Goal: Task Accomplishment & Management: Complete application form

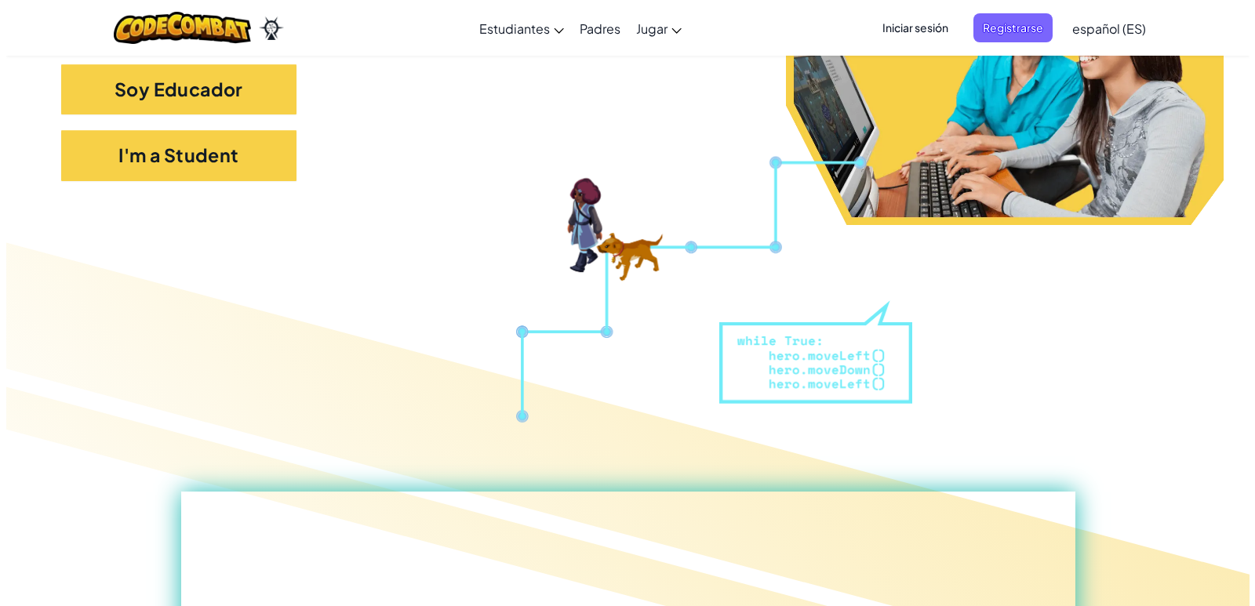
scroll to position [392, 0]
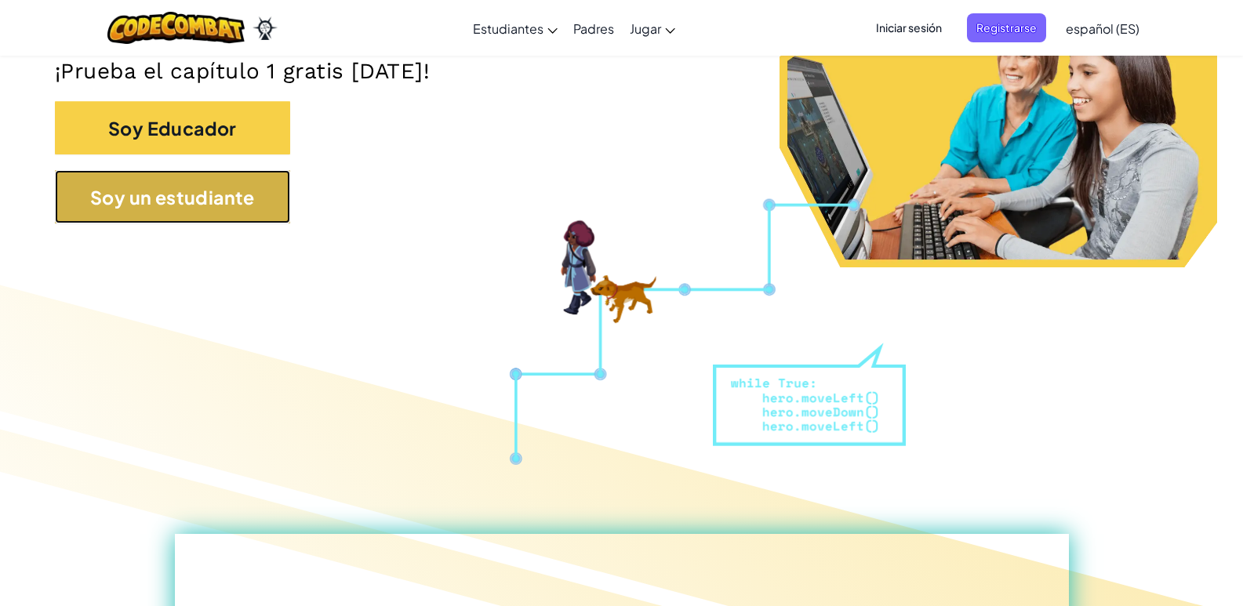
click at [249, 216] on button "Soy un estudiante" at bounding box center [172, 196] width 235 height 53
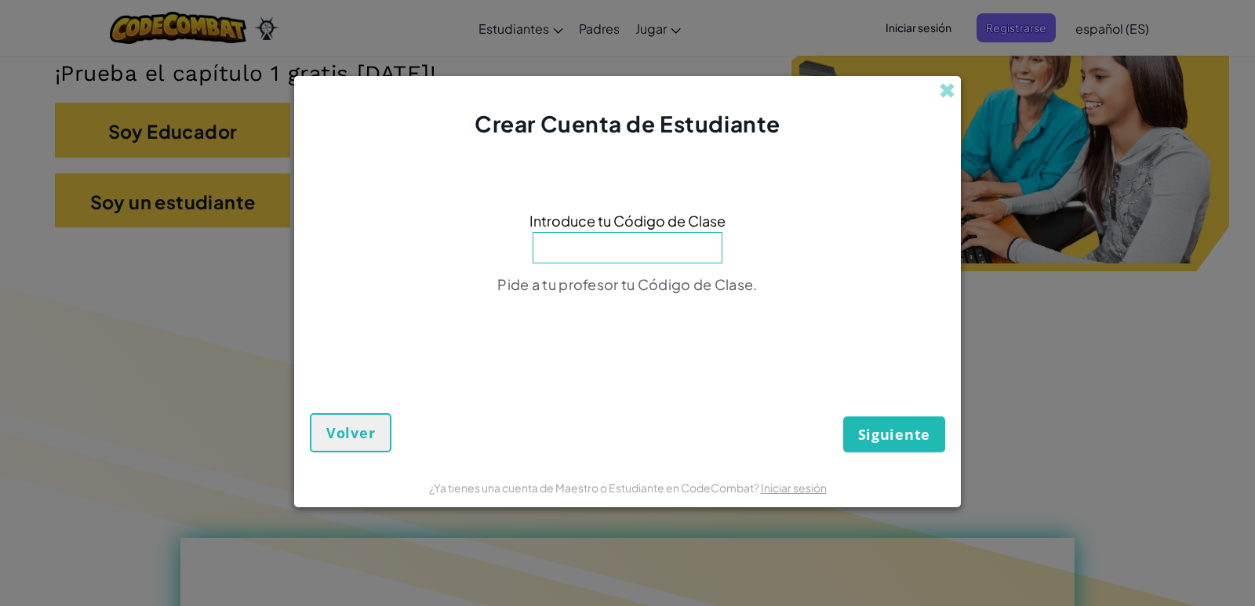
drag, startPoint x: 615, startPoint y: 253, endPoint x: 615, endPoint y: 243, distance: 10.2
click at [615, 249] on input at bounding box center [628, 247] width 190 height 31
click at [871, 422] on button "Siguiente" at bounding box center [894, 435] width 102 height 36
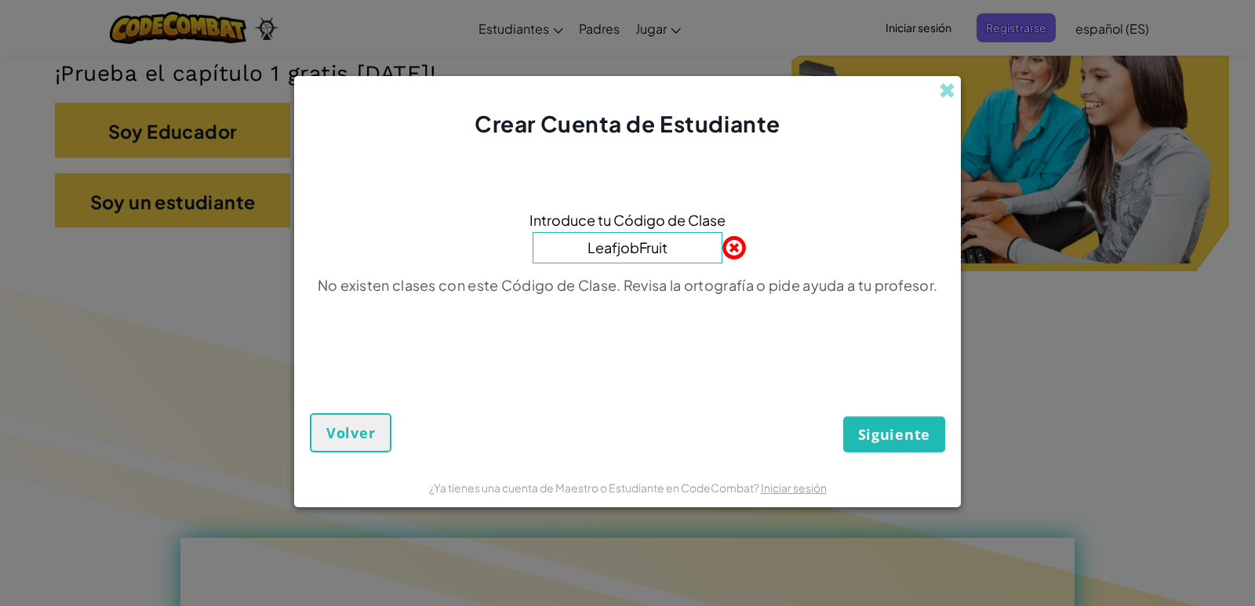
click at [665, 238] on input "LeafjobFruit" at bounding box center [628, 247] width 190 height 31
type input "L"
click at [951, 93] on span at bounding box center [947, 90] width 16 height 16
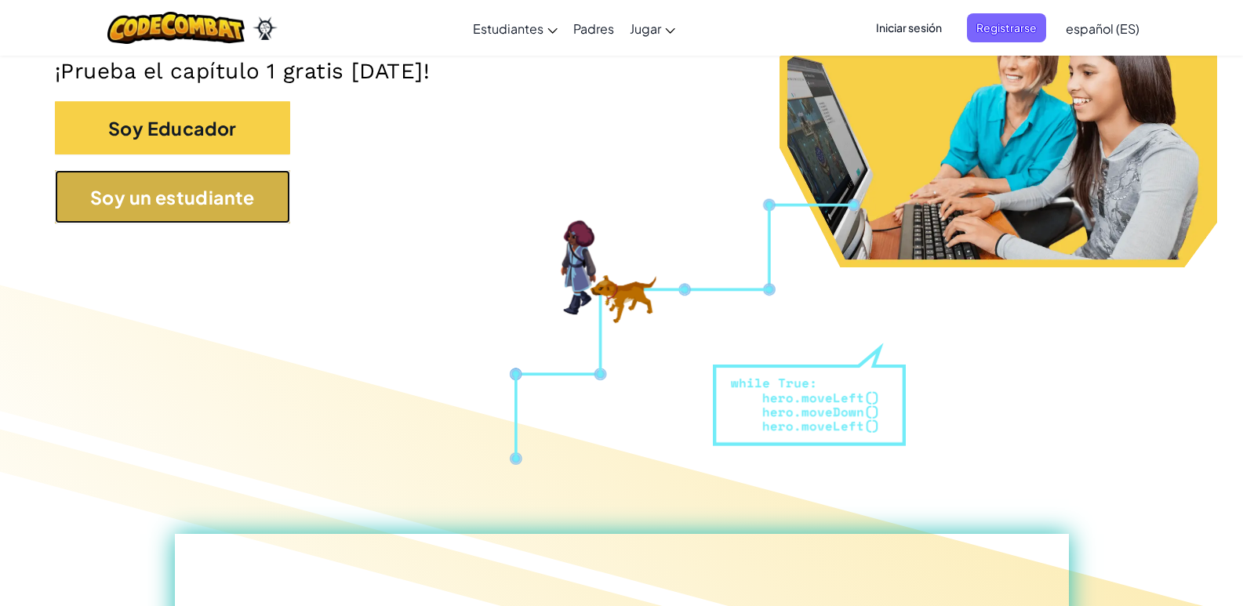
click at [258, 199] on button "Soy un estudiante" at bounding box center [172, 196] width 235 height 53
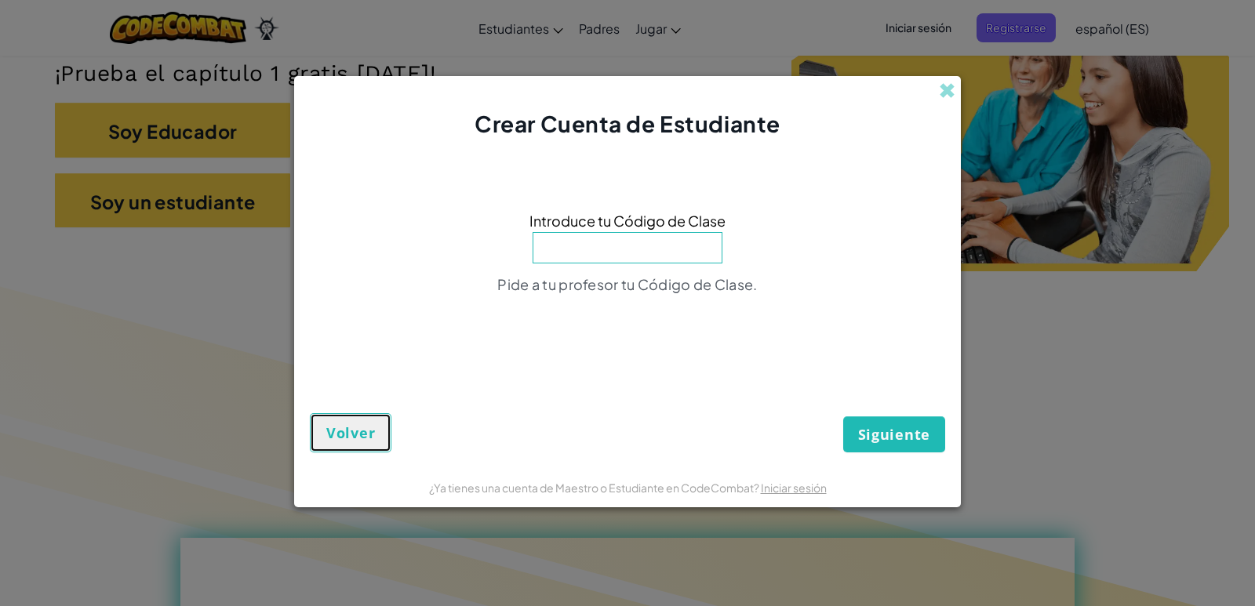
click at [347, 425] on font "Volver" at bounding box center [350, 433] width 49 height 19
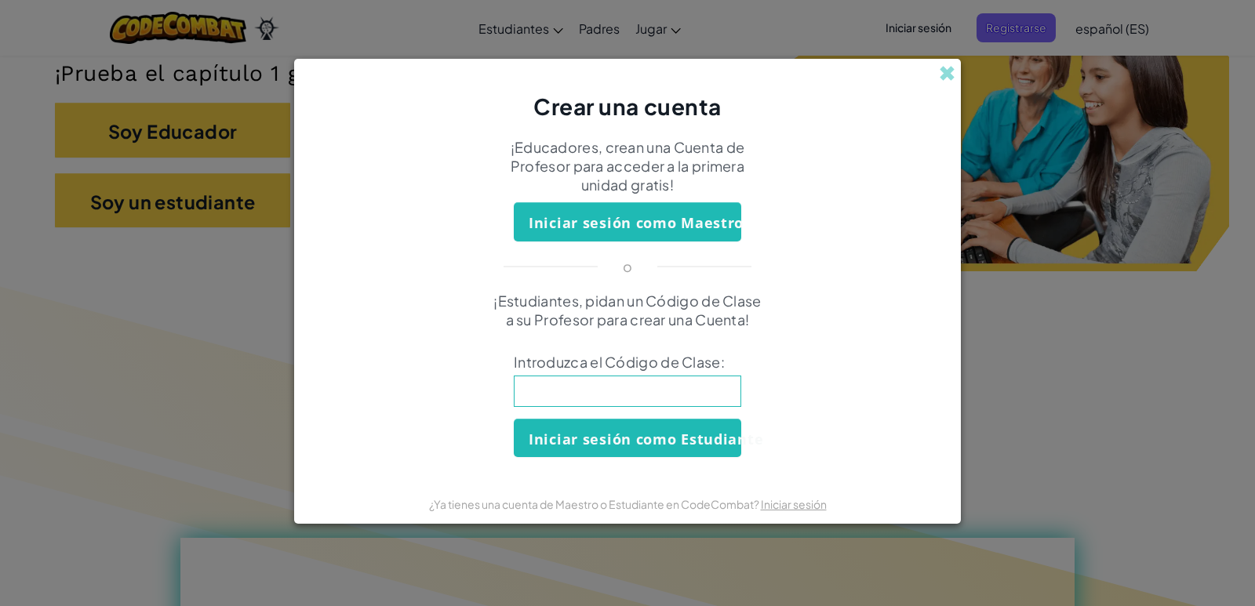
click at [958, 75] on div "Crear una cuenta" at bounding box center [627, 91] width 667 height 64
click at [955, 72] on span at bounding box center [947, 73] width 16 height 16
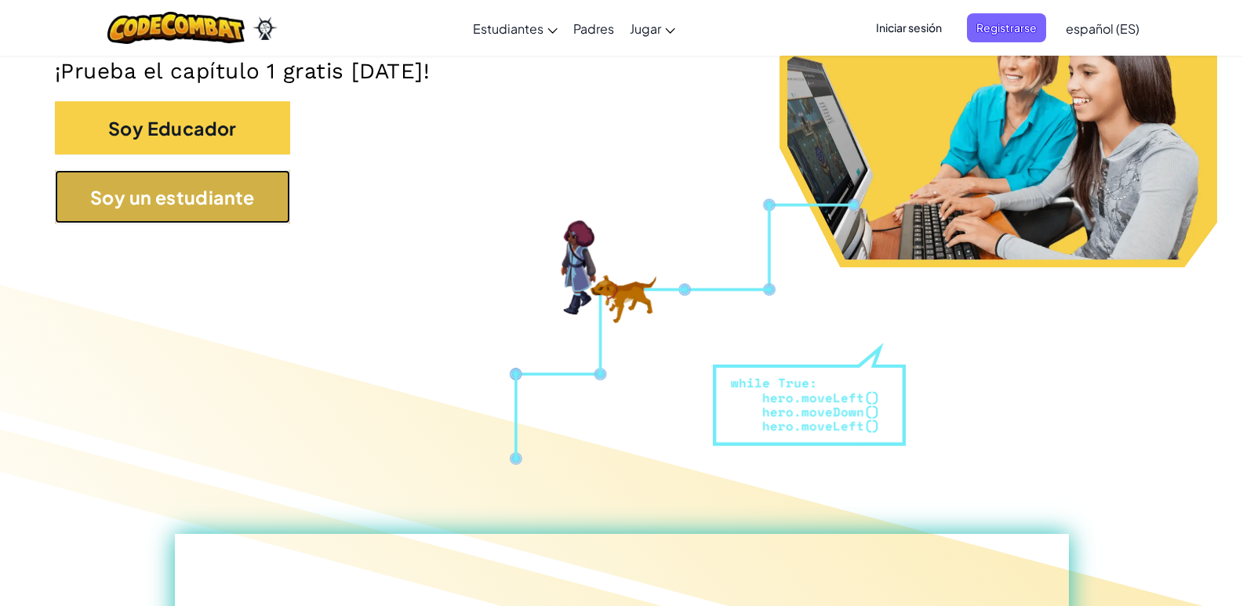
click at [255, 208] on button "Soy un estudiante" at bounding box center [172, 196] width 235 height 53
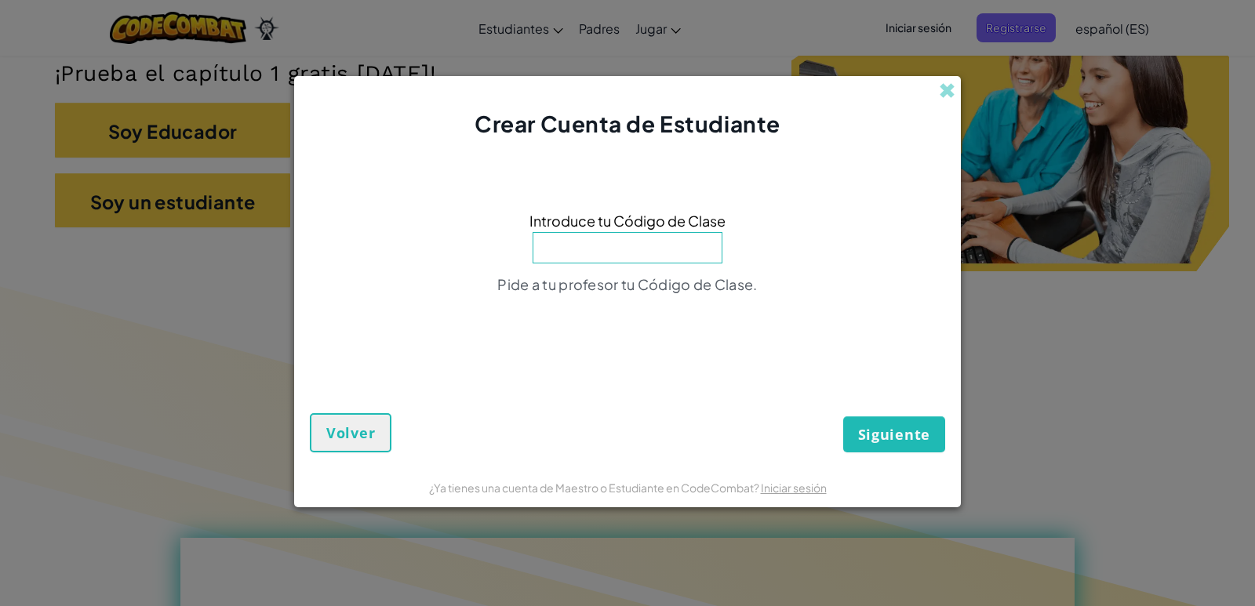
click at [648, 255] on input at bounding box center [628, 247] width 190 height 31
type input "f"
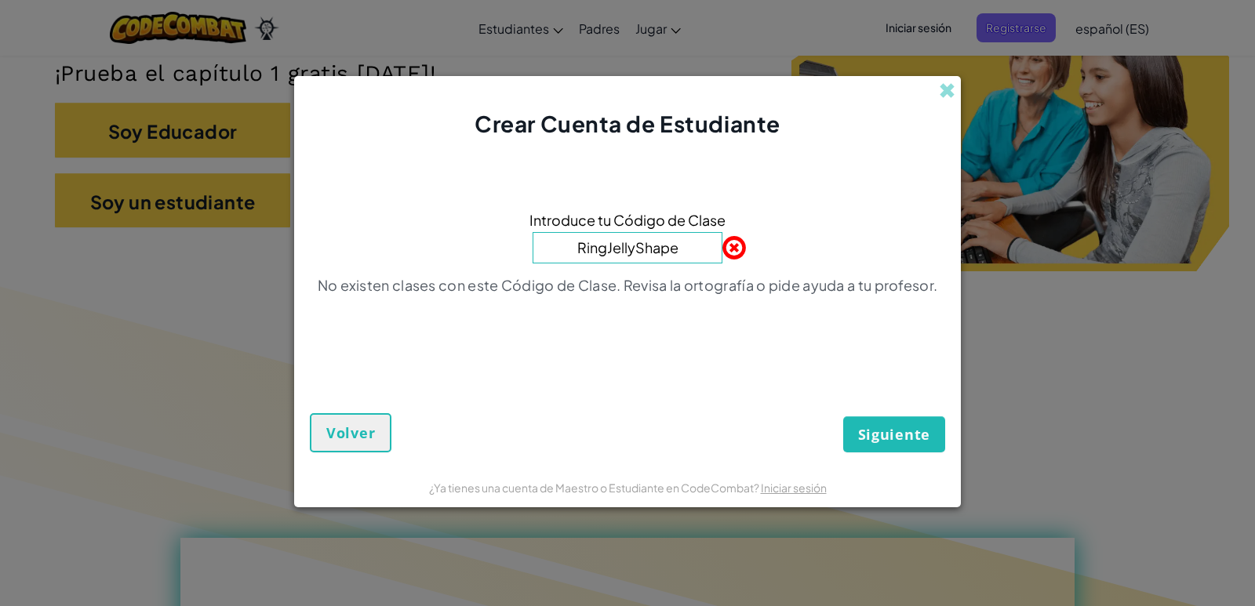
type input "RingJellyShape"
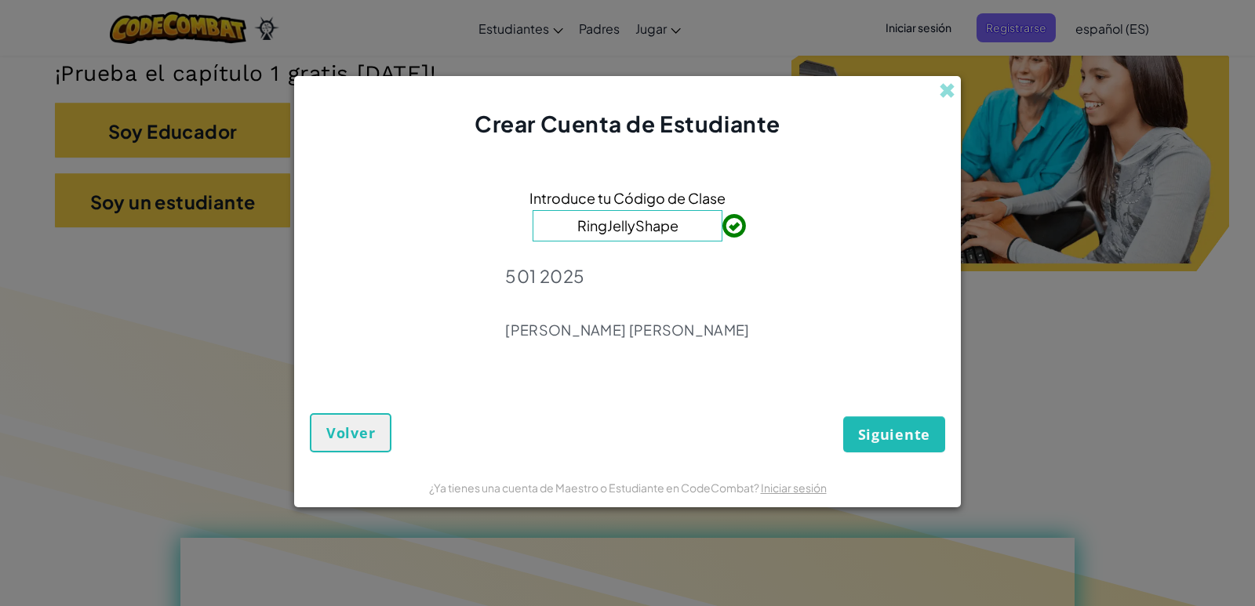
click at [915, 437] on span "Siguiente" at bounding box center [894, 434] width 72 height 19
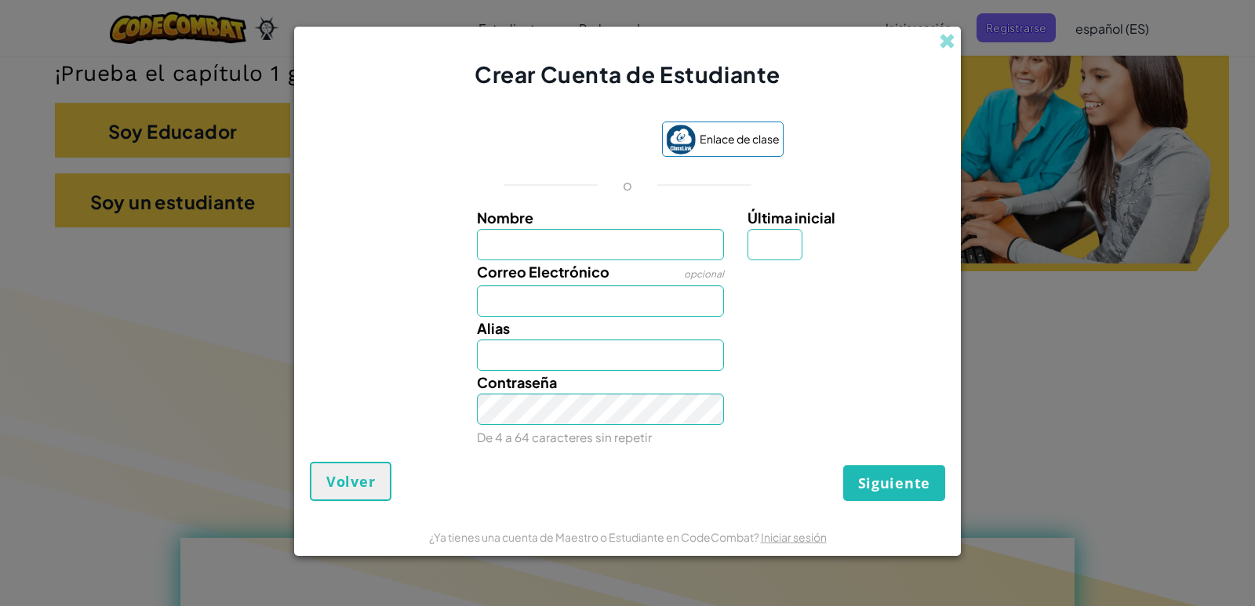
click at [614, 257] on input "Nombre" at bounding box center [601, 244] width 248 height 31
type input "Ana Sofia Jimenez"
click at [780, 252] on input "Última inicial" at bounding box center [775, 244] width 55 height 31
type input "a"
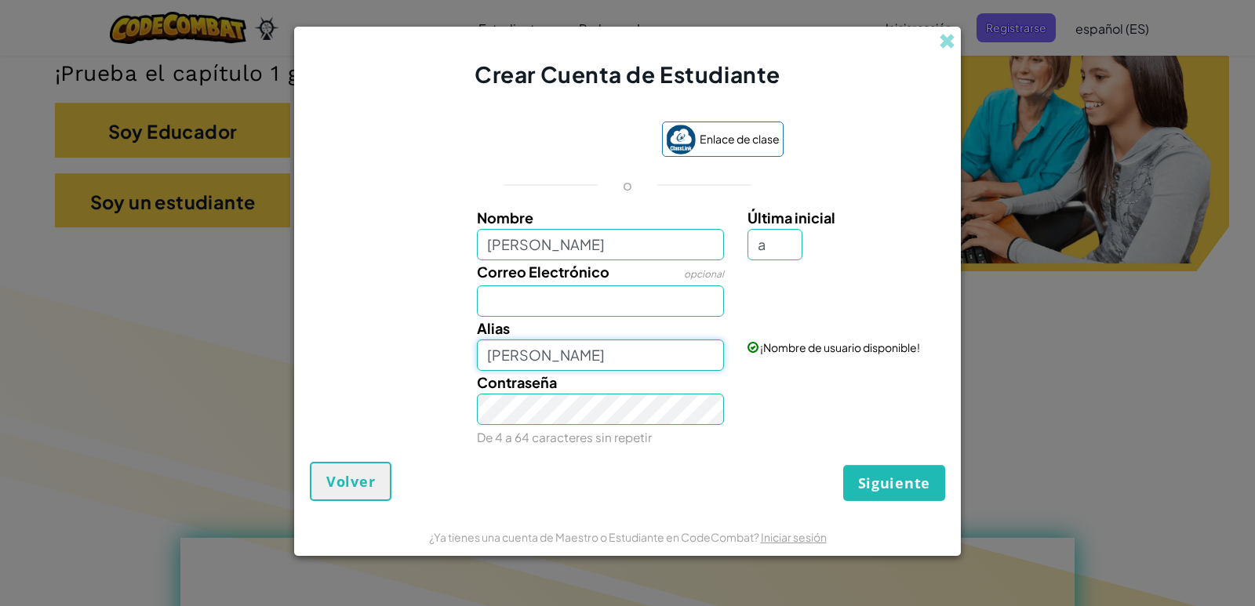
type input "Ana Sofia JimenezA"
click at [535, 352] on input "Ana Sofia JimenezA" at bounding box center [601, 355] width 248 height 31
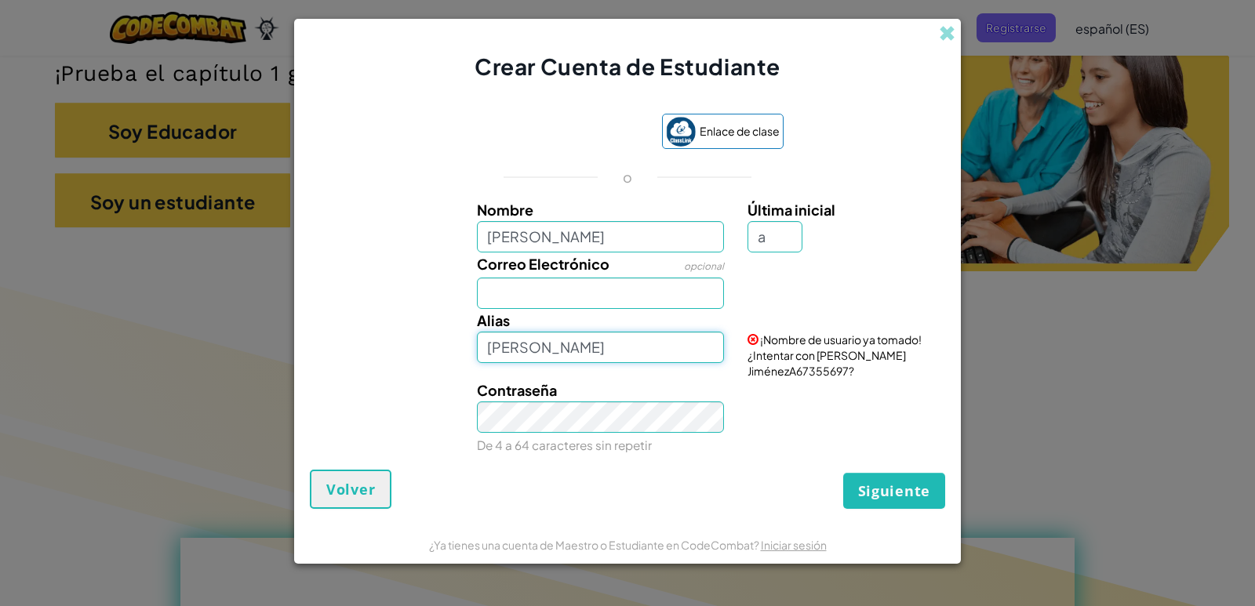
click at [634, 352] on input "Ana Sofia JimenezA" at bounding box center [601, 347] width 248 height 31
click at [524, 300] on input "Correo Electrónico" at bounding box center [601, 293] width 248 height 31
type input "I"
click at [871, 488] on font "Siguiente" at bounding box center [894, 491] width 72 height 19
click at [877, 488] on font "Crear una cuenta" at bounding box center [864, 491] width 132 height 19
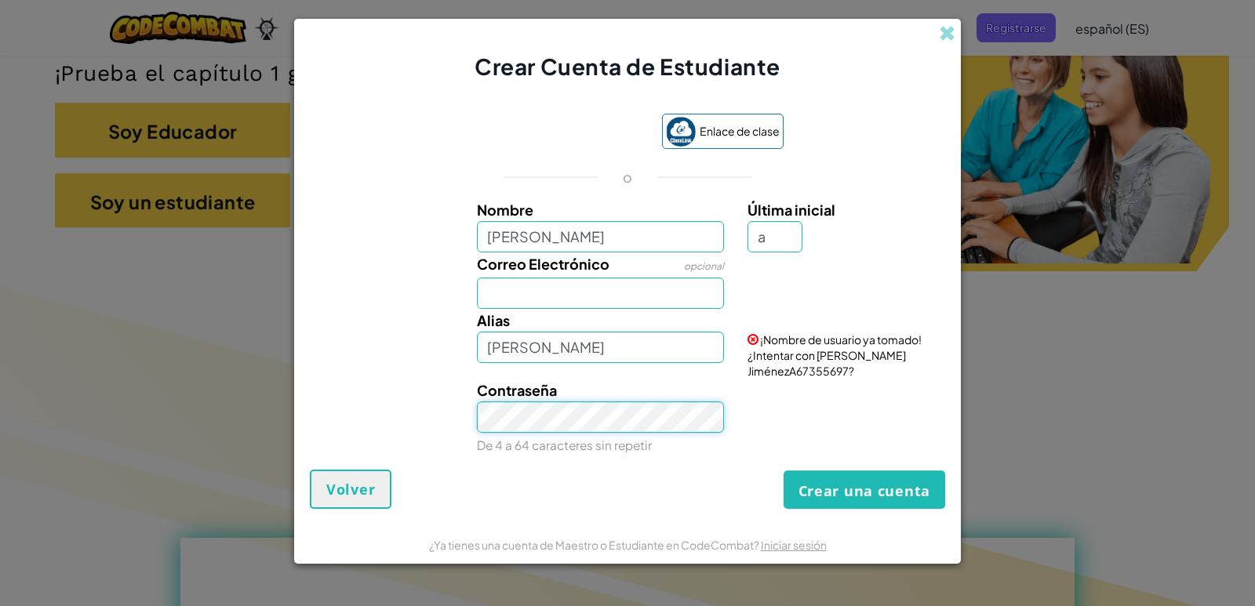
click at [402, 422] on div "Contraseña De 4 a 64 caracteres sin repetir" at bounding box center [627, 418] width 651 height 78
click at [630, 224] on input "Ana Sofia Jimenez" at bounding box center [601, 236] width 248 height 31
type input "Ana Sofia Jimenez Gomez"
type input "Ana Sofia Jimenez GomezA"
click at [822, 482] on font "Crear una cuenta" at bounding box center [864, 491] width 132 height 19
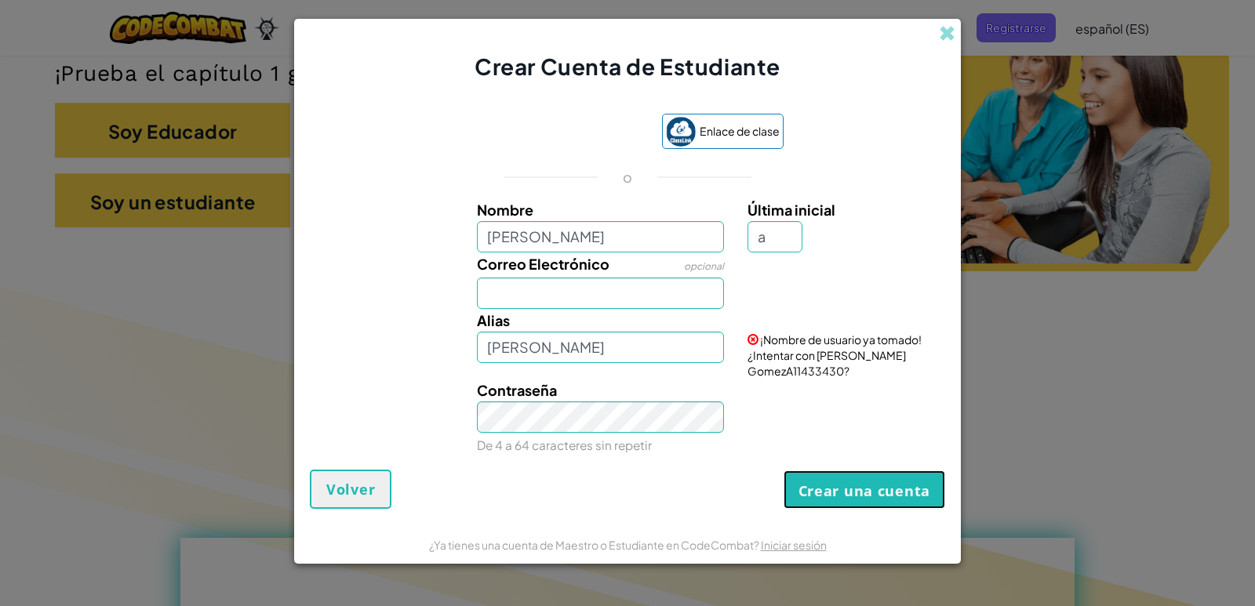
click at [806, 493] on font "Crear una cuenta" at bounding box center [864, 491] width 132 height 19
click at [190, 362] on div "Crear Cuenta de Estudiante Enlace de clase o Nombre Ana Sofia Jimenez Gomez Últ…" at bounding box center [627, 303] width 1255 height 606
click at [604, 275] on label "Correo Electrónico" at bounding box center [543, 264] width 133 height 23
click at [604, 278] on input "Correo Electrónico" at bounding box center [601, 293] width 248 height 31
type input "I"
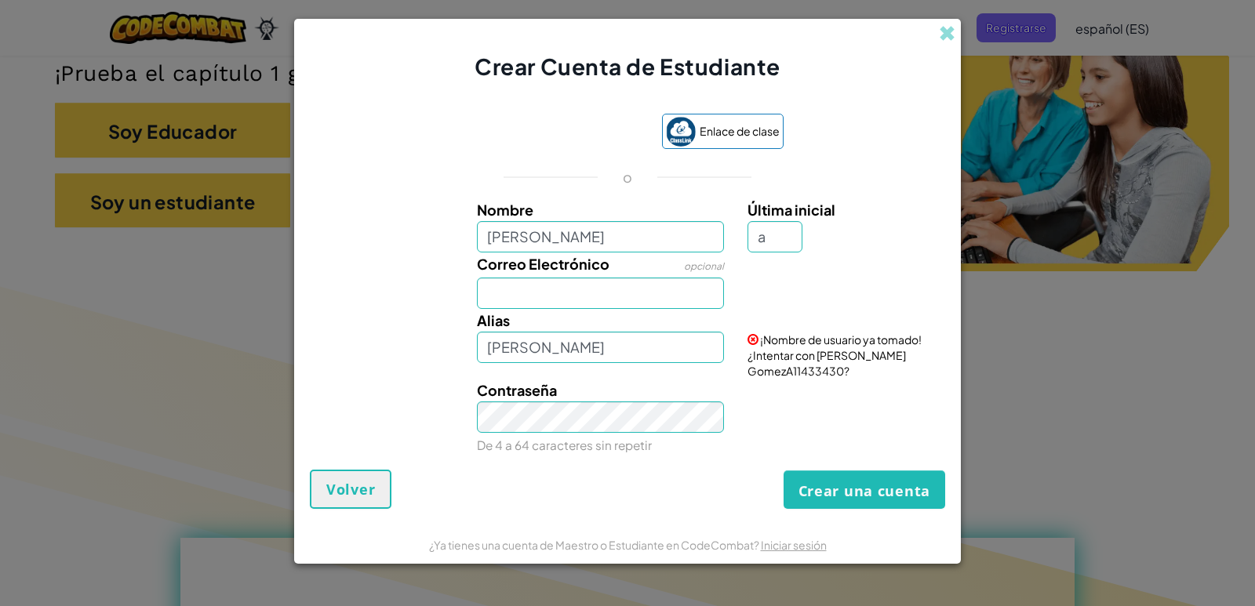
click at [762, 475] on div "Crear una cuenta Volver" at bounding box center [627, 489] width 635 height 39
click at [817, 492] on font "Crear una cuenta" at bounding box center [864, 491] width 132 height 19
click at [828, 497] on font "Crear una cuenta" at bounding box center [864, 491] width 132 height 19
click at [828, 497] on button "Crear una cuenta" at bounding box center [865, 490] width 162 height 38
click at [826, 500] on button "Crear una cuenta" at bounding box center [865, 490] width 162 height 38
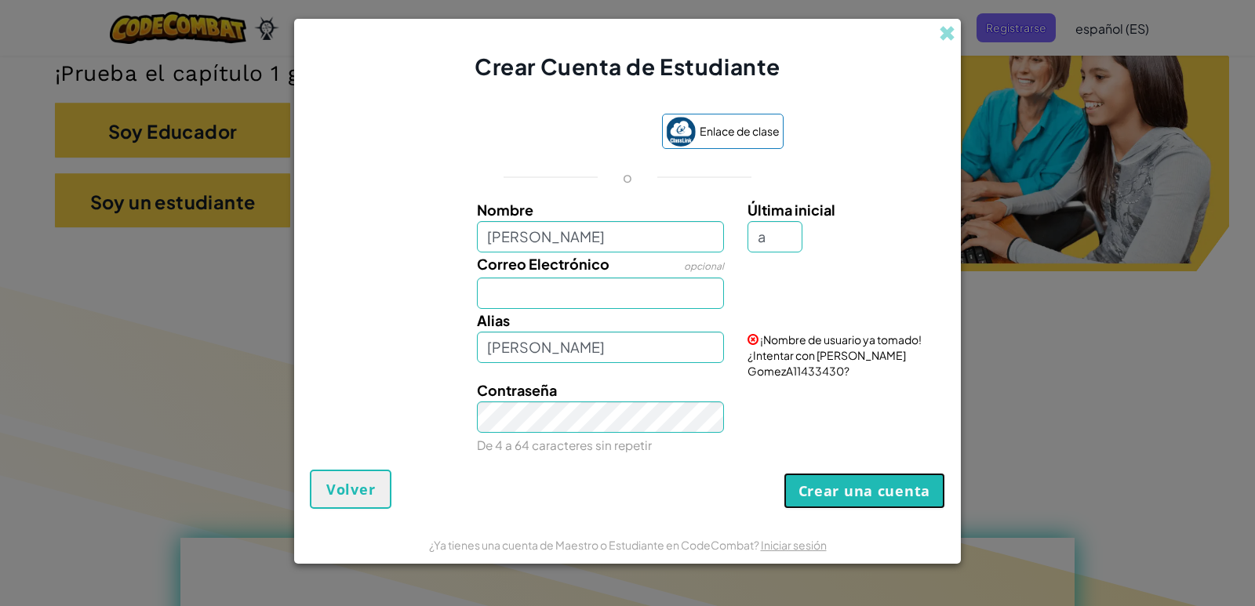
drag, startPoint x: 826, startPoint y: 500, endPoint x: 824, endPoint y: 492, distance: 8.2
click at [824, 500] on button "Crear una cuenta" at bounding box center [865, 491] width 162 height 36
click at [819, 472] on div "Crear una cuenta Volver" at bounding box center [627, 489] width 635 height 39
drag, startPoint x: 819, startPoint y: 472, endPoint x: 810, endPoint y: 428, distance: 44.8
click at [817, 452] on form "Enlace de clase o Nombre Ana Sofia Jimenez Gomez Última inicial a Correo Electr…" at bounding box center [627, 303] width 667 height 442
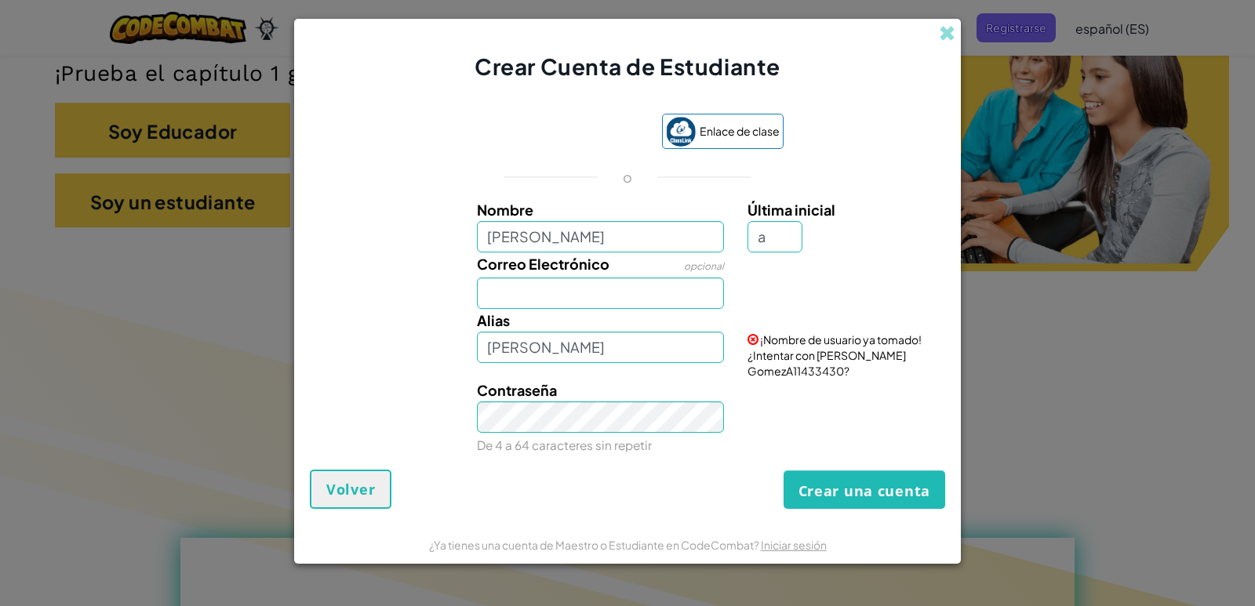
drag, startPoint x: 831, startPoint y: 424, endPoint x: 889, endPoint y: 399, distance: 63.2
click at [908, 399] on div "Contraseña De 4 a 64 caracteres sin repetir" at bounding box center [627, 418] width 651 height 78
drag, startPoint x: 868, startPoint y: 358, endPoint x: 887, endPoint y: 58, distance: 301.1
click at [833, 316] on div "¡Nombre de usuario ya tomado! ¿Intentar con Ana Sofía Jiménez GomezA11433430?" at bounding box center [844, 344] width 217 height 70
click at [753, 379] on div "Contraseña De 4 a 64 caracteres sin repetir" at bounding box center [627, 418] width 651 height 78
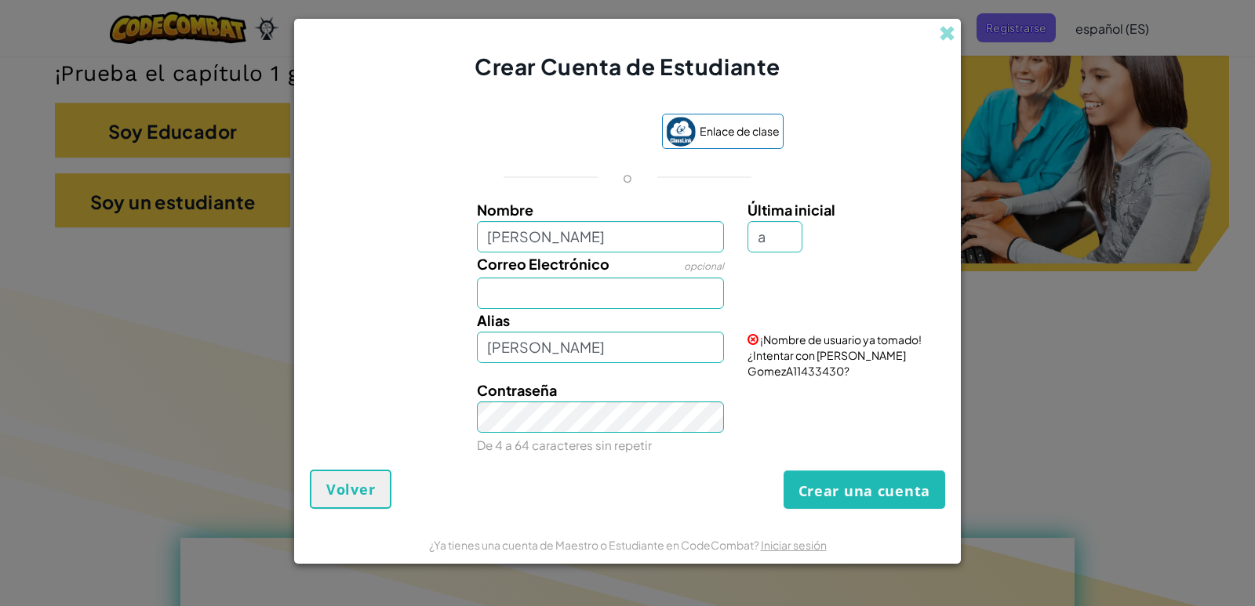
click at [791, 358] on font "¡Nombre de usuario ya tomado! ¿Intentar con Ana Sofía Jiménez GomezA11433430?" at bounding box center [835, 355] width 174 height 45
drag, startPoint x: 649, startPoint y: 344, endPoint x: 555, endPoint y: 354, distance: 94.6
click at [555, 354] on input "Ana Sofia Jimenez GomezA" at bounding box center [601, 347] width 248 height 31
click at [539, 348] on input "Ana Sofia Jimenez GomezA" at bounding box center [601, 347] width 248 height 31
click at [538, 347] on input "Ana Sofia Jimenez GomezA" at bounding box center [601, 347] width 248 height 31
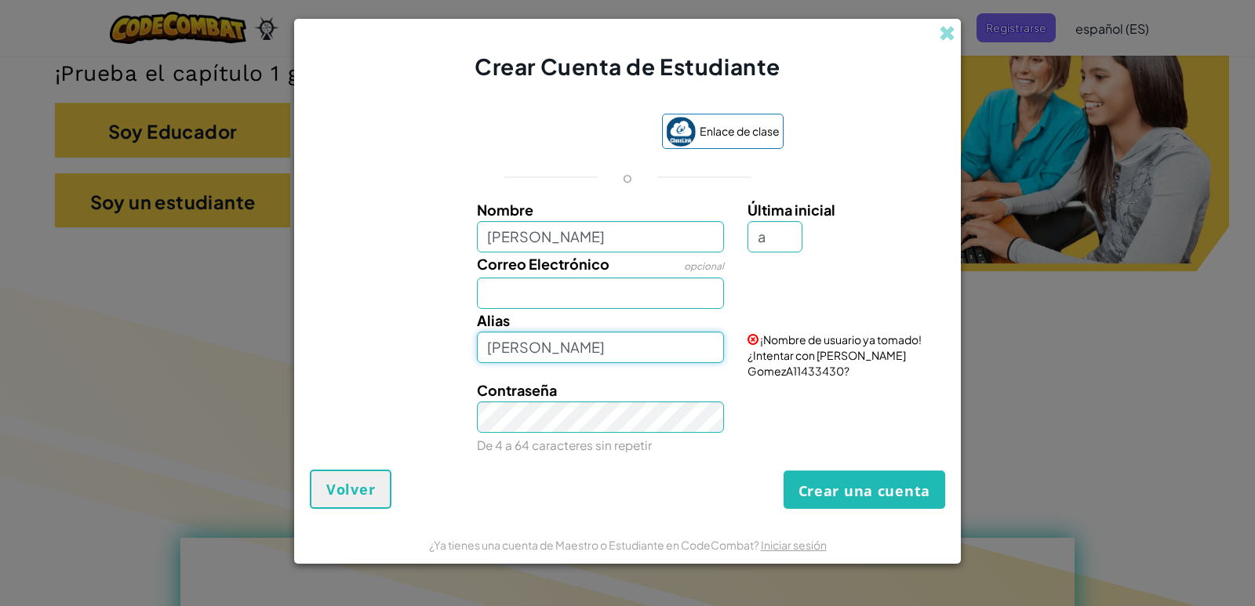
click at [594, 347] on input "Ana Jimenez GomezA" at bounding box center [601, 347] width 248 height 31
click at [515, 348] on input "Ana Jimenez" at bounding box center [601, 347] width 248 height 31
click at [577, 352] on input "AnaJimenez" at bounding box center [601, 347] width 248 height 31
click at [784, 471] on button "Crear una cuenta" at bounding box center [865, 490] width 162 height 38
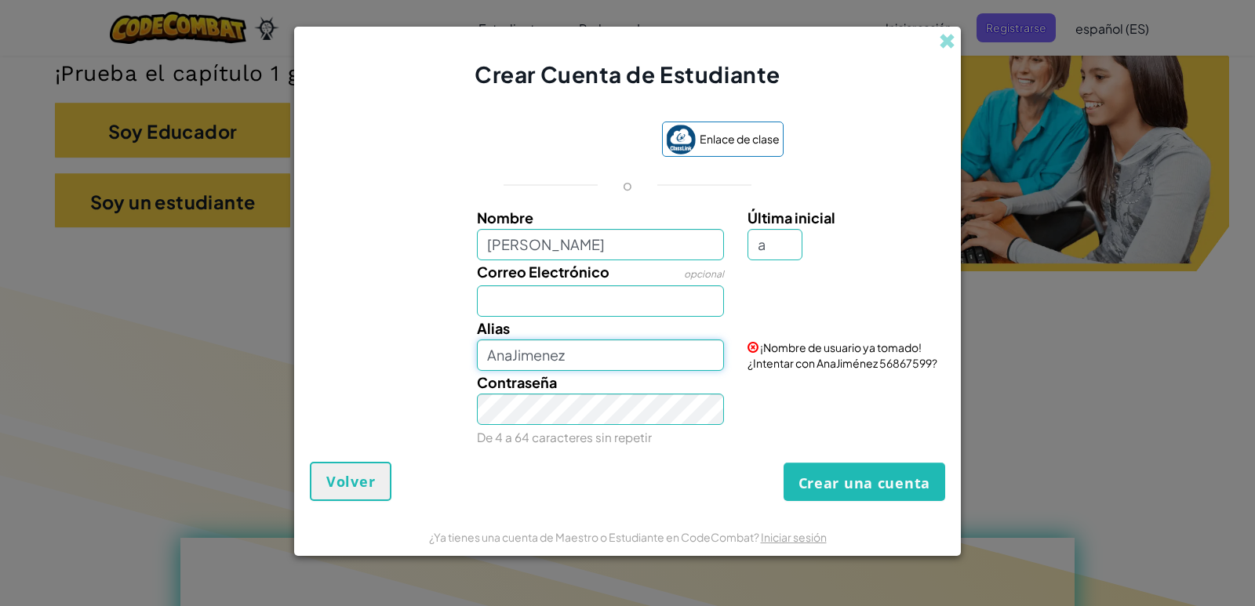
click at [596, 358] on input "AnaJimenez" at bounding box center [601, 355] width 248 height 31
type input "AnaJimenezA"
click at [707, 380] on div "Password De 4 a 64 caracteres sin repetir" at bounding box center [600, 410] width 271 height 78
click at [852, 493] on button "Crear una cuenta" at bounding box center [865, 482] width 162 height 38
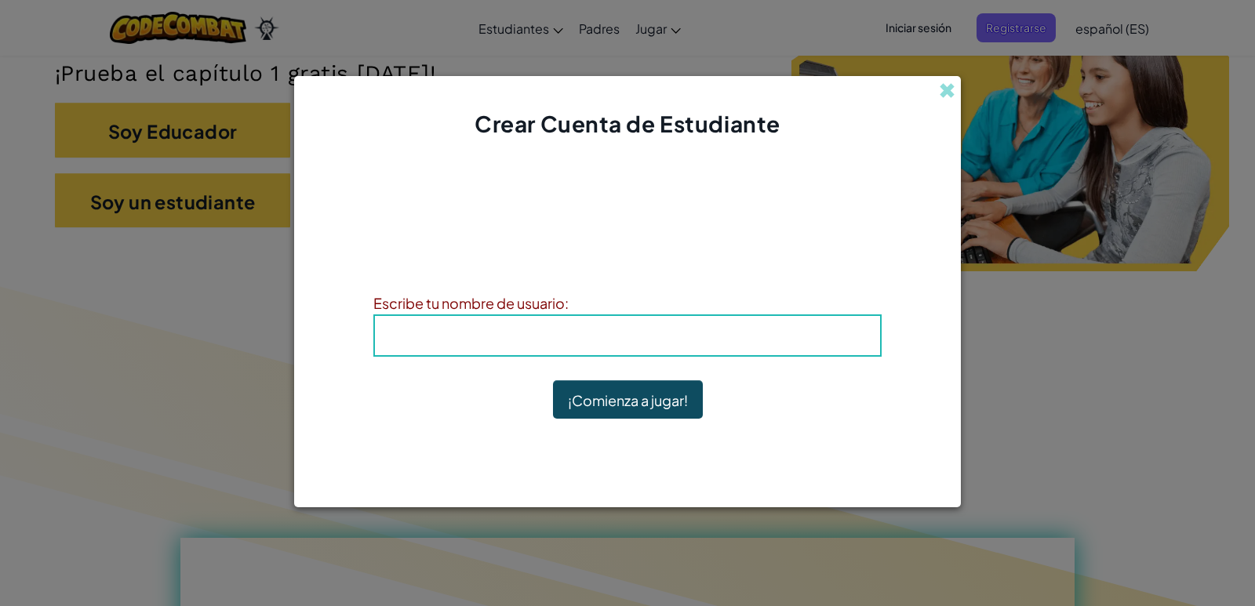
click at [658, 356] on div "Alias : AnaJimenezA" at bounding box center [627, 336] width 508 height 42
click at [577, 344] on font "Alias" at bounding box center [572, 335] width 43 height 18
drag, startPoint x: 338, startPoint y: 326, endPoint x: 358, endPoint y: 326, distance: 20.4
click at [353, 326] on div "¡Cuenta creada! Anota tu información para que no la olvides. Tu profesor tambié…" at bounding box center [627, 304] width 667 height 329
click at [389, 335] on div "Alias : AnaJimenezA" at bounding box center [627, 336] width 508 height 42
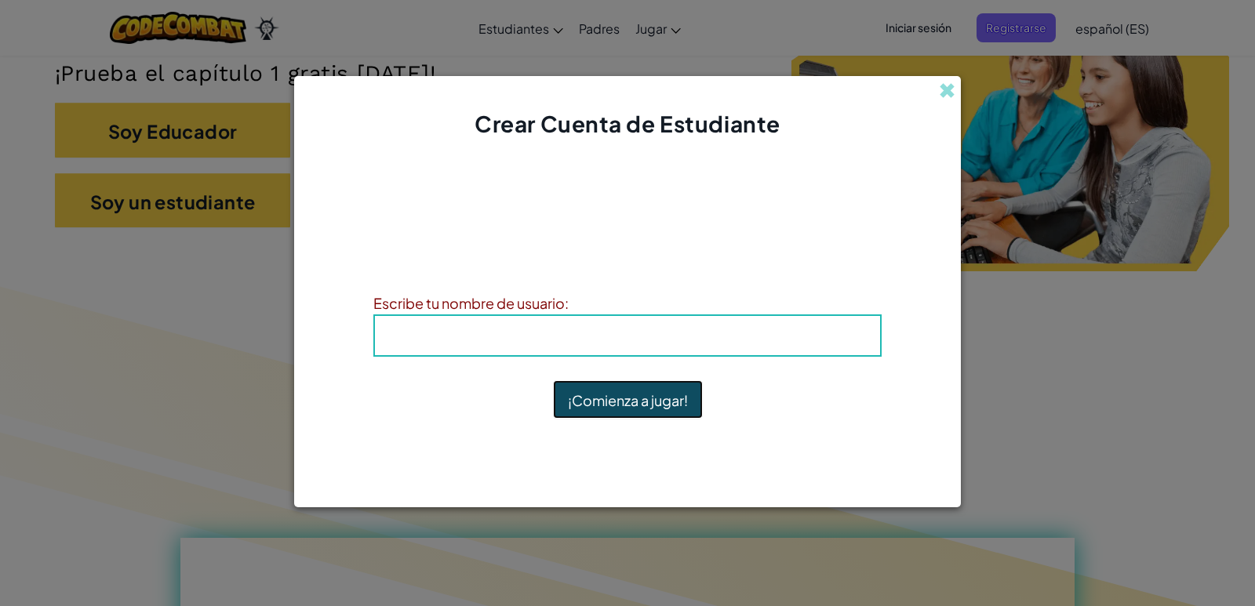
click at [606, 400] on font "¡Comienza a jugar!" at bounding box center [628, 400] width 120 height 18
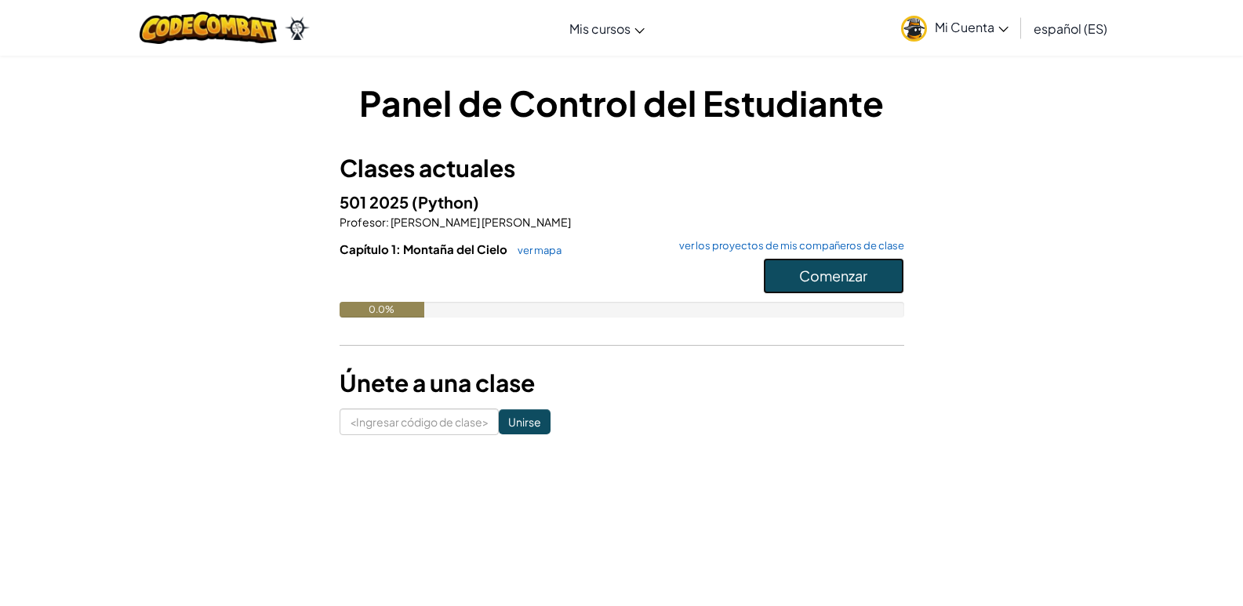
click at [838, 281] on font "Comenzar" at bounding box center [833, 276] width 68 height 18
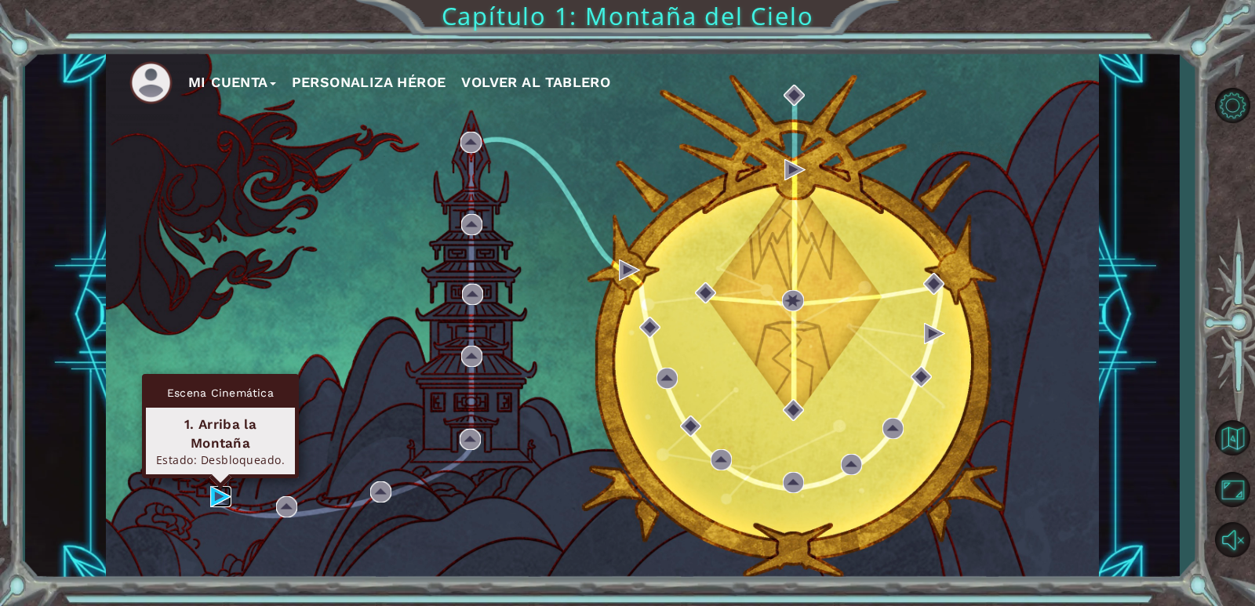
click at [216, 499] on img at bounding box center [220, 496] width 21 height 21
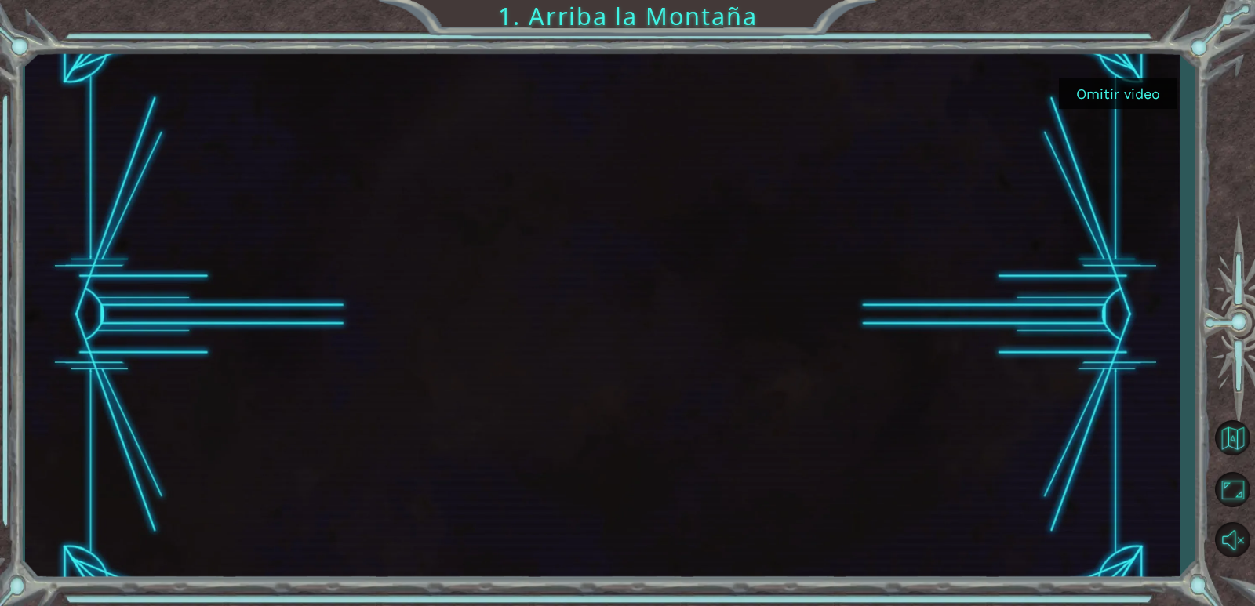
click at [1134, 87] on font "Omitir video" at bounding box center [1118, 93] width 84 height 16
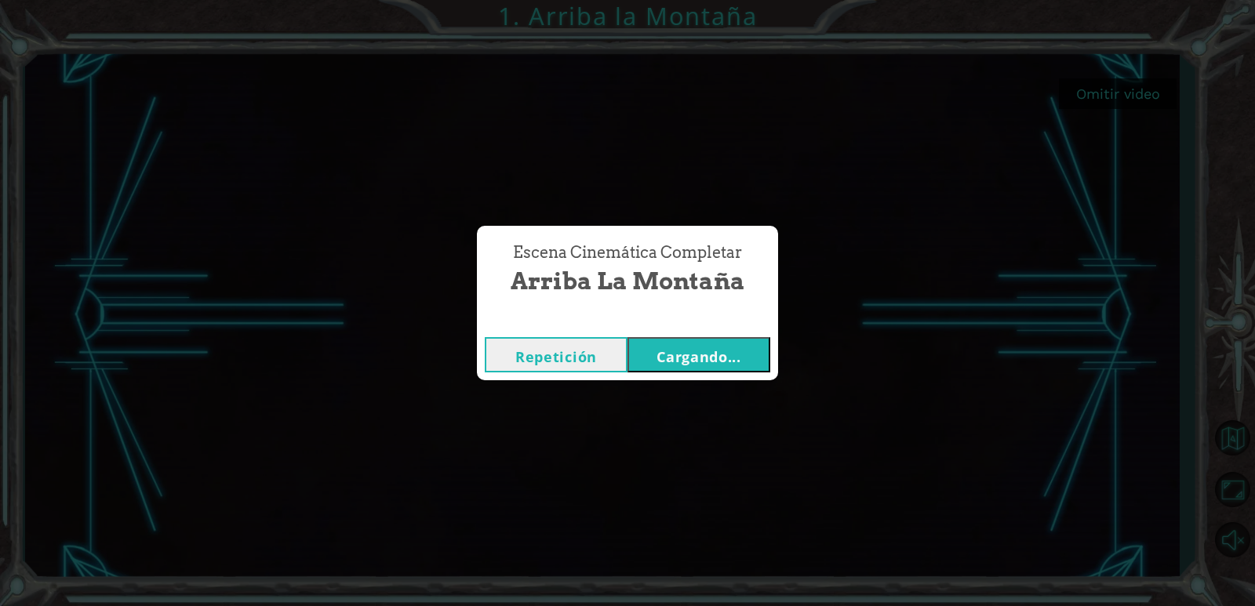
click at [670, 362] on font "Cargando..." at bounding box center [699, 356] width 85 height 19
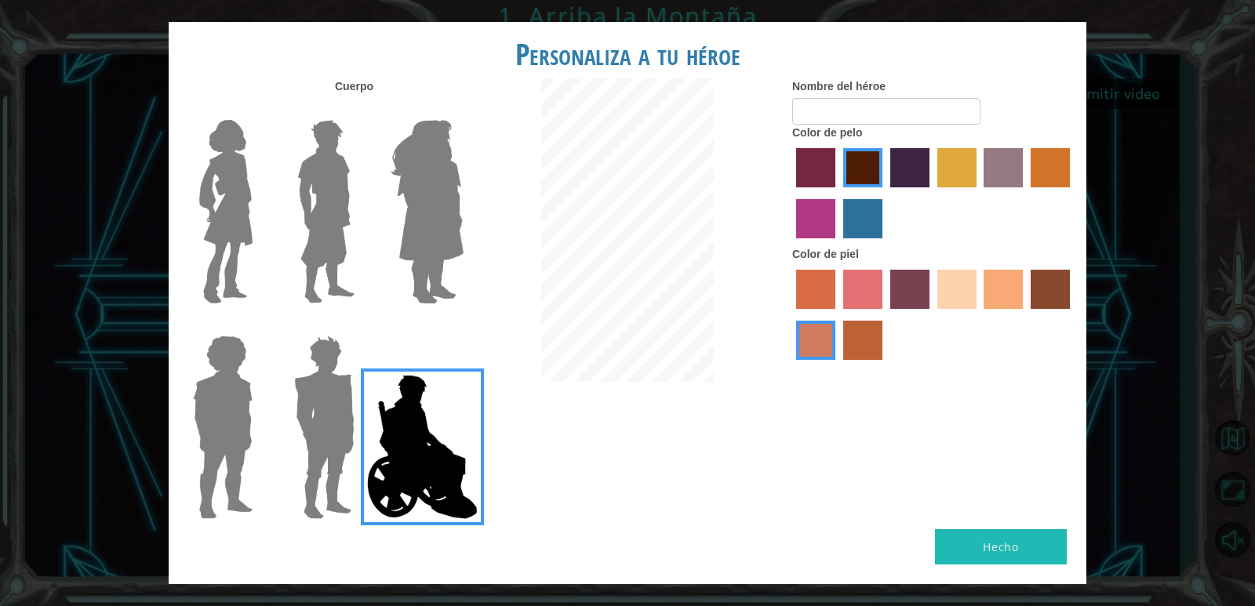
click at [432, 225] on img at bounding box center [426, 212] width 85 height 196
click at [463, 110] on input "Amatista heroica" at bounding box center [463, 110] width 0 height 0
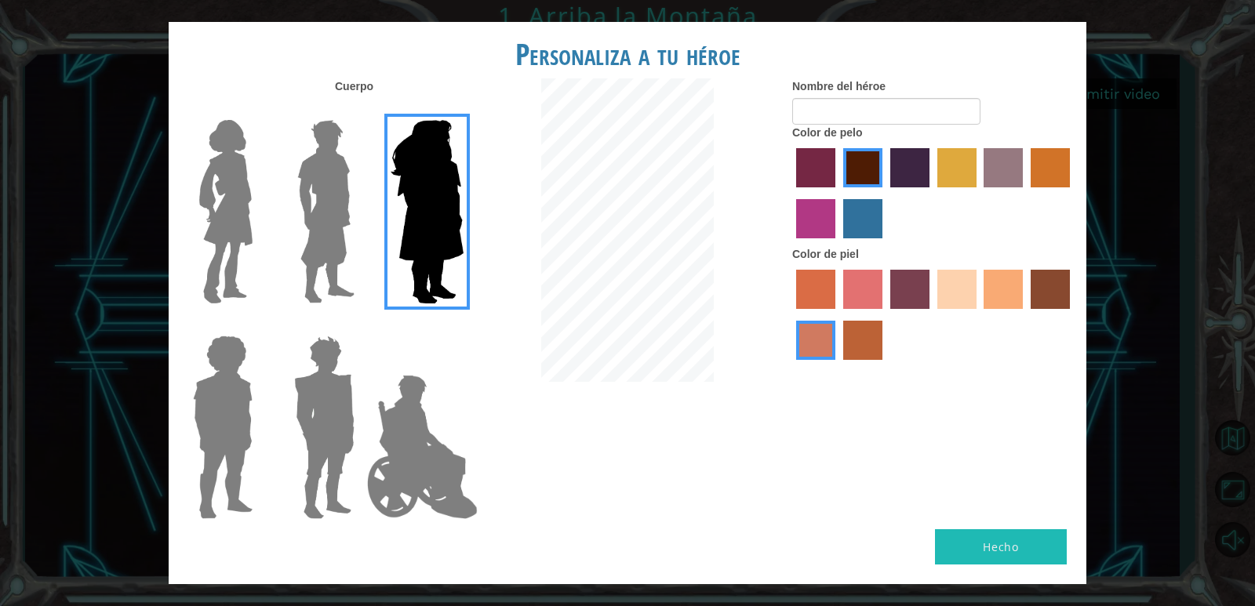
click at [344, 242] on img at bounding box center [326, 212] width 70 height 196
click at [361, 110] on input "El héroe Lars" at bounding box center [361, 110] width 0 height 0
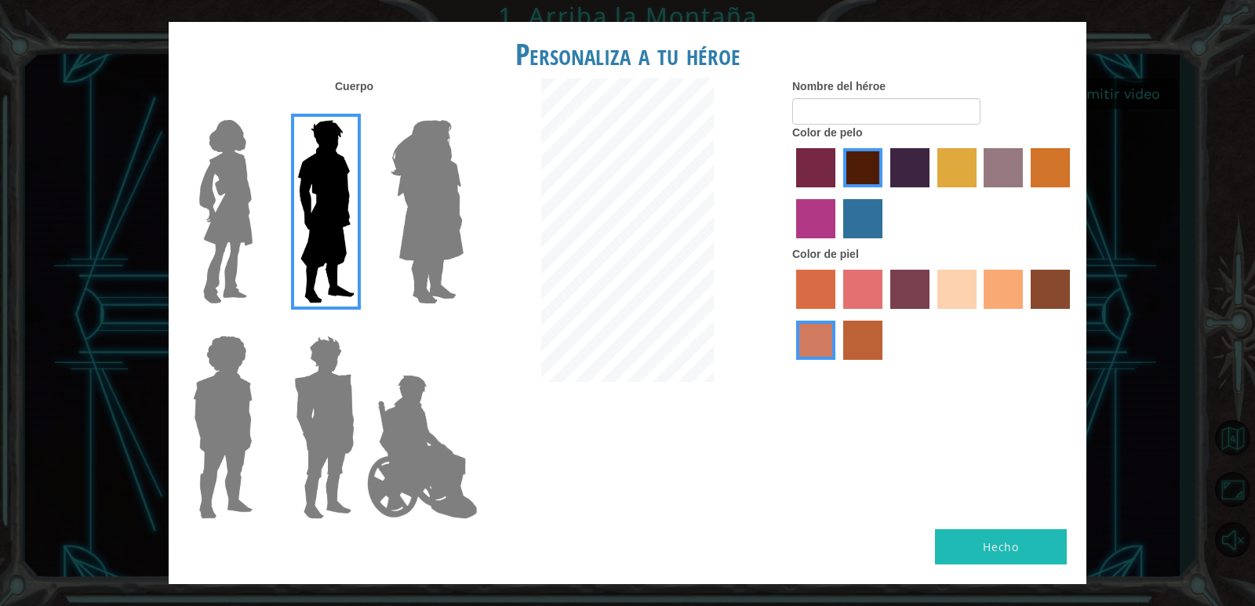
click at [242, 249] on img at bounding box center [226, 212] width 66 height 196
click at [259, 110] on input "Héroe Connie" at bounding box center [259, 110] width 0 height 0
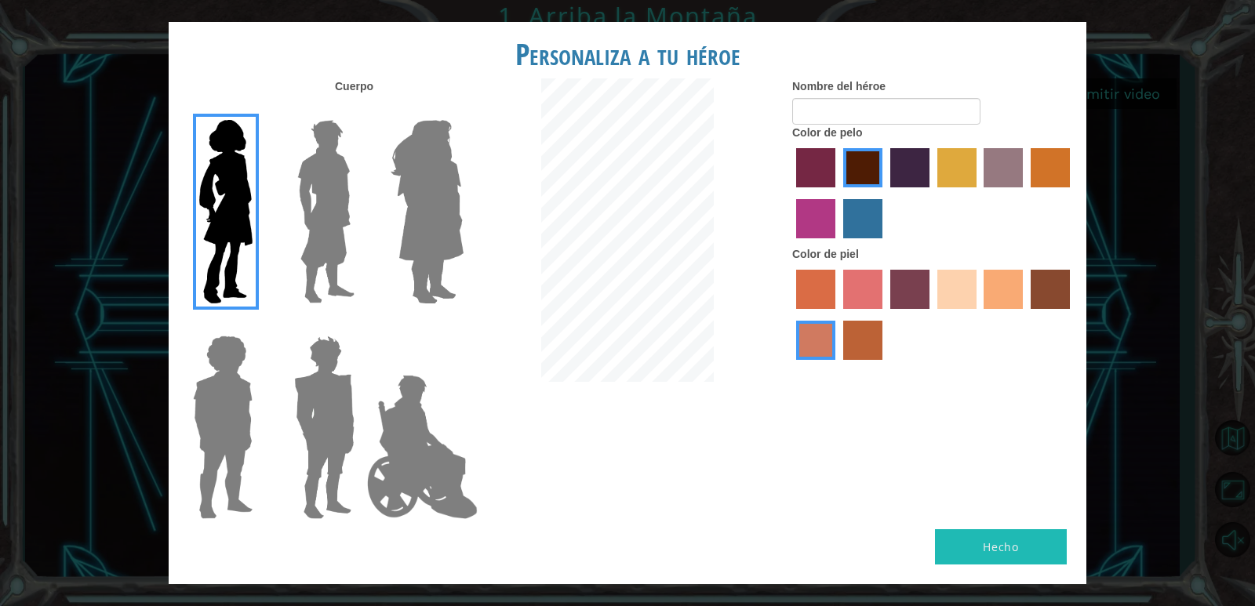
click at [211, 418] on img at bounding box center [223, 427] width 72 height 196
click at [259, 326] on input "Héroe Steven" at bounding box center [259, 326] width 0 height 0
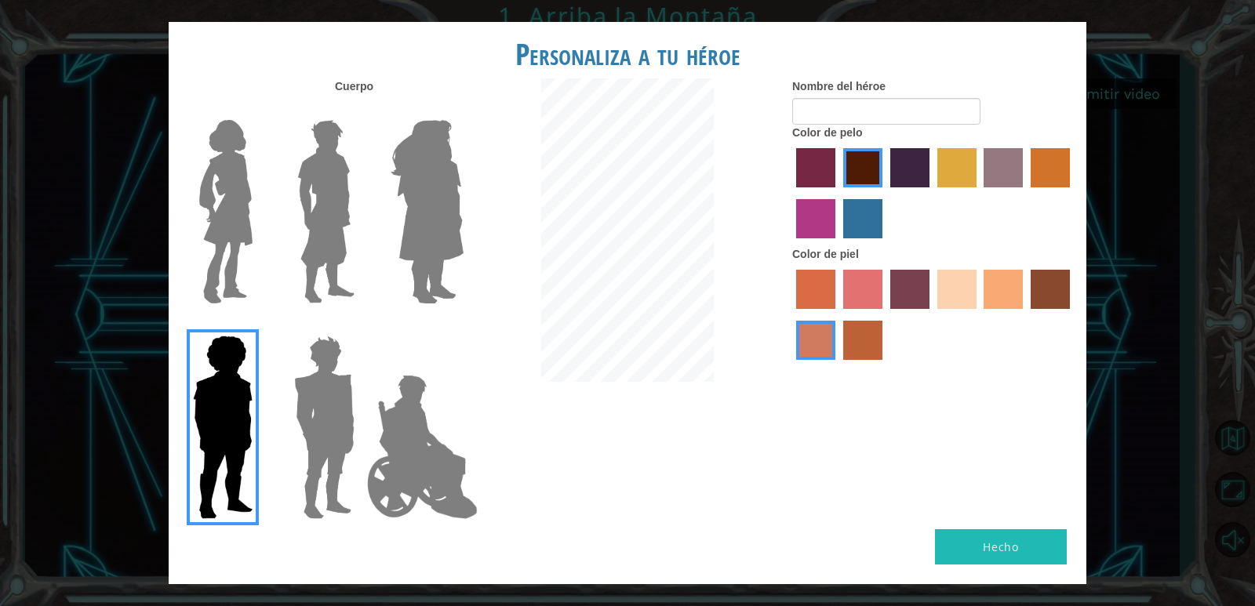
click at [294, 402] on img at bounding box center [324, 427] width 73 height 196
click at [361, 326] on input "Granate héroe" at bounding box center [361, 326] width 0 height 0
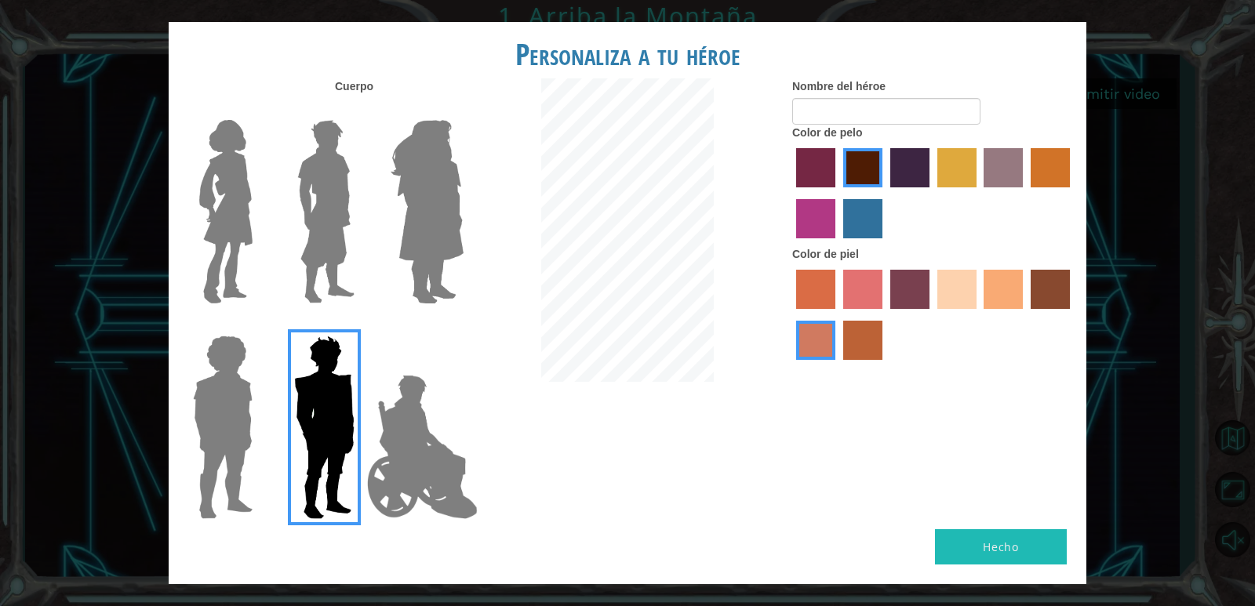
click at [209, 209] on img at bounding box center [226, 212] width 66 height 196
click at [259, 110] on input "Héroe Connie" at bounding box center [259, 110] width 0 height 0
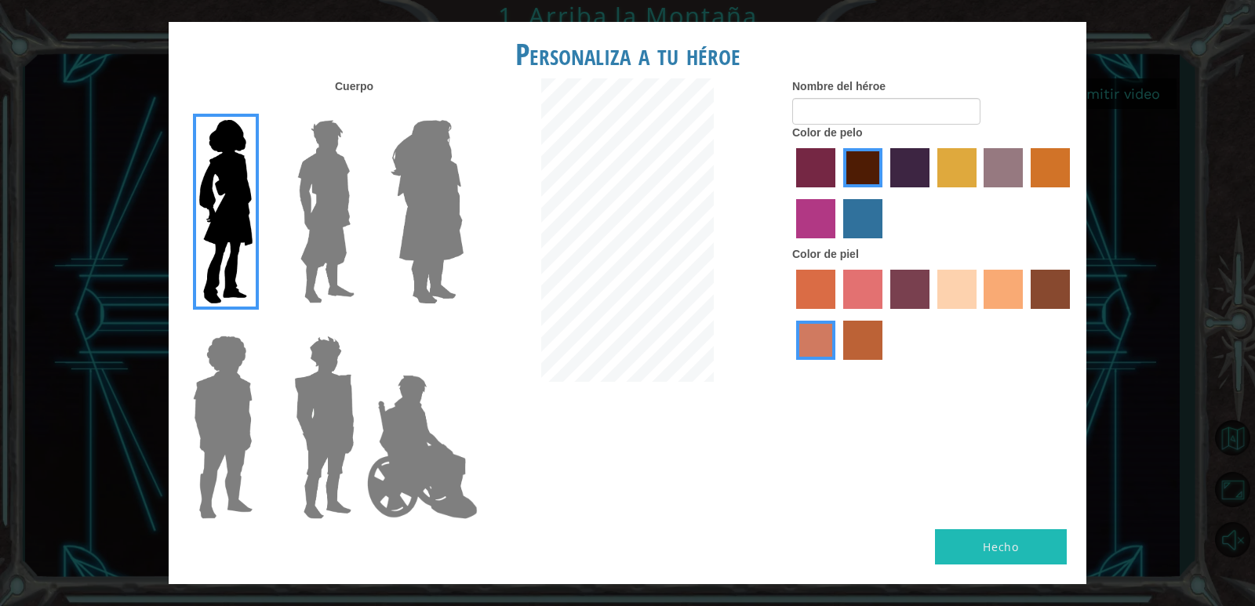
click at [951, 282] on label "color de piel de playa de arena" at bounding box center [956, 289] width 39 height 39
click at [932, 315] on input "color de piel de playa de arena" at bounding box center [932, 315] width 0 height 0
click at [1003, 288] on label "color de piel de tacao" at bounding box center [1003, 289] width 39 height 39
click at [979, 315] on input "color de piel de tacao" at bounding box center [979, 315] width 0 height 0
click at [958, 284] on label "color de piel de playa de arena" at bounding box center [956, 289] width 39 height 39
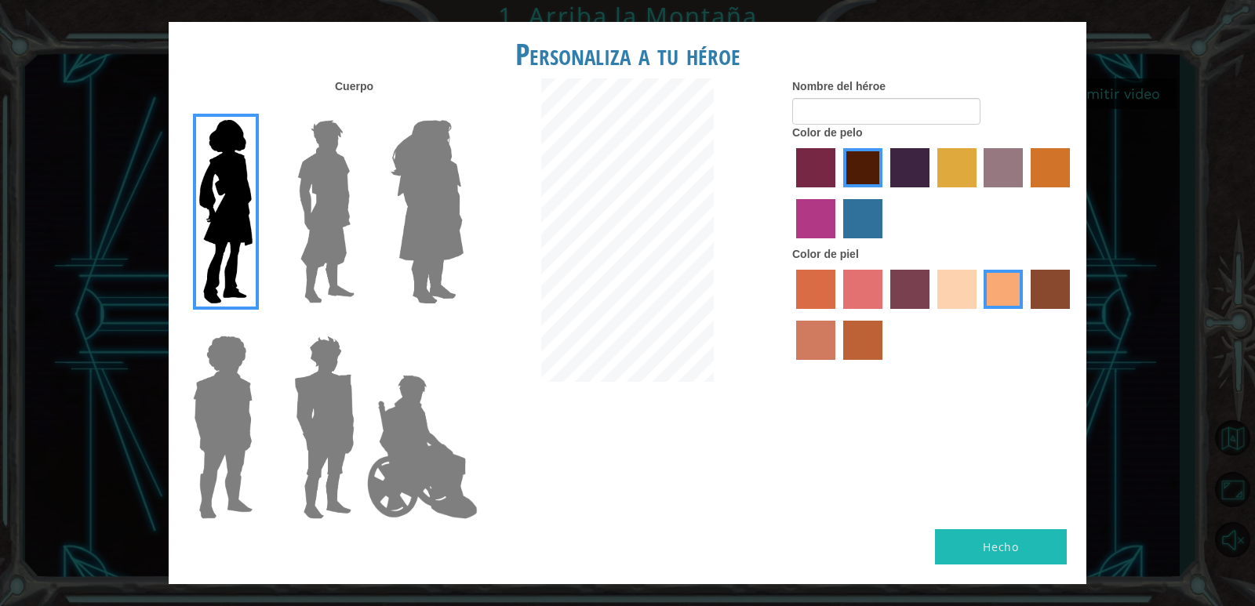
click at [932, 315] on input "color de piel de playa de arena" at bounding box center [932, 315] width 0 height 0
click at [814, 169] on label "color de pelo pimentón" at bounding box center [815, 167] width 39 height 39
click at [791, 193] on input "color de pelo pimentón" at bounding box center [791, 193] width 0 height 0
click at [858, 174] on label "color de pelo granate" at bounding box center [862, 167] width 39 height 39
click at [838, 193] on input "color de pelo granate" at bounding box center [838, 193] width 0 height 0
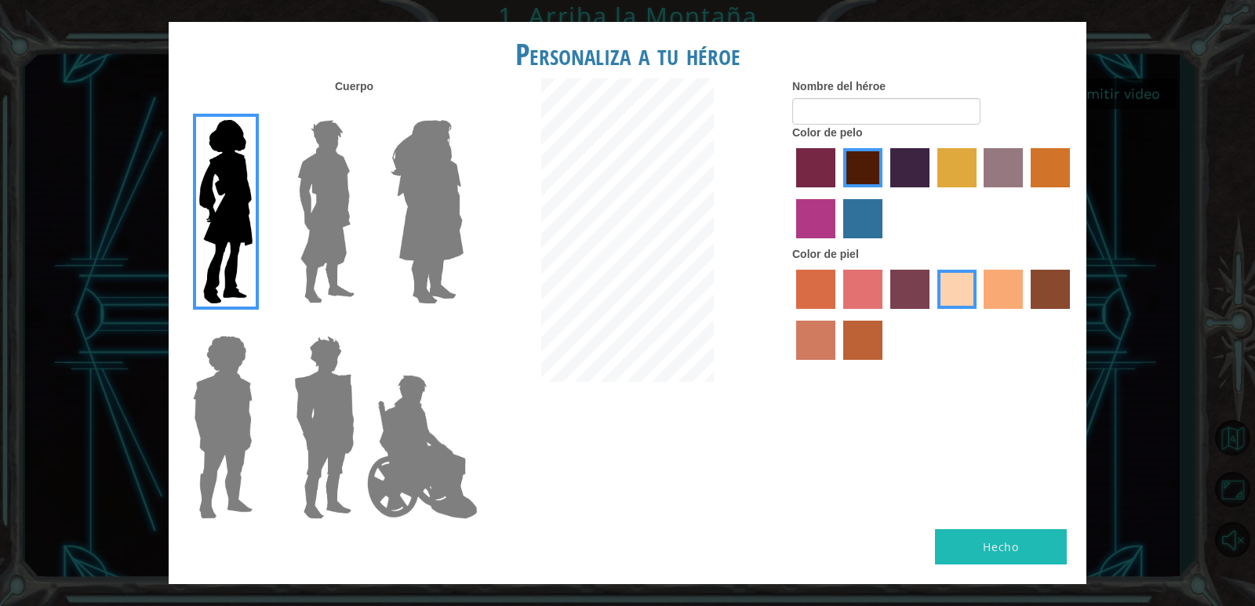
click at [910, 176] on label "color de pelo morado intenso" at bounding box center [909, 167] width 39 height 39
click at [885, 193] on input "color de pelo morado intenso" at bounding box center [885, 193] width 0 height 0
click at [878, 162] on label "color de pelo granate" at bounding box center [862, 167] width 39 height 39
click at [838, 193] on input "color de pelo granate" at bounding box center [838, 193] width 0 height 0
click at [836, 98] on form "Nombre del héroe" at bounding box center [933, 101] width 282 height 46
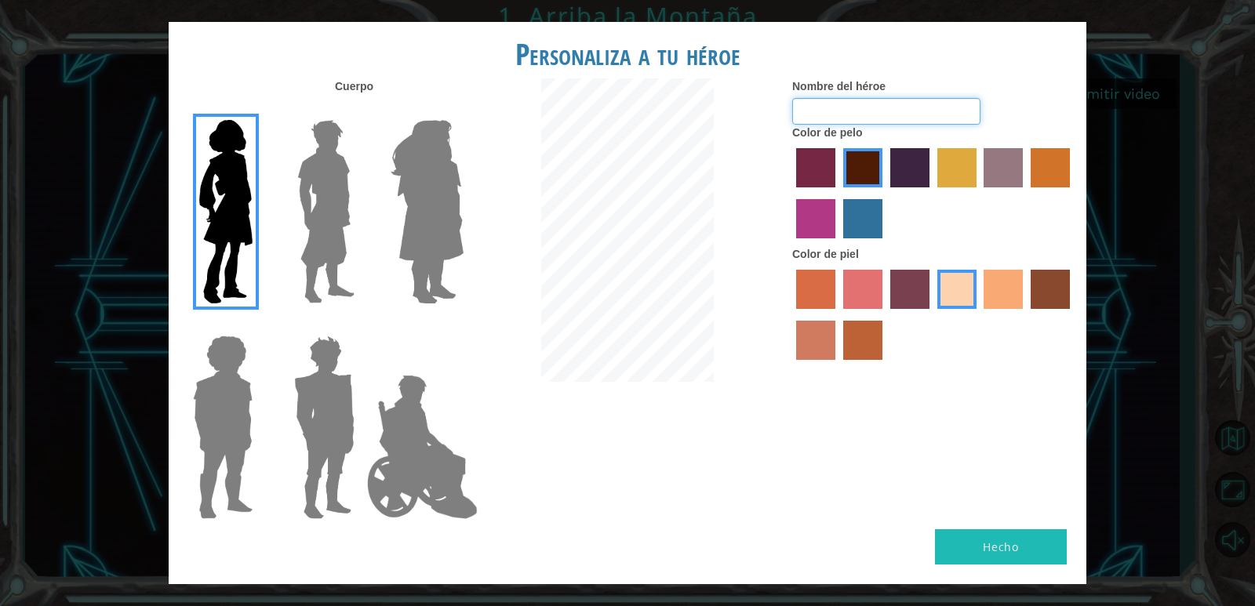
click at [830, 115] on input "Nombre del héroe" at bounding box center [886, 111] width 188 height 27
type input "a"
type input "[PERSON_NAME]"
click at [984, 545] on font "Hecho" at bounding box center [1001, 547] width 36 height 15
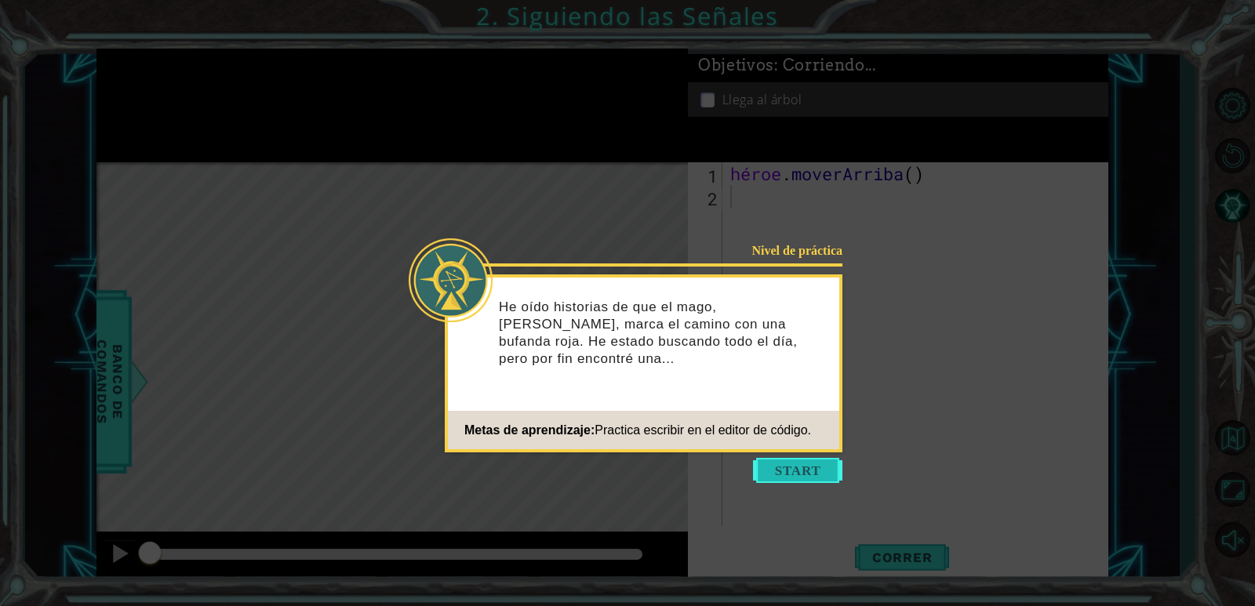
click at [812, 475] on button "Comenzar" at bounding box center [797, 470] width 89 height 25
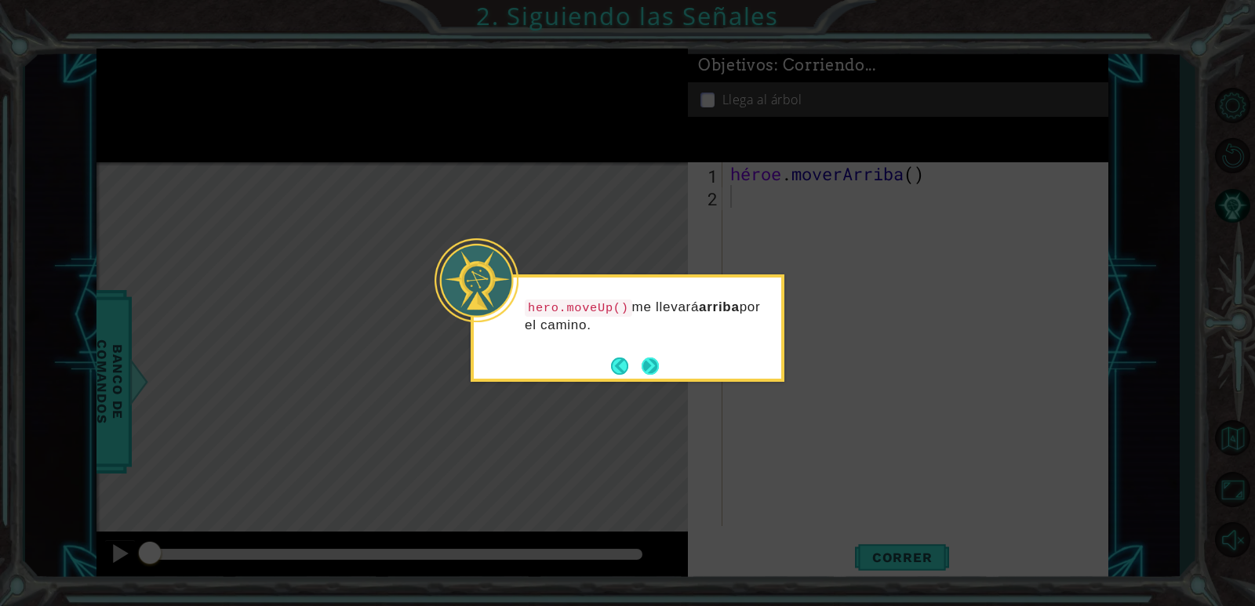
click at [650, 359] on button "Próximo" at bounding box center [650, 366] width 17 height 17
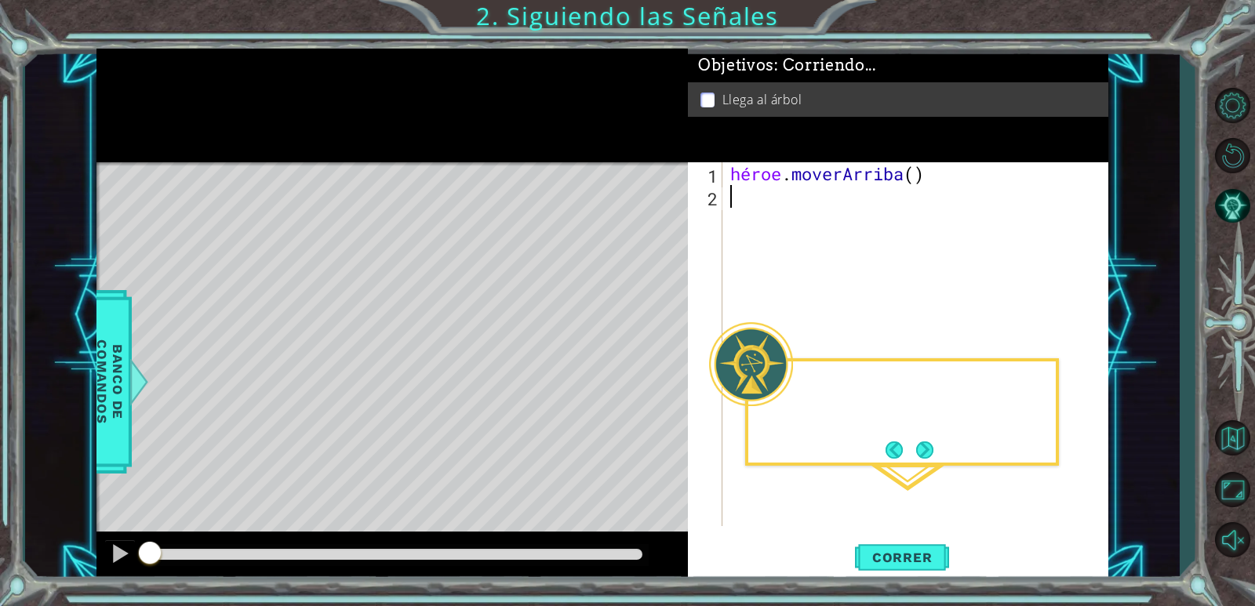
click at [653, 359] on div "Mapa de niveles" at bounding box center [458, 393] width 725 height 462
click at [902, 560] on font "Correr" at bounding box center [902, 558] width 60 height 16
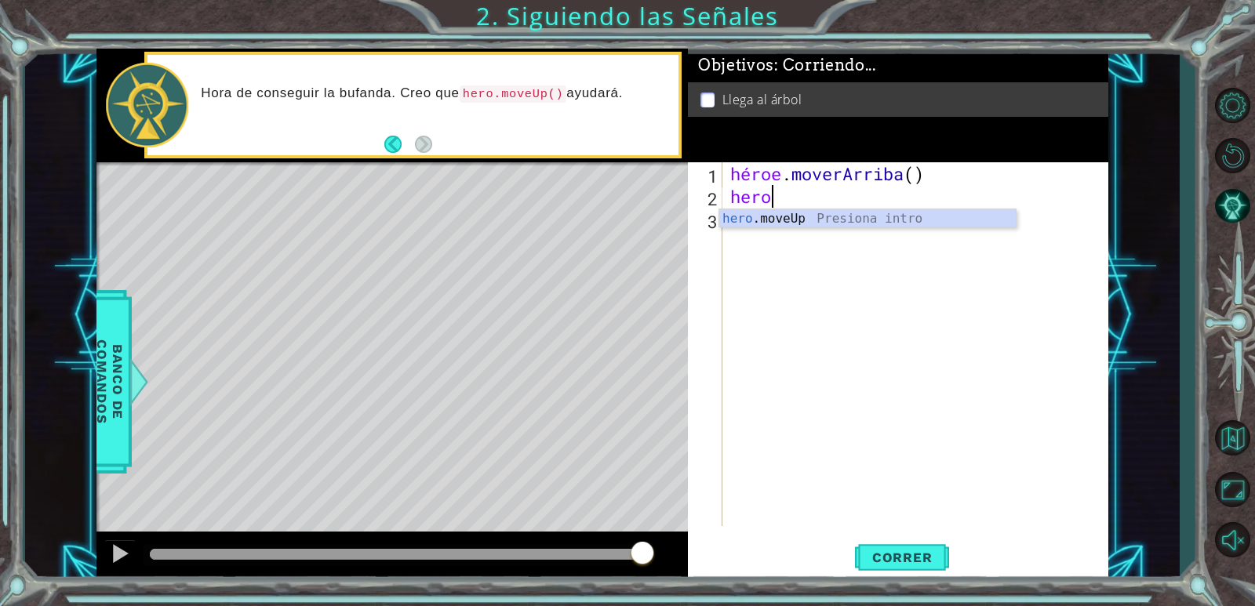
scroll to position [0, 2]
type textarea "heroe"
click at [755, 221] on div "hero .mov e Up Presiona intro" at bounding box center [867, 237] width 296 height 56
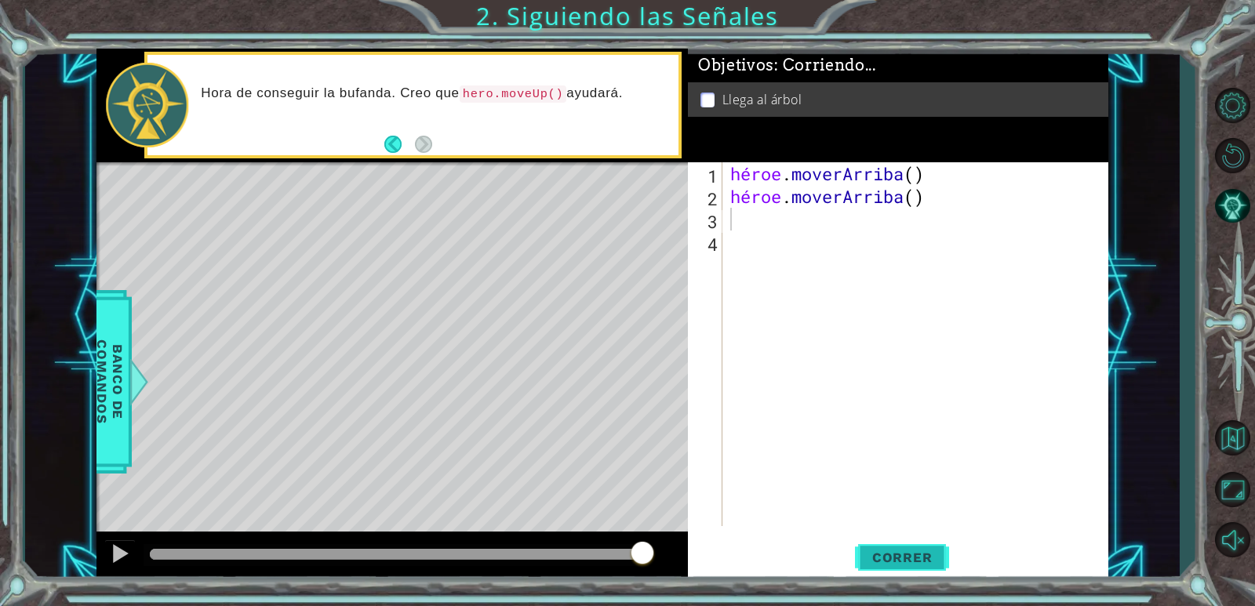
click at [886, 544] on button "Correr" at bounding box center [902, 558] width 94 height 42
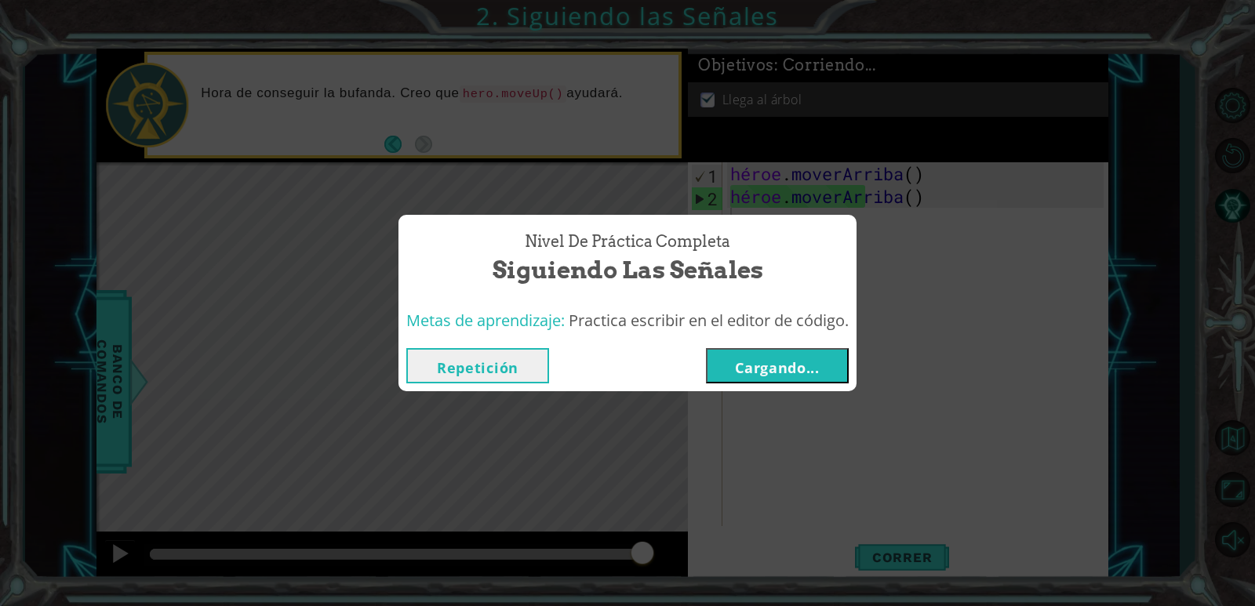
click at [811, 374] on font "Cargando..." at bounding box center [777, 367] width 85 height 19
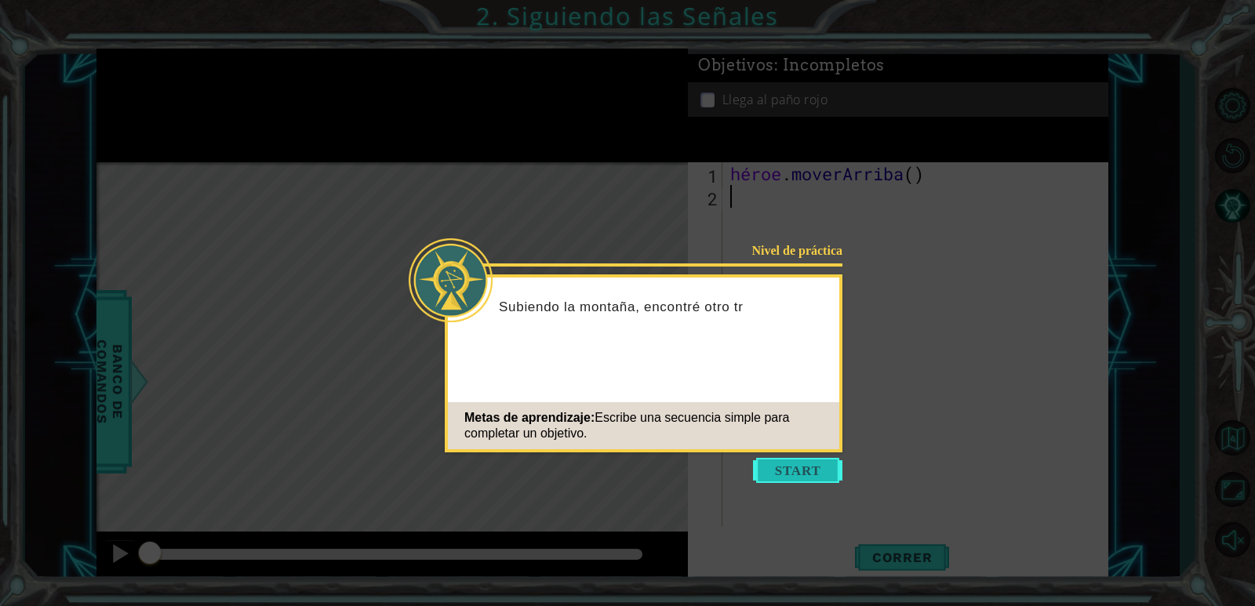
click at [809, 474] on button "Comenzar" at bounding box center [797, 470] width 89 height 25
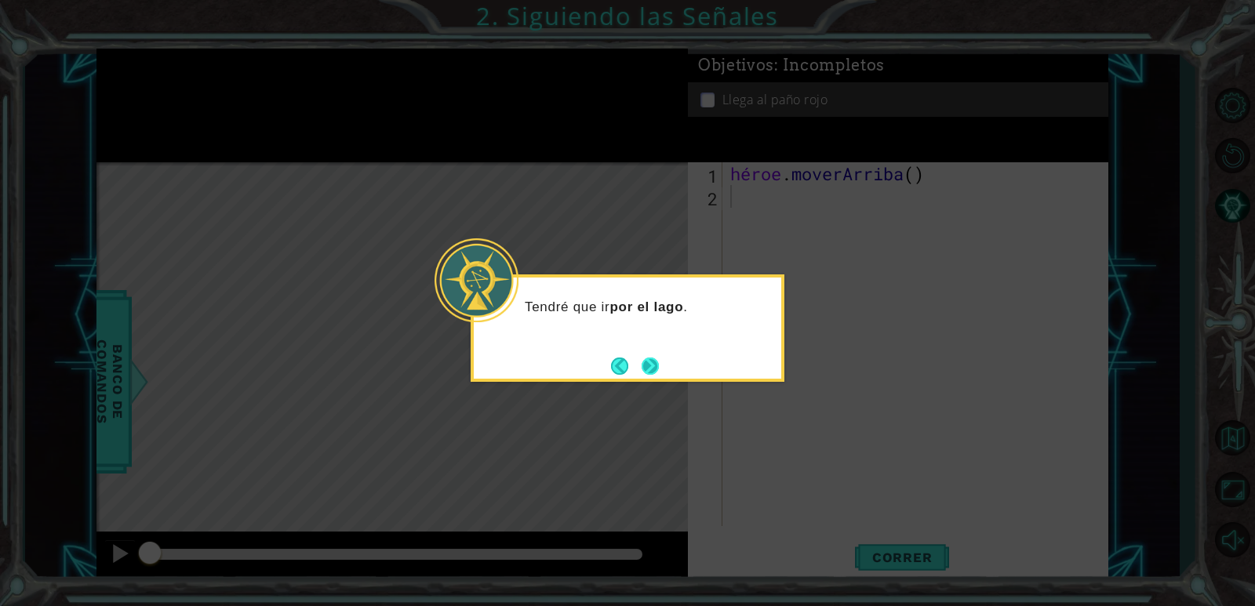
click at [656, 368] on button "Próximo" at bounding box center [650, 366] width 17 height 17
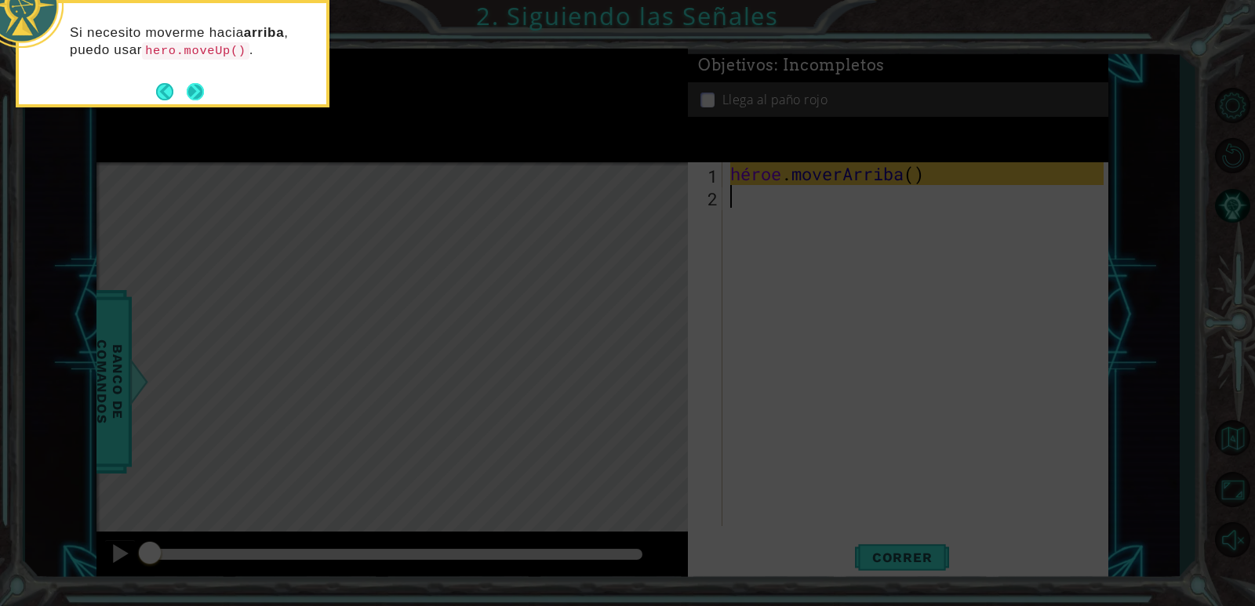
drag, startPoint x: 211, startPoint y: 99, endPoint x: 195, endPoint y: 93, distance: 17.4
click at [210, 99] on div "Si necesito moverme hacia arriba , puedo usar hero.moveUp() ." at bounding box center [173, 53] width 314 height 107
click at [187, 90] on button "Próximo" at bounding box center [195, 91] width 17 height 17
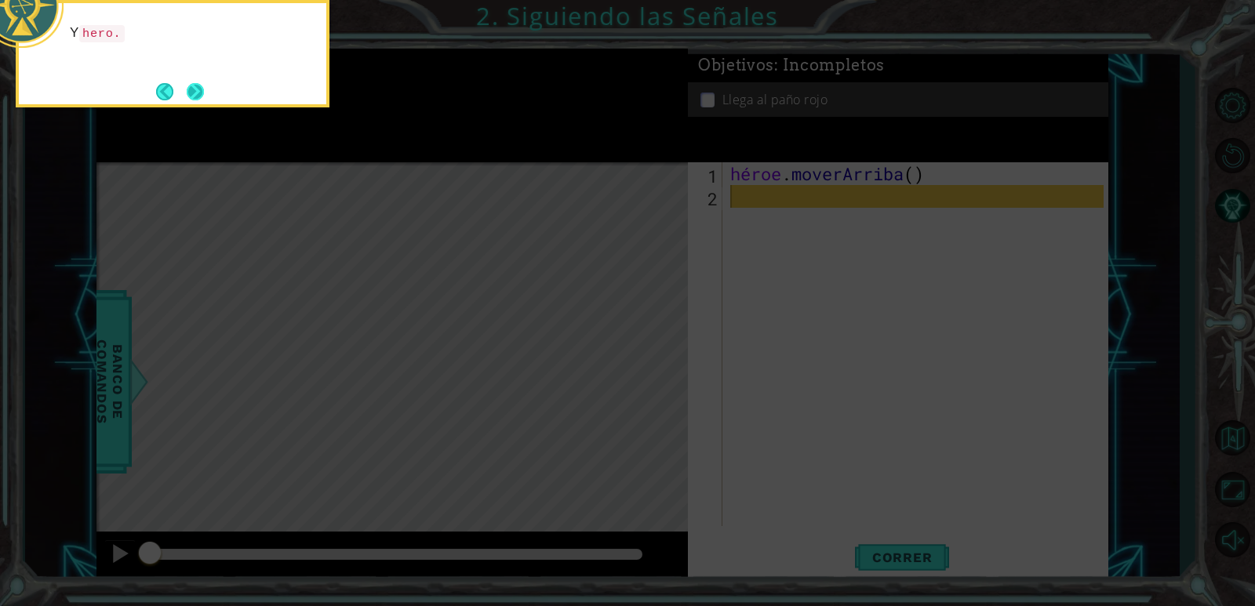
click at [189, 90] on button "Próximo" at bounding box center [195, 91] width 17 height 17
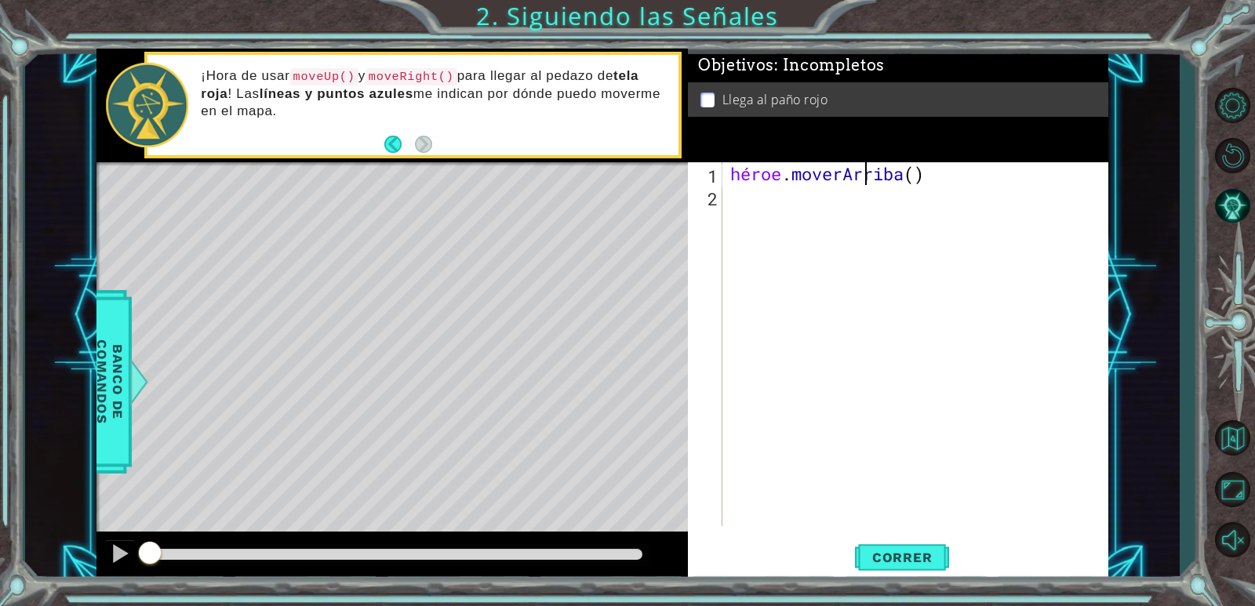
click at [951, 170] on div "héroe . moverArriba ( )" at bounding box center [919, 366] width 384 height 409
type textarea "hero.moveUp()"
click at [948, 177] on div "héroe . moverArriba ( )" at bounding box center [919, 366] width 384 height 409
click at [955, 174] on div "héroe . moverArriba ( )" at bounding box center [919, 366] width 384 height 409
click at [946, 175] on div "héroe . moverArriba ( )" at bounding box center [919, 366] width 384 height 409
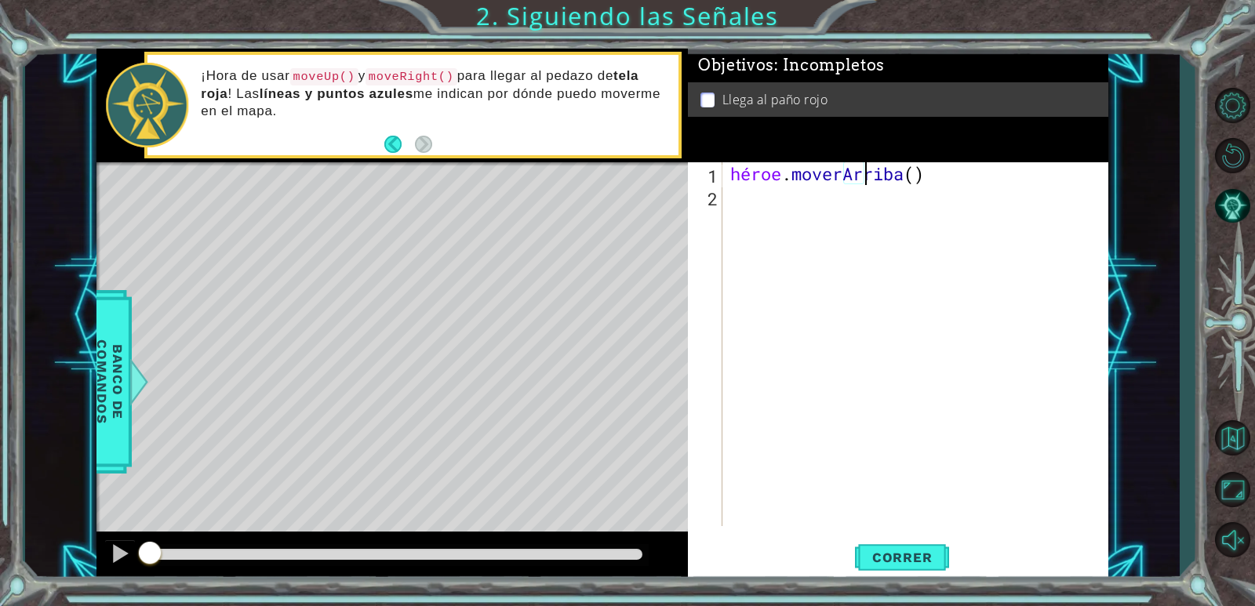
click at [771, 203] on div "héroe . moverArriba ( )" at bounding box center [919, 366] width 384 height 409
click at [951, 172] on div "héroe . moverArriba ( )" at bounding box center [919, 366] width 384 height 409
type textarea "hero.moveUp()"
click at [958, 171] on div "héroe . moverArriba ( )" at bounding box center [919, 366] width 384 height 409
click at [739, 198] on div "héroe . moverArriba ( )" at bounding box center [919, 366] width 384 height 409
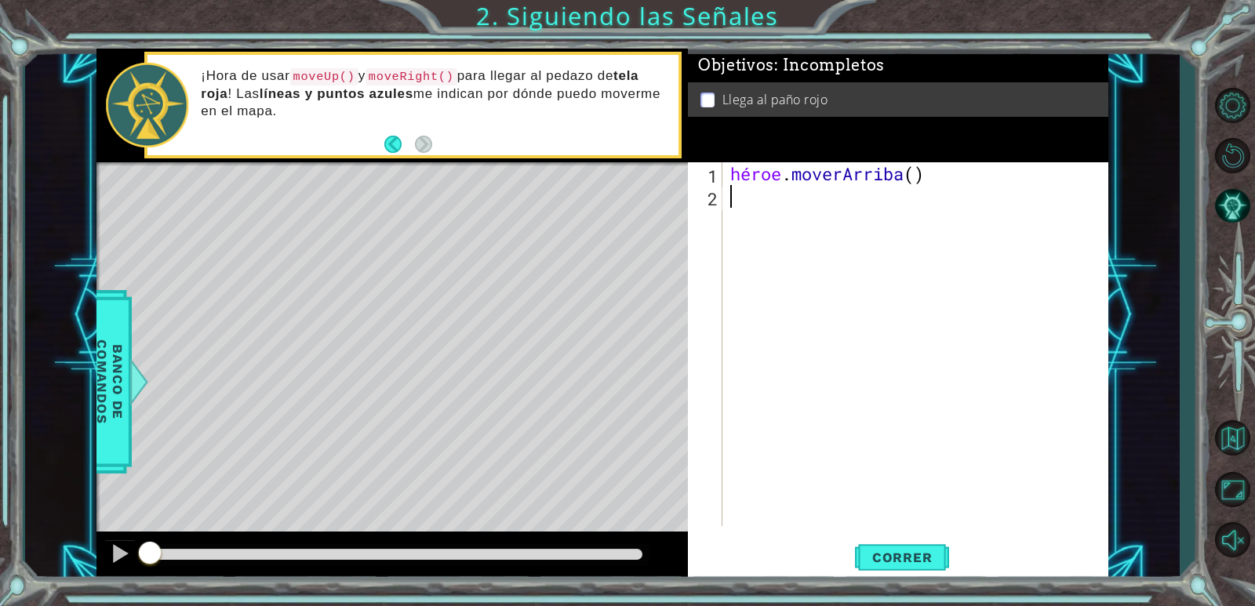
type textarea "h"
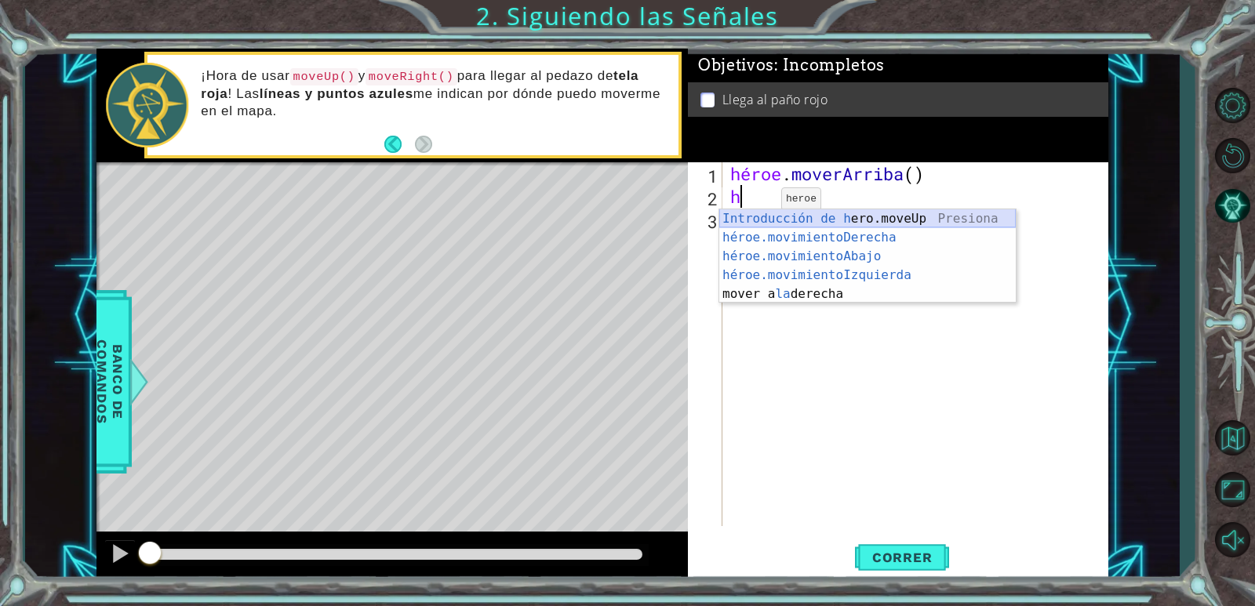
click at [839, 224] on div "Introducción de [PERSON_NAME].moveUp Presiona héroe.movimientoDerecha ​ Introdu…" at bounding box center [867, 275] width 296 height 132
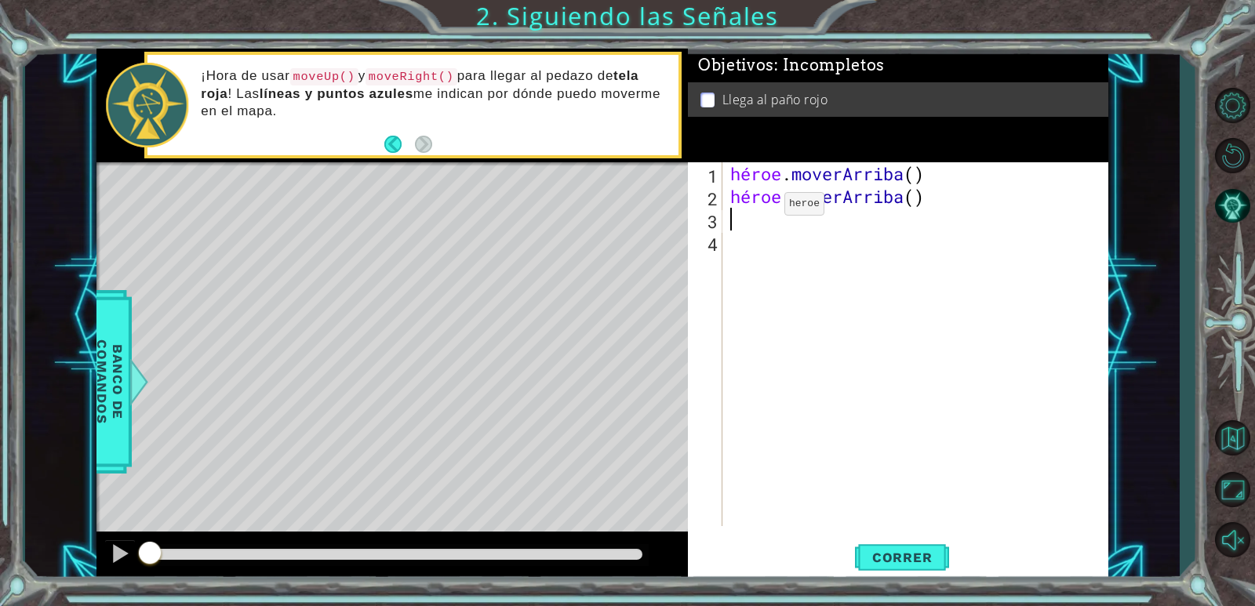
type textarea "h"
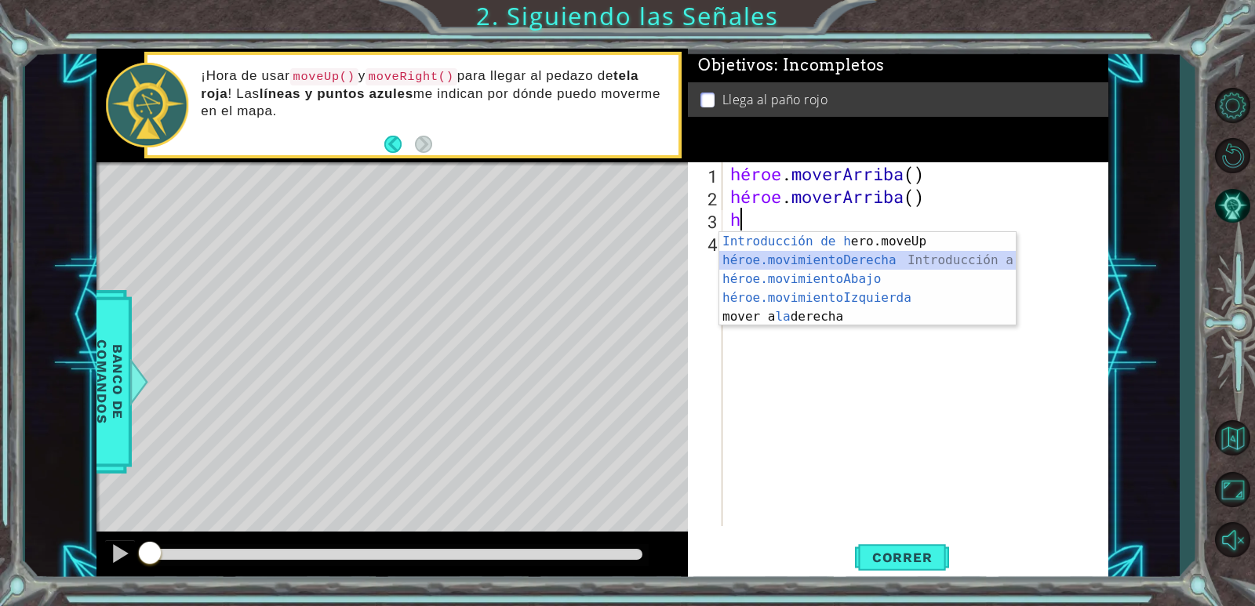
click at [838, 260] on div "Introducción de [PERSON_NAME].moveUp Presiona héroe.movimientoDerecha ​ Introdu…" at bounding box center [867, 298] width 296 height 132
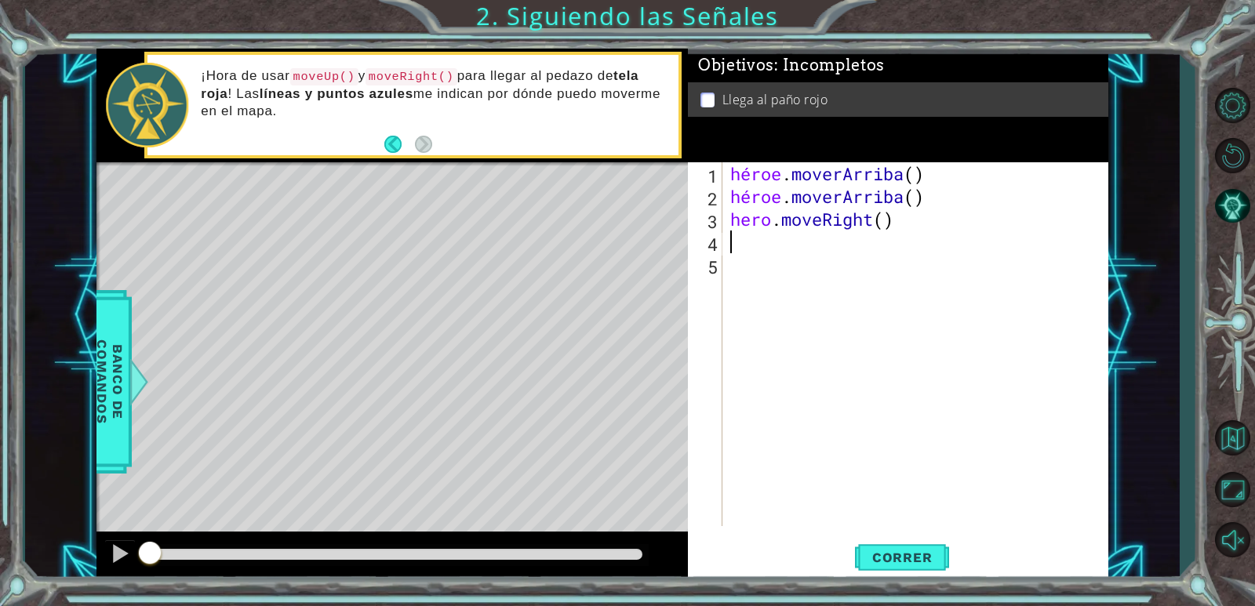
type textarea "h"
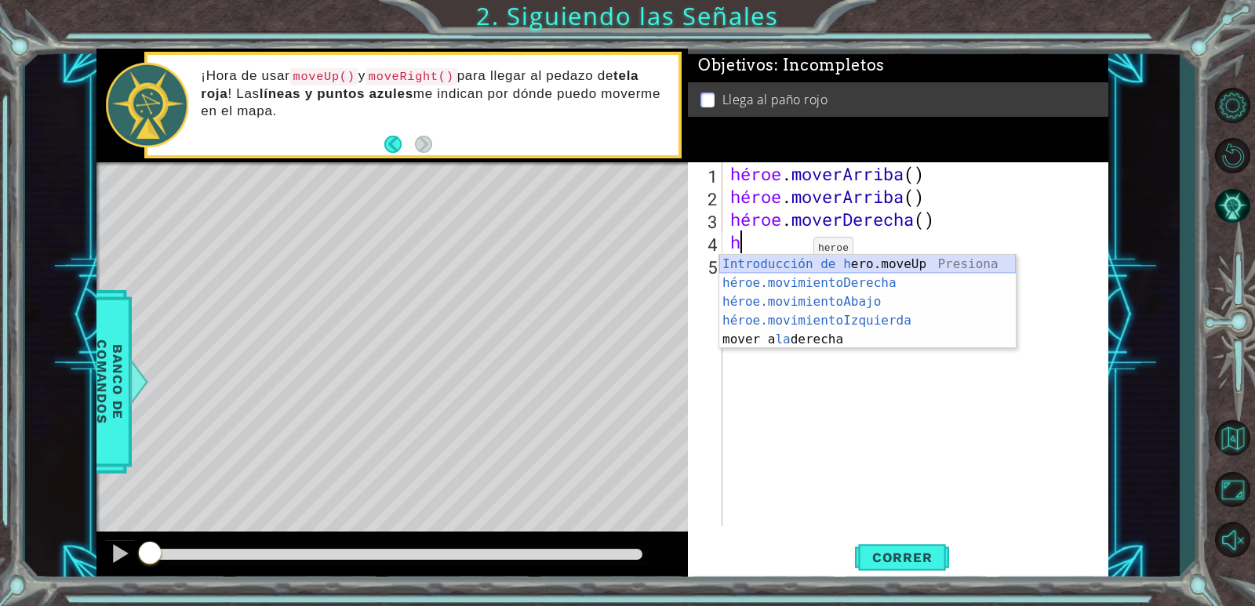
click at [813, 266] on div "Introducción de [PERSON_NAME].moveUp Presiona héroe.movimientoDerecha ​ Introdu…" at bounding box center [867, 321] width 296 height 132
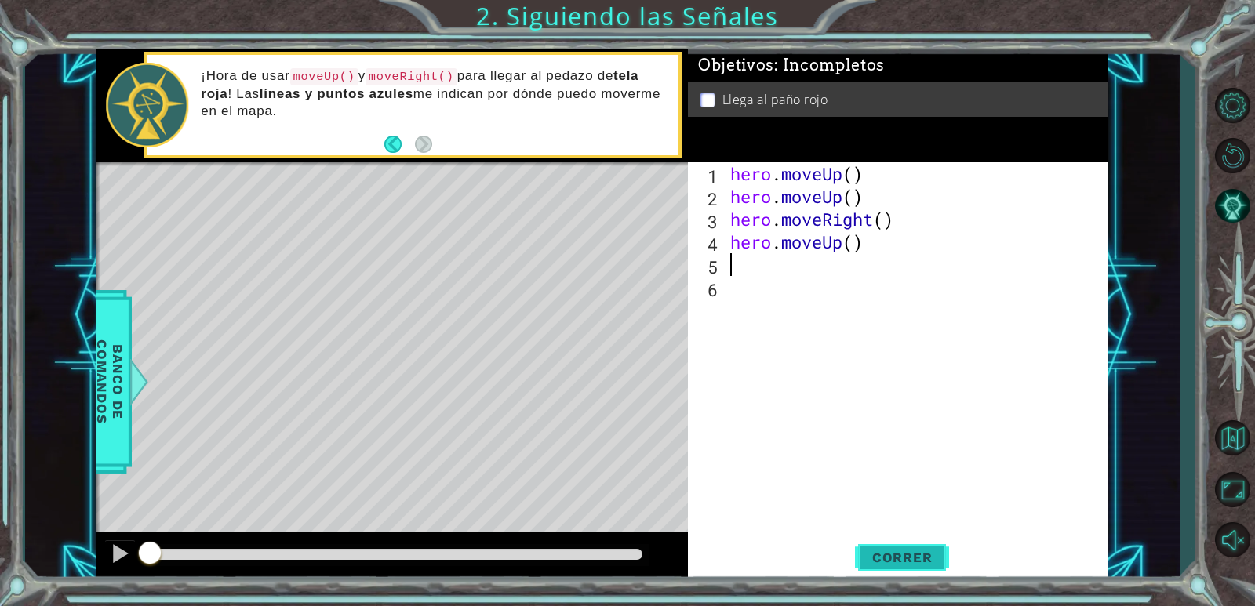
click at [880, 566] on button "Correr" at bounding box center [902, 558] width 94 height 42
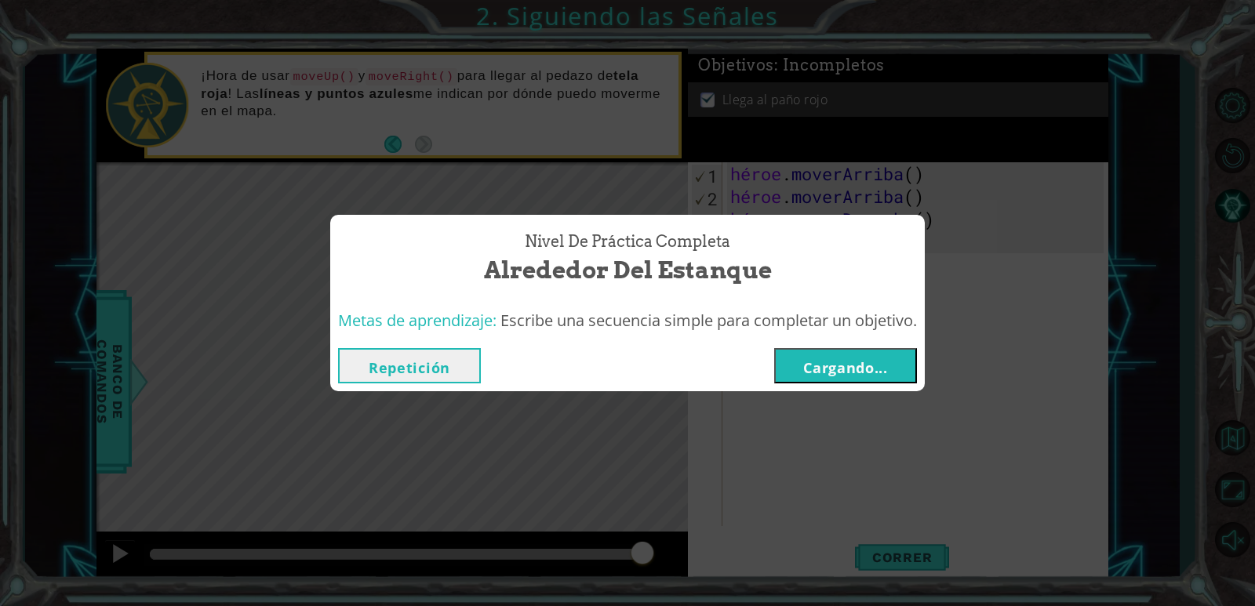
click at [854, 363] on font "Cargando..." at bounding box center [845, 367] width 85 height 19
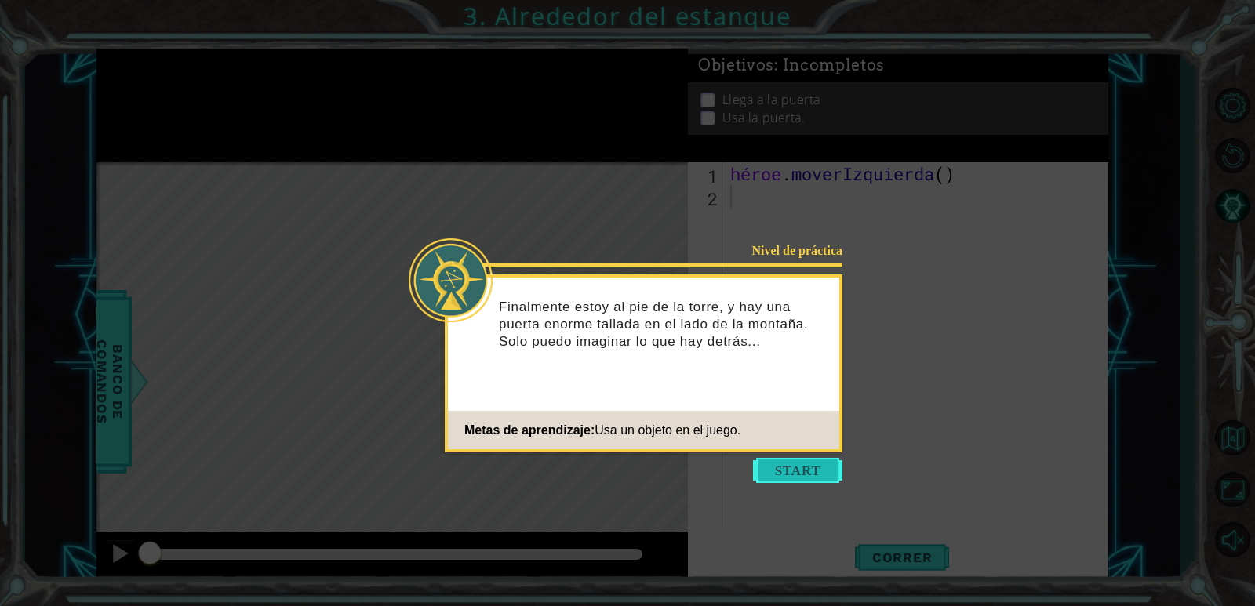
click at [817, 470] on button "Comenzar" at bounding box center [797, 470] width 89 height 25
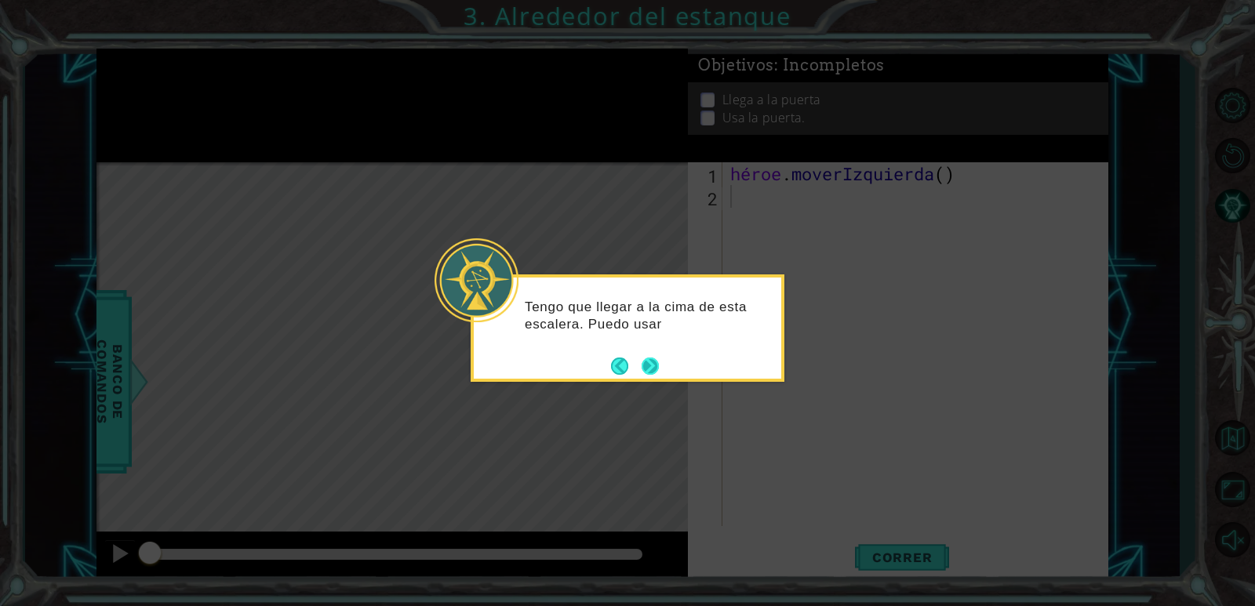
click at [656, 362] on button "Próximo" at bounding box center [650, 366] width 17 height 17
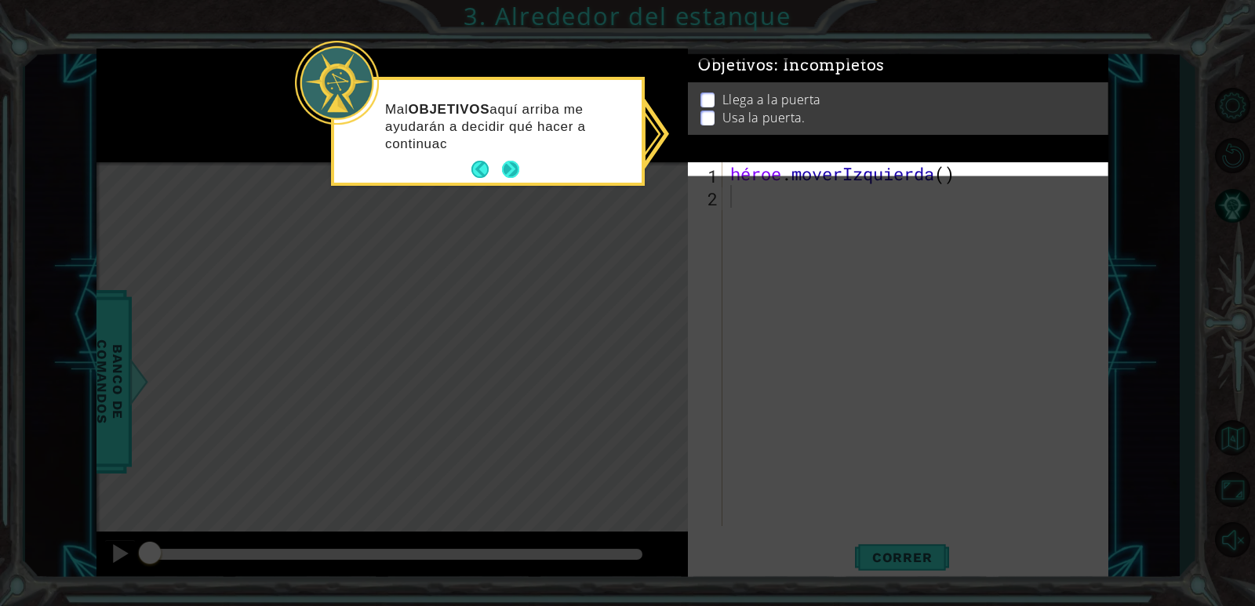
click at [514, 166] on button "Próximo" at bounding box center [510, 169] width 17 height 17
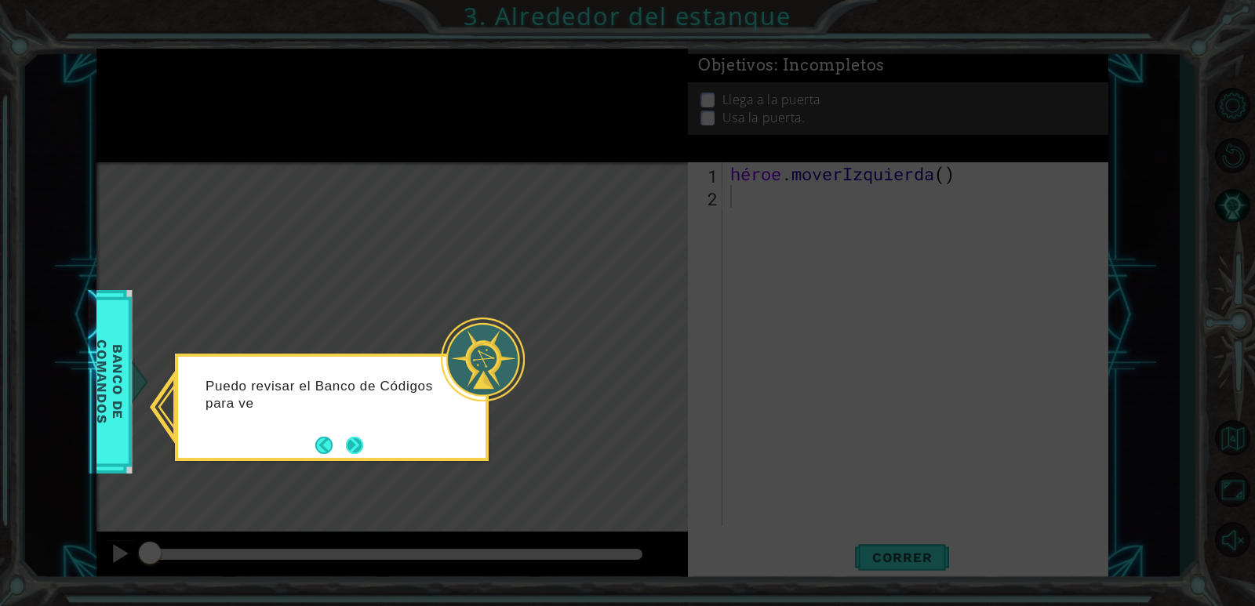
click at [351, 443] on button "Próximo" at bounding box center [354, 445] width 17 height 17
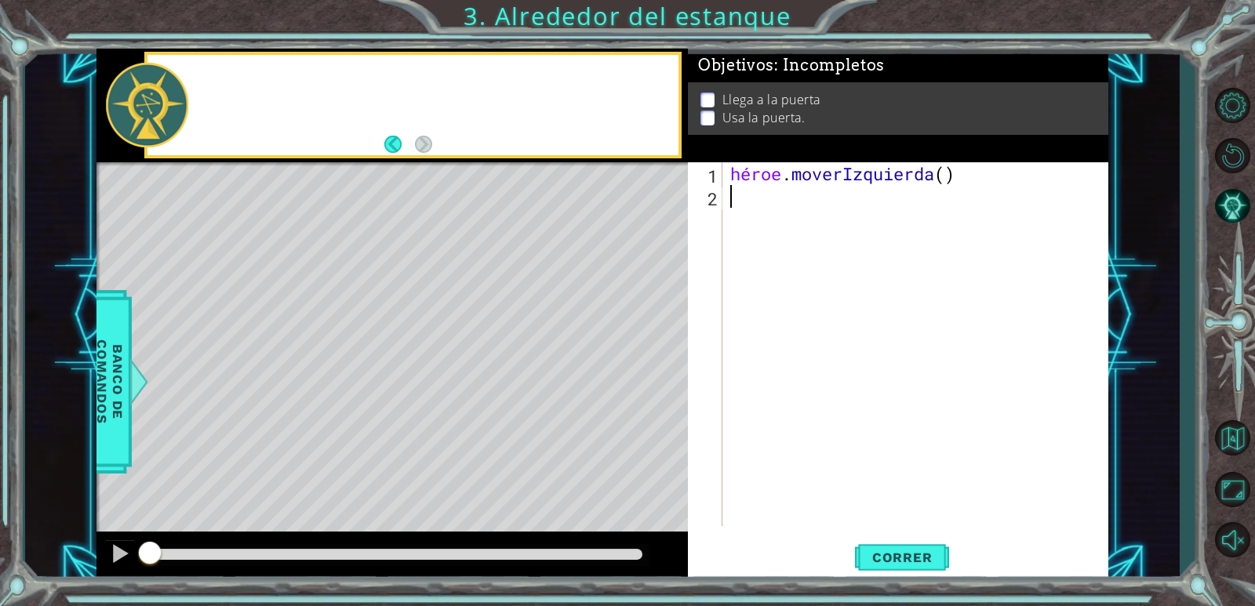
click at [351, 443] on div "Mapa de niveles" at bounding box center [458, 393] width 725 height 462
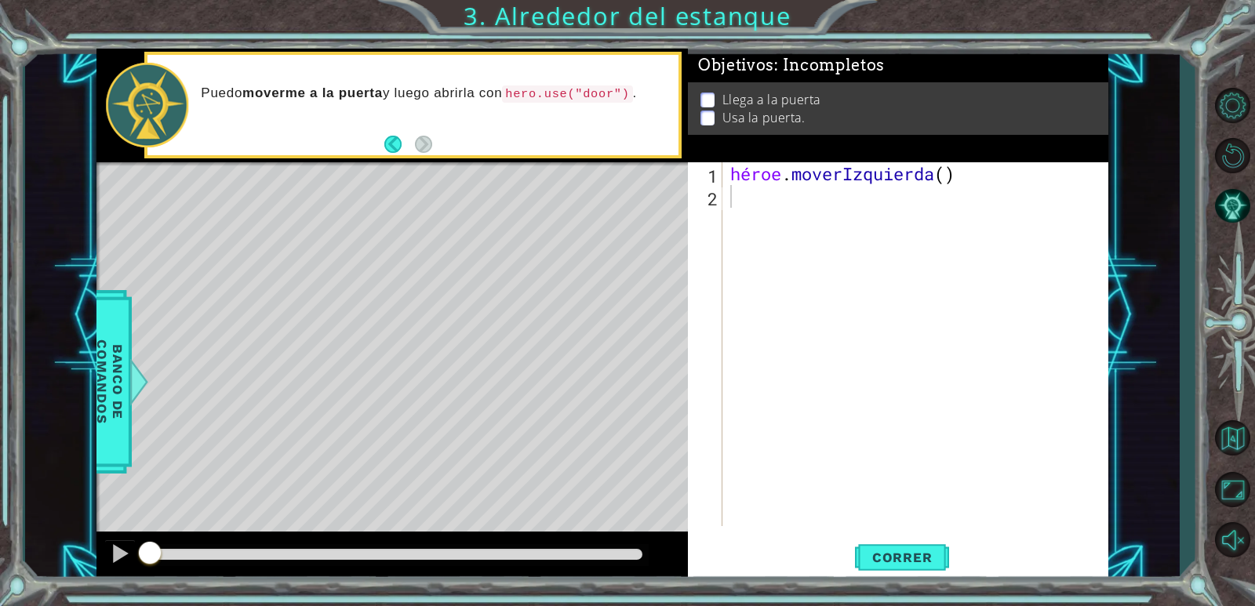
type textarea "hero.moveLeft()"
click at [984, 180] on div "héroe . moverIzquierda ( )" at bounding box center [919, 366] width 384 height 409
click at [984, 179] on div "héroe . moverIzquierda ( )" at bounding box center [919, 366] width 384 height 409
click at [791, 213] on div "héroe . moverIzquierda ( )" at bounding box center [919, 366] width 384 height 409
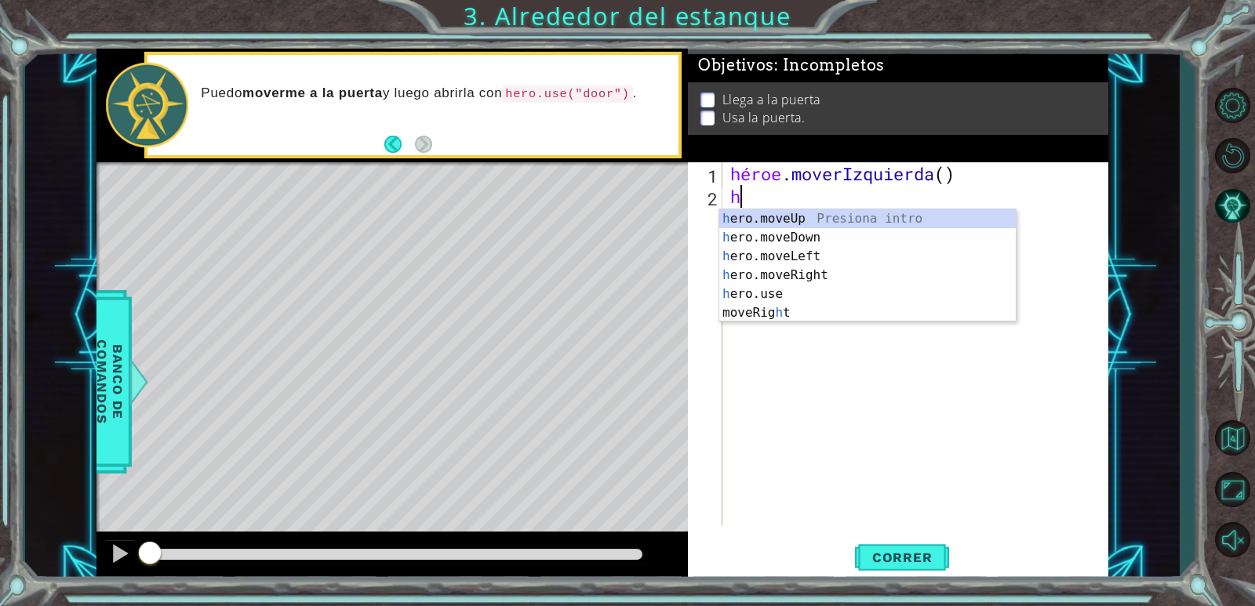
type textarea "h"
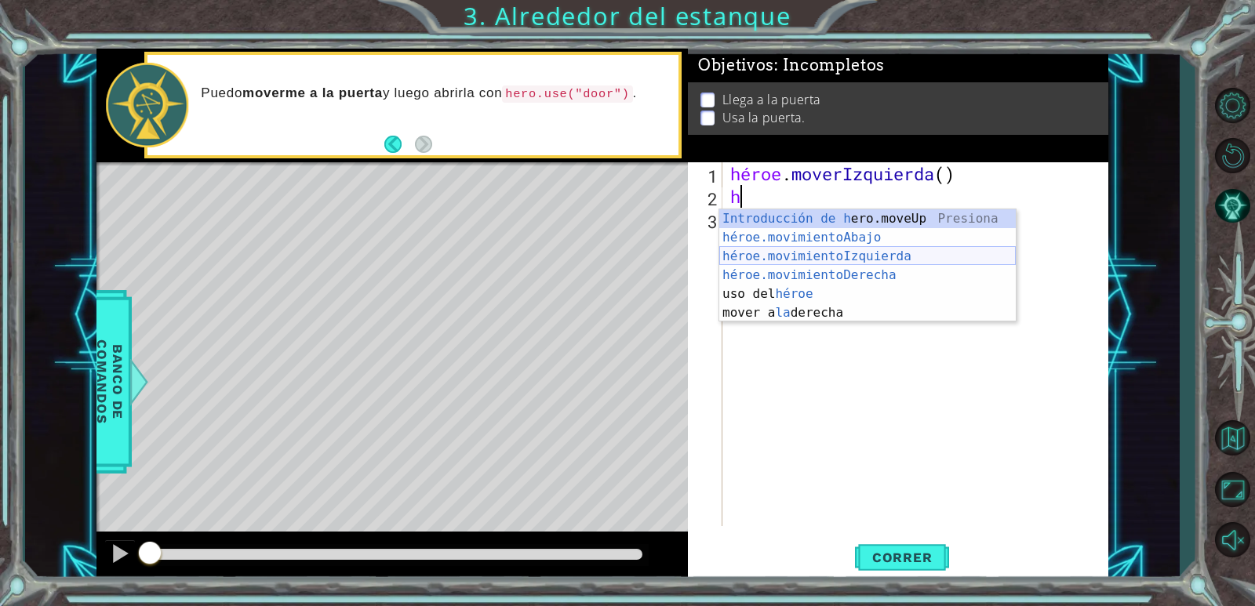
click at [840, 251] on div "Introducción de [PERSON_NAME].moveUp Presiona héroe.movimientoAbajo ​ Introducc…" at bounding box center [867, 284] width 296 height 151
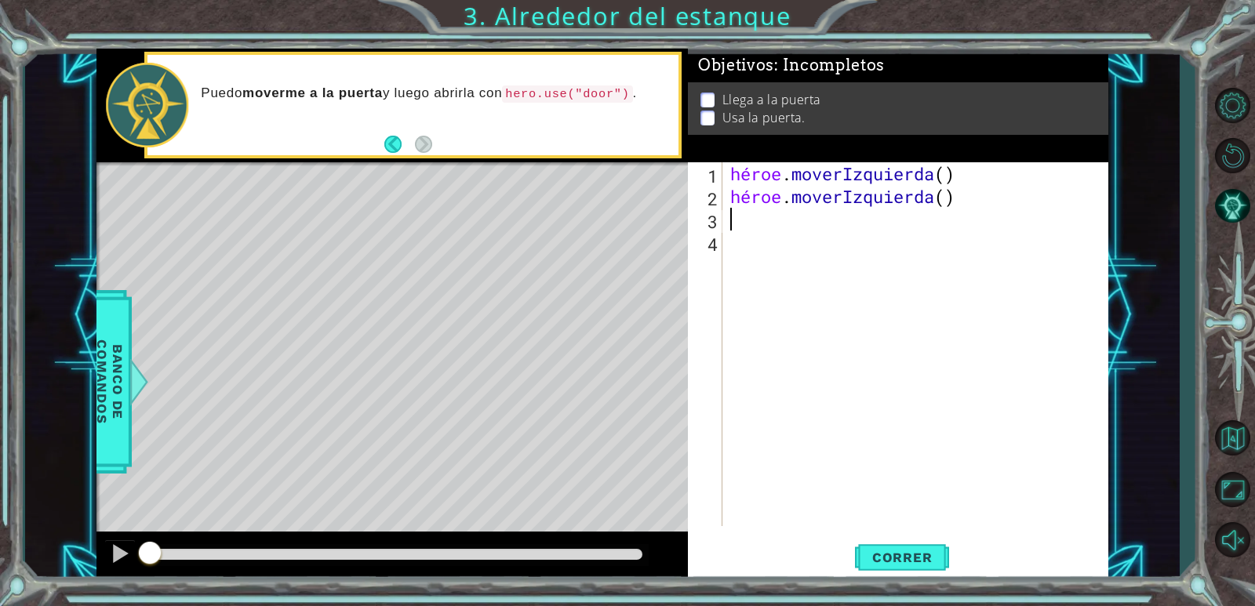
type textarea "h"
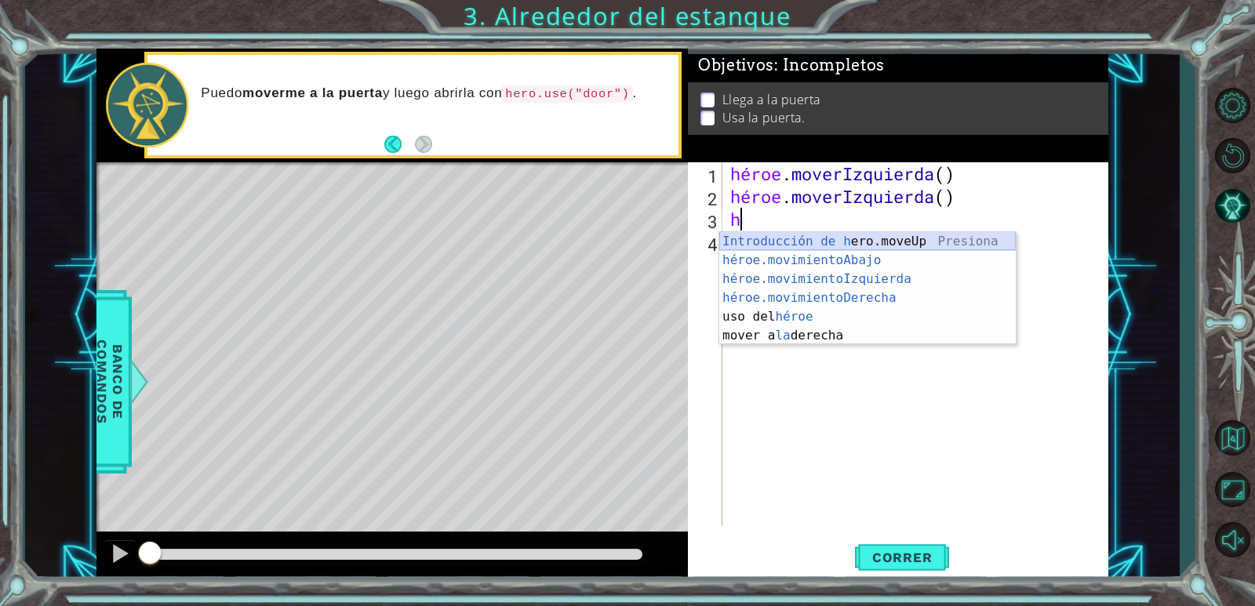
click at [864, 238] on div "Introducción de [PERSON_NAME].moveUp Presiona héroe.movimientoAbajo ​ Introducc…" at bounding box center [867, 307] width 296 height 151
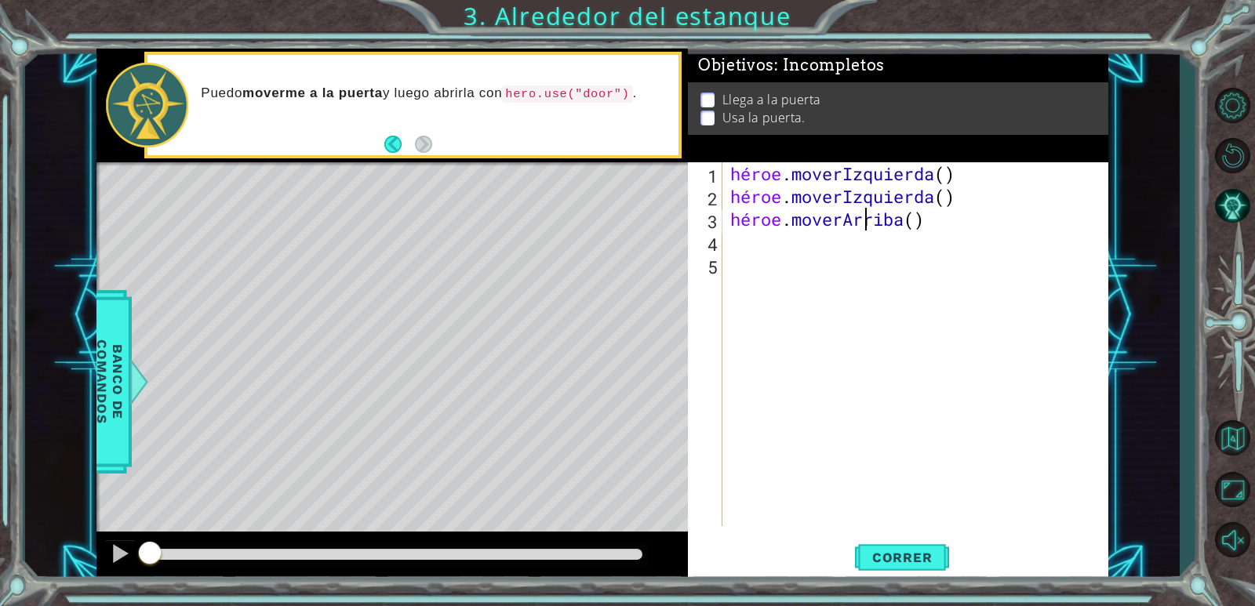
click at [958, 219] on div "héroe . moverIzquierda ( ) héroe . moverIzquierda ( ) héroe . [GEOGRAPHIC_DATA]…" at bounding box center [919, 366] width 384 height 409
type textarea "hero.moveUp()"
click at [741, 246] on div "héroe . moverIzquierda ( ) héroe . moverIzquierda ( ) héroe . [GEOGRAPHIC_DATA]…" at bounding box center [919, 366] width 384 height 409
type textarea "h"
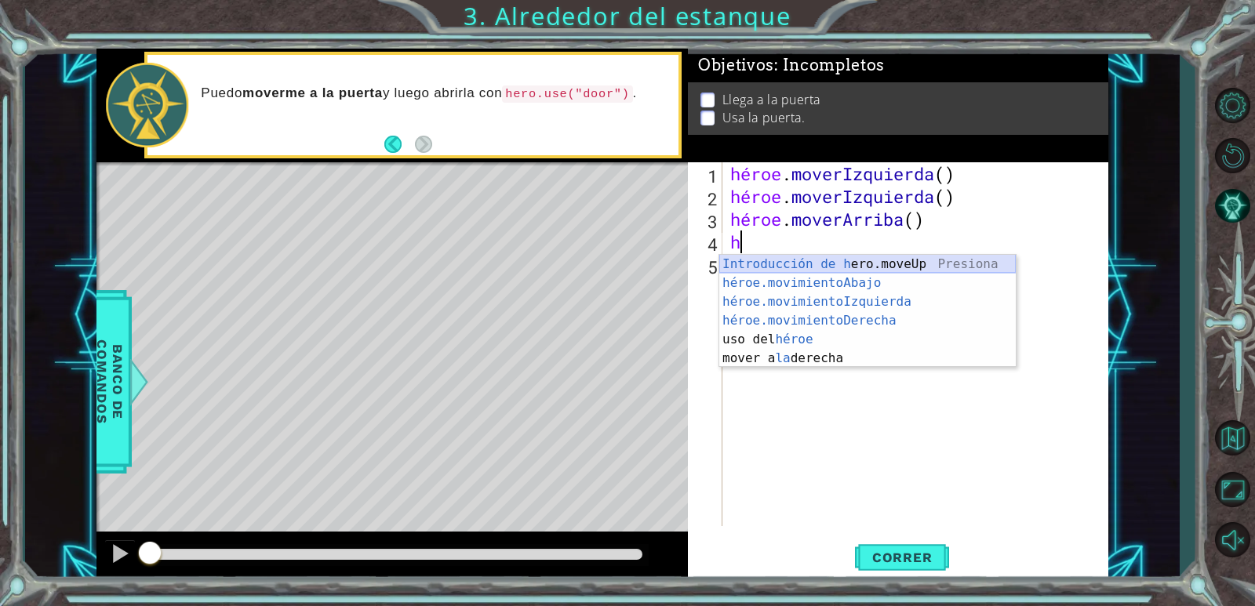
click at [828, 256] on div "Introducción de [PERSON_NAME].moveUp Presiona héroe.movimientoAbajo ​ Introducc…" at bounding box center [867, 330] width 296 height 151
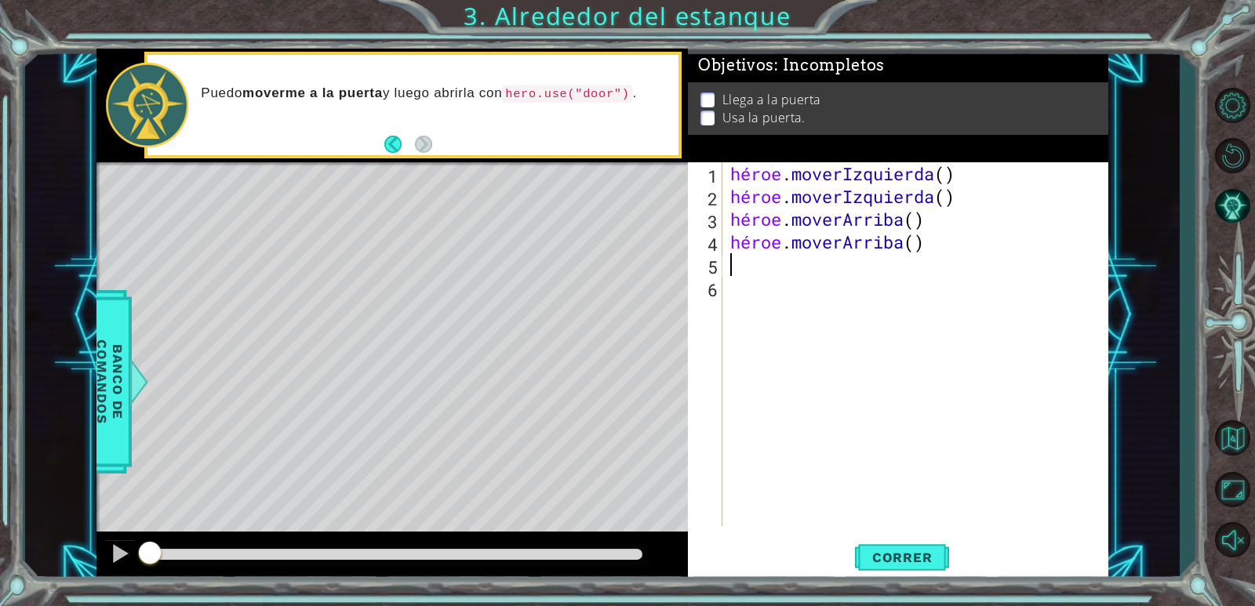
click at [951, 237] on div "héroe . moverIzquierda ( ) héroe . moverIzquierda ( ) héroe . [PERSON_NAME] ( )…" at bounding box center [919, 366] width 384 height 409
type textarea "hero.moveUp()"
click at [951, 242] on div "héroe . moverIzquierda ( ) héroe . moverIzquierda ( ) héroe . [PERSON_NAME] ( )…" at bounding box center [919, 366] width 384 height 409
drag, startPoint x: 755, startPoint y: 274, endPoint x: 743, endPoint y: 264, distance: 15.7
click at [755, 272] on div "héroe . moverIzquierda ( ) héroe . moverIzquierda ( ) héroe . [PERSON_NAME] ( )…" at bounding box center [919, 366] width 384 height 409
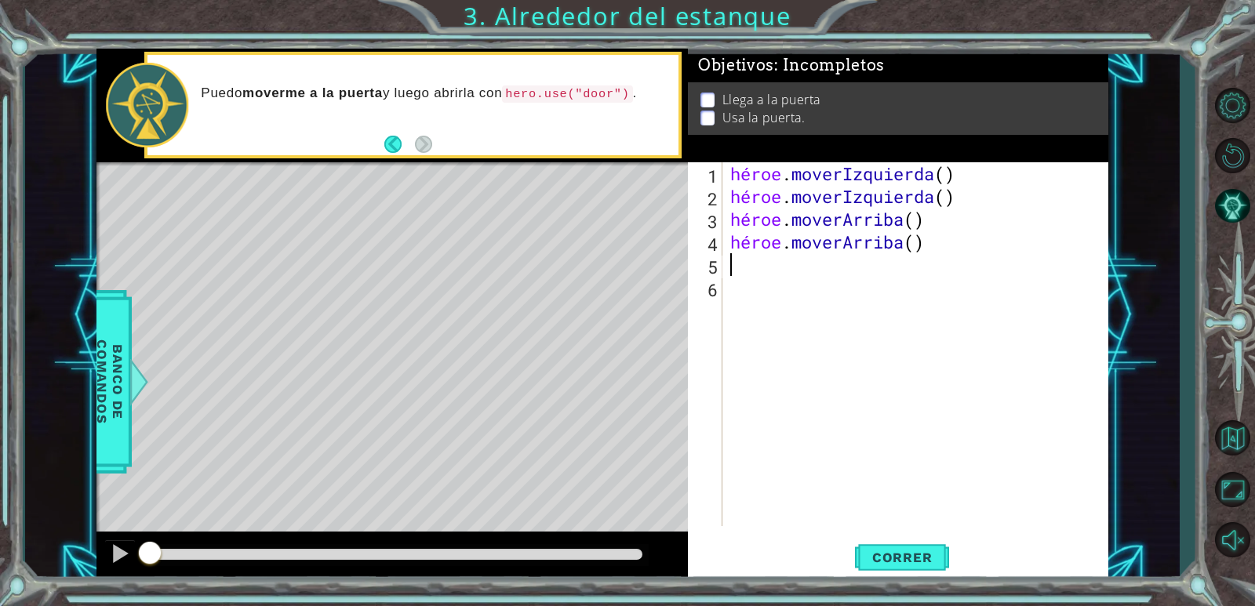
type textarea "h"
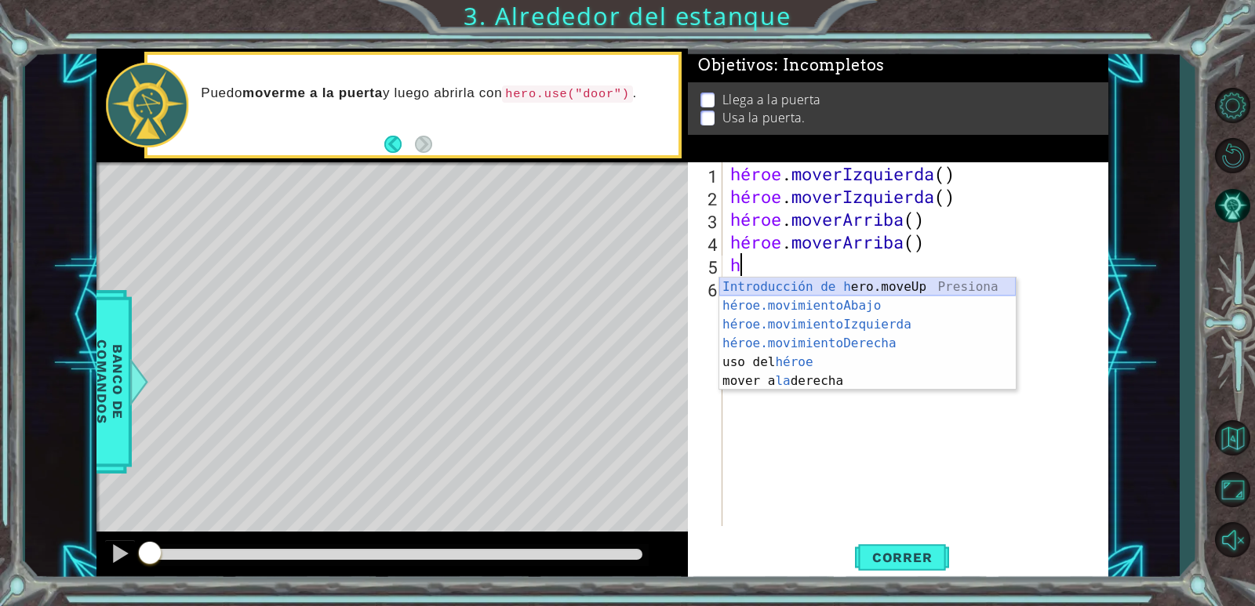
click at [820, 279] on div "Introducción de [PERSON_NAME].moveUp Presiona héroe.movimientoAbajo ​ Introducc…" at bounding box center [867, 353] width 296 height 151
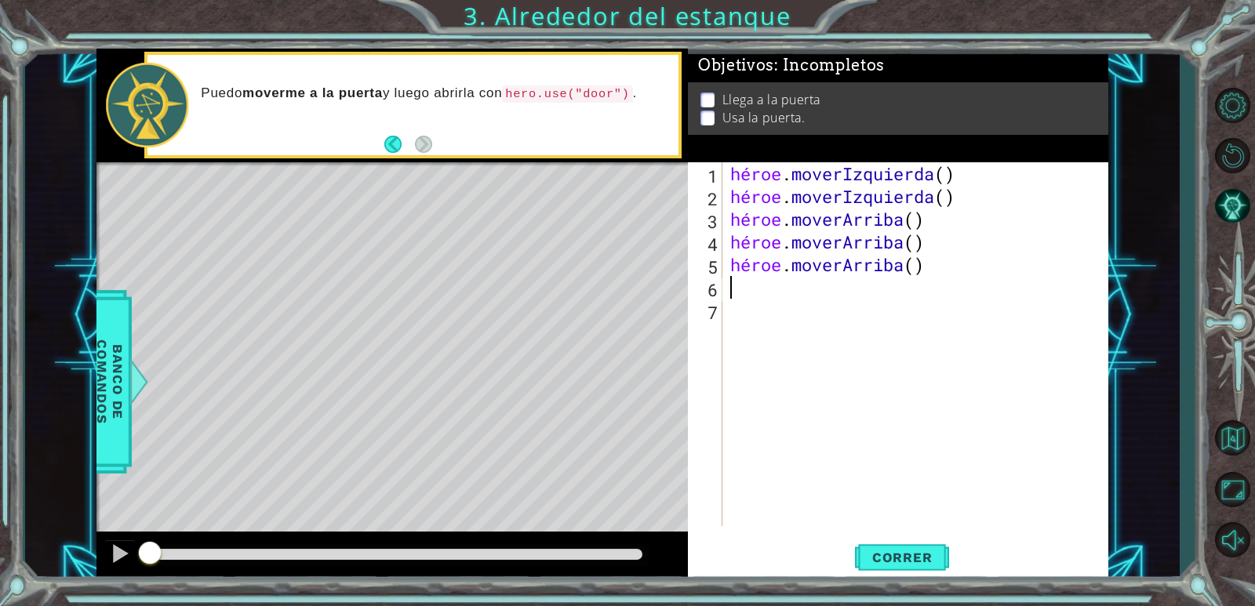
type textarea "h"
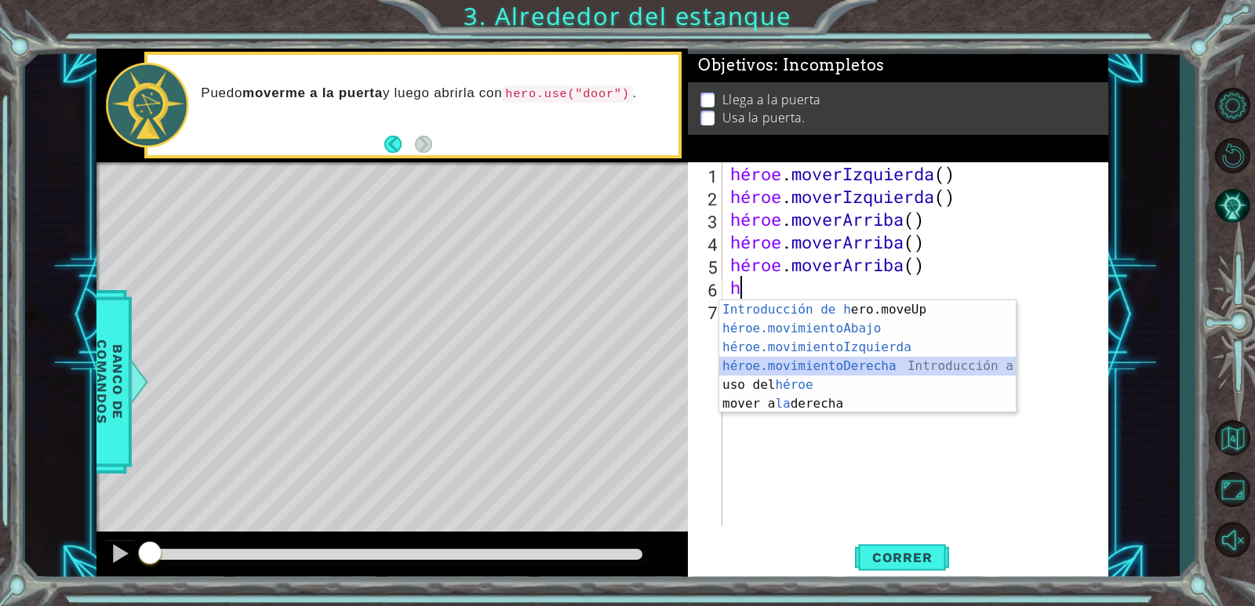
click at [830, 366] on div "Introducción de [PERSON_NAME].moveUp Presiona héroe.movimientoAbajo ​ Introducc…" at bounding box center [867, 375] width 296 height 151
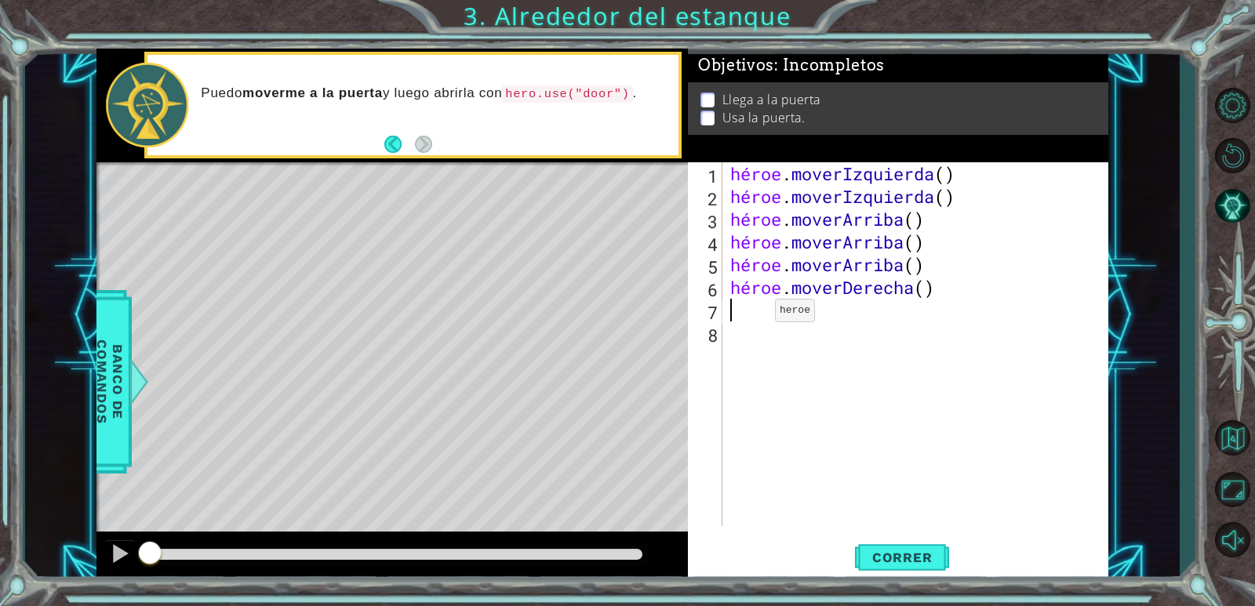
type textarea "h"
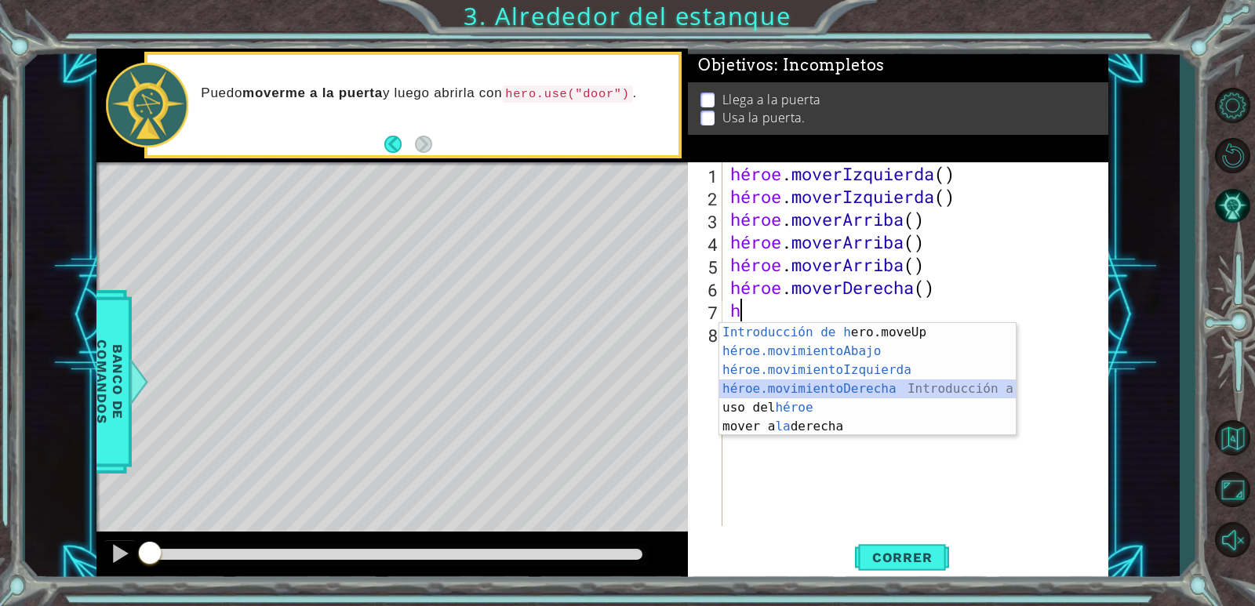
click at [795, 383] on div "Introducción de [PERSON_NAME].moveUp Presiona héroe.movimientoAbajo ​ Introducc…" at bounding box center [867, 398] width 296 height 151
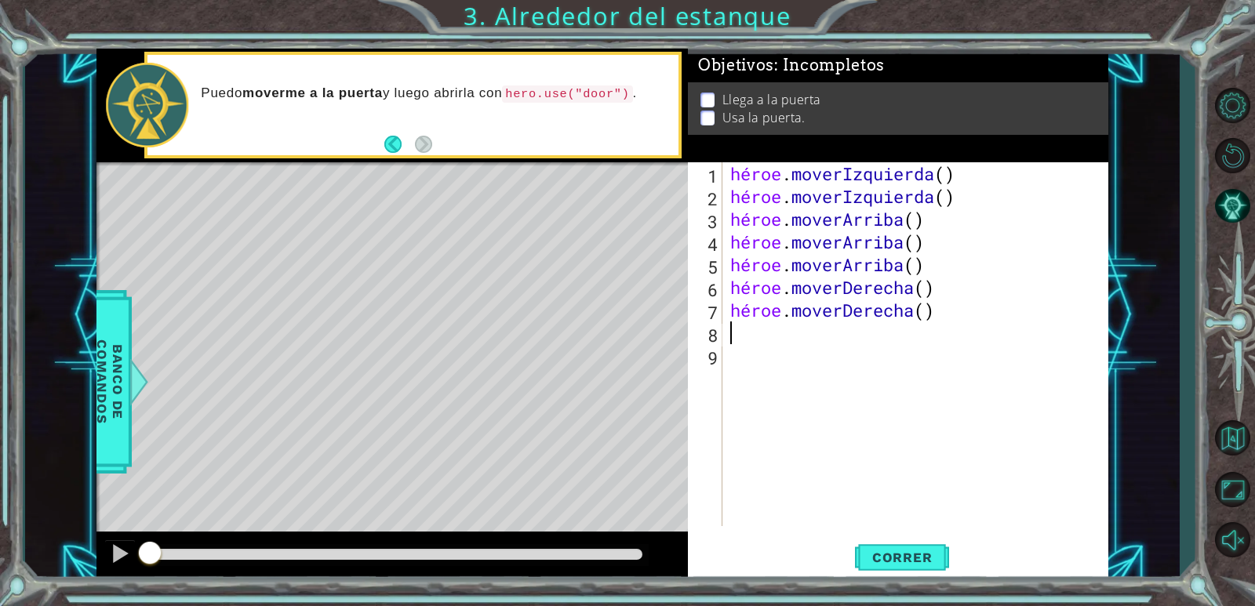
type textarea "h"
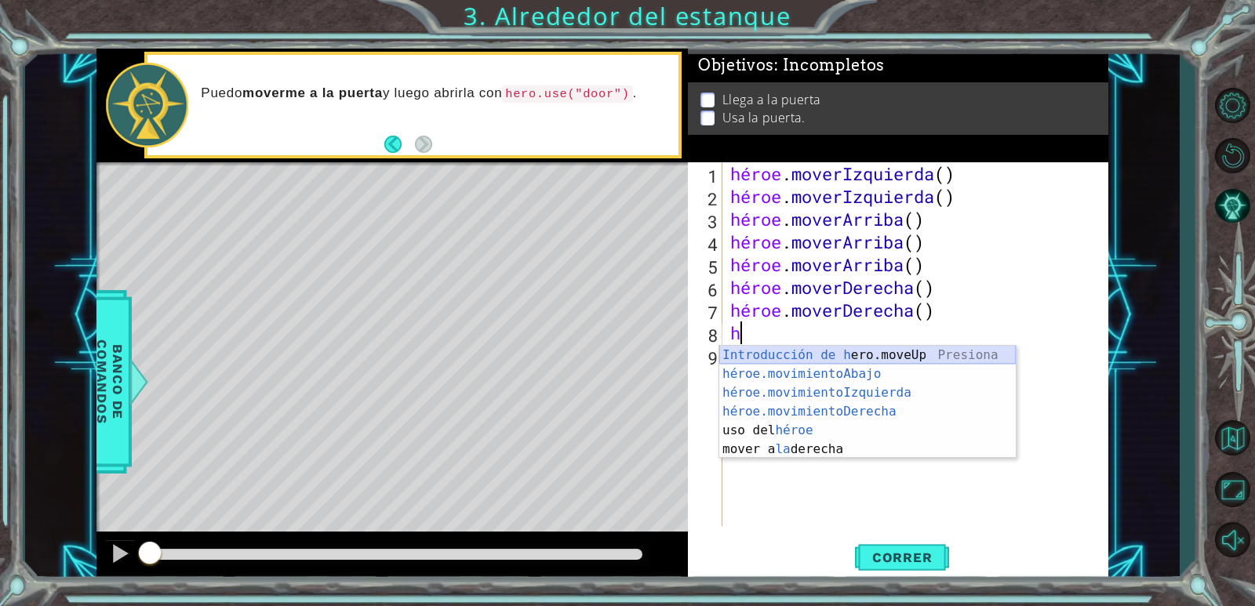
click at [753, 358] on div "Introducción de [PERSON_NAME].moveUp Presiona héroe.movimientoAbajo ​ Introducc…" at bounding box center [867, 421] width 296 height 151
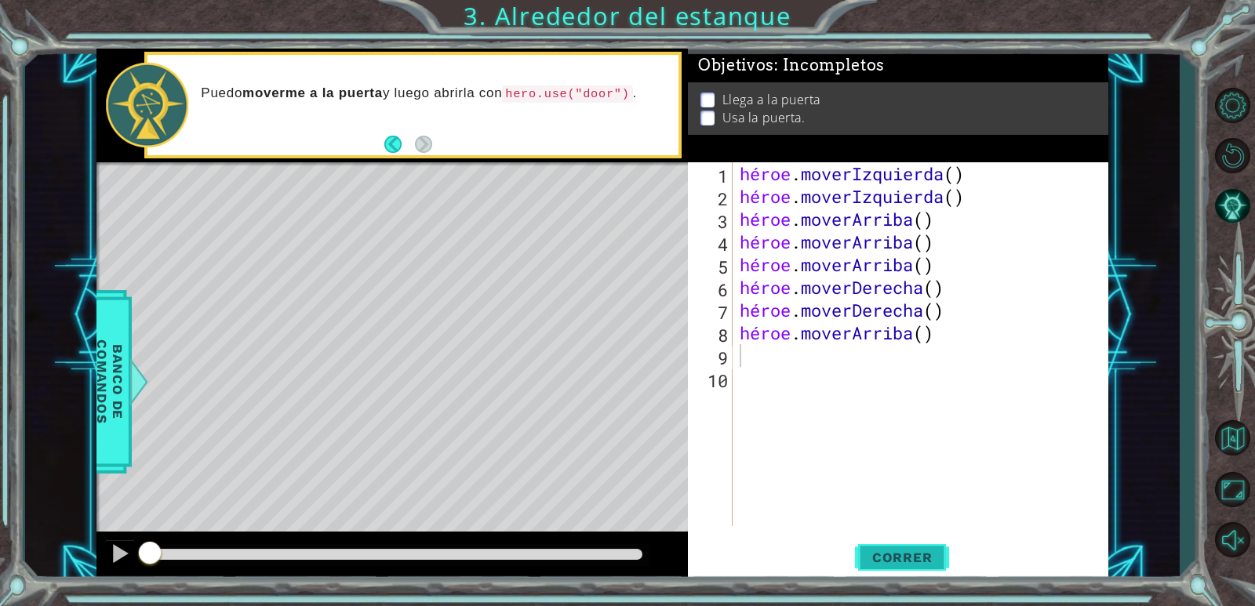
click at [918, 554] on font "Correr" at bounding box center [902, 558] width 60 height 16
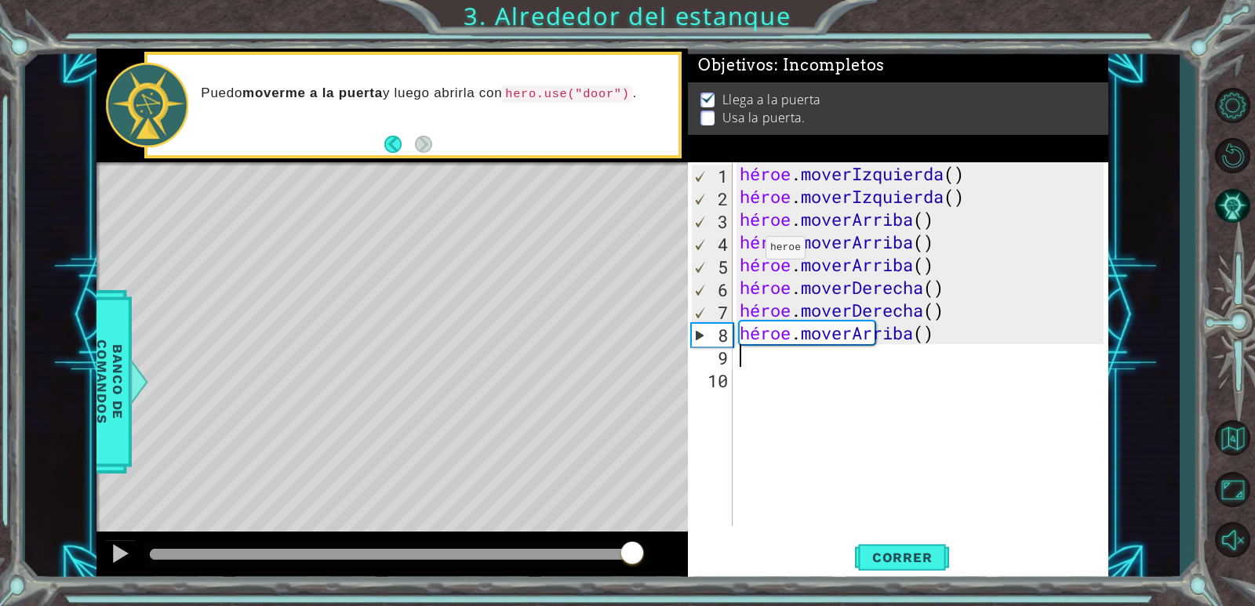
drag, startPoint x: 405, startPoint y: 555, endPoint x: 672, endPoint y: 544, distance: 267.7
click at [671, 545] on div at bounding box center [391, 557] width 591 height 50
drag, startPoint x: 987, startPoint y: 333, endPoint x: 820, endPoint y: 321, distance: 166.8
click at [826, 321] on div "héroe . moverIzquierda ( ) héroe . moverIzquierda ( ) héroe . [PERSON_NAME] ( )…" at bounding box center [924, 366] width 375 height 409
type textarea "hero.moveRight() hero.moveUp()"
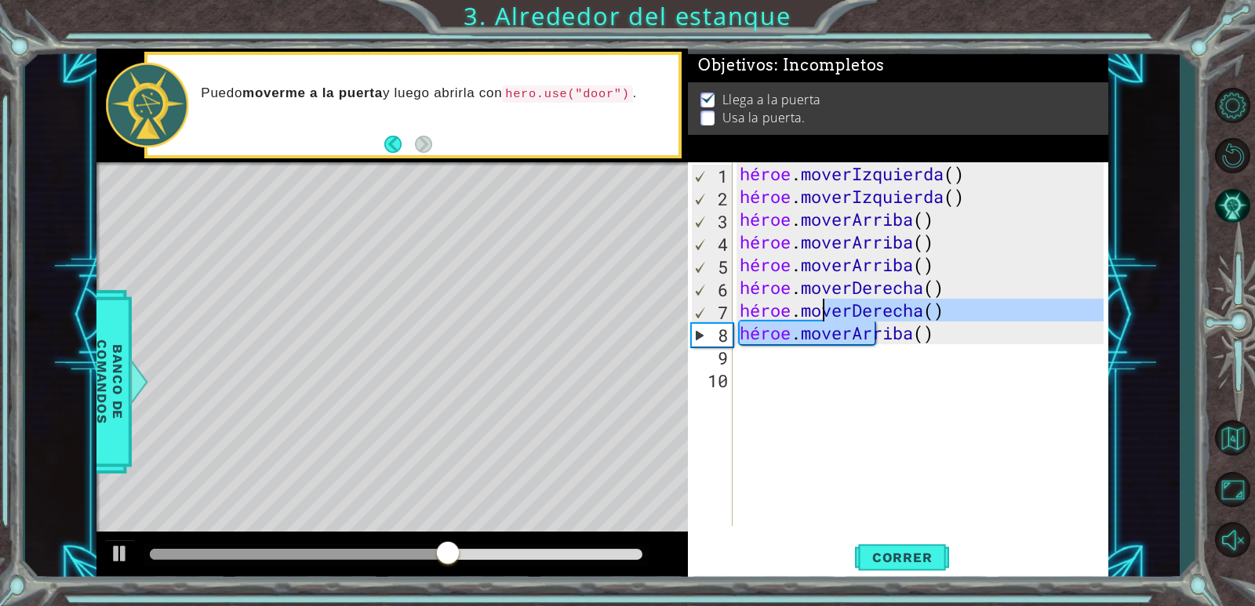
click at [1042, 376] on div "héroe . moverIzquierda ( ) héroe . moverIzquierda ( ) héroe . [PERSON_NAME] ( )…" at bounding box center [924, 366] width 375 height 409
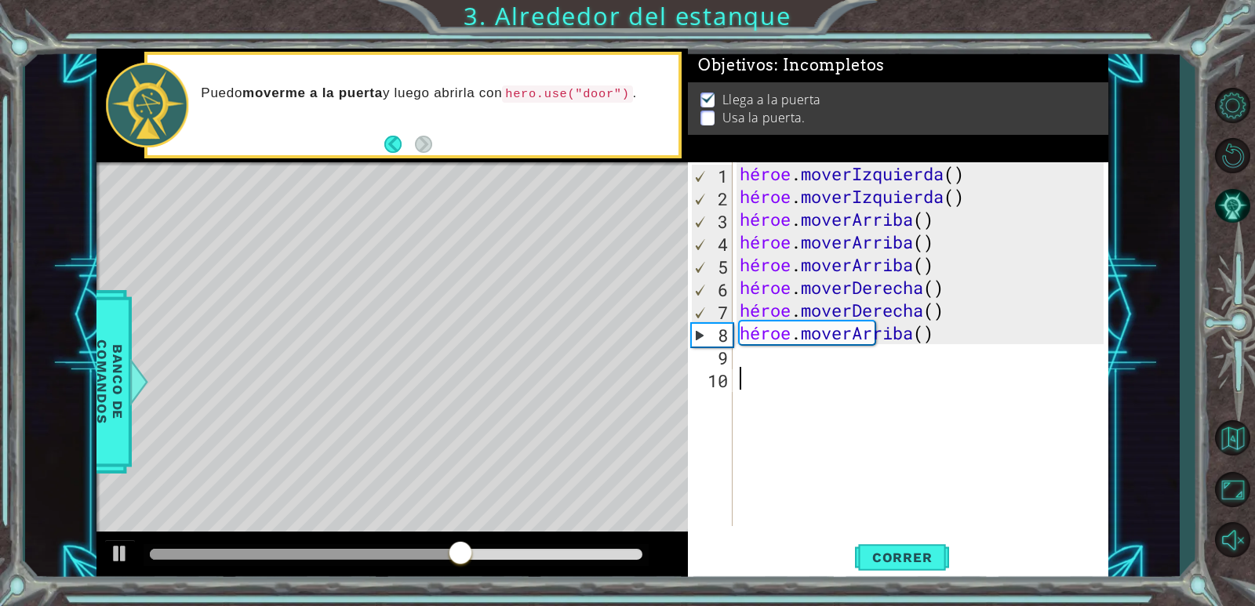
click at [999, 344] on div "héroe . moverIzquierda ( ) héroe . moverIzquierda ( ) héroe . [PERSON_NAME] ( )…" at bounding box center [924, 366] width 375 height 409
click at [994, 340] on div "héroe . moverIzquierda ( ) héroe . moverIzquierda ( ) héroe . [PERSON_NAME] ( )…" at bounding box center [924, 366] width 375 height 409
click at [984, 330] on div "héroe . moverIzquierda ( ) héroe . moverIzquierda ( ) héroe . [PERSON_NAME] ( )…" at bounding box center [924, 366] width 375 height 409
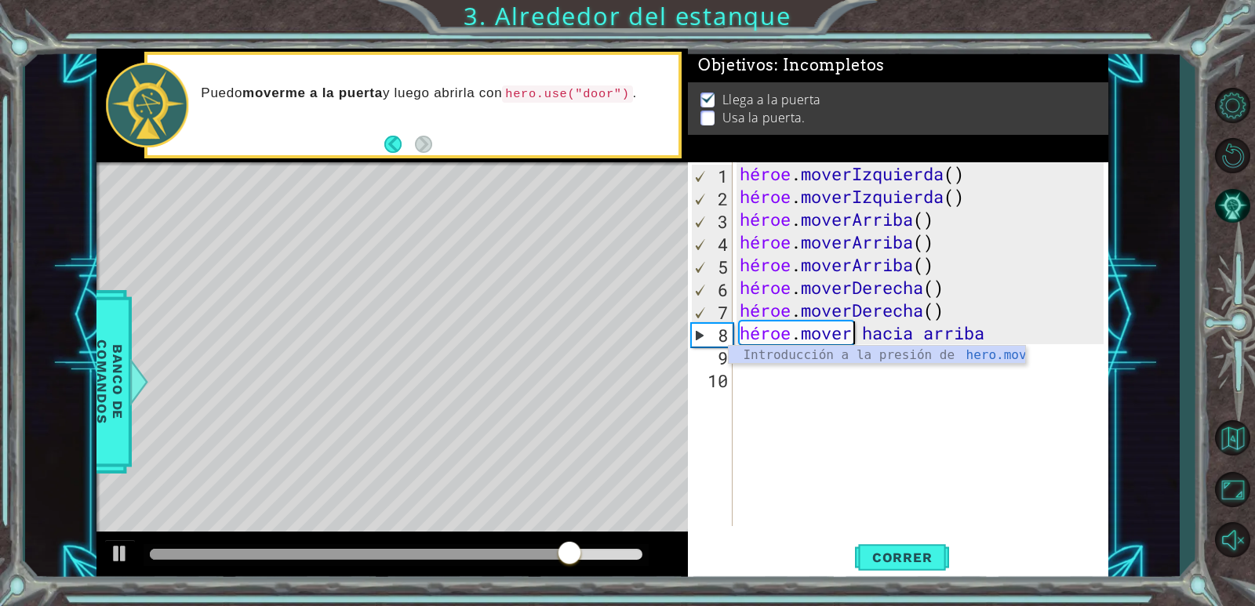
click at [1023, 331] on div "héroe . moverIzquierda ( ) héroe . moverIzquierda ( ) héroe . [PERSON_NAME] ( )…" at bounding box center [924, 366] width 375 height 409
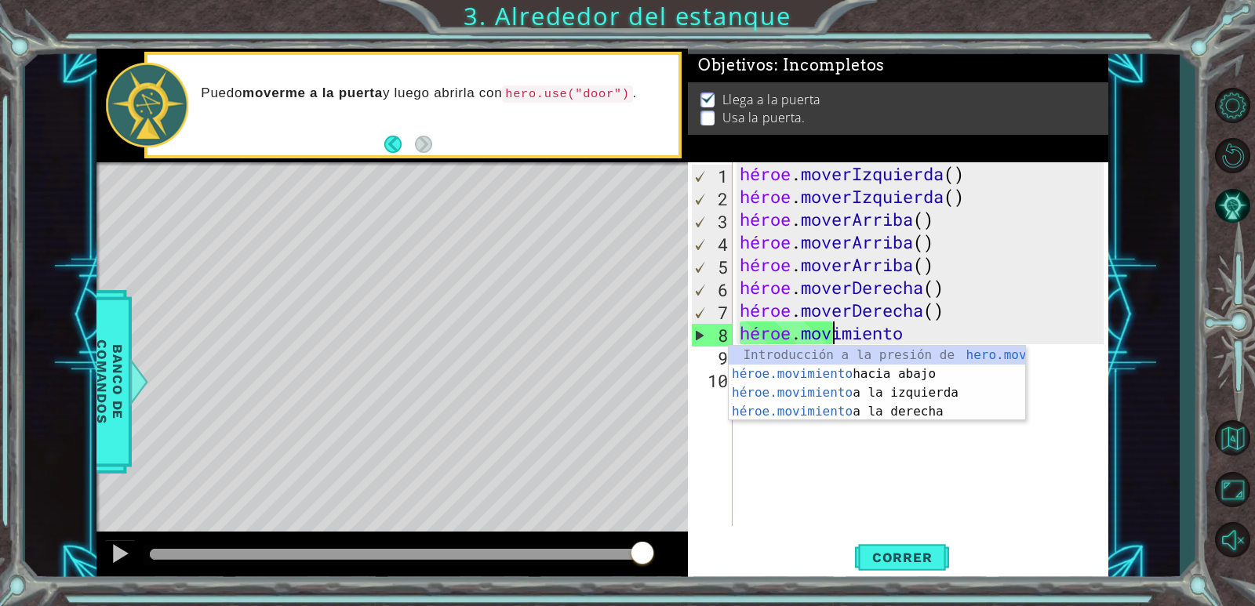
click at [944, 338] on div "héroe . moverIzquierda ( ) héroe . moverIzquierda ( ) héroe . [PERSON_NAME] ( )…" at bounding box center [924, 366] width 375 height 409
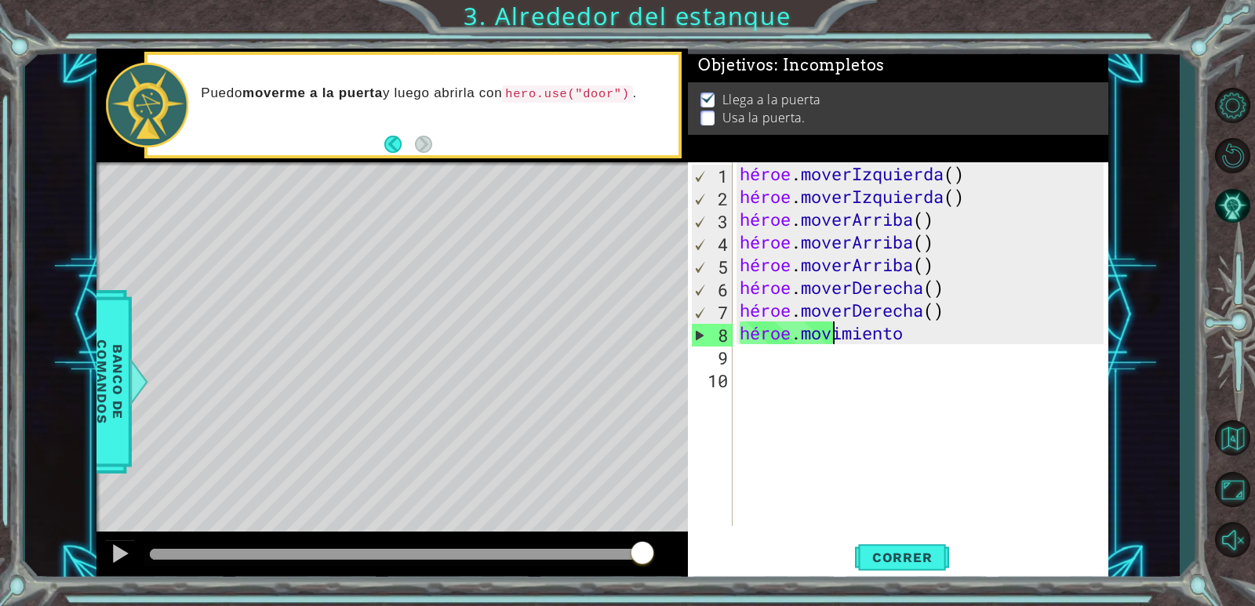
click at [922, 328] on div "héroe . moverIzquierda ( ) héroe . moverIzquierda ( ) héroe . [PERSON_NAME] ( )…" at bounding box center [924, 366] width 375 height 409
click at [931, 334] on div "héroe . moverIzquierda ( ) héroe . moverIzquierda ( ) héroe . [PERSON_NAME] ( )…" at bounding box center [924, 366] width 375 height 409
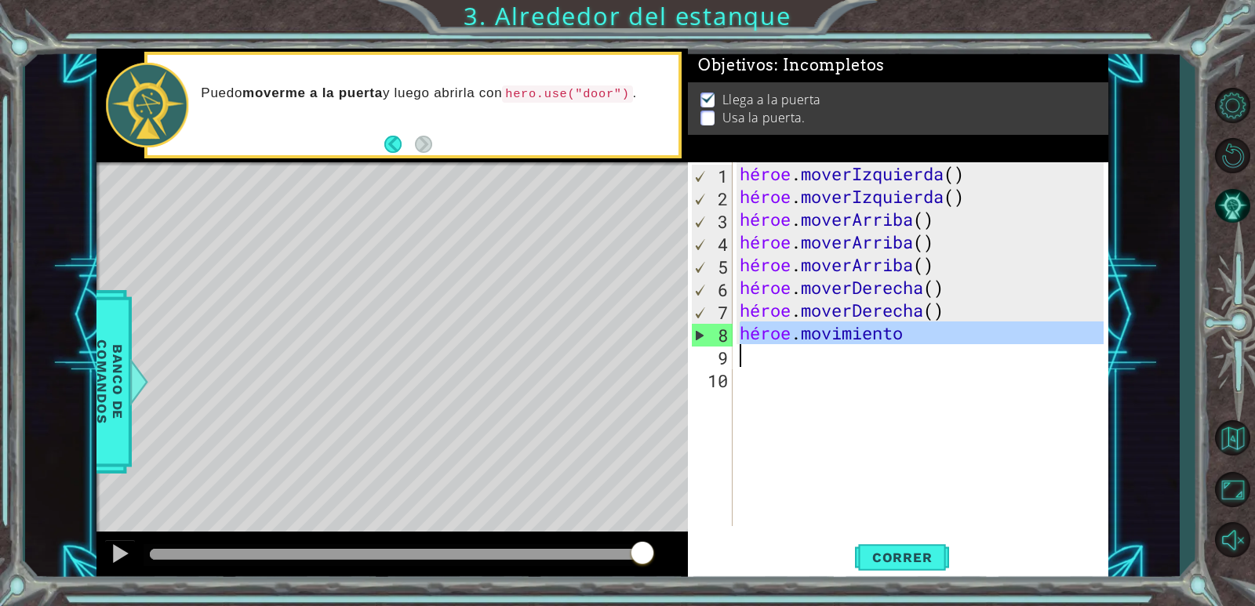
drag, startPoint x: 931, startPoint y: 334, endPoint x: 860, endPoint y: 338, distance: 70.7
click at [863, 339] on div "héroe . moverIzquierda ( ) héroe . moverIzquierda ( ) héroe . [PERSON_NAME] ( )…" at bounding box center [924, 366] width 375 height 409
type textarea "hero.move"
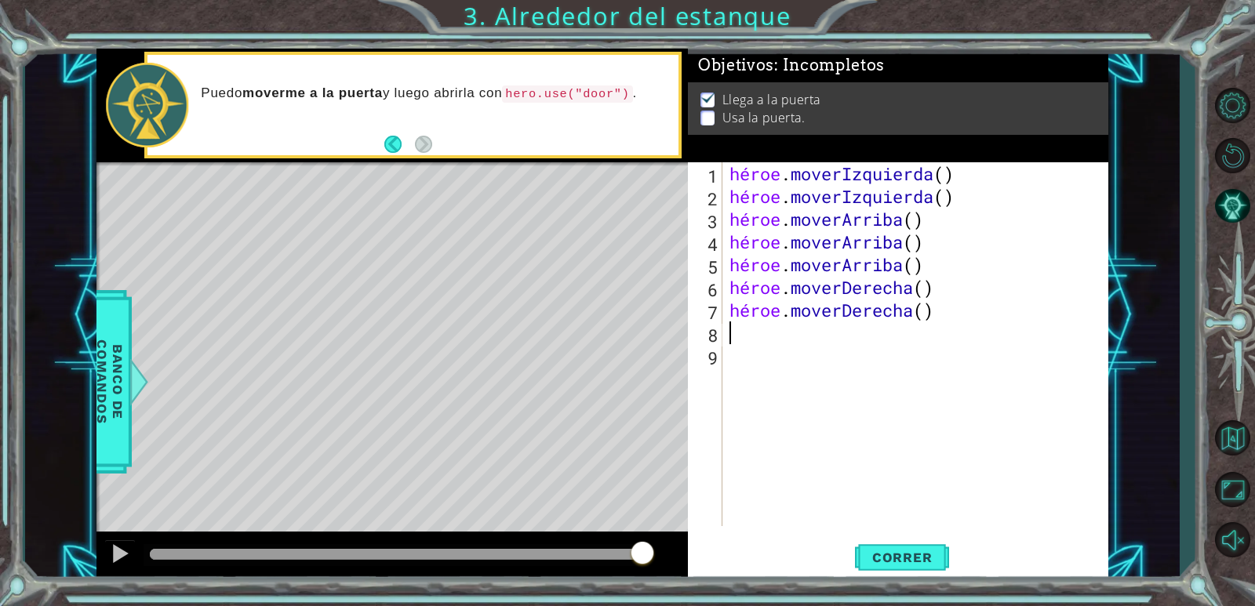
type textarea "h"
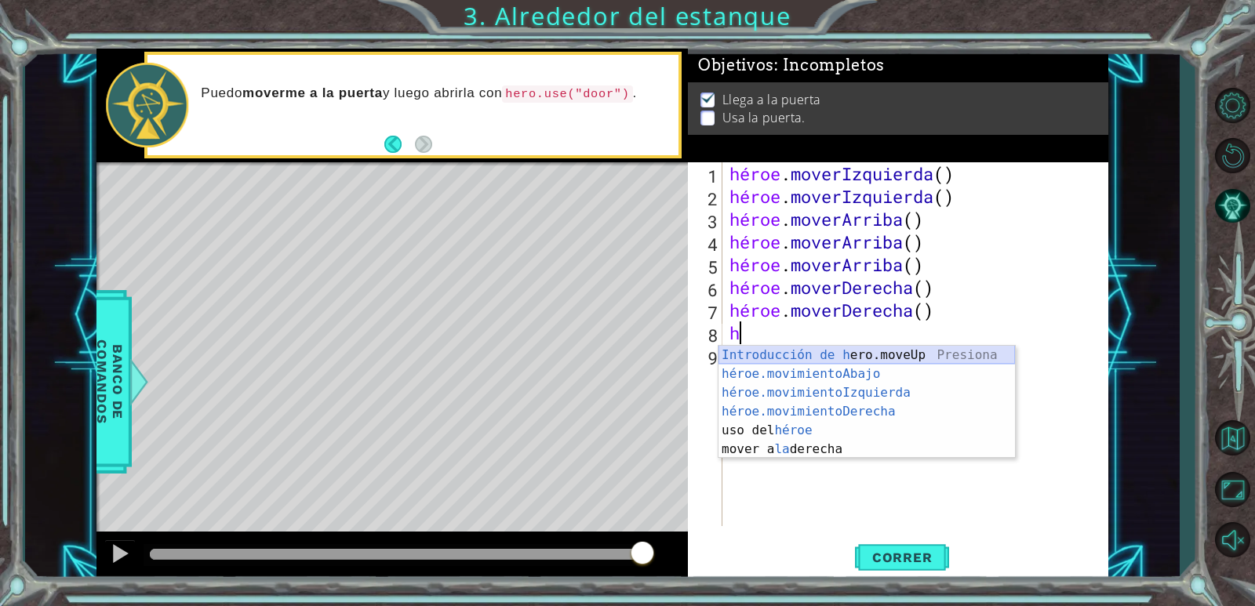
click at [841, 350] on div "Introducción de [PERSON_NAME].moveUp Presiona héroe.movimientoAbajo ​ Introducc…" at bounding box center [866, 421] width 296 height 151
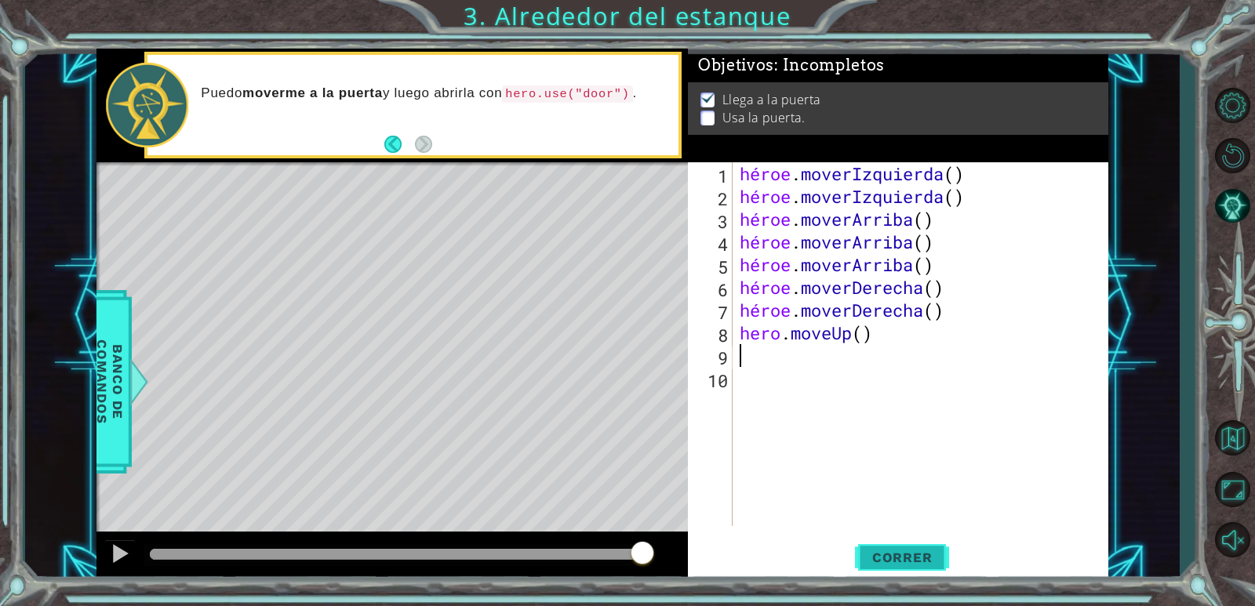
click at [855, 569] on button "Correr" at bounding box center [902, 558] width 94 height 42
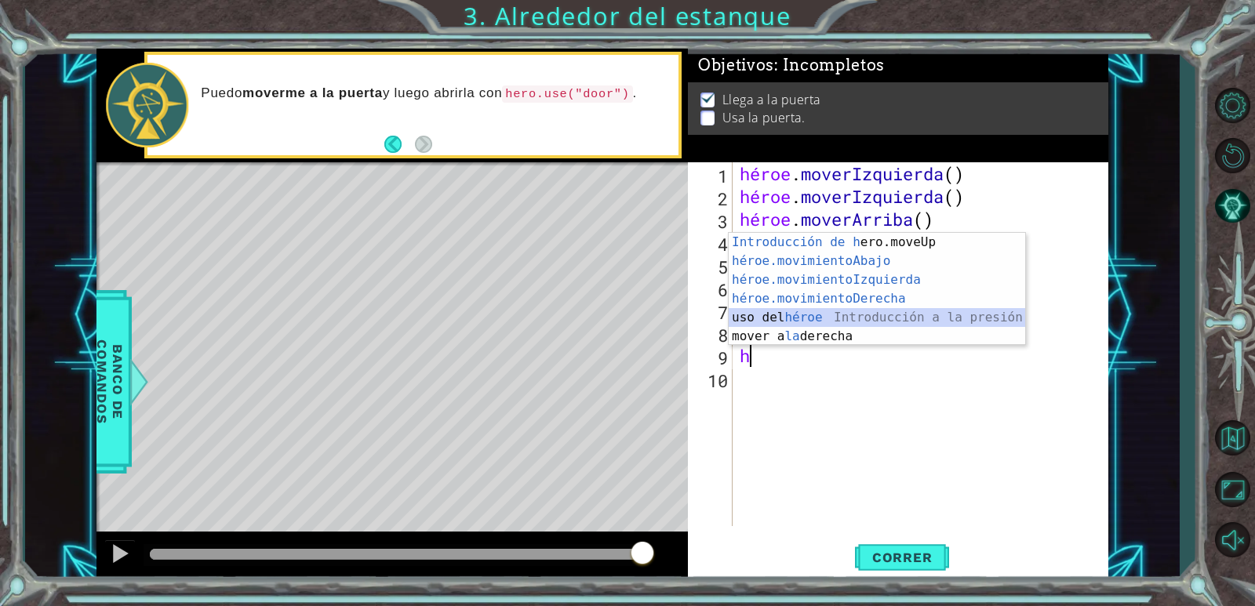
click at [807, 323] on div "Introducción de [PERSON_NAME].moveUp Presiona héroe.movimientoAbajo ​ Introducc…" at bounding box center [877, 308] width 296 height 151
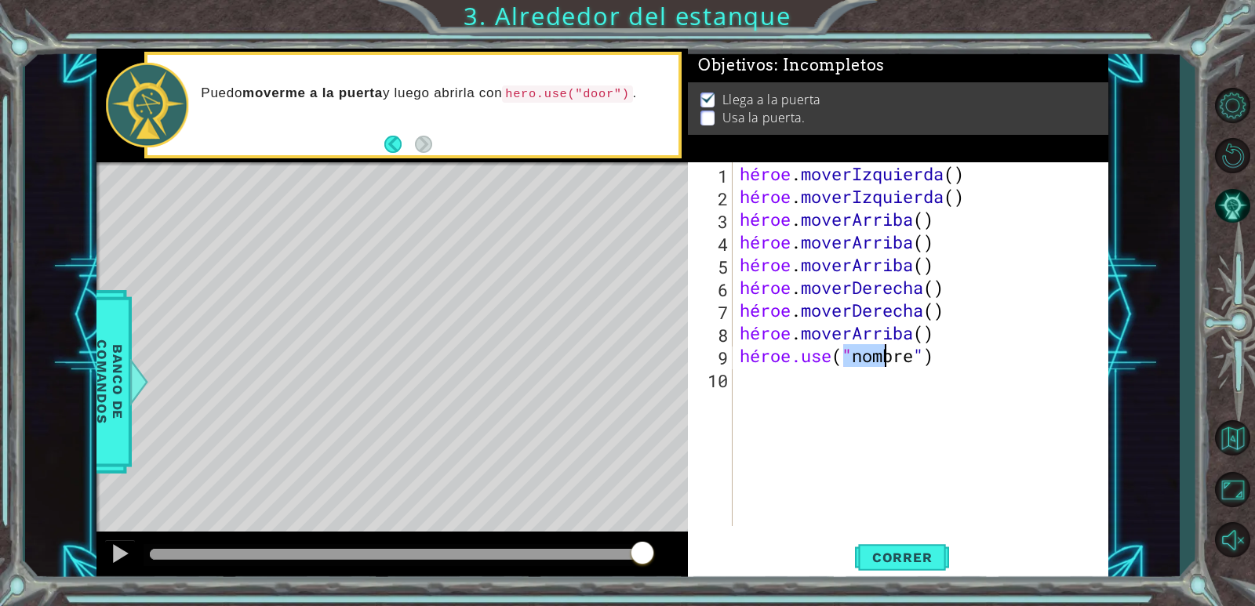
click at [955, 364] on div "héroe . moverIzquierda ( ) héroe . moverIzquierda ( ) héroe . [PERSON_NAME] ( )…" at bounding box center [924, 366] width 375 height 409
click at [954, 359] on div "héroe . moverIzquierda ( ) héroe . moverIzquierda ( ) héroe . [PERSON_NAME] ( )…" at bounding box center [924, 366] width 375 height 409
click at [940, 360] on div "héroe . moverIzquierda ( ) héroe . moverIzquierda ( ) héroe . [PERSON_NAME] ( )…" at bounding box center [924, 366] width 375 height 409
click at [945, 361] on div "héroe . moverIzquierda ( ) héroe . moverIzquierda ( ) héroe . [PERSON_NAME] ( )…" at bounding box center [924, 366] width 375 height 409
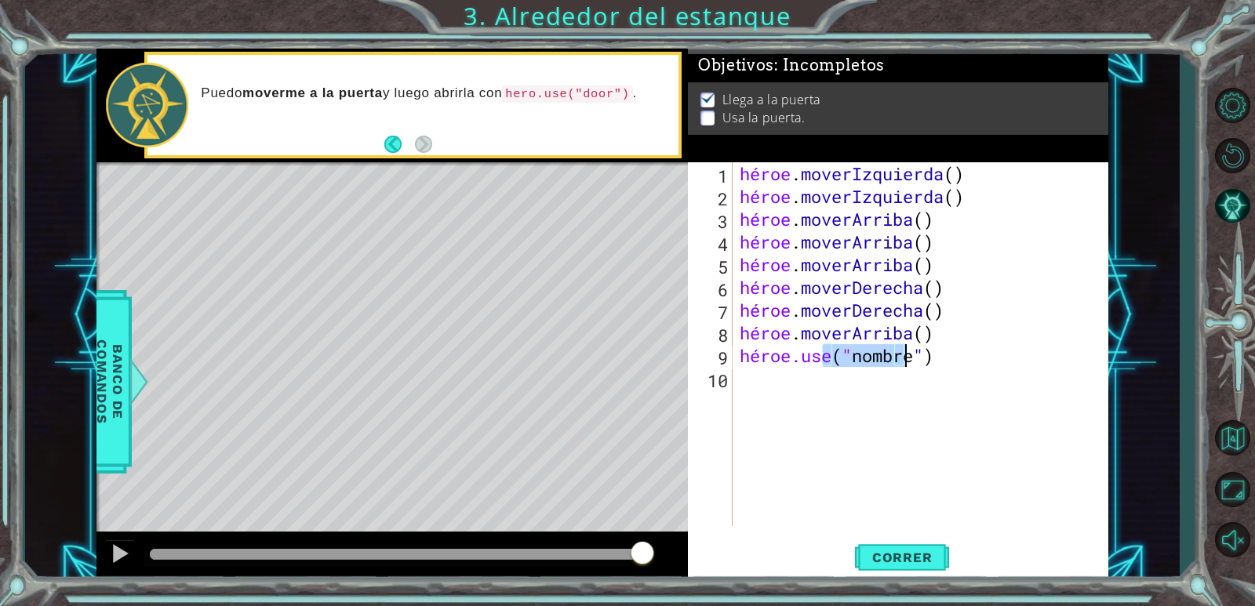
click at [940, 351] on div "héroe . moverIzquierda ( ) héroe . moverIzquierda ( ) héroe . [PERSON_NAME] ( )…" at bounding box center [920, 344] width 367 height 364
click at [934, 360] on div "héroe . moverIzquierda ( ) héroe . moverIzquierda ( ) héroe . [PERSON_NAME] ( )…" at bounding box center [924, 366] width 375 height 409
click at [941, 358] on div "héroe . moverIzquierda ( ) héroe . moverIzquierda ( ) héroe . [PERSON_NAME] ( )…" at bounding box center [924, 366] width 375 height 409
click at [949, 355] on div "héroe . moverIzquierda ( ) héroe . moverIzquierda ( ) héroe . [PERSON_NAME] ( )…" at bounding box center [924, 366] width 375 height 409
click at [963, 357] on div "héroe . moverIzquierda ( ) héroe . moverIzquierda ( ) héroe . [PERSON_NAME] ( )…" at bounding box center [924, 366] width 375 height 409
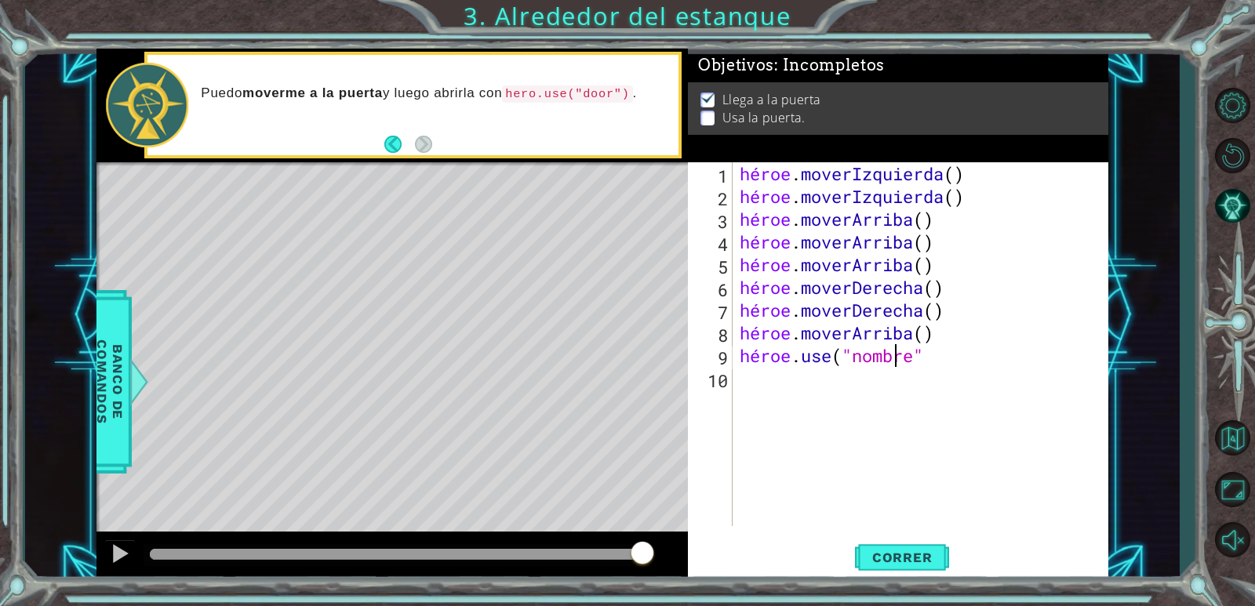
click at [958, 355] on div "héroe . moverIzquierda ( ) héroe . moverIzquierda ( ) héroe . [PERSON_NAME] ( )…" at bounding box center [924, 366] width 375 height 409
click at [887, 358] on div "héroe . moverIzquierda ( ) héroe . moverIzquierda ( ) héroe . [PERSON_NAME] ( )…" at bounding box center [924, 366] width 375 height 409
click at [898, 356] on div "héroe . moverIzquierda ( ) héroe . moverIzquierda ( ) héroe . [PERSON_NAME] ( )…" at bounding box center [924, 366] width 375 height 409
click at [899, 356] on div "héroe . moverIzquierda ( ) héroe . moverIzquierda ( ) héroe . [PERSON_NAME] ( )…" at bounding box center [924, 366] width 375 height 409
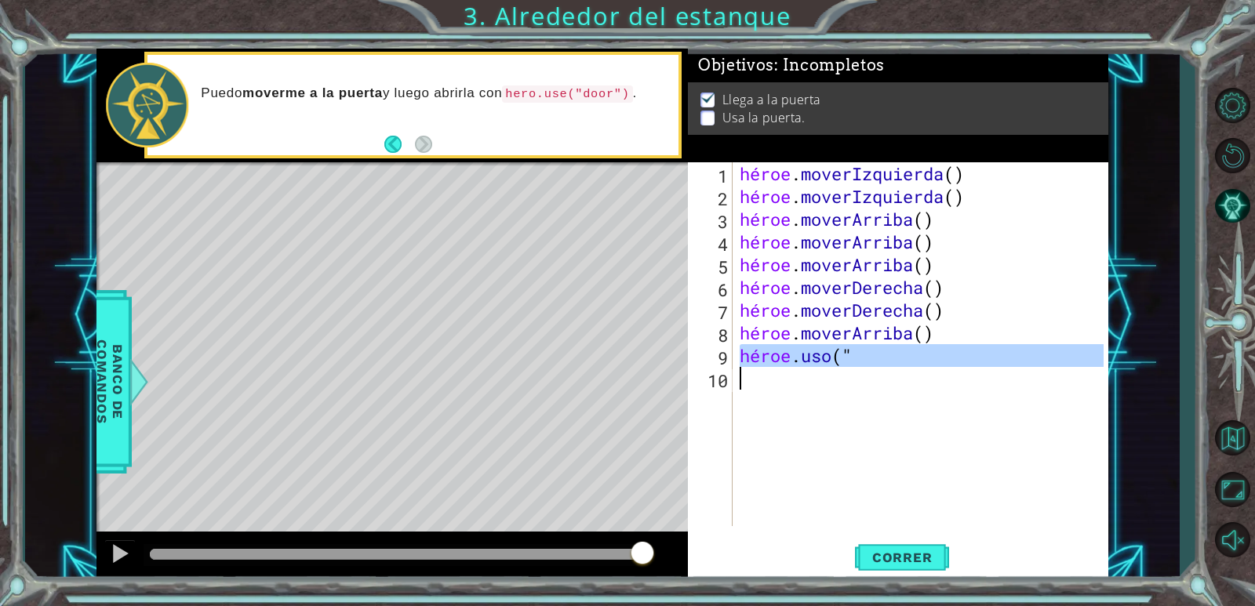
click at [900, 355] on div "héroe . moverIzquierda ( ) héroe . moverIzquierda ( ) héroe . [PERSON_NAME] ( )…" at bounding box center [924, 366] width 375 height 409
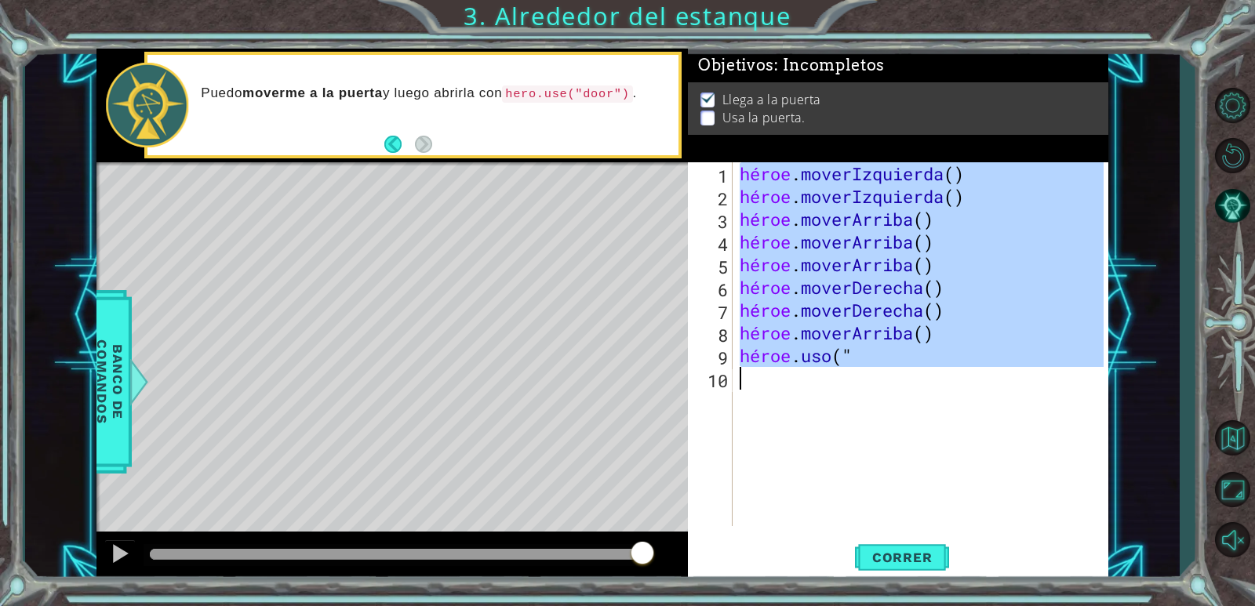
click at [876, 364] on div "héroe . moverIzquierda ( ) héroe . moverIzquierda ( ) héroe . [PERSON_NAME] ( )…" at bounding box center [920, 344] width 367 height 364
type textarea "hero.use(""
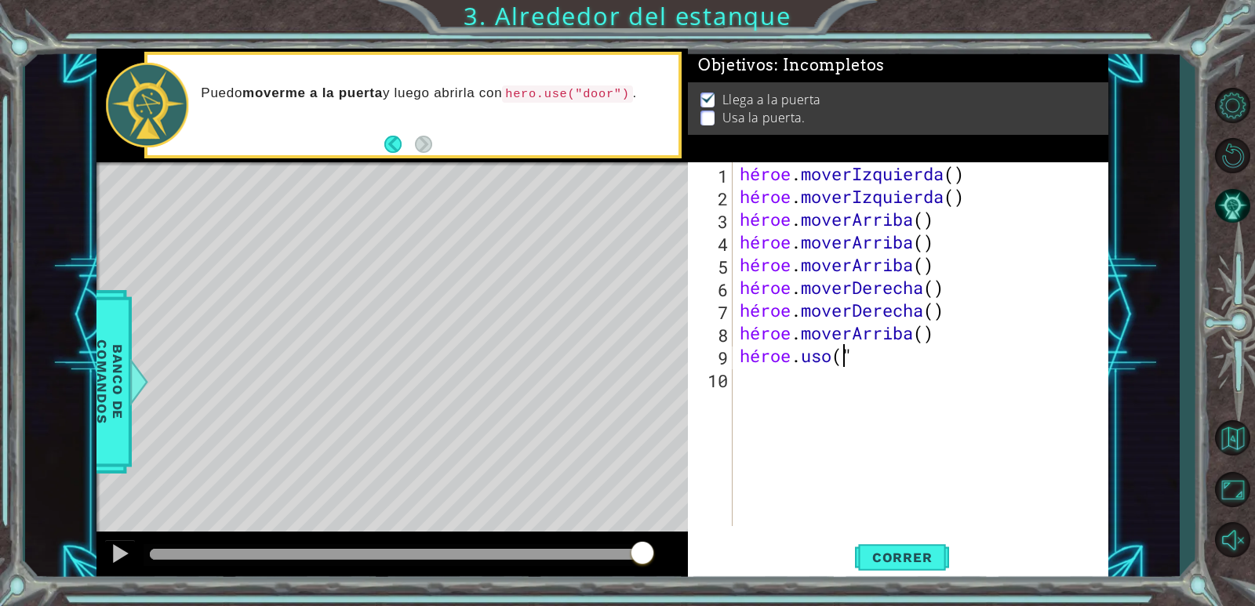
click at [853, 406] on div "héroe . moverIzquierda ( ) héroe . moverIzquierda ( ) héroe . [PERSON_NAME] ( )…" at bounding box center [924, 366] width 375 height 409
click at [918, 350] on div "héroe . moverIzquierda ( ) héroe . moverIzquierda ( ) héroe . [PERSON_NAME] ( )…" at bounding box center [924, 366] width 375 height 409
click at [911, 355] on div "héroe . moverIzquierda ( ) héroe . moverIzquierda ( ) héroe . [PERSON_NAME] ( )…" at bounding box center [924, 366] width 375 height 409
drag, startPoint x: 906, startPoint y: 357, endPoint x: 772, endPoint y: 347, distance: 134.5
click at [789, 354] on div "héroe . moverIzquierda ( ) héroe . moverIzquierda ( ) héroe . [PERSON_NAME] ( )…" at bounding box center [924, 366] width 375 height 409
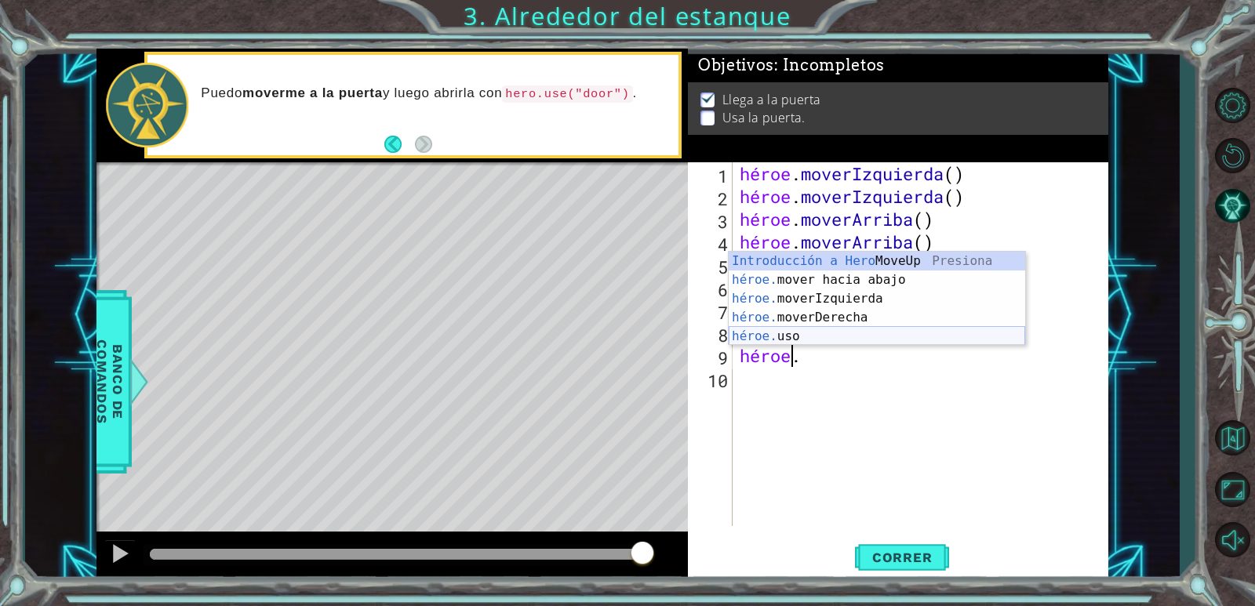
click at [812, 336] on div "Introducción a Hero MoveUp Presiona héroe. mover hacia abajo Introducción a la …" at bounding box center [877, 318] width 296 height 132
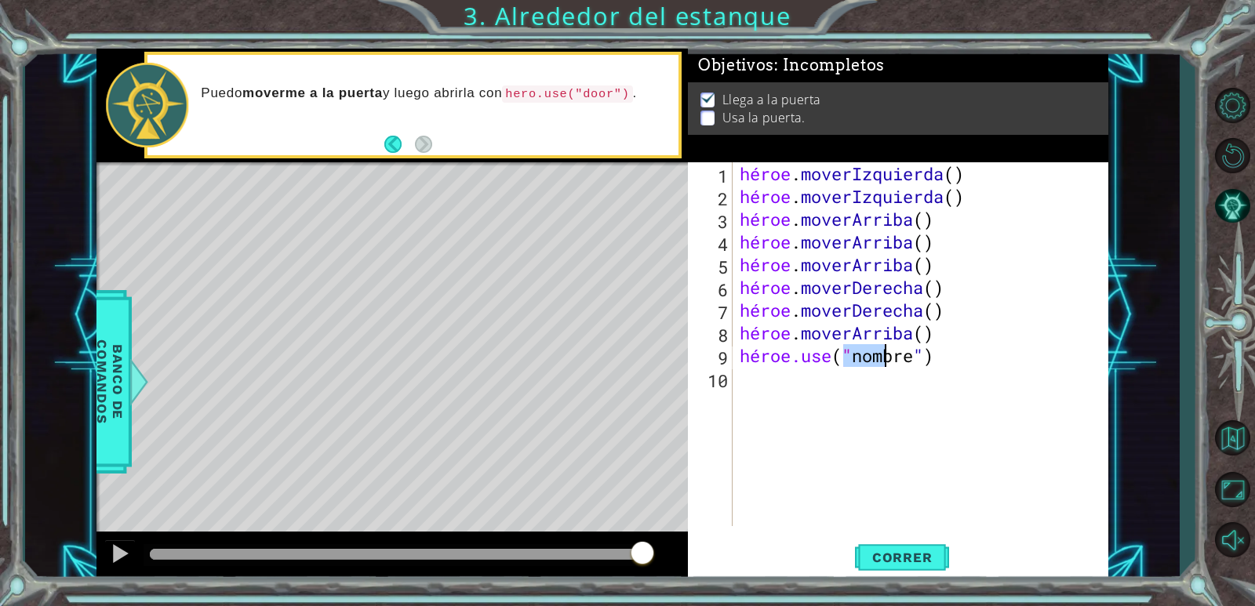
click at [940, 351] on div "héroe . moverIzquierda ( ) héroe . moverIzquierda ( ) héroe . [PERSON_NAME] ( )…" at bounding box center [924, 366] width 375 height 409
click at [947, 352] on div "héroe . moverIzquierda ( ) héroe . moverIzquierda ( ) héroe . [PERSON_NAME] ( )…" at bounding box center [924, 366] width 375 height 409
click at [950, 353] on div "héroe . moverIzquierda ( ) héroe . moverIzquierda ( ) héroe . [PERSON_NAME] ( )…" at bounding box center [924, 366] width 375 height 409
click at [966, 358] on div "héroe . moverIzquierda ( ) héroe . moverIzquierda ( ) héroe . [PERSON_NAME] ( )…" at bounding box center [924, 366] width 375 height 409
click at [966, 357] on div "héroe . moverIzquierda ( ) héroe . moverIzquierda ( ) héroe . [PERSON_NAME] ( )…" at bounding box center [924, 366] width 375 height 409
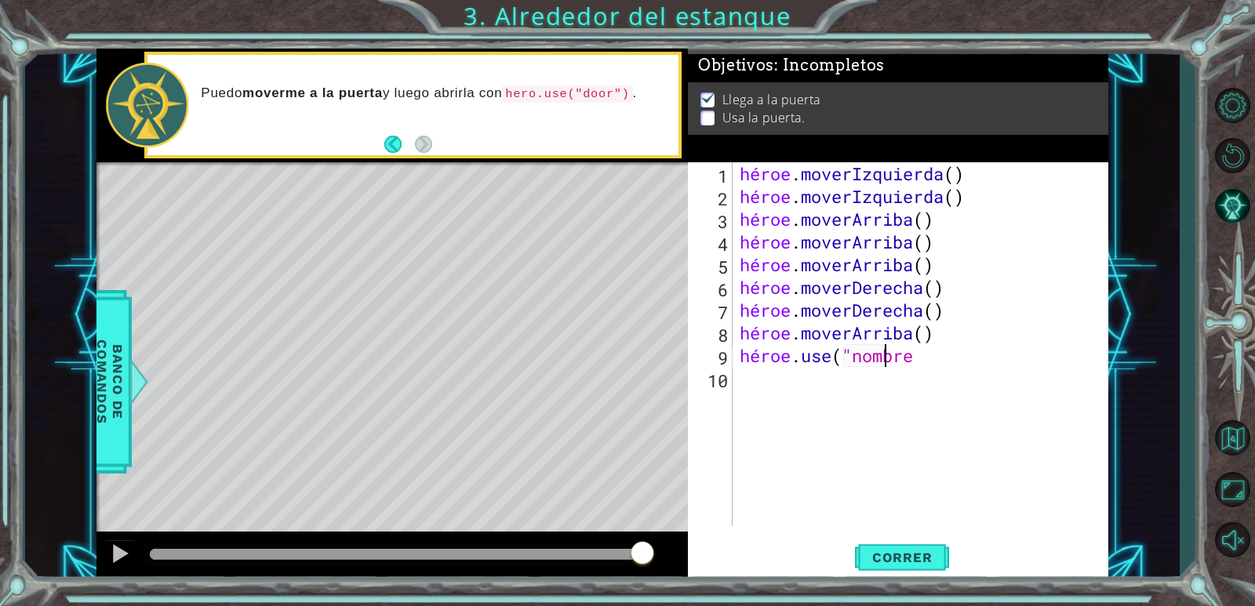
click at [944, 346] on div "héroe . moverIzquierda ( ) héroe . moverIzquierda ( ) héroe . [PERSON_NAME] ( )…" at bounding box center [924, 366] width 375 height 409
click at [953, 351] on div "héroe . moverIzquierda ( ) héroe . moverIzquierda ( ) héroe . [PERSON_NAME] ( )…" at bounding box center [924, 366] width 375 height 409
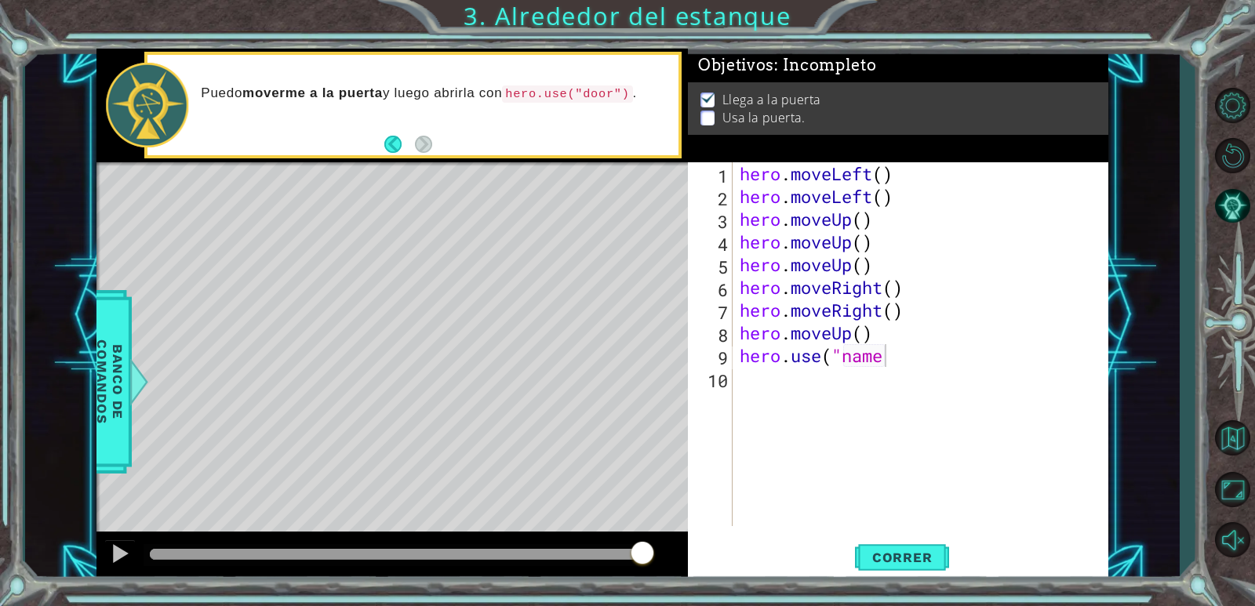
click at [887, 343] on div "hero . moveLeft ( ) hero . moveLeft ( ) hero . moveUp ( ) hero . moveUp ( ) her…" at bounding box center [924, 366] width 375 height 409
click at [881, 357] on div "hero . moveLeft ( ) hero . moveLeft ( ) hero . moveUp ( ) hero . moveUp ( ) her…" at bounding box center [924, 366] width 375 height 409
click at [862, 331] on div "hero . moveLeft ( ) hero . moveLeft ( ) hero . moveUp ( ) hero . moveUp ( ) her…" at bounding box center [924, 366] width 375 height 409
click at [886, 172] on div "hero . moveLeft ( ) hero . moveLeft ( ) hero . moveUp ( ) hero . moveUp ( ) her…" at bounding box center [924, 366] width 375 height 409
click at [899, 219] on div "hero . moveLeft ( 2 ) hero . moveLeft ( ) hero . moveUp ( ) hero . moveUp ( ) h…" at bounding box center [924, 366] width 375 height 409
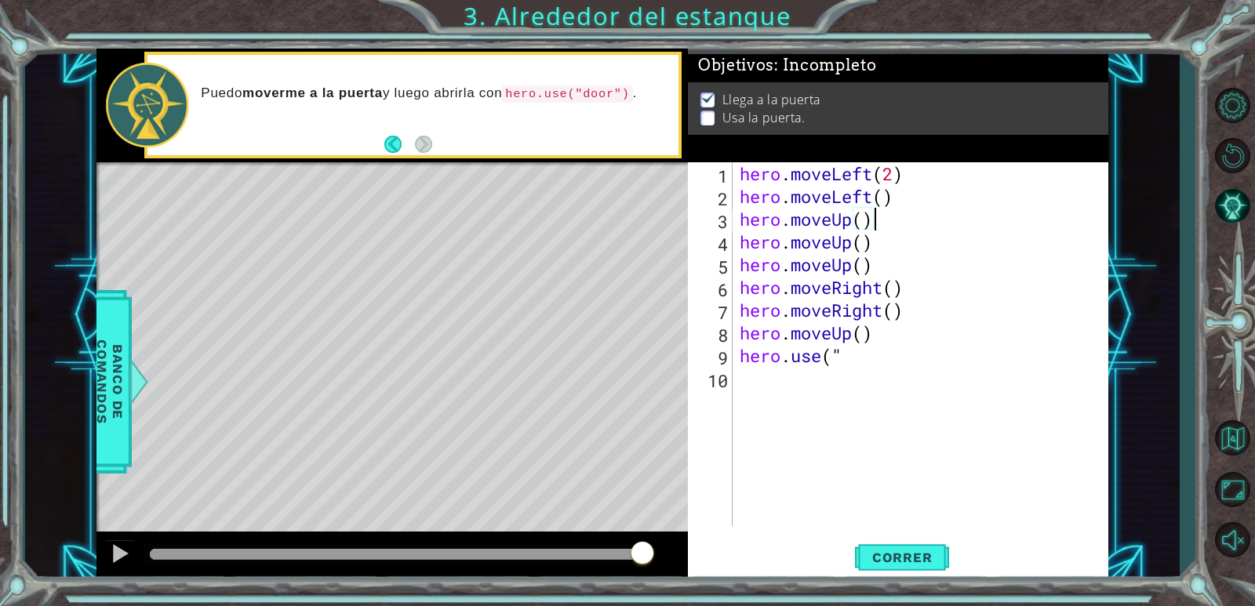
scroll to position [0, 5]
click at [900, 208] on div "hero . moveLeft ( 2 ) hero . moveLeft ( ) hero . moveUp ( ) hero . moveUp ( ) h…" at bounding box center [924, 366] width 375 height 409
click at [895, 194] on div "hero . moveLeft ( 2 ) hero . moveLeft ( ) hero . moveUp ( ) hero . moveUp ( ) h…" at bounding box center [924, 366] width 375 height 409
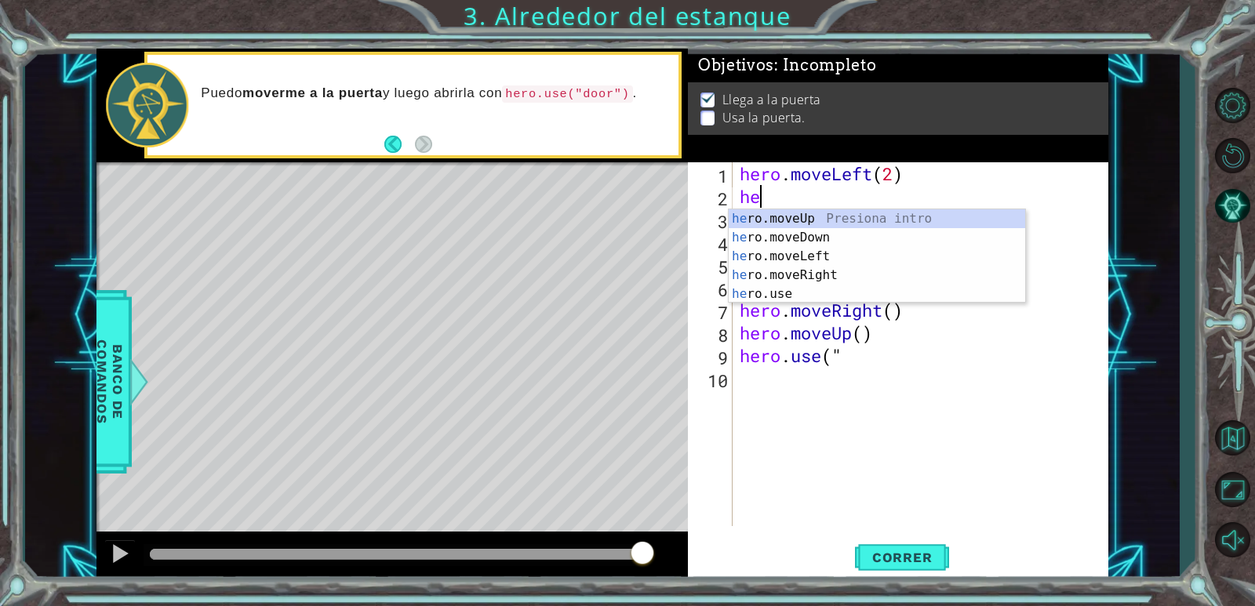
scroll to position [0, 0]
type textarea "h"
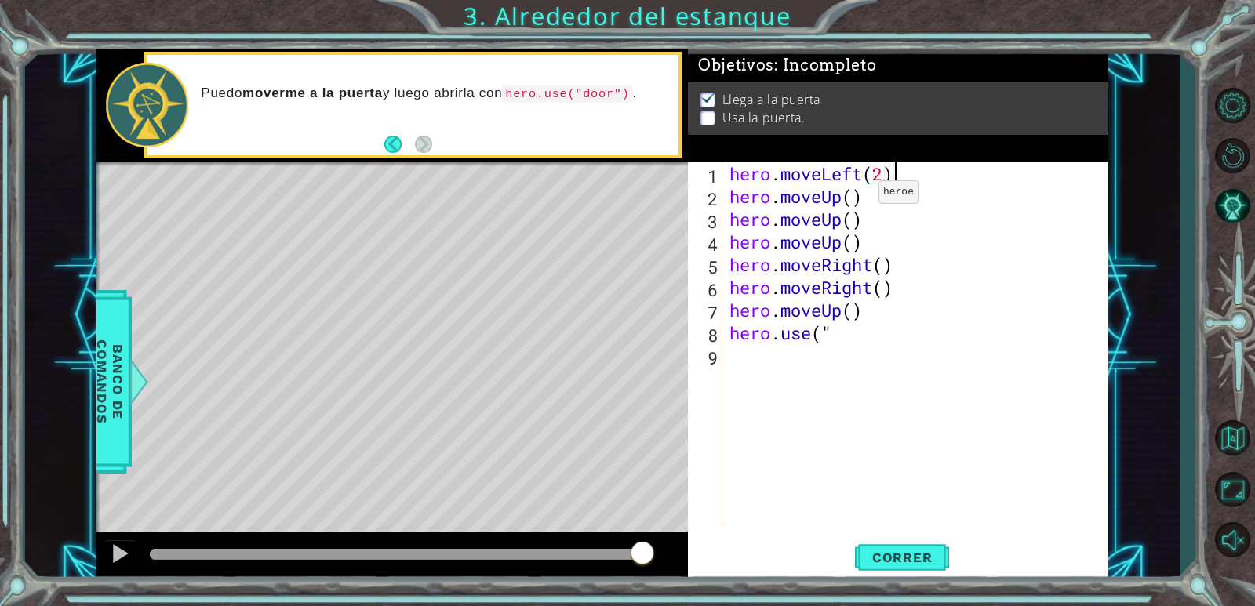
click at [854, 196] on div "hero . moveLeft ( 2 ) hero . moveUp ( ) hero . moveUp ( ) hero . moveUp ( ) her…" at bounding box center [918, 366] width 385 height 409
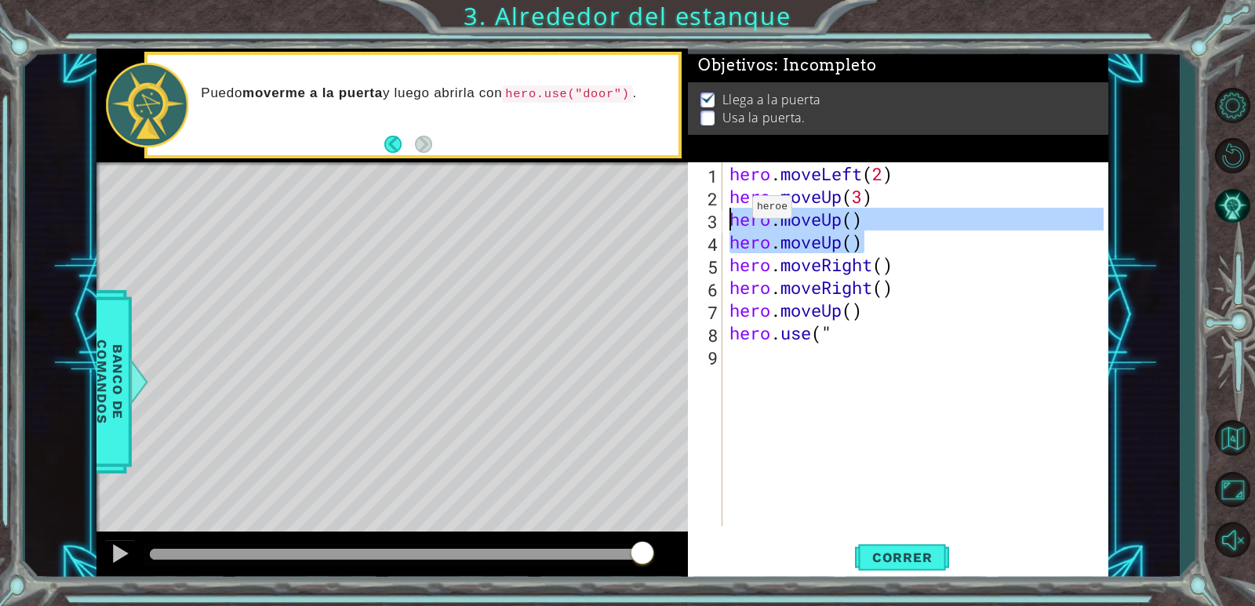
drag, startPoint x: 879, startPoint y: 241, endPoint x: 719, endPoint y: 209, distance: 163.2
click at [719, 209] on div "hero.moveUp(3) 1 2 3 4 5 6 7 8 9 hero . moveLeft ( 2 ) hero . moveUp ( 3 ) hero…" at bounding box center [896, 344] width 416 height 364
type textarea "hero.moveUp() hero.moveUp()"
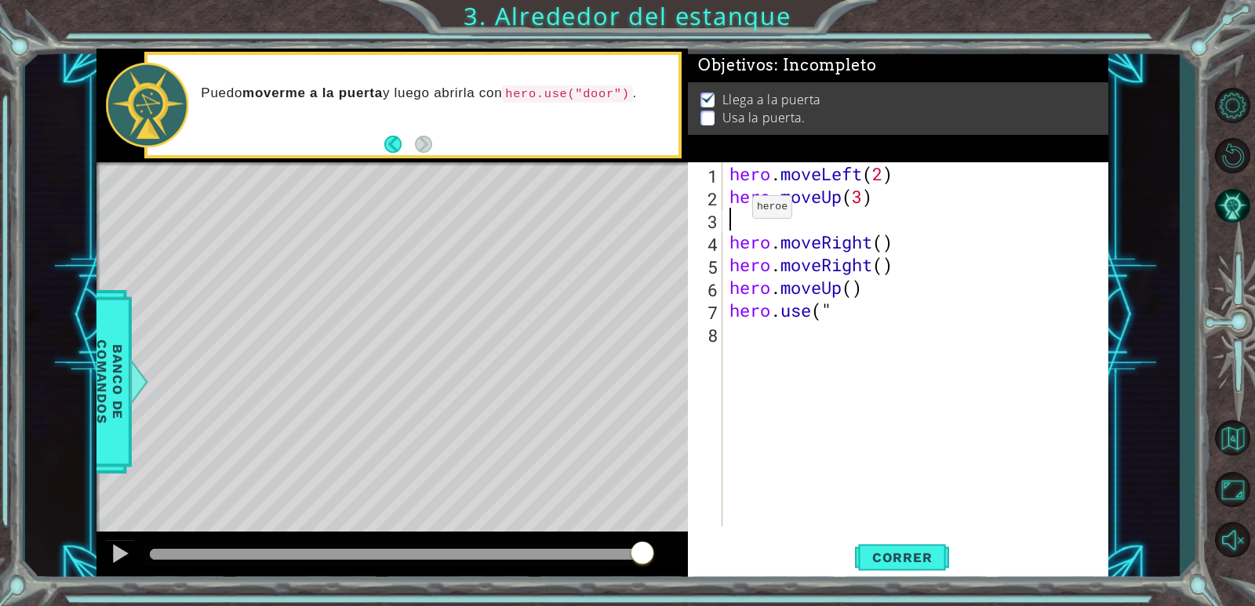
scroll to position [0, 0]
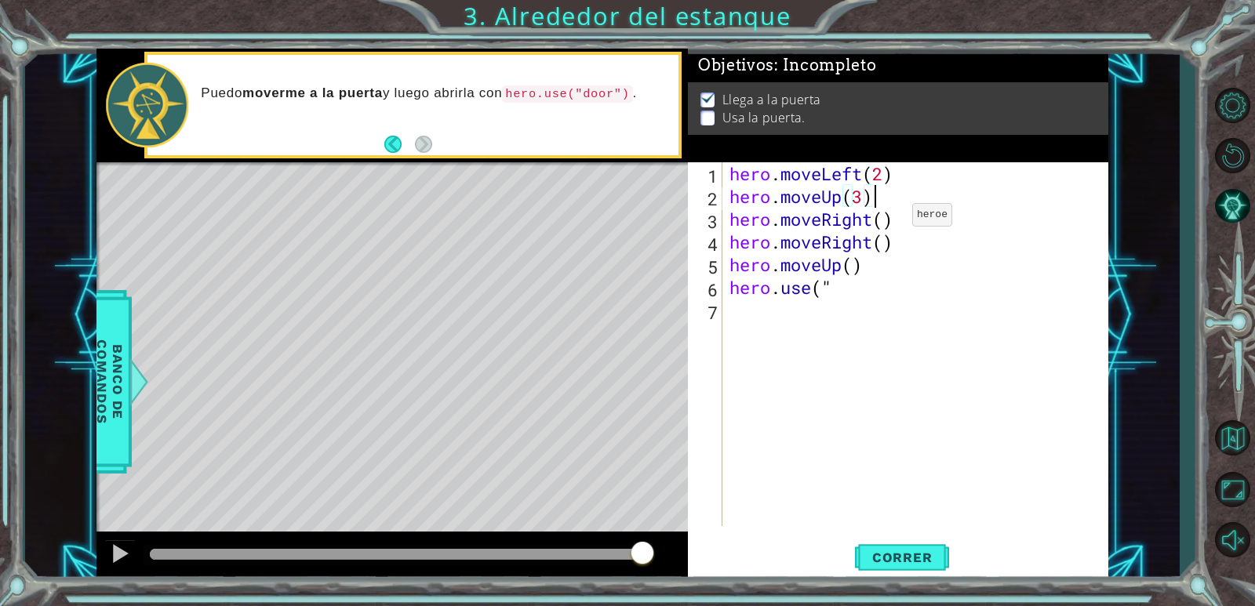
click at [888, 219] on div "hero . moveLeft ( 2 ) hero . moveUp ( 3 ) hero . moveRight ( ) hero . moveRight…" at bounding box center [918, 366] width 385 height 409
drag, startPoint x: 900, startPoint y: 251, endPoint x: 720, endPoint y: 235, distance: 181.1
click at [723, 236] on div "hero.moveRight(2) 1 2 3 4 5 6 7 hero . moveLeft ( 2 ) hero . moveUp ( 3 ) hero …" at bounding box center [896, 344] width 416 height 364
type textarea "hero.moveRight()"
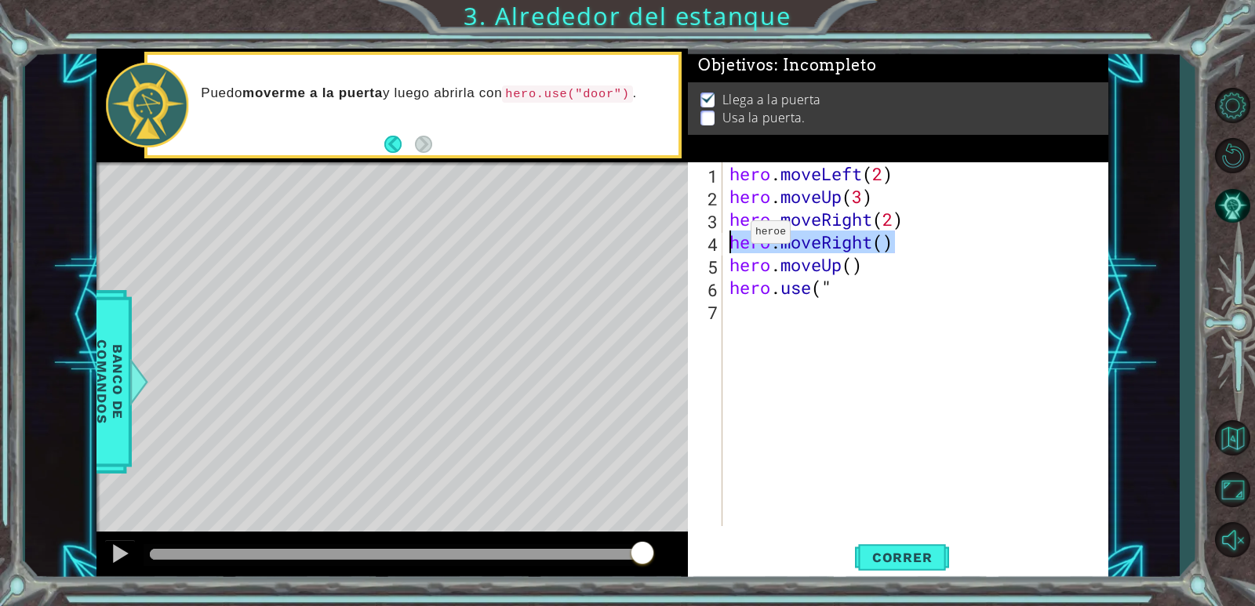
scroll to position [0, 0]
click at [832, 264] on div "hero . moveLeft ( 2 ) hero . moveUp ( 3 ) hero . moveRight ( 2 ) hero . moveUp …" at bounding box center [918, 366] width 385 height 409
type textarea "hero.use(""
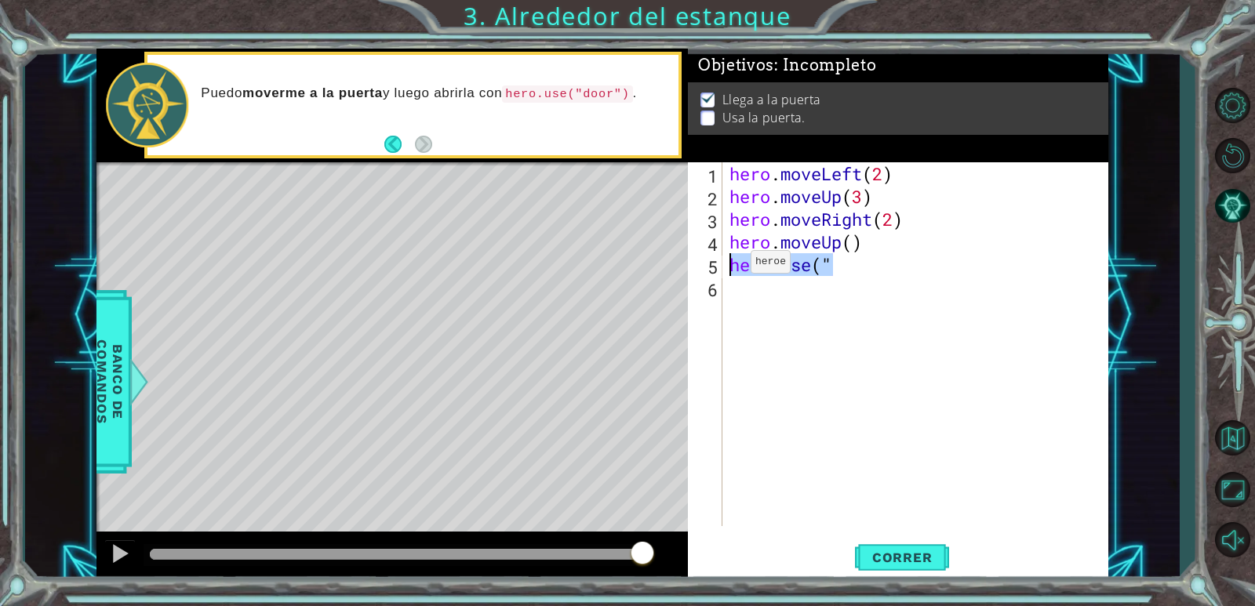
drag, startPoint x: 839, startPoint y: 260, endPoint x: 726, endPoint y: 267, distance: 114.0
click at [726, 267] on div "hero.use(" 1 2 3 4 5 6 hero . moveLeft ( 2 ) hero . moveUp ( 3 ) hero . moveRig…" at bounding box center [896, 344] width 416 height 364
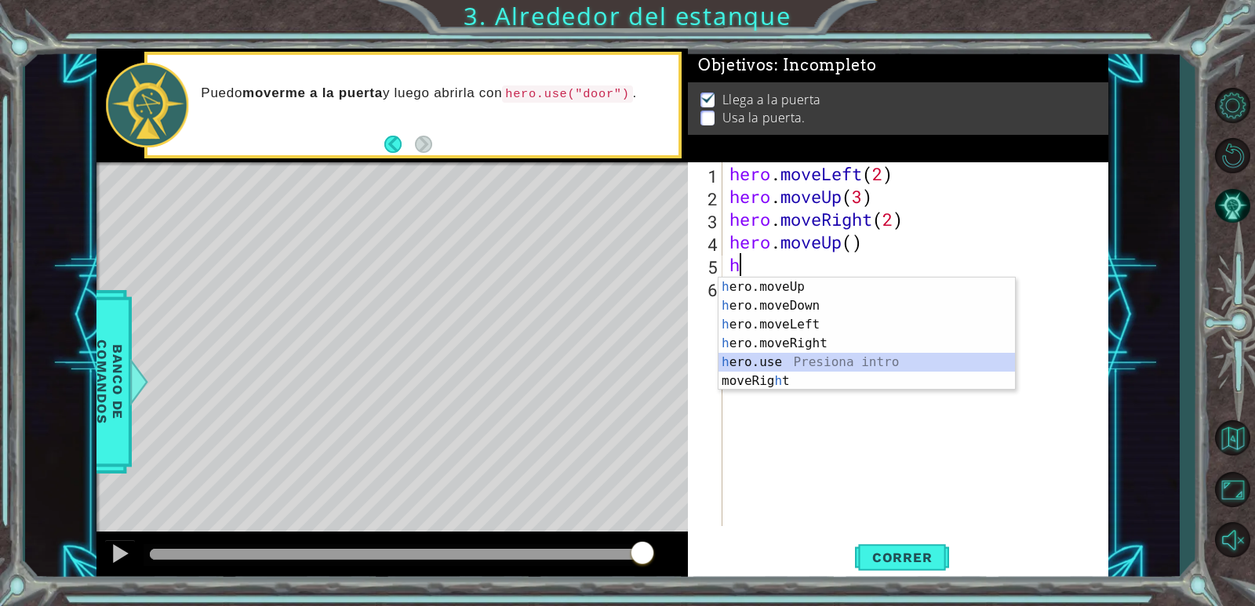
click at [790, 362] on div "h ero.moveUp Presiona intro h ero.moveDown Presiona intro h ero.moveLeft Presio…" at bounding box center [866, 353] width 296 height 151
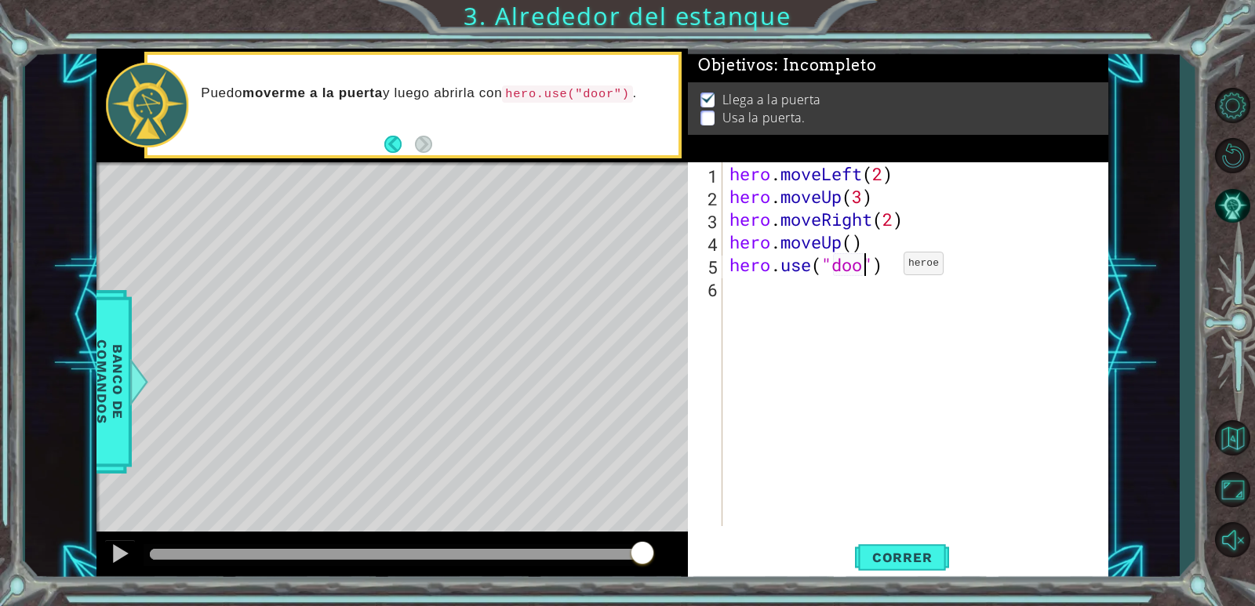
scroll to position [0, 6]
click at [897, 555] on span "Correr" at bounding box center [903, 558] width 92 height 16
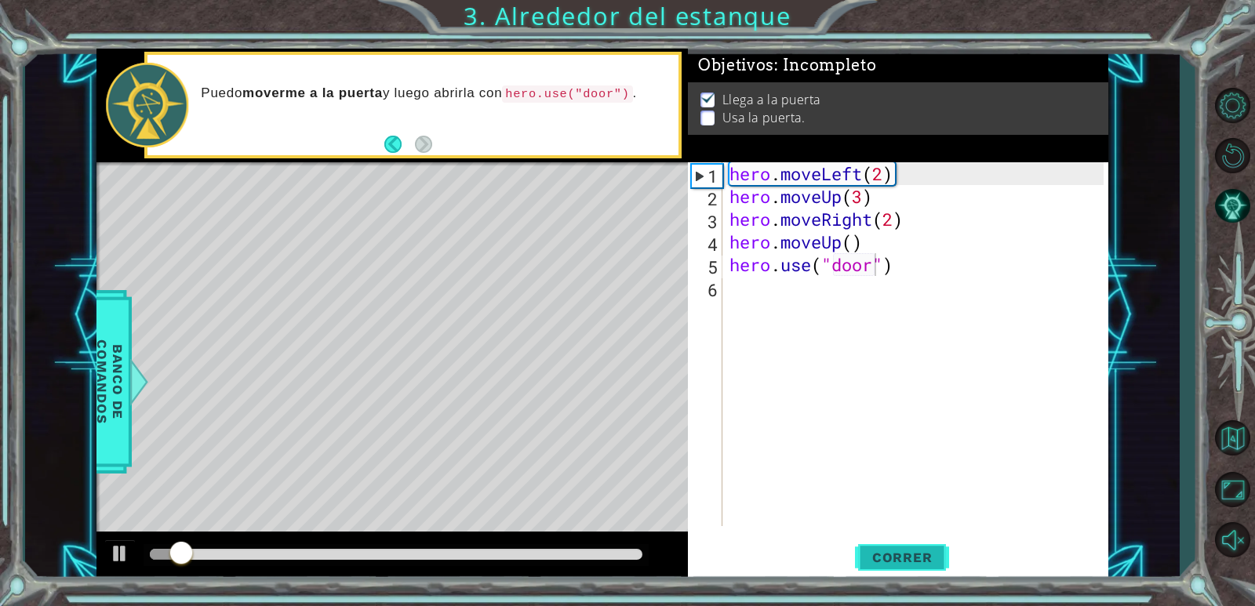
click at [897, 555] on span "Correr" at bounding box center [903, 558] width 92 height 16
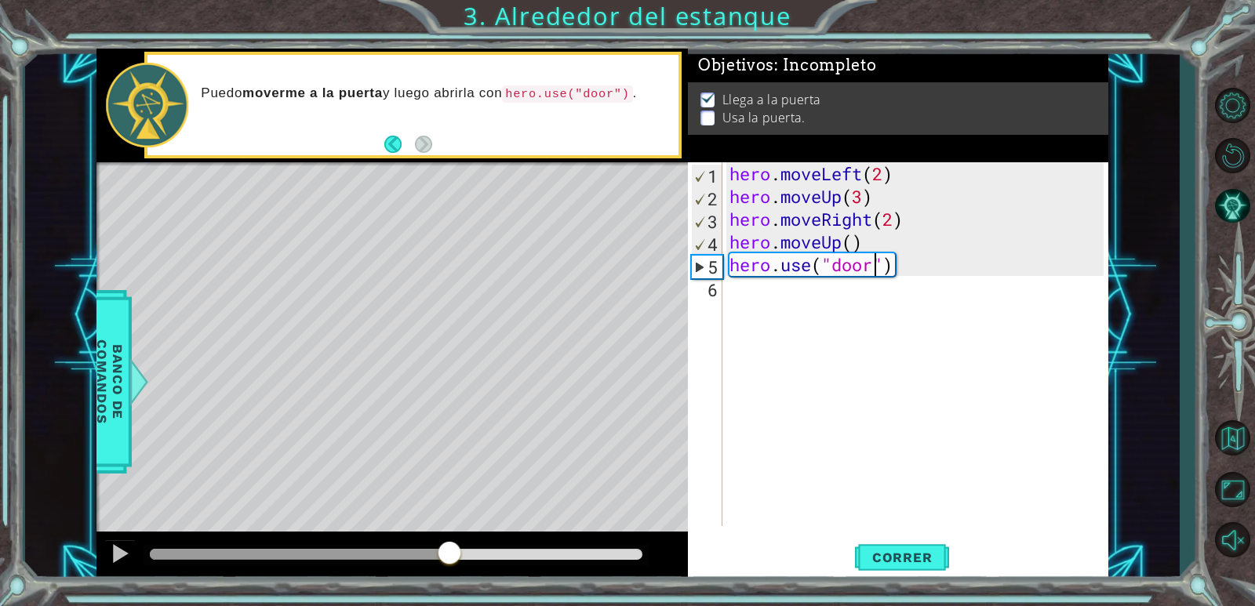
drag, startPoint x: 184, startPoint y: 551, endPoint x: 460, endPoint y: 606, distance: 282.1
click at [460, 606] on div "1 ההההההההההההההההההההההההההההההההההההההההההההההההההההההההההההההההההההההההההההה…" at bounding box center [627, 303] width 1255 height 606
click at [487, 563] on div at bounding box center [396, 555] width 505 height 22
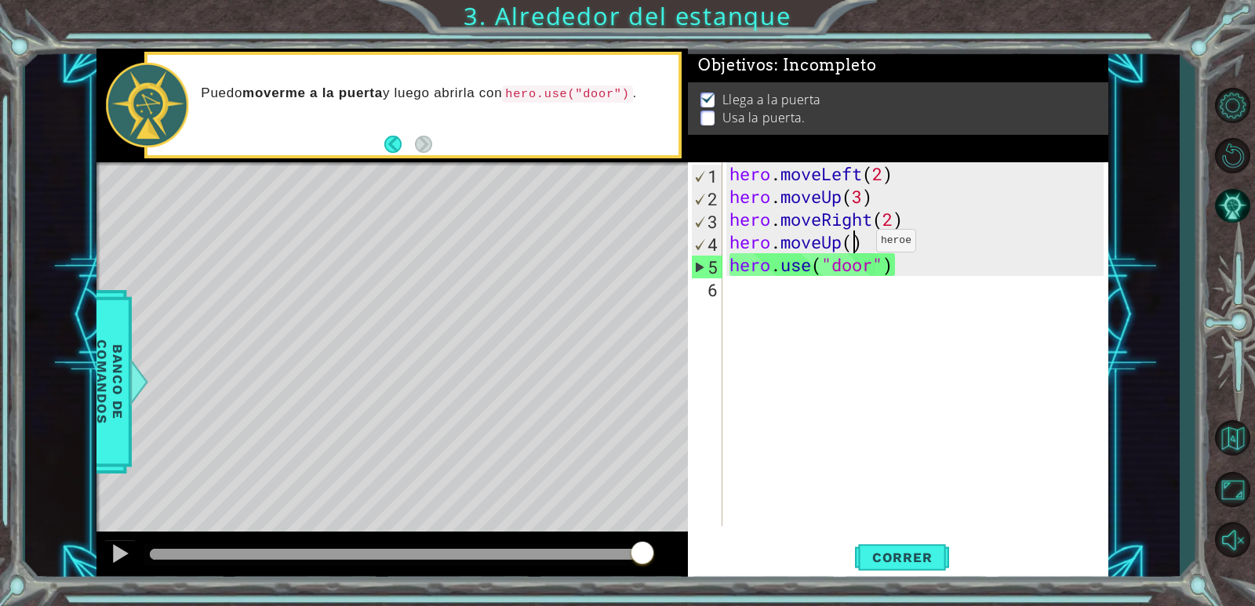
click at [852, 245] on div "hero . moveLeft ( 2 ) hero . moveUp ( 3 ) hero . moveRight ( 2 ) hero . moveUp …" at bounding box center [918, 366] width 385 height 409
type textarea "hero.moveUp()"
click at [864, 238] on div "hero . moveLeft ( 2 ) hero . moveUp ( 3 ) hero . moveRight ( 2 ) hero . moveUp …" at bounding box center [918, 366] width 385 height 409
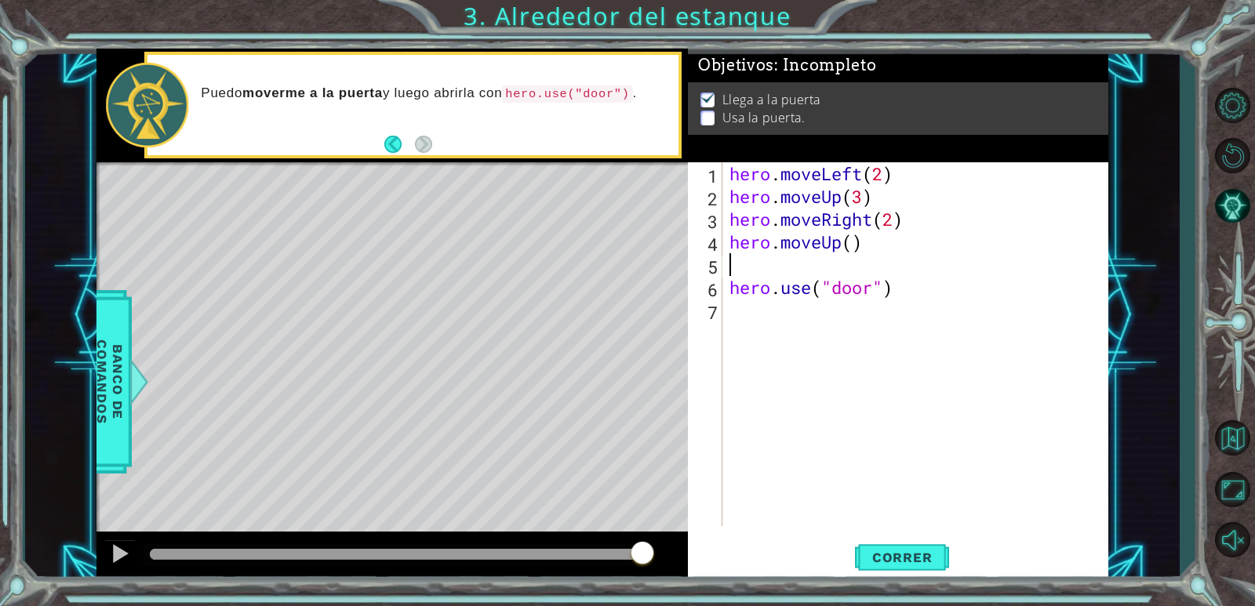
type textarea "h"
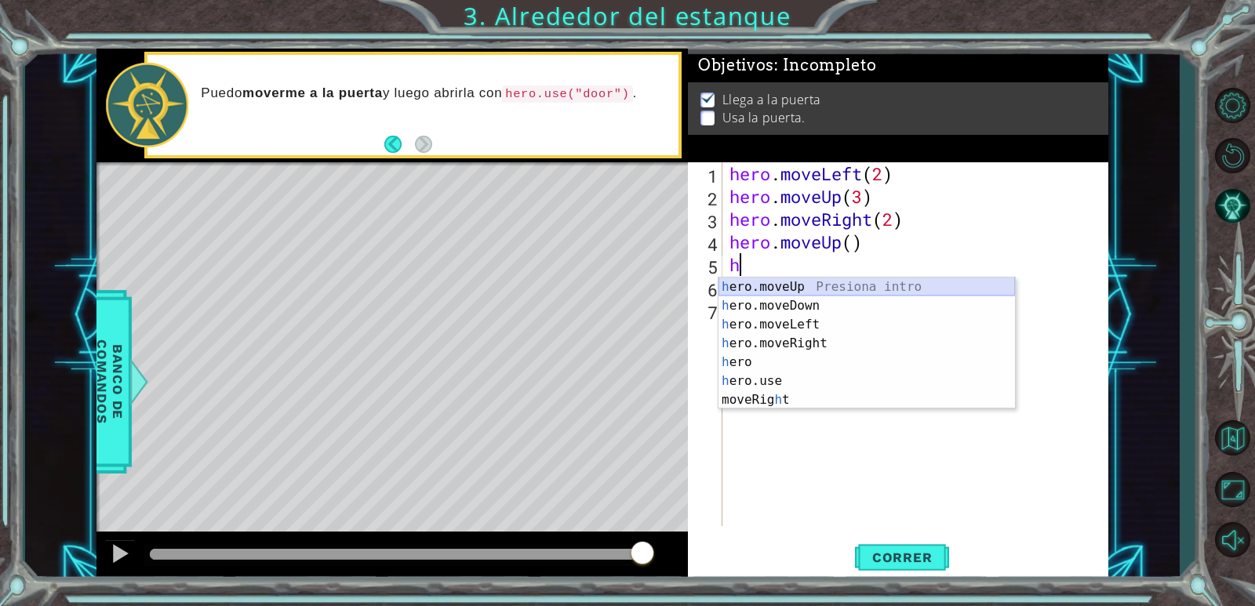
click at [808, 293] on div "h ero.moveUp Presiona intro h ero.moveDown Presiona intro h ero.moveLeft Presio…" at bounding box center [866, 362] width 296 height 169
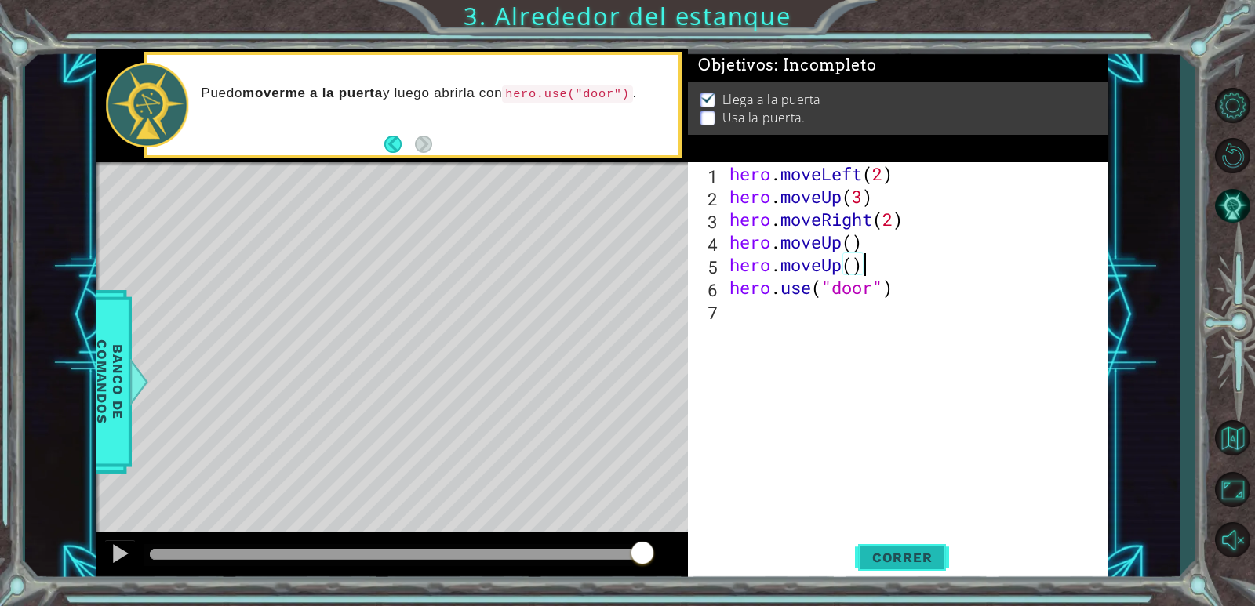
click at [897, 566] on button "Correr" at bounding box center [902, 558] width 94 height 42
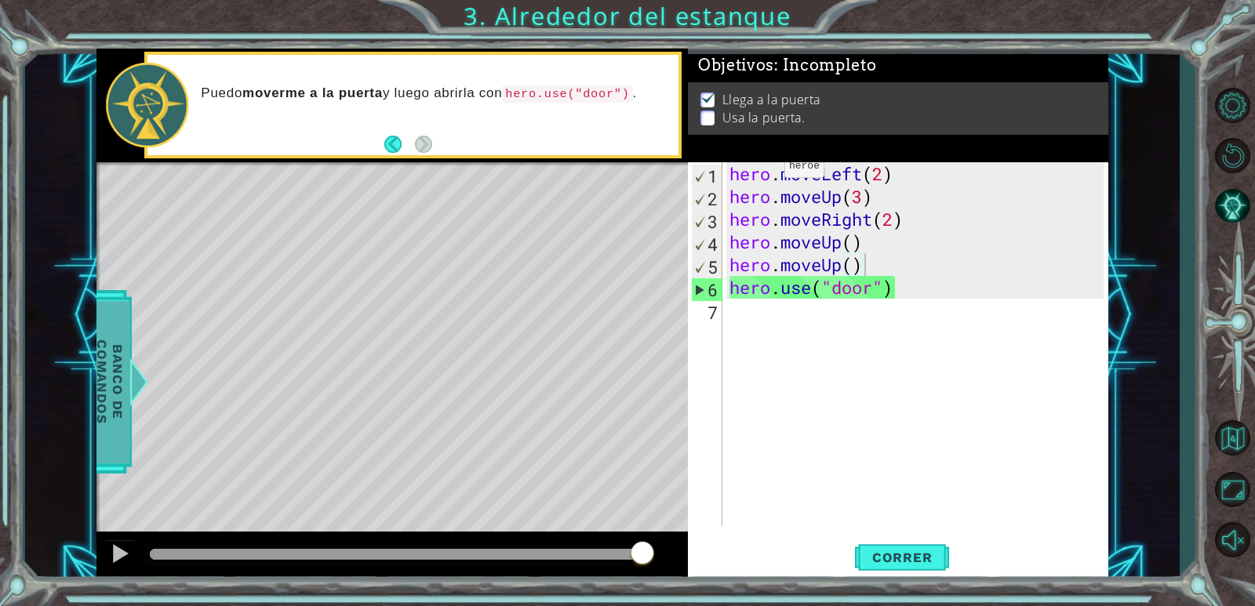
click at [122, 366] on span "Banco de comandos" at bounding box center [109, 381] width 41 height 162
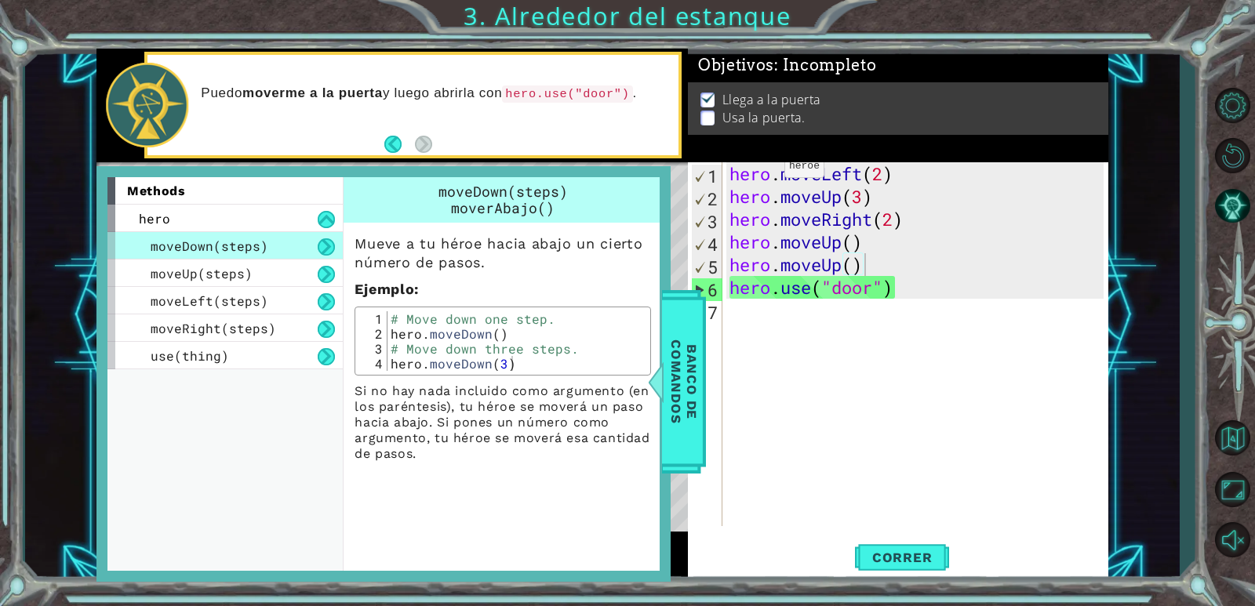
click at [47, 193] on div "1 ההההההההההההההההההההההההההההההההההההההההההההההההההההההההההההההההההההההההההההה…" at bounding box center [602, 315] width 1155 height 533
click at [675, 53] on div "Puedo moverme a la puerta y luego abrirla con hero.use("door") ." at bounding box center [391, 106] width 591 height 114
click at [5, 576] on div "1 ההההההההההההההההההההההההההההההההההההההההההההההההההההההההההההההההההההההההההההה…" at bounding box center [627, 303] width 1255 height 606
click at [690, 366] on span "Banco de comandos" at bounding box center [669, 381] width 41 height 162
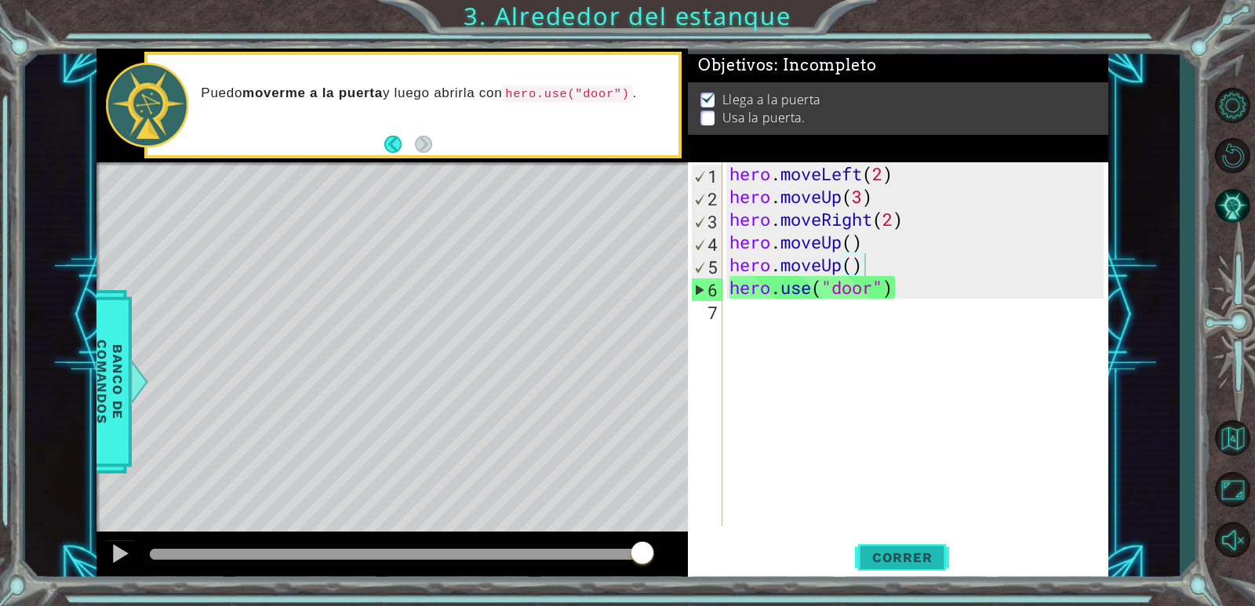
click at [920, 560] on span "Correr" at bounding box center [903, 558] width 92 height 16
click at [864, 194] on div "hero . moveLeft ( 2 ) hero . moveUp ( 3 ) hero . moveRight ( 2 ) hero . moveUp …" at bounding box center [918, 366] width 385 height 409
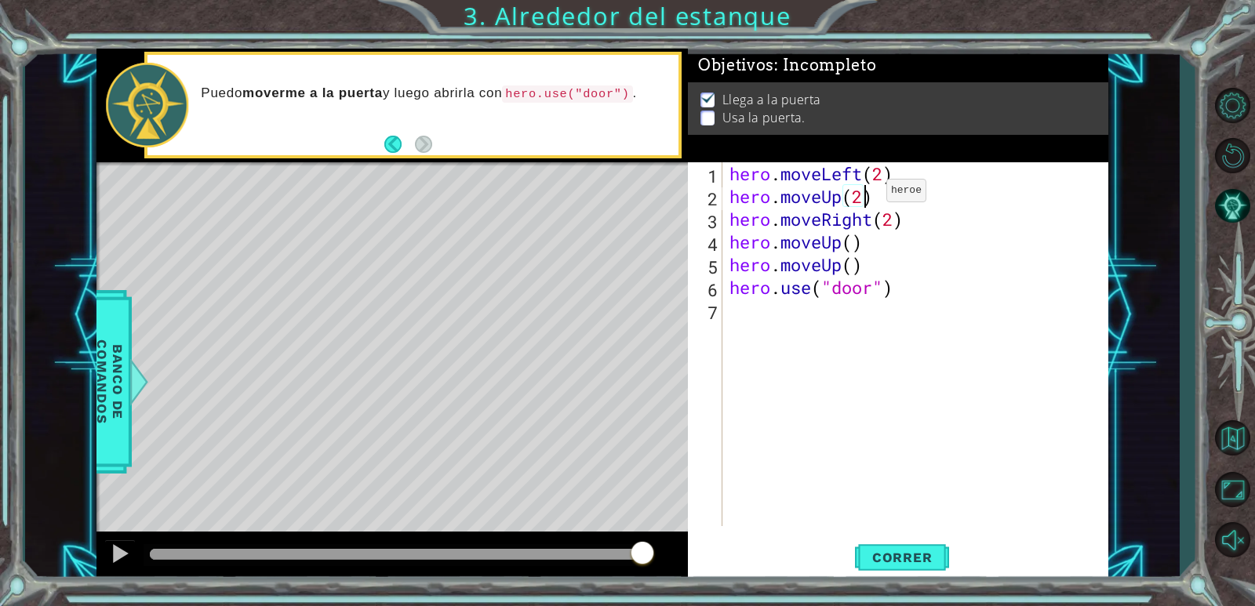
scroll to position [0, 5]
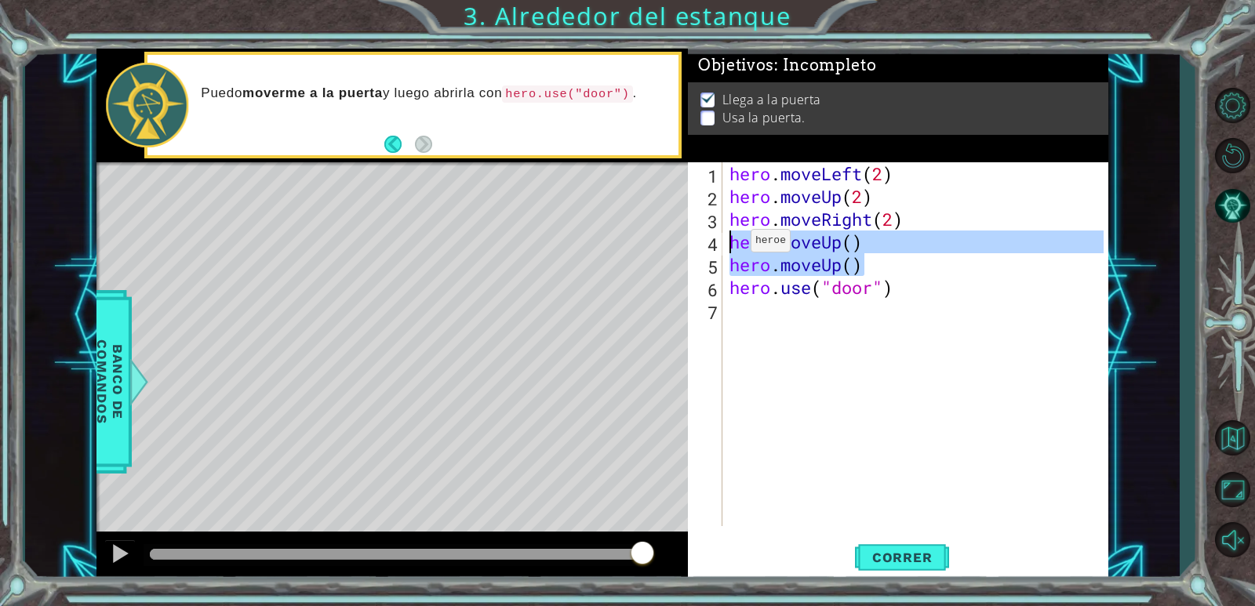
drag, startPoint x: 881, startPoint y: 260, endPoint x: 718, endPoint y: 242, distance: 164.2
click at [718, 242] on div "hero.moveUp(2) 1 2 3 4 5 6 7 hero . moveLeft ( 2 ) hero . moveUp ( 2 ) hero . m…" at bounding box center [896, 344] width 416 height 364
type textarea "hero.moveUp() hero.moveUp()"
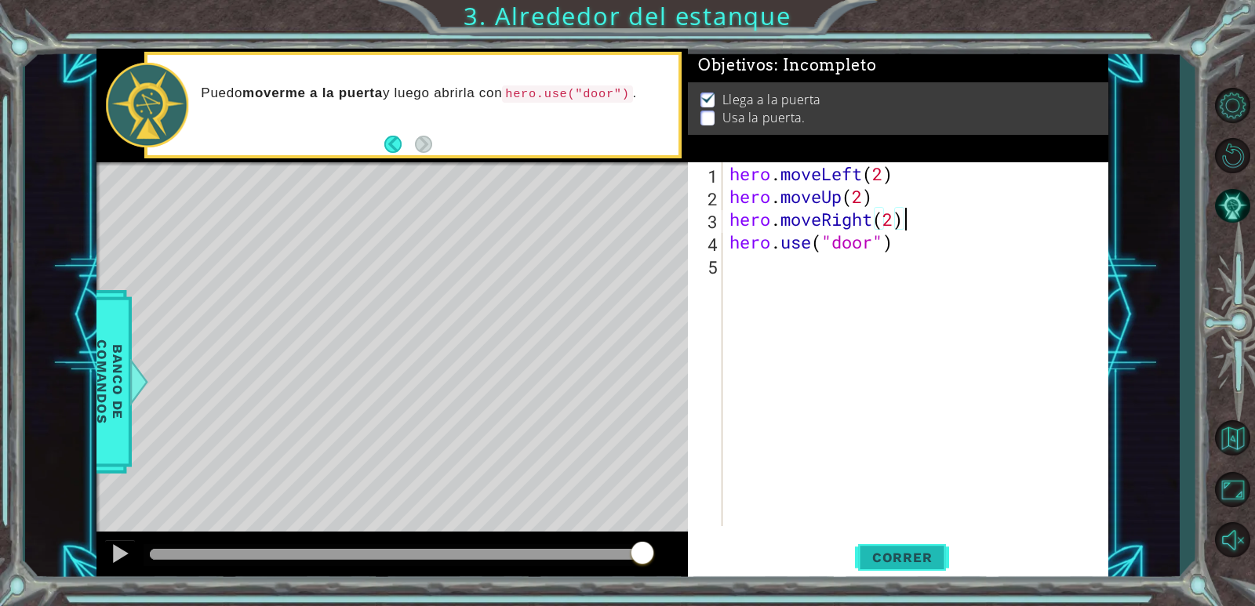
type textarea "hero.moveRight(2)"
click at [917, 550] on span "Correr" at bounding box center [903, 558] width 92 height 16
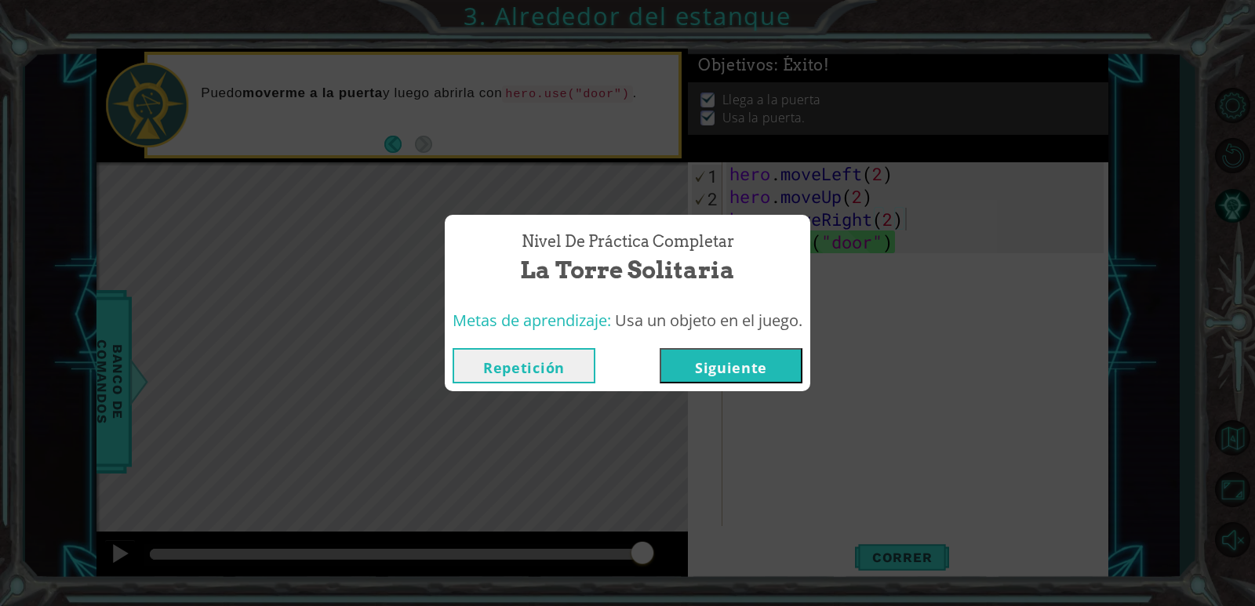
click at [721, 360] on button "Siguiente" at bounding box center [731, 365] width 143 height 35
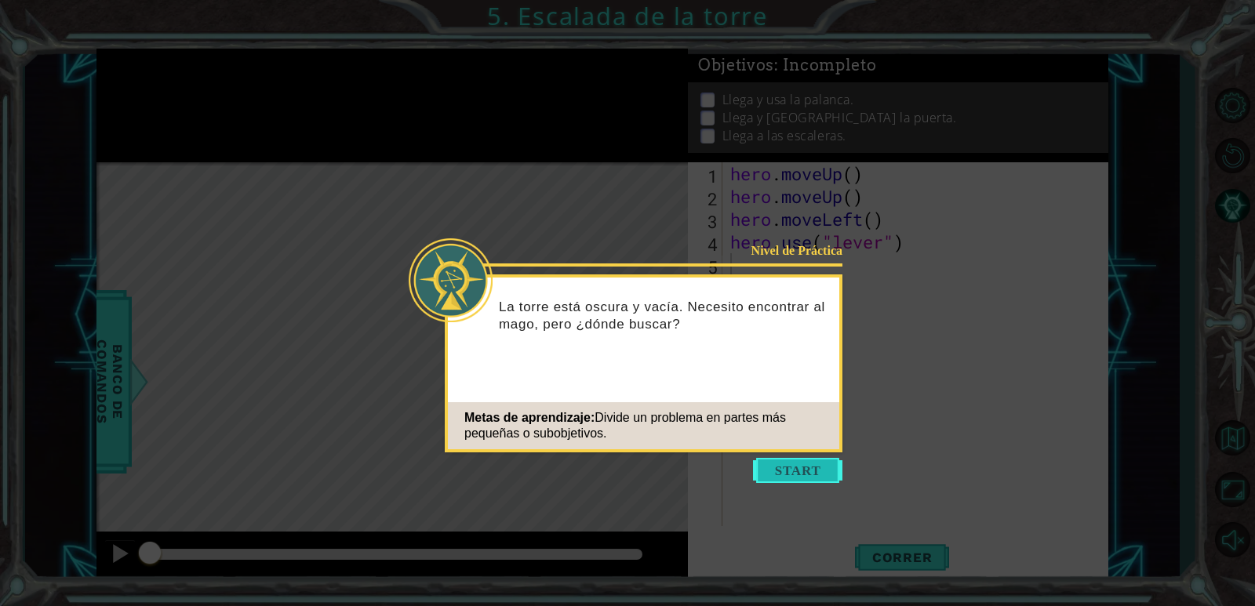
click at [784, 472] on button "Start" at bounding box center [797, 470] width 89 height 25
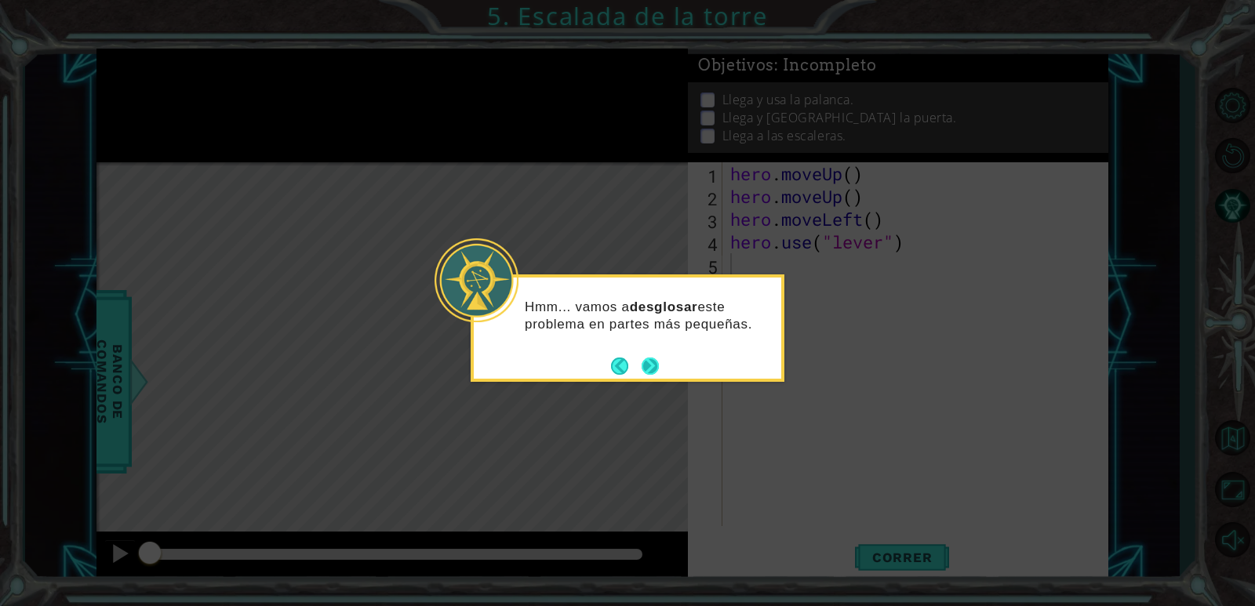
click at [657, 366] on button "Next" at bounding box center [650, 366] width 17 height 17
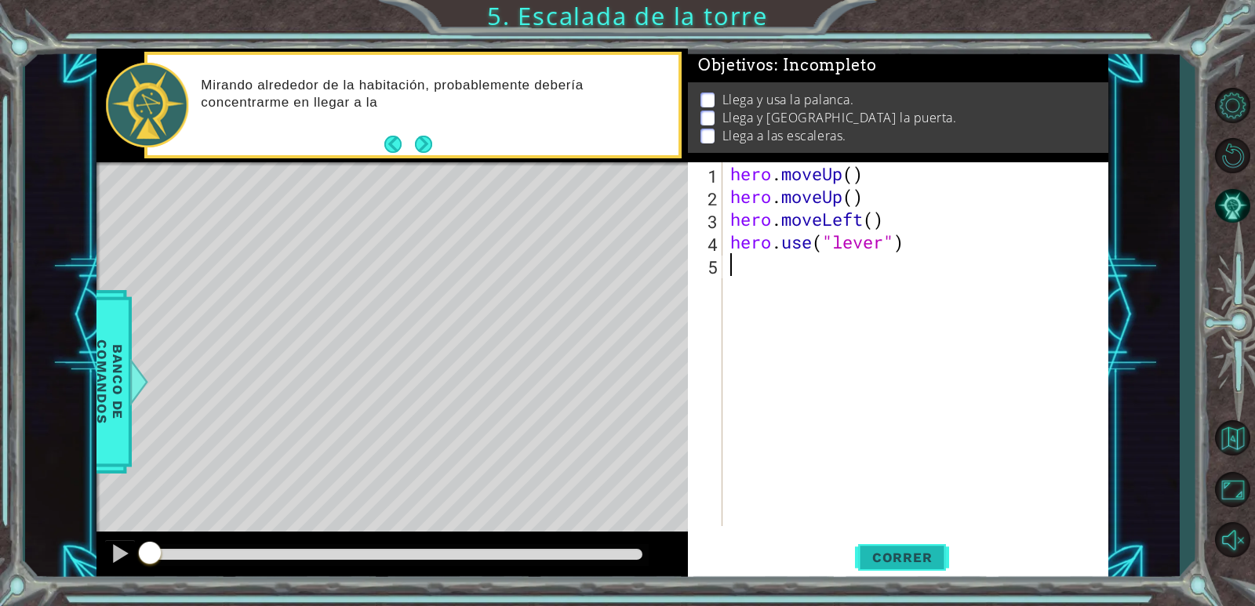
click at [919, 547] on button "Correr" at bounding box center [902, 558] width 94 height 42
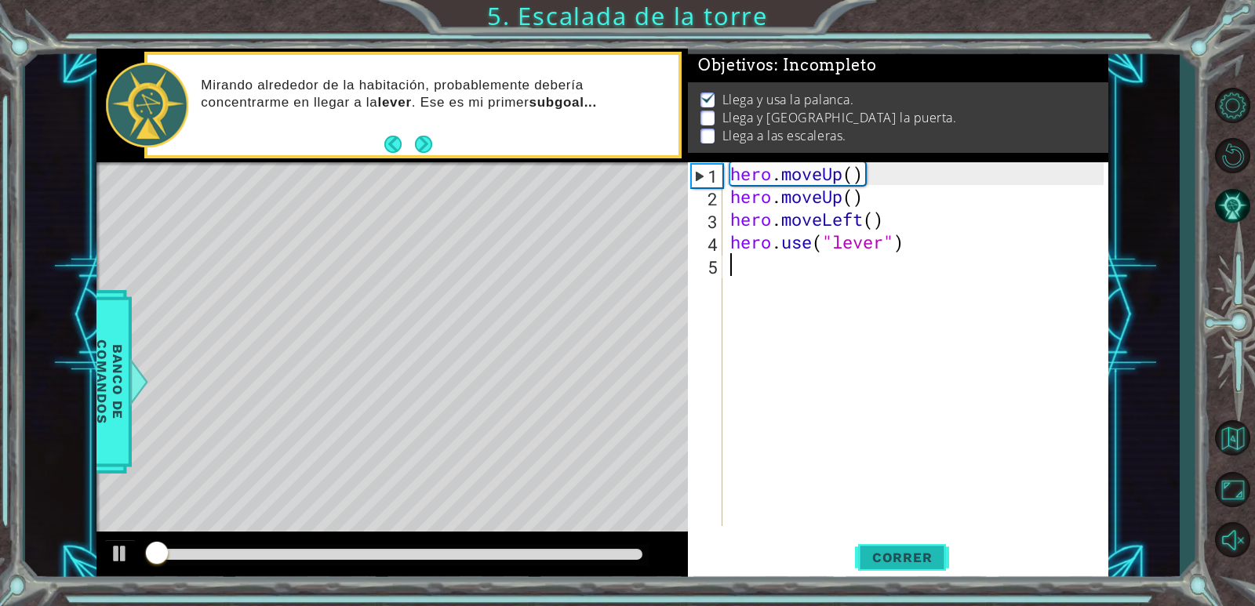
scroll to position [5, 0]
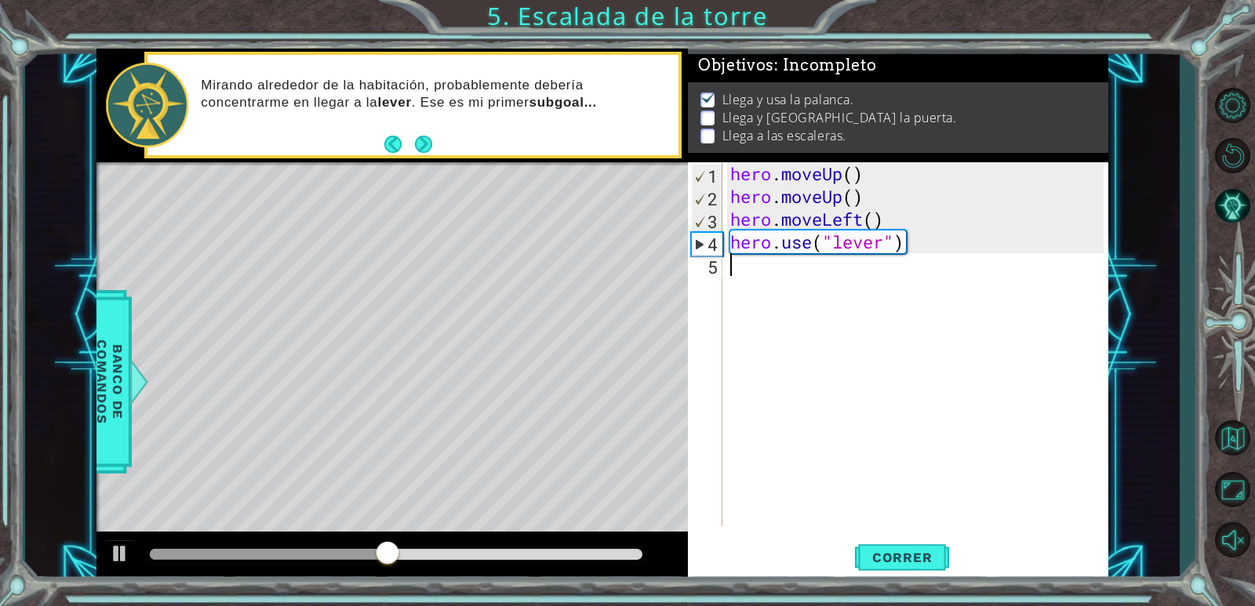
type textarea "h"
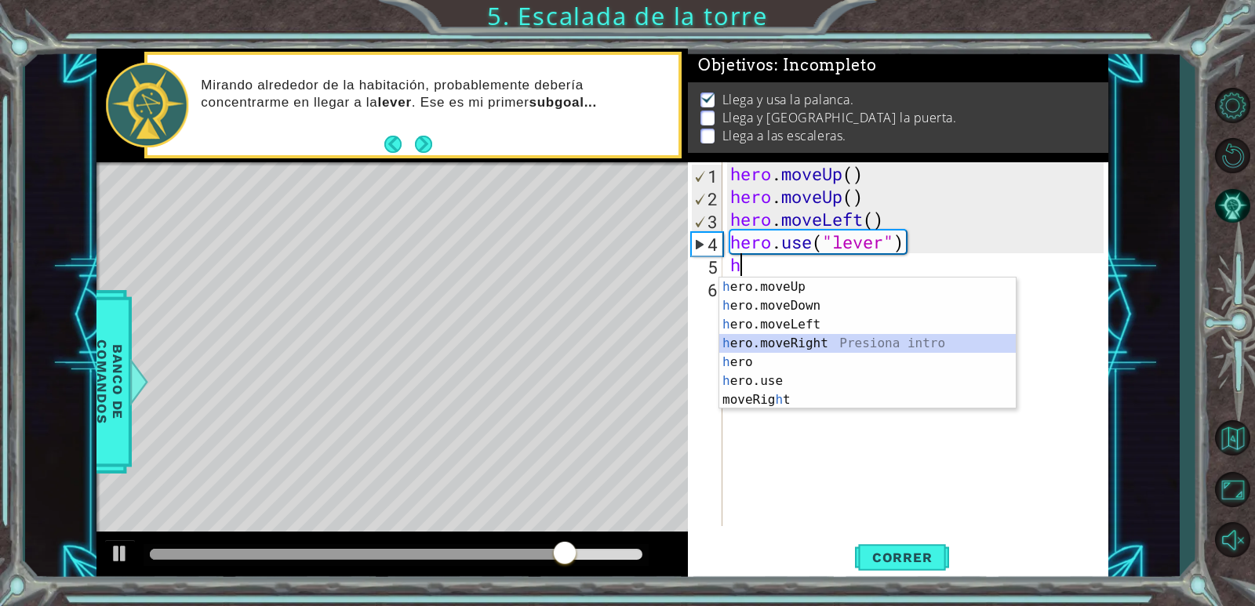
click at [780, 342] on div "h ero.moveUp Presiona intro h ero.moveDown Presiona intro h ero.moveLeft Presio…" at bounding box center [867, 362] width 296 height 169
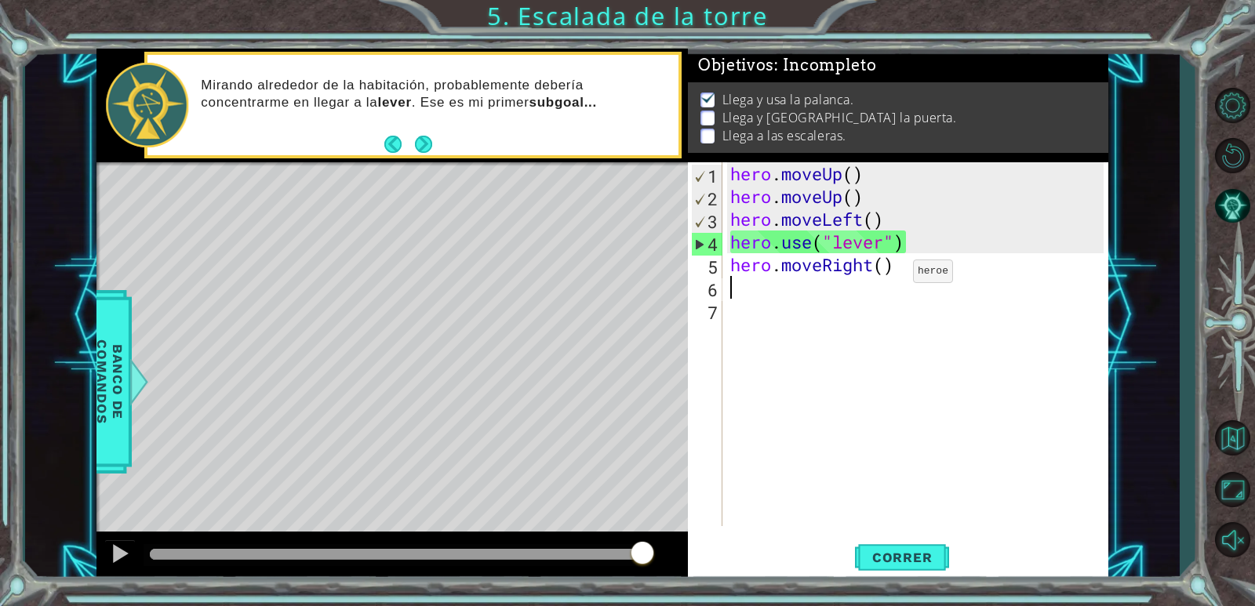
click at [889, 275] on div "hero . moveUp ( ) hero . moveUp ( ) hero . moveLeft ( ) hero . use ( "lever" ) …" at bounding box center [919, 366] width 384 height 409
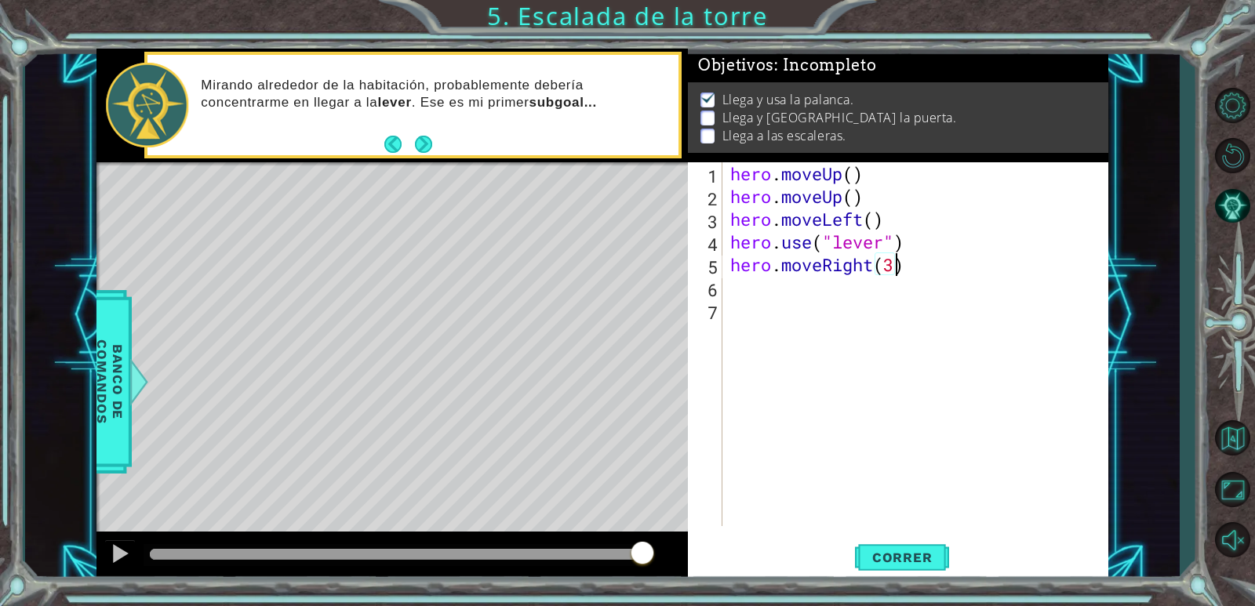
scroll to position [0, 7]
type textarea "hero.moveRight(3)"
click at [919, 553] on span "Correr" at bounding box center [903, 558] width 92 height 16
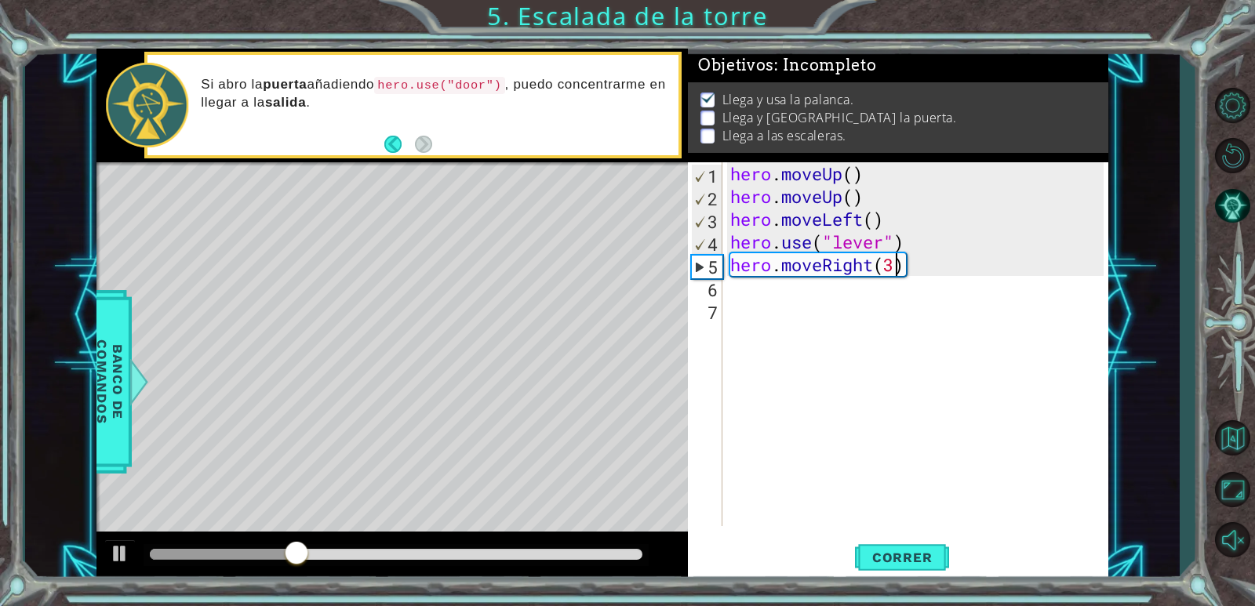
click at [762, 289] on div "hero . moveUp ( ) hero . moveUp ( ) hero . moveLeft ( ) hero . use ( "lever" ) …" at bounding box center [919, 366] width 384 height 409
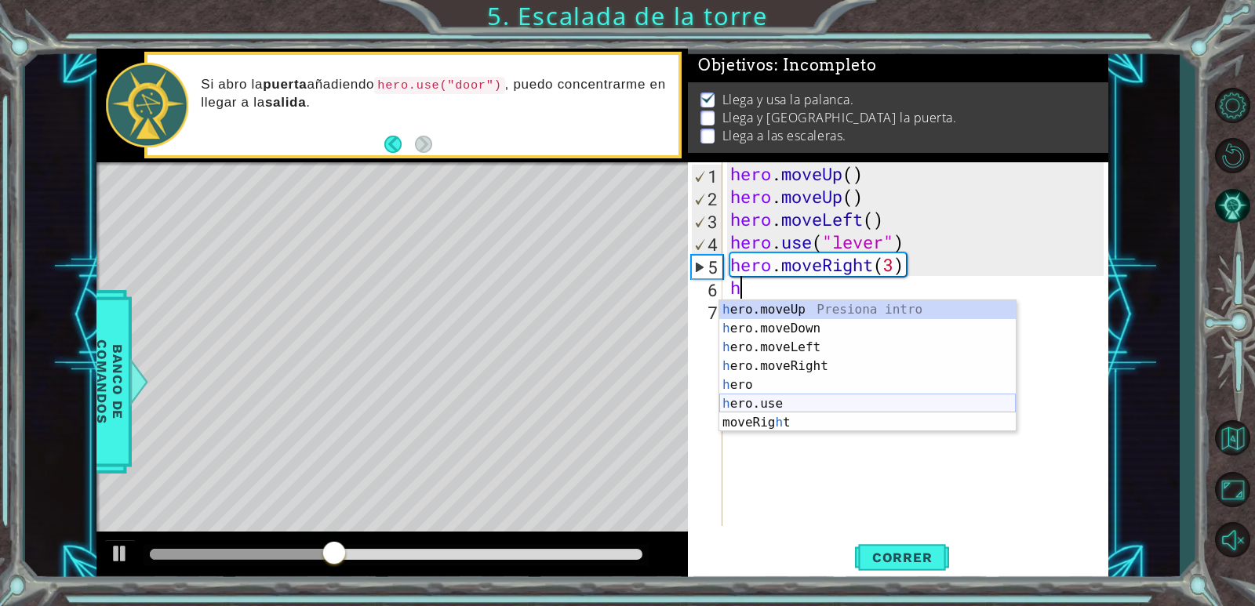
click at [793, 403] on div "h ero.moveUp Presiona intro h ero.moveDown Presiona intro h ero.moveLeft Presio…" at bounding box center [867, 384] width 296 height 169
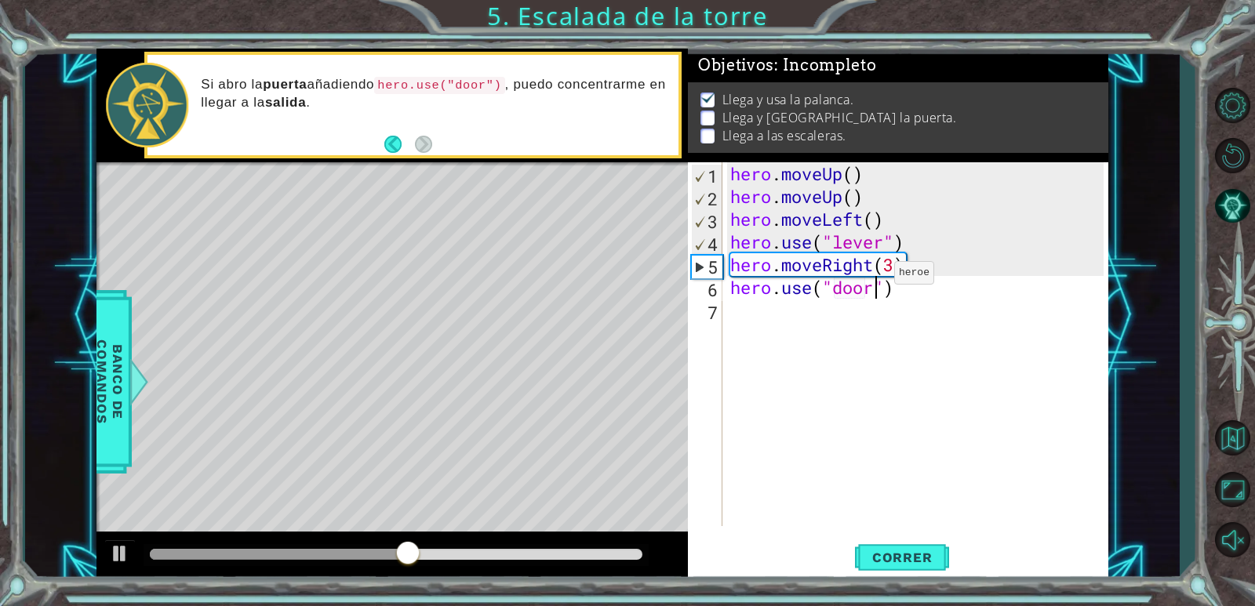
scroll to position [0, 6]
type textarea "hero.use("door")"
click at [886, 552] on span "Correr" at bounding box center [903, 558] width 92 height 16
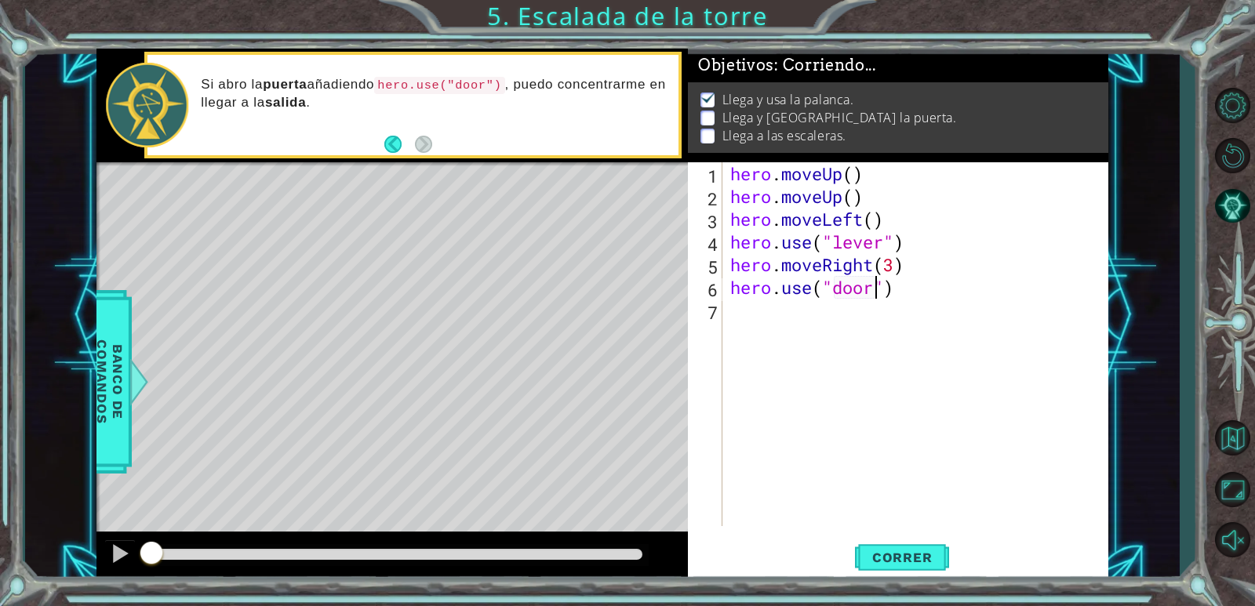
scroll to position [5, 0]
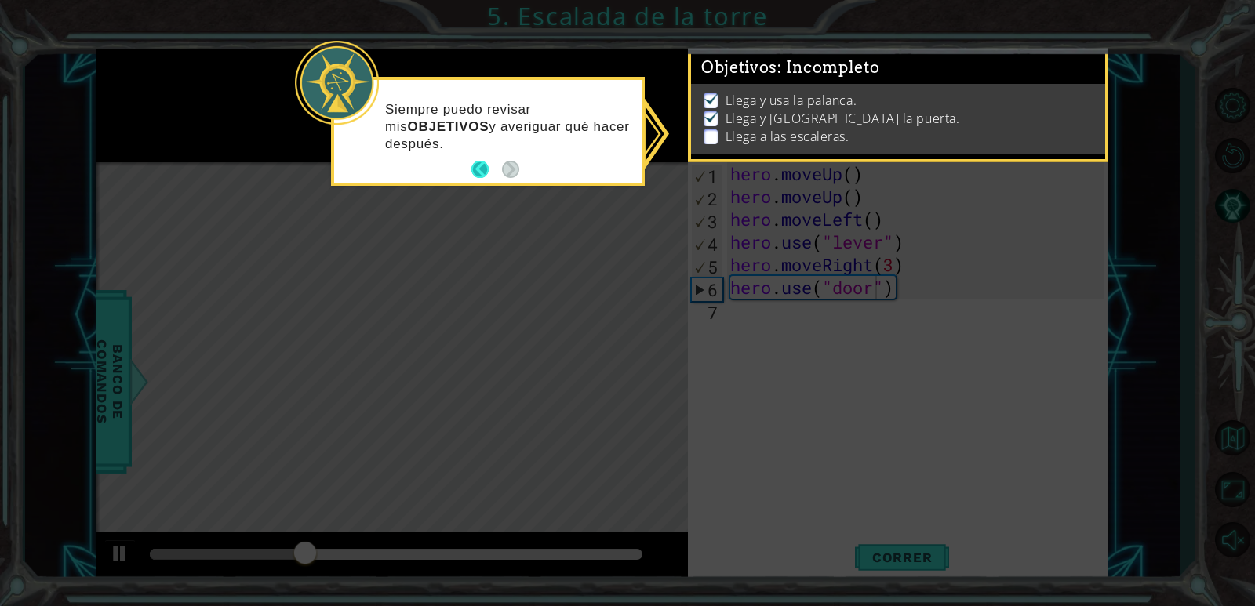
click at [475, 170] on button "Back" at bounding box center [486, 169] width 31 height 17
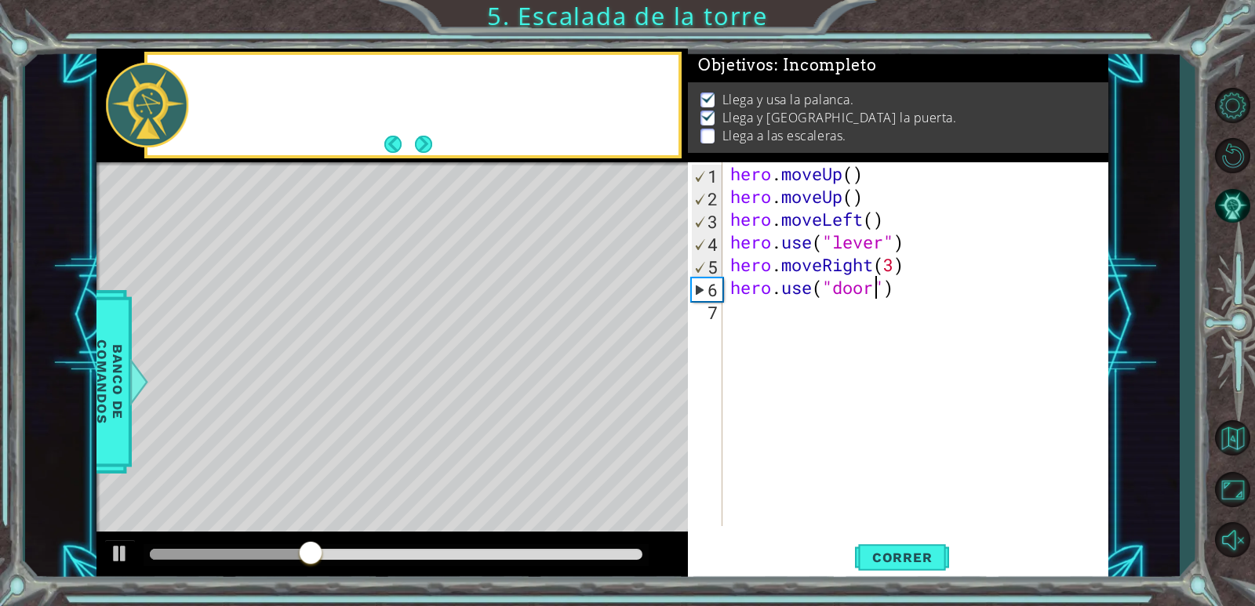
scroll to position [3, 0]
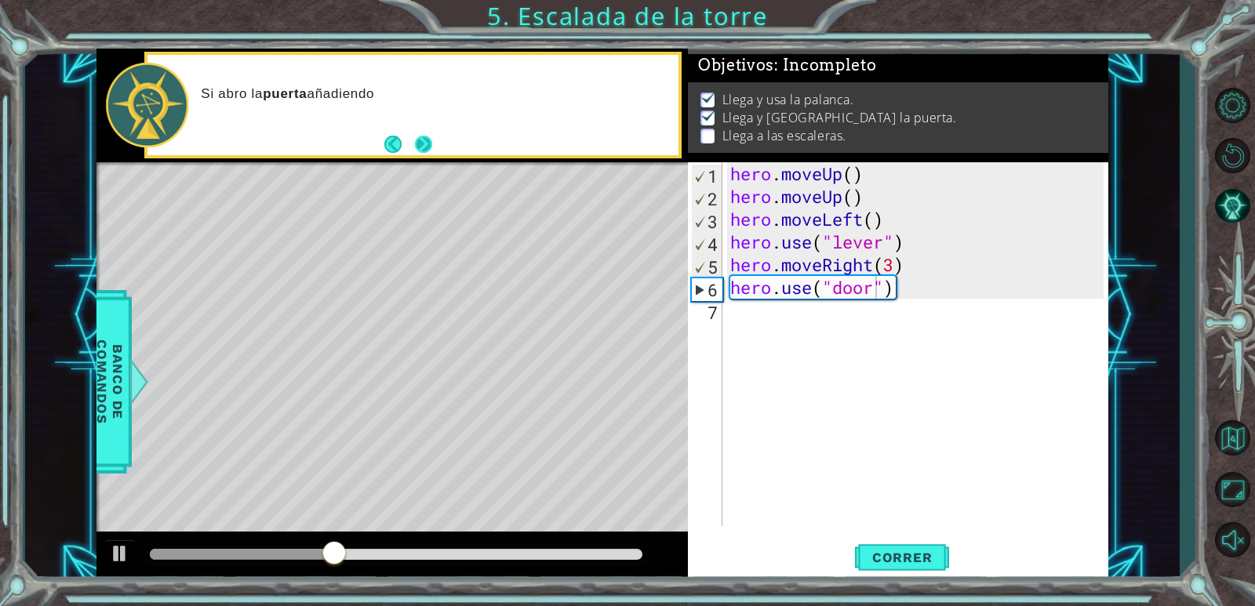
click at [424, 144] on button "Next" at bounding box center [423, 144] width 17 height 17
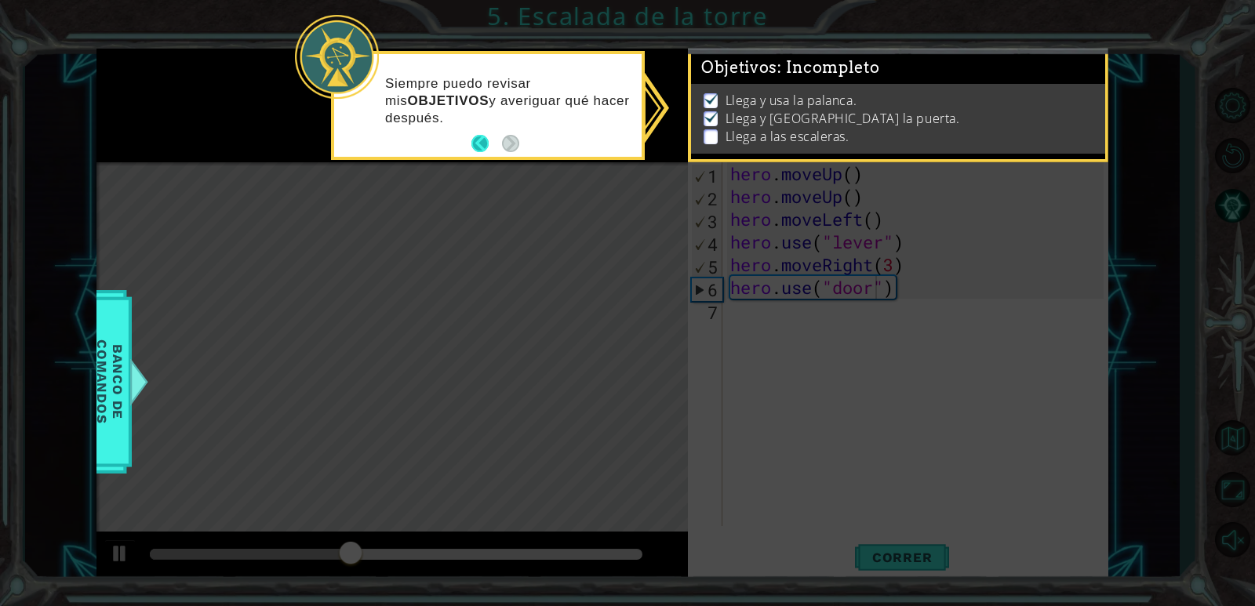
click at [479, 147] on button "Back" at bounding box center [486, 143] width 31 height 17
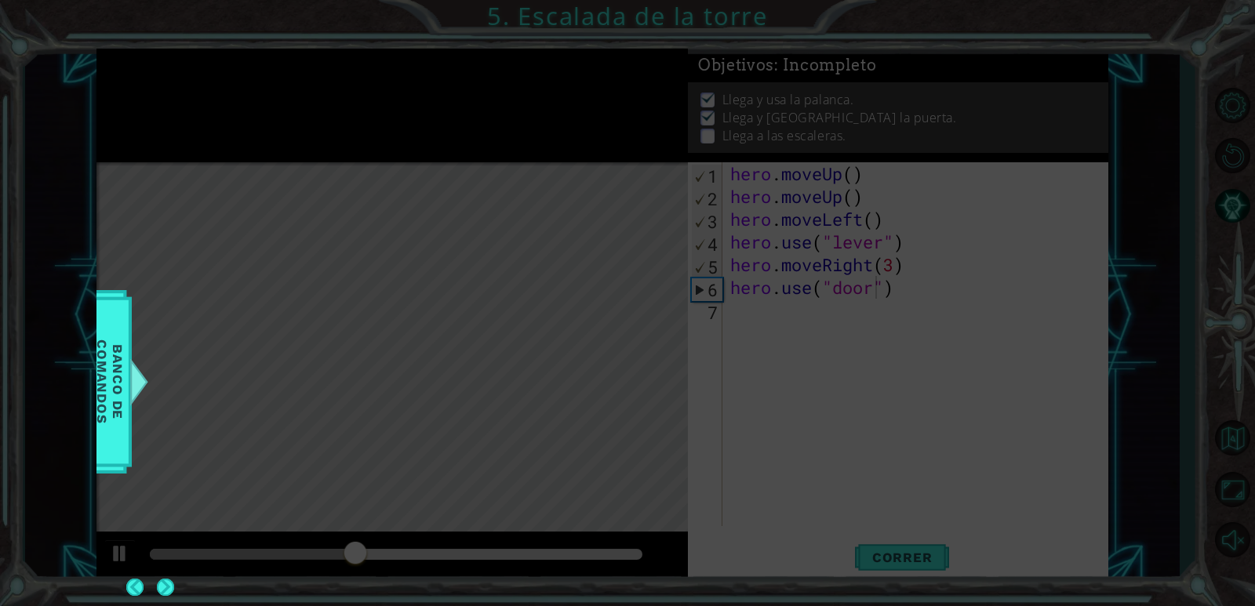
scroll to position [3, 0]
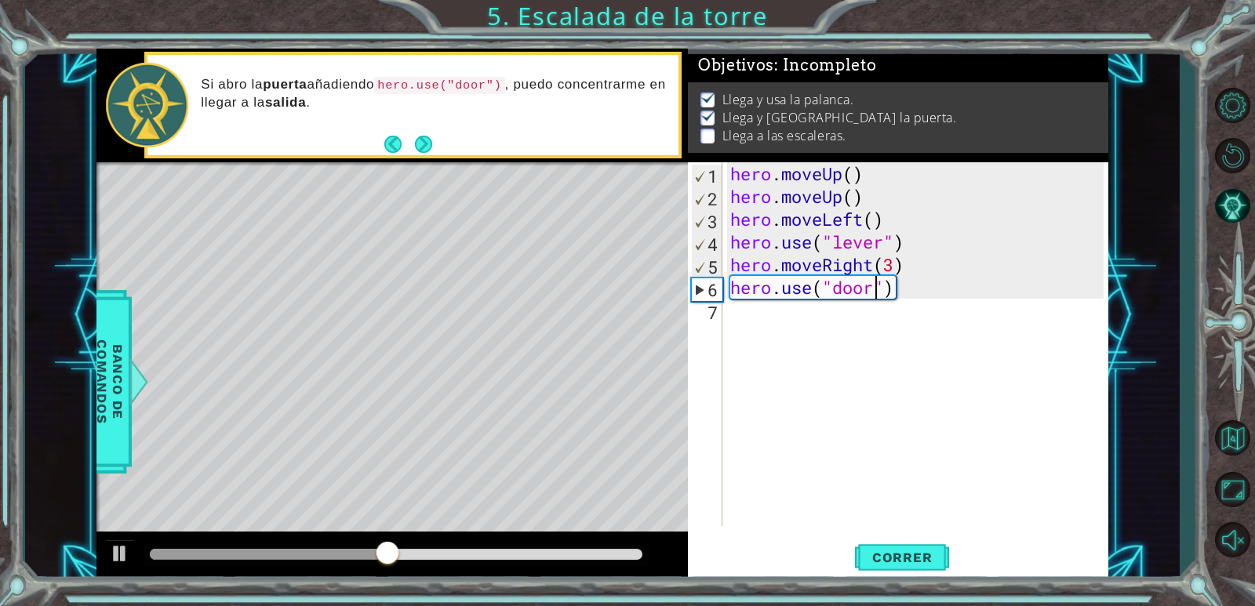
click at [708, 322] on div "7" at bounding box center [706, 312] width 31 height 23
type textarea "h"
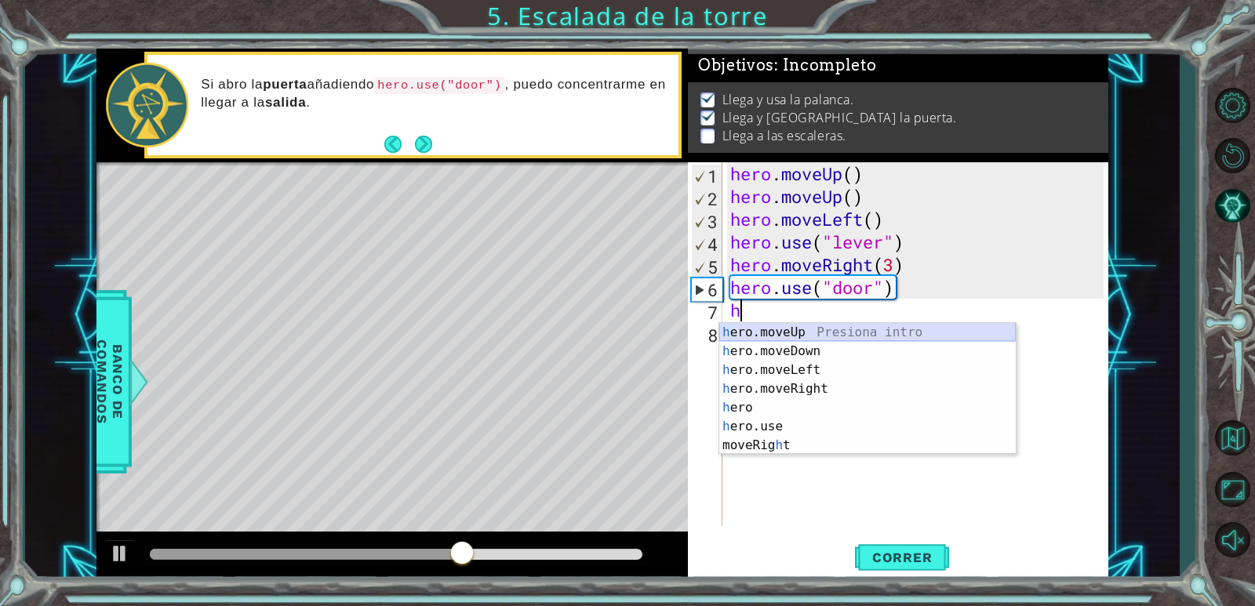
click at [780, 333] on div "h ero.moveUp Presiona intro h ero.moveDown Presiona intro h ero.moveLeft Presio…" at bounding box center [867, 407] width 296 height 169
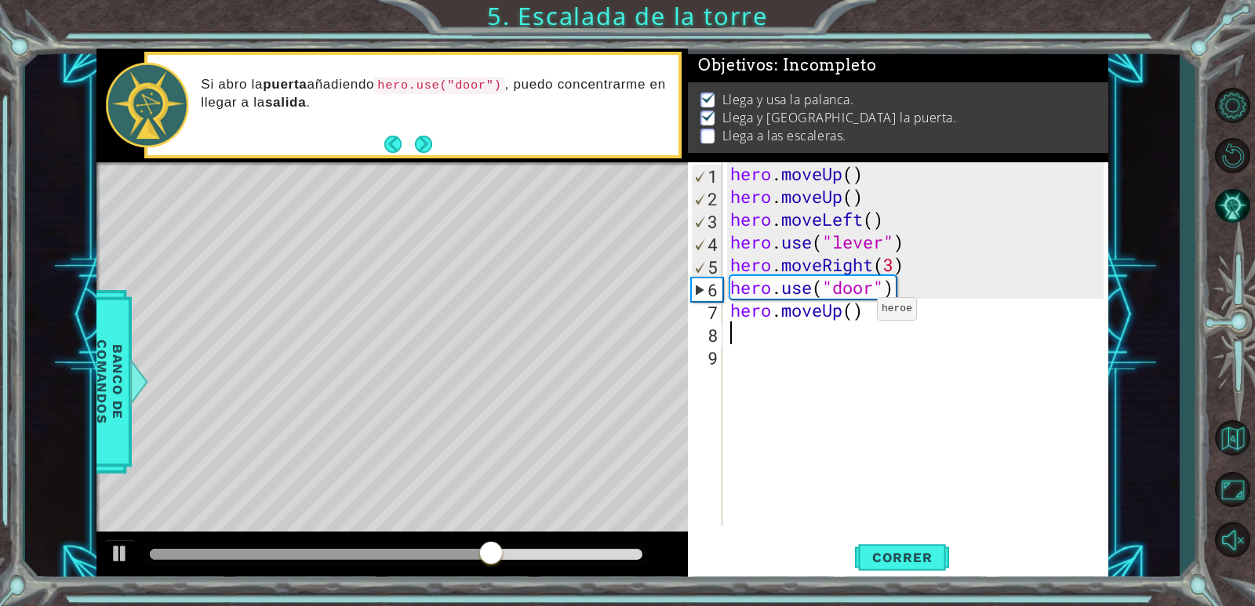
click at [853, 313] on div "hero . moveUp ( ) hero . moveUp ( ) hero . moveLeft ( ) hero . use ( "lever" ) …" at bounding box center [919, 366] width 384 height 409
type textarea "hero.moveUp(2)"
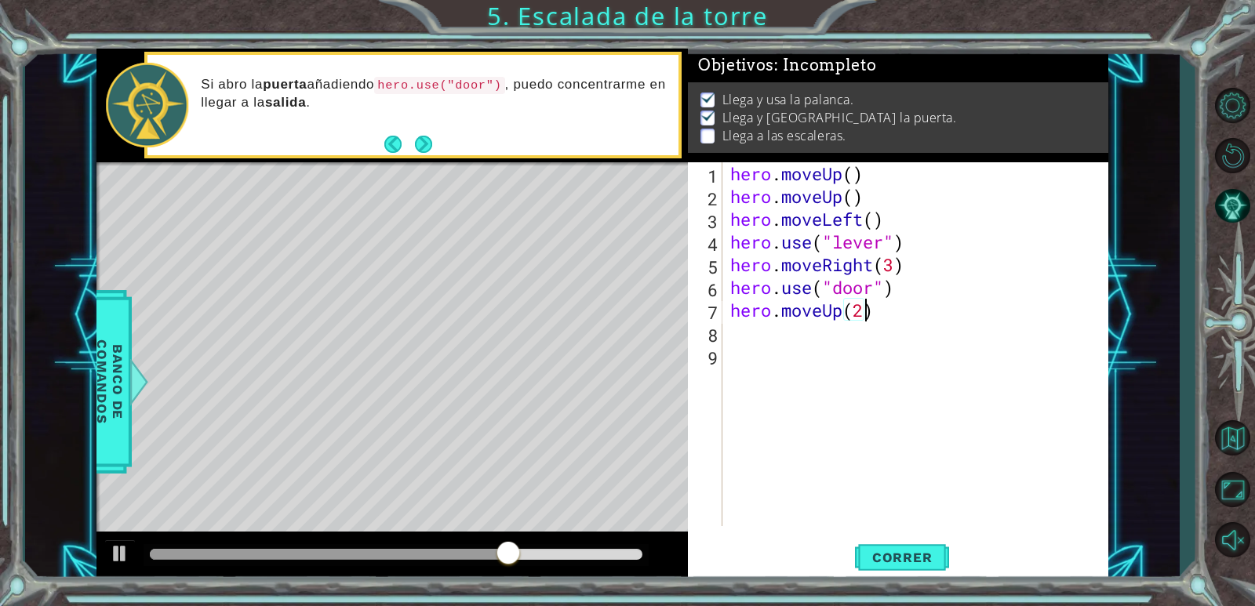
scroll to position [0, 5]
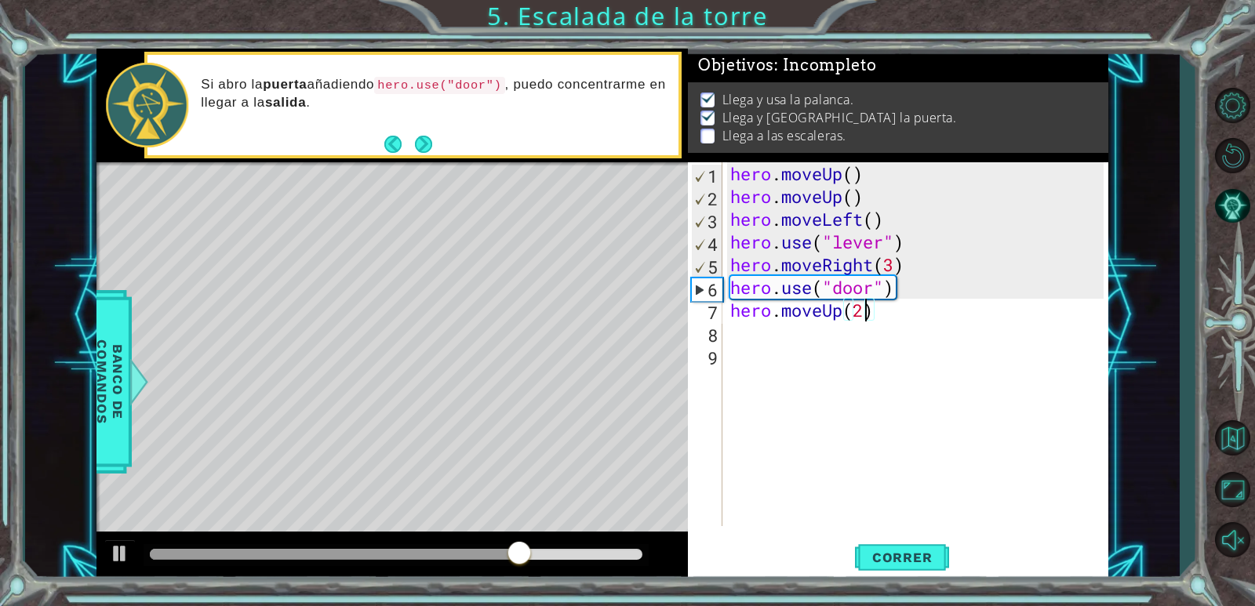
click at [747, 339] on div "hero . moveUp ( ) hero . moveUp ( ) hero . moveLeft ( ) hero . use ( "lever" ) …" at bounding box center [919, 366] width 384 height 409
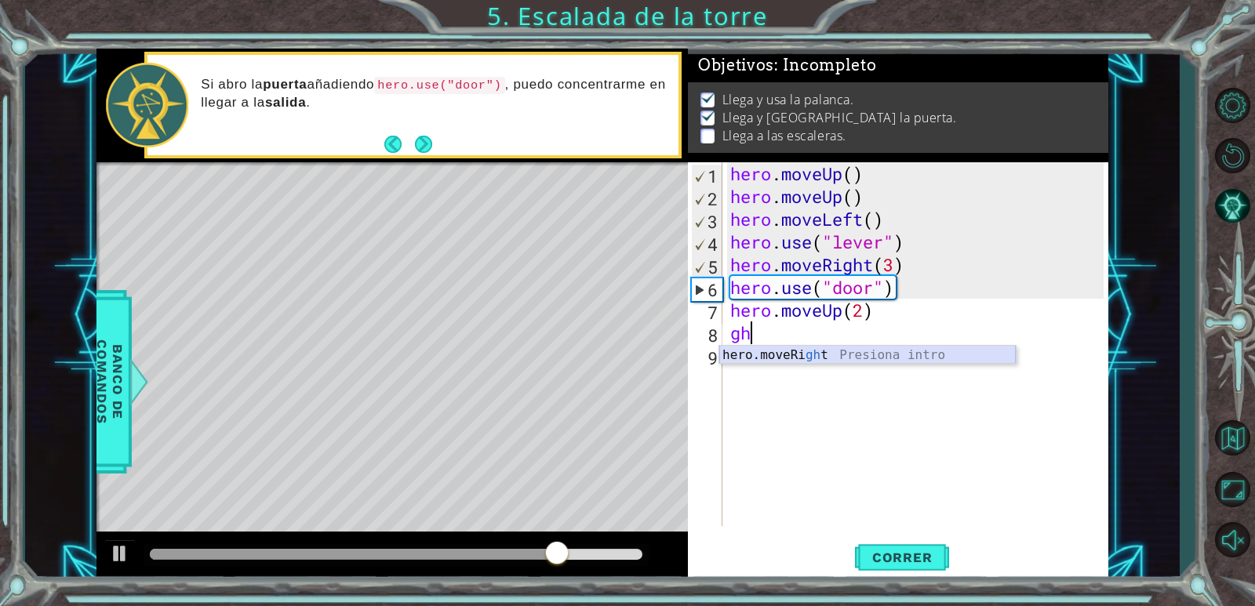
type textarea "g"
type textarea "h"
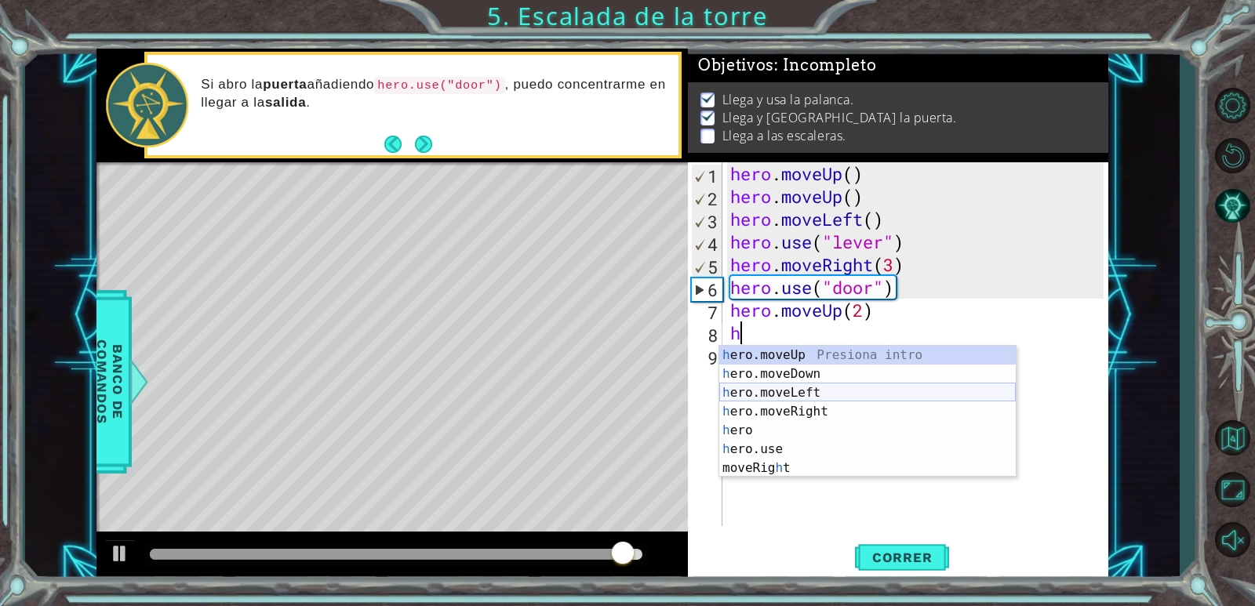
click at [790, 388] on div "h ero.moveUp Presiona intro h ero.moveDown Presiona intro h ero.moveLeft Presio…" at bounding box center [867, 430] width 296 height 169
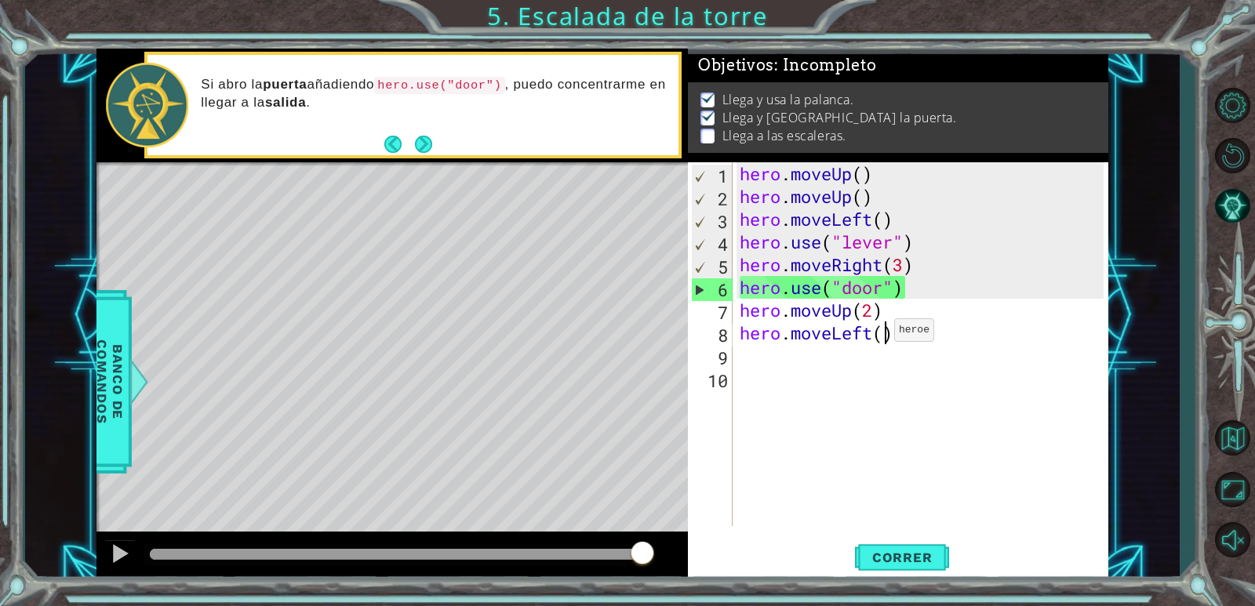
click at [880, 334] on div "hero . moveUp ( ) hero . moveUp ( ) hero . moveLeft ( ) hero . use ( "lever" ) …" at bounding box center [924, 366] width 375 height 409
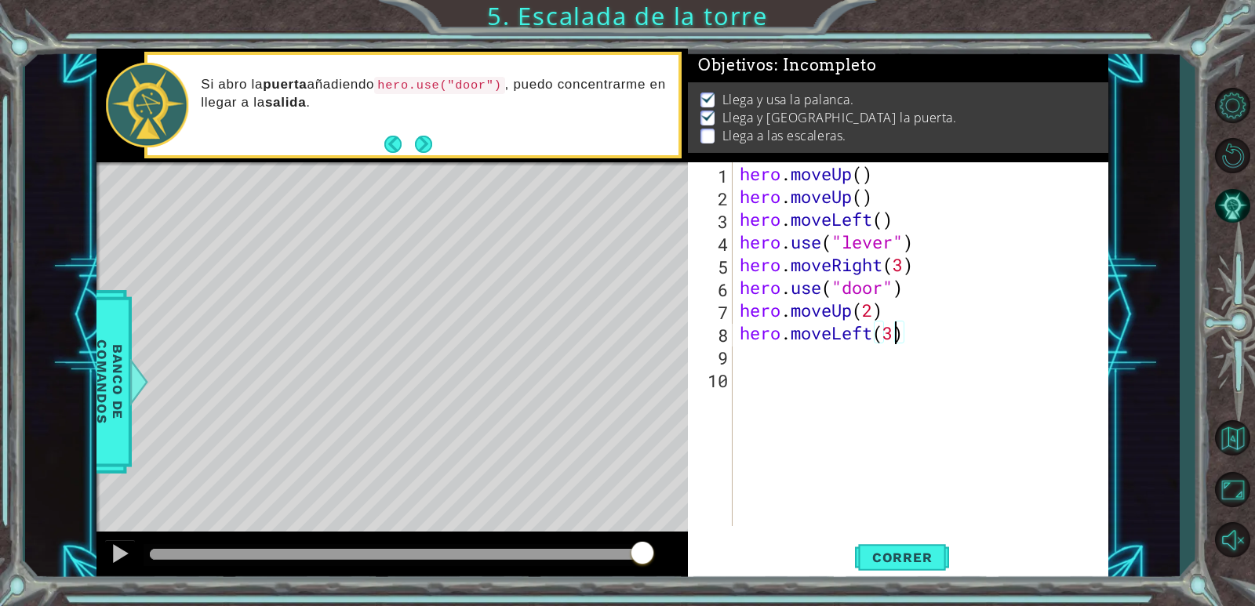
scroll to position [0, 6]
type textarea "hero.moveLeft(3)"
click at [913, 557] on span "Correr" at bounding box center [903, 558] width 92 height 16
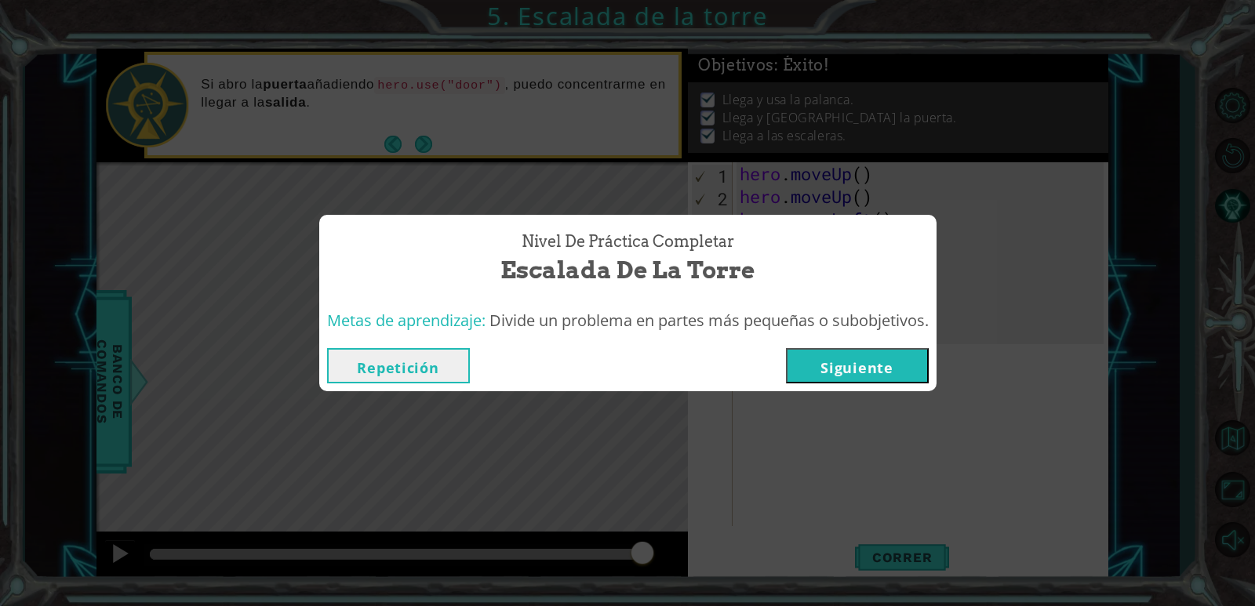
click at [875, 368] on button "Siguiente" at bounding box center [857, 365] width 143 height 35
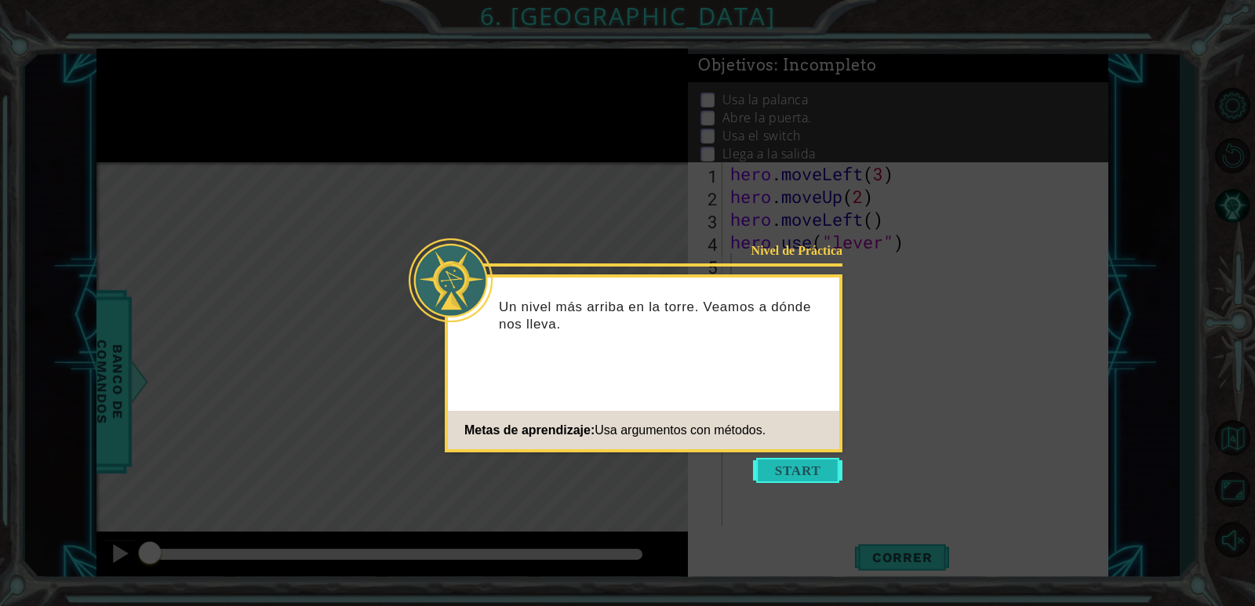
click at [801, 470] on button "Start" at bounding box center [797, 470] width 89 height 25
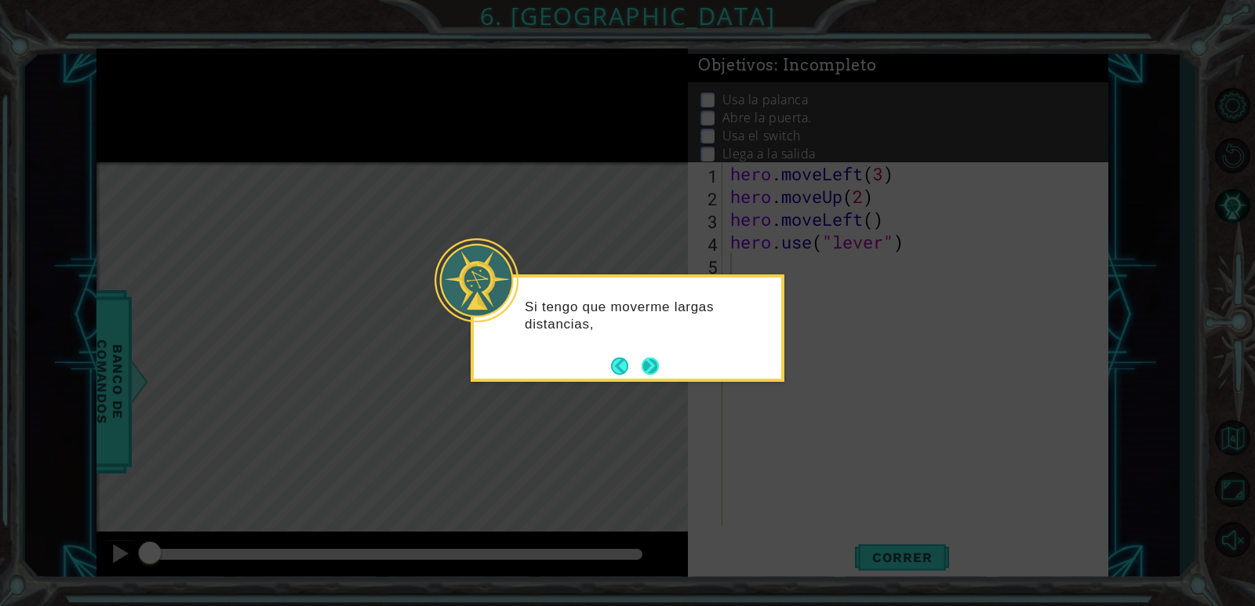
click at [646, 368] on button "Next" at bounding box center [650, 366] width 17 height 17
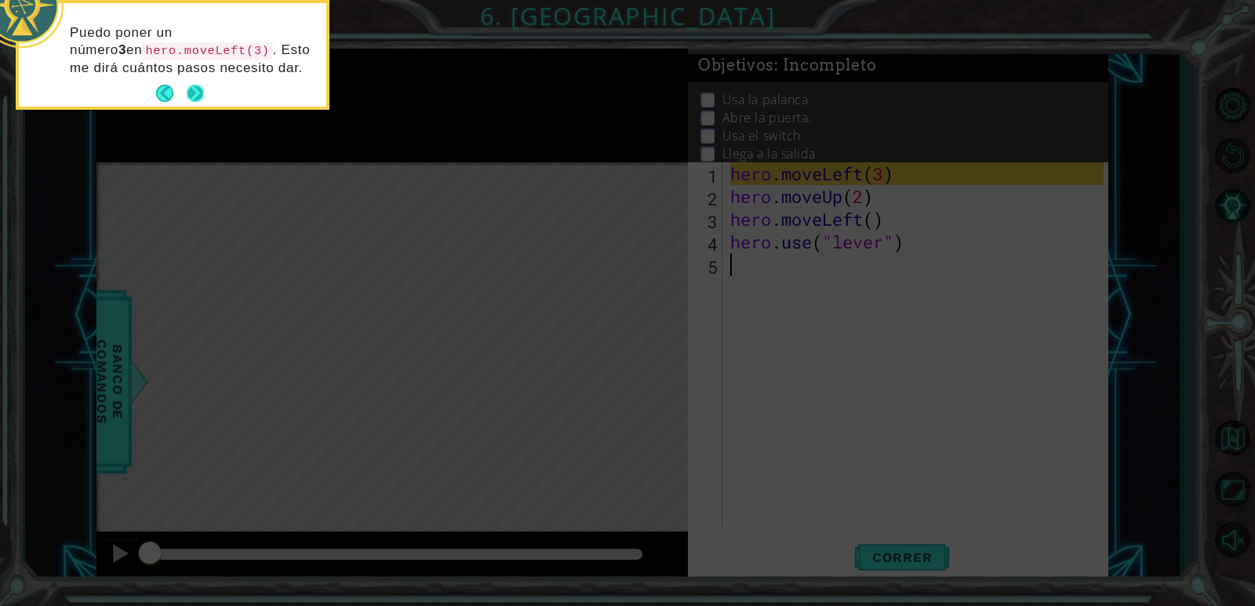
click at [190, 92] on button "Next" at bounding box center [195, 93] width 17 height 17
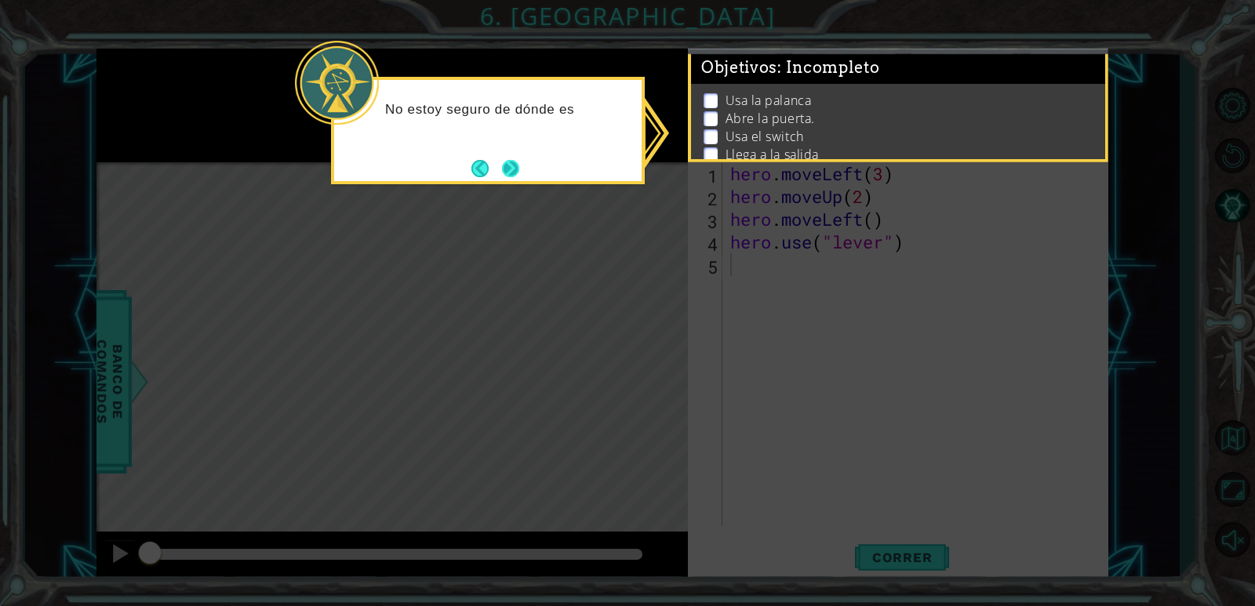
click at [512, 169] on button "Next" at bounding box center [510, 168] width 17 height 17
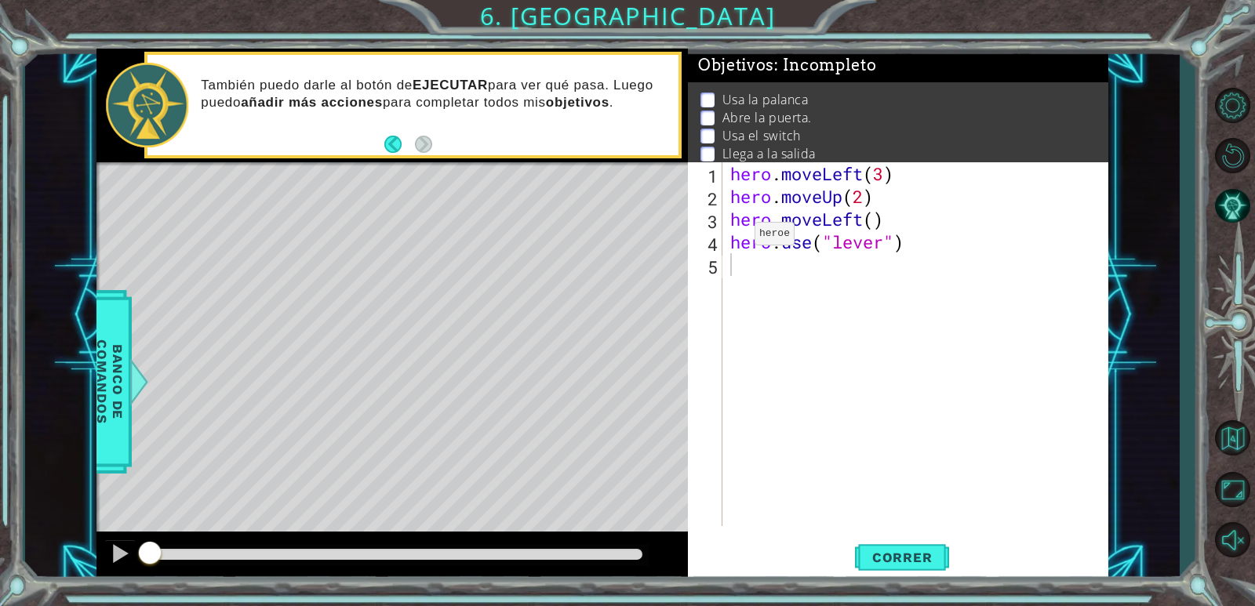
drag, startPoint x: 465, startPoint y: 379, endPoint x: 357, endPoint y: 330, distance: 118.7
click at [372, 305] on div "Level Map" at bounding box center [458, 393] width 725 height 462
drag, startPoint x: 141, startPoint y: 562, endPoint x: 55, endPoint y: 524, distance: 94.5
click at [65, 529] on div "1 ההההההההההההההההההההההההההההההההההההההההההההההההההההההההההההההההההההההההההההה…" at bounding box center [602, 315] width 1155 height 533
click at [920, 547] on button "Correr" at bounding box center [902, 558] width 94 height 42
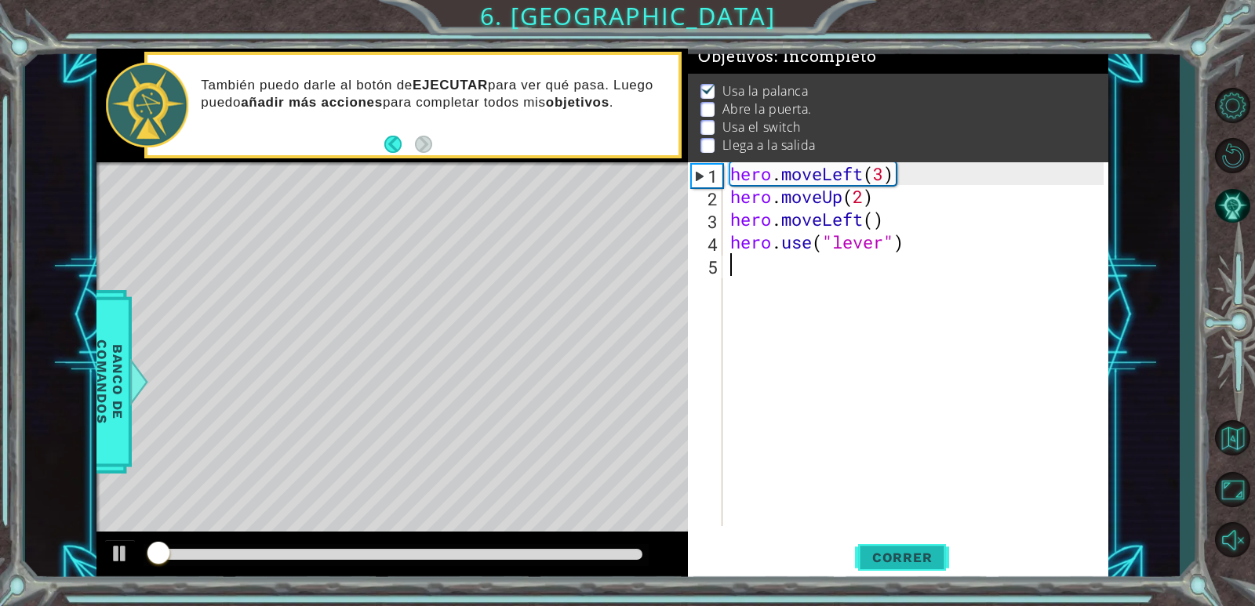
scroll to position [14, 0]
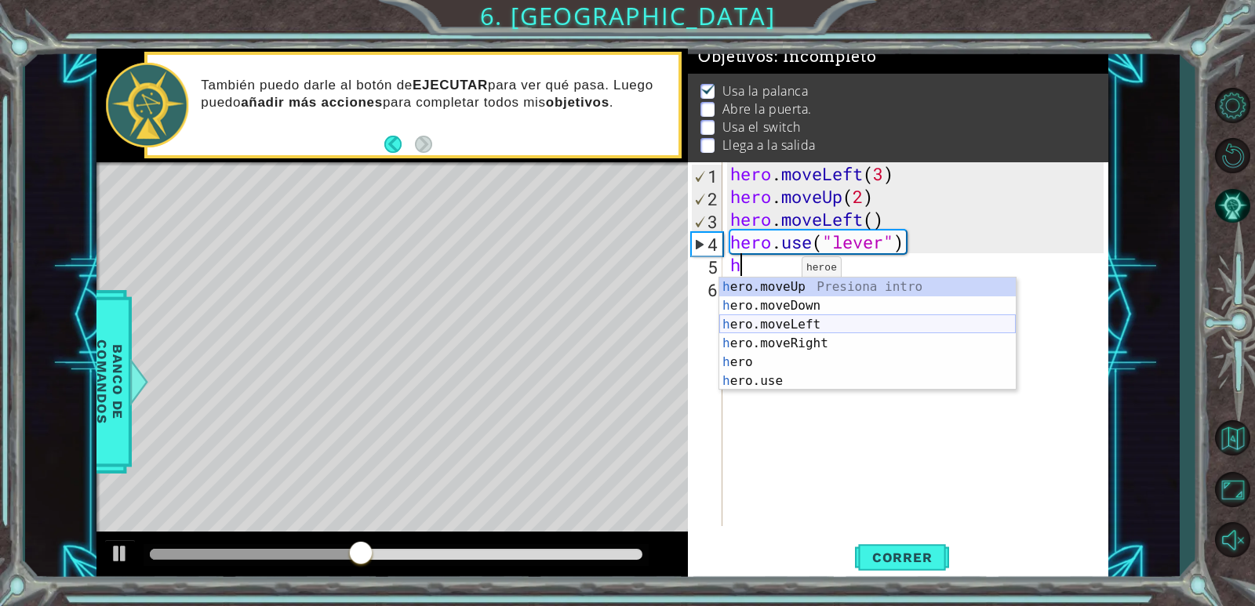
click at [809, 334] on div "h ero.moveUp Presiona intro h ero.moveDown Presiona intro h ero.moveLeft Presio…" at bounding box center [867, 353] width 296 height 151
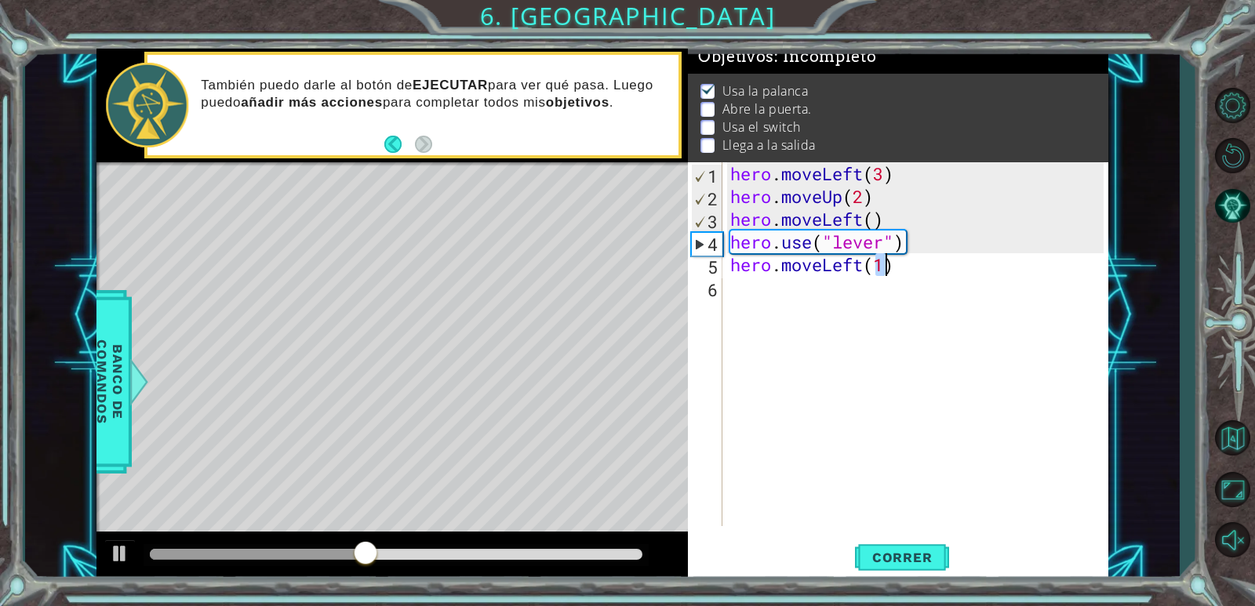
type textarea "hero.moveLeft(1)"
click at [729, 286] on div "hero . moveLeft ( 3 ) hero . moveUp ( 2 ) hero . moveLeft ( ) hero . use ( "lev…" at bounding box center [919, 366] width 384 height 409
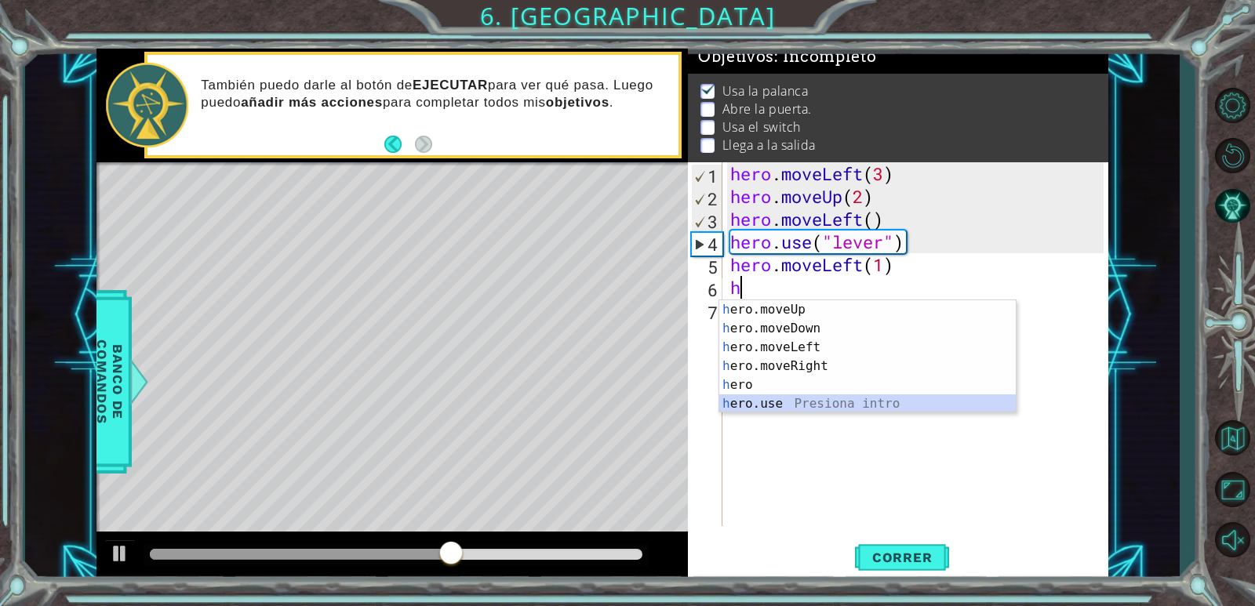
click at [784, 398] on div "h ero.moveUp Presiona intro h ero.moveDown Presiona intro h ero.moveLeft Presio…" at bounding box center [867, 375] width 296 height 151
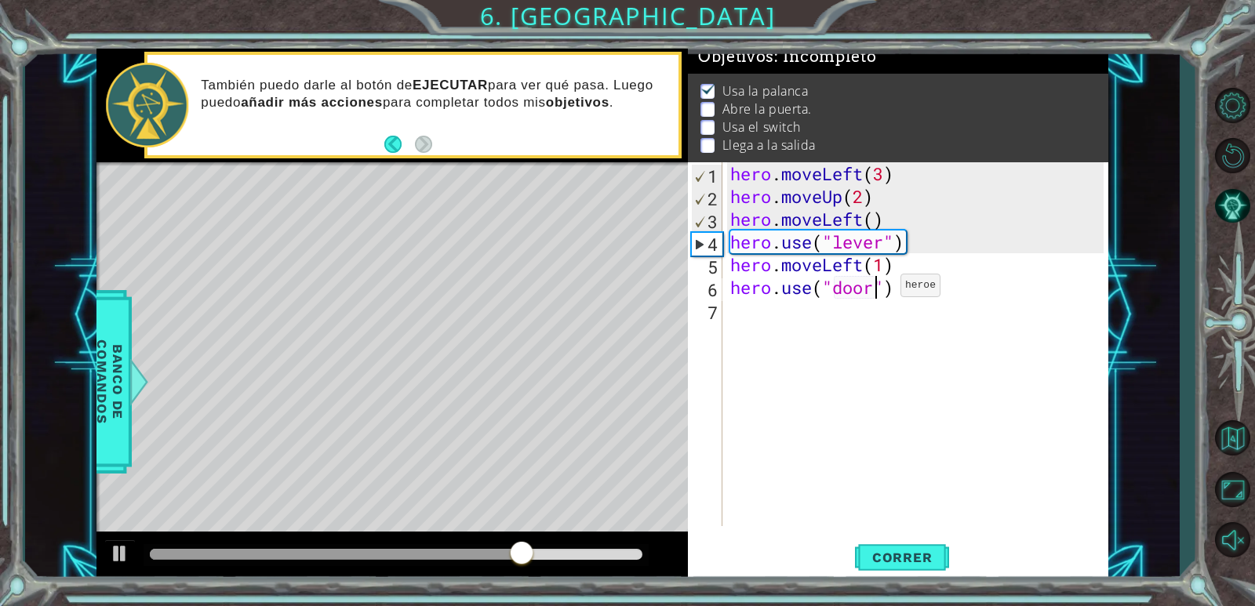
scroll to position [0, 6]
type textarea "hero.use("door")"
click at [885, 561] on span "Correr" at bounding box center [903, 558] width 92 height 16
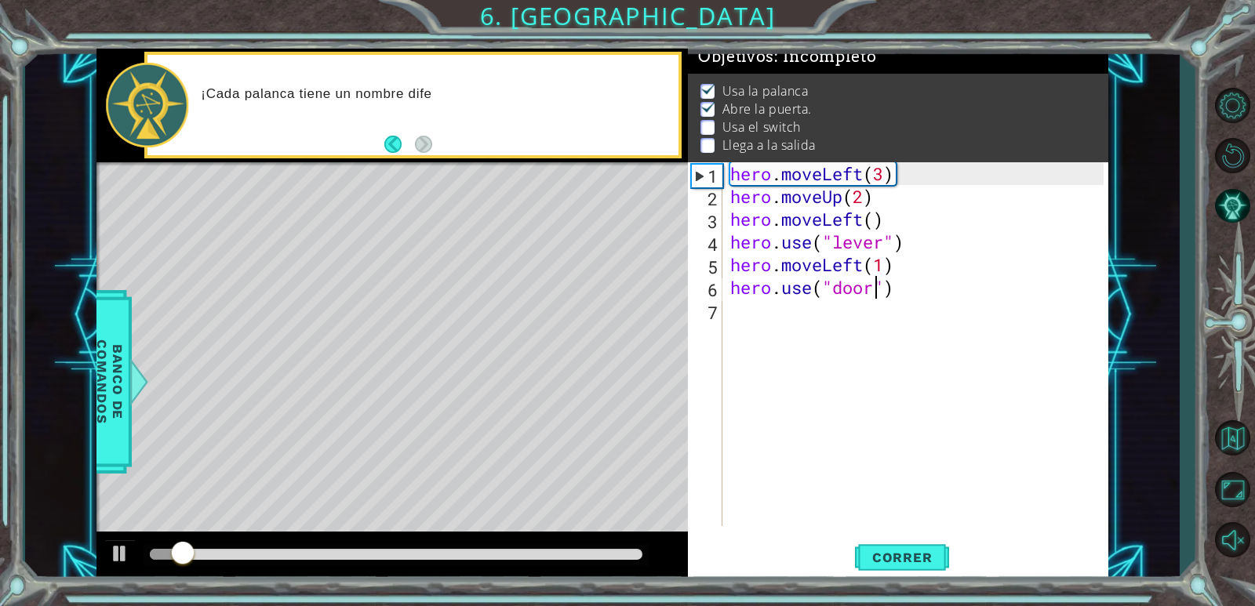
click at [736, 293] on div "hero . moveLeft ( 3 ) hero . moveUp ( 2 ) hero . moveLeft ( ) hero . use ( "lev…" at bounding box center [919, 366] width 384 height 409
click at [739, 309] on div "hero . moveLeft ( 3 ) hero . moveUp ( 2 ) hero . moveLeft ( ) hero . use ( "lev…" at bounding box center [919, 366] width 384 height 409
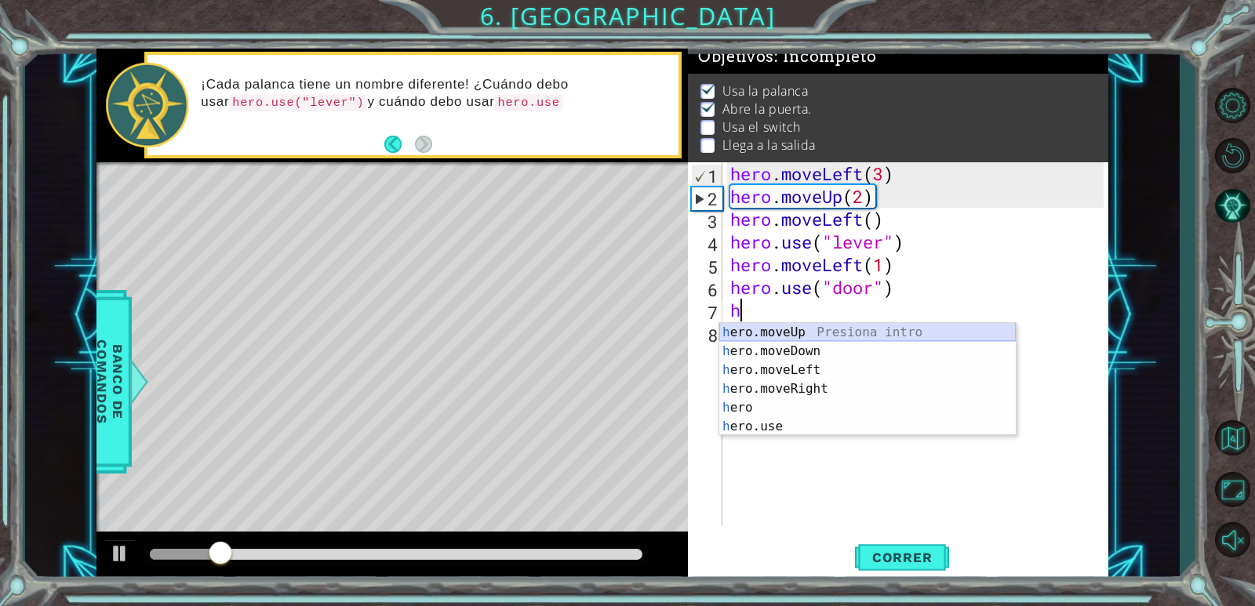
drag, startPoint x: 798, startPoint y: 328, endPoint x: 800, endPoint y: 341, distance: 13.5
click at [799, 328] on div "h ero.moveUp Presiona intro h ero.moveDown Presiona intro h ero.moveLeft Presio…" at bounding box center [867, 398] width 296 height 151
type textarea "hero.moveUp(1)"
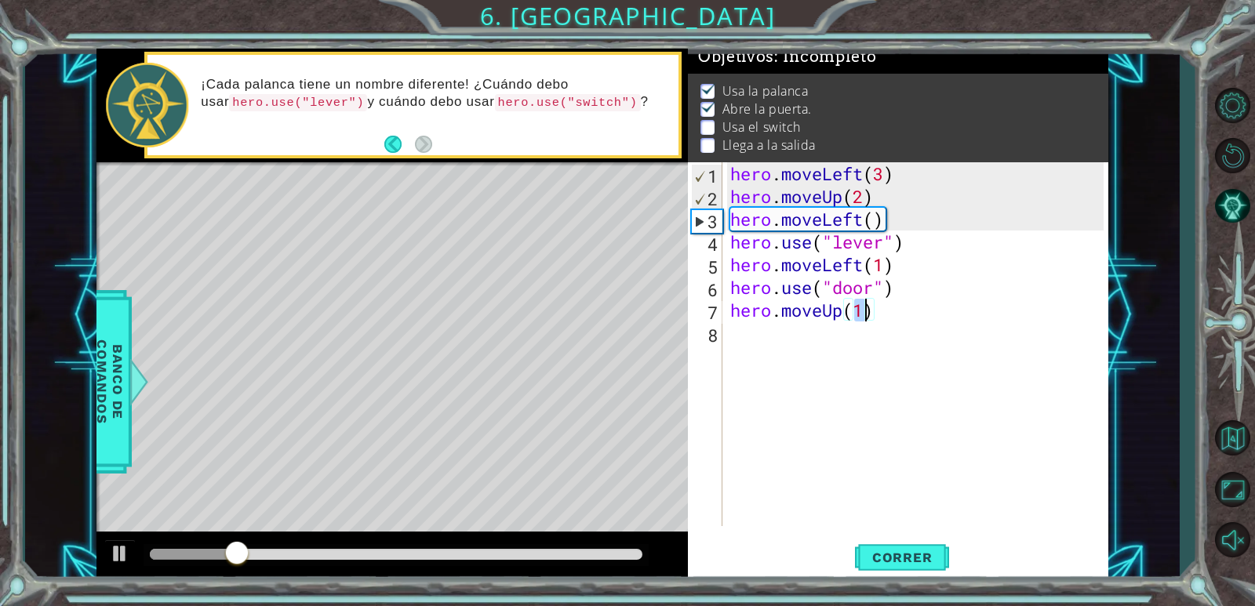
click at [823, 431] on div "hero . moveLeft ( 3 ) hero . moveUp ( 2 ) hero . moveLeft ( ) hero . use ( "lev…" at bounding box center [919, 366] width 384 height 409
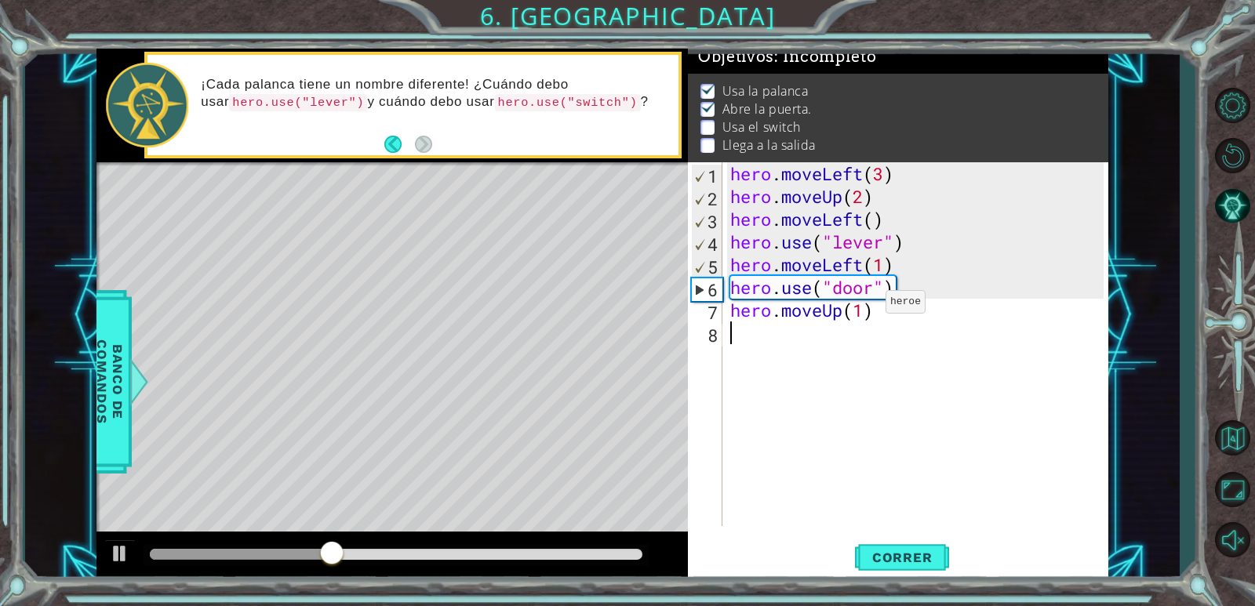
click at [862, 306] on div "hero . moveLeft ( 3 ) hero . moveUp ( 2 ) hero . moveLeft ( ) hero . use ( "lev…" at bounding box center [919, 366] width 384 height 409
type textarea "hero.moveUp(2)"
click at [769, 333] on div "hero . moveLeft ( 3 ) hero . moveUp ( 2 ) hero . moveLeft ( ) hero . use ( "lev…" at bounding box center [919, 366] width 384 height 409
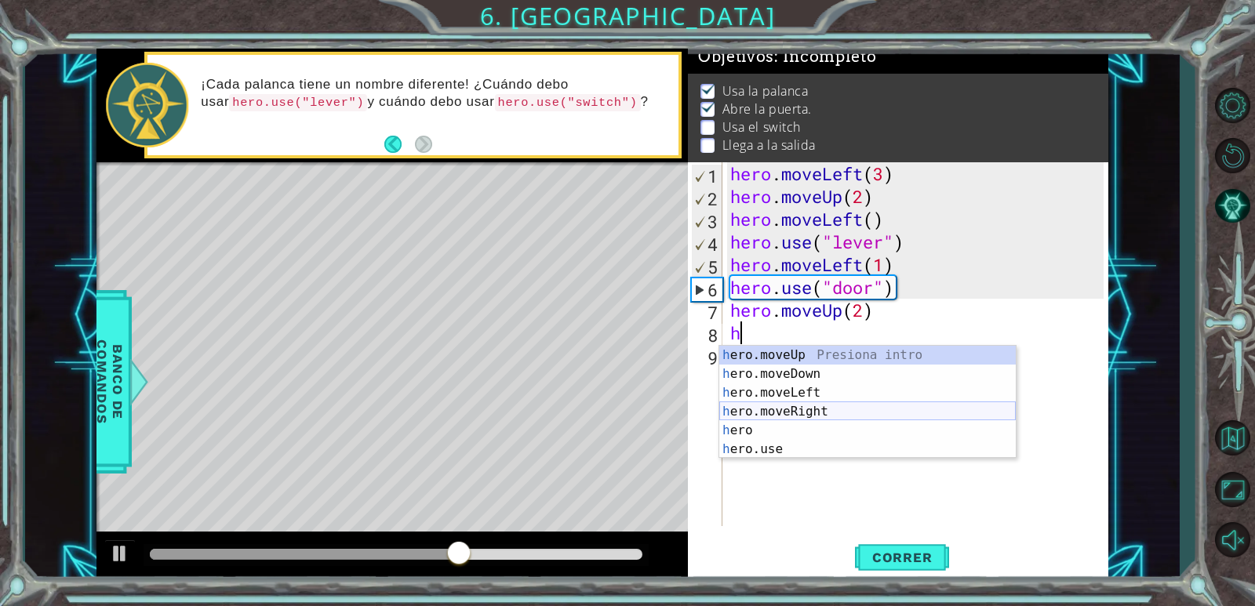
click at [781, 406] on div "h ero.moveUp Presiona intro h ero.moveDown Presiona intro h ero.moveLeft Presio…" at bounding box center [867, 421] width 296 height 151
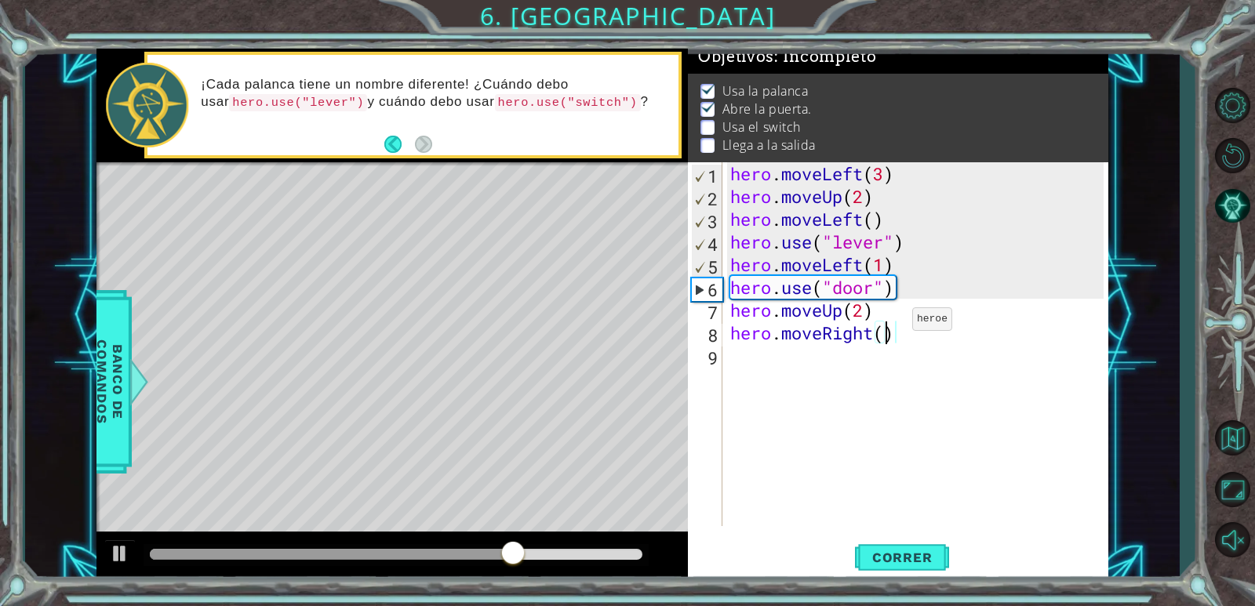
type textarea "hero.moveRight(2)"
click at [711, 351] on div "9" at bounding box center [706, 358] width 31 height 23
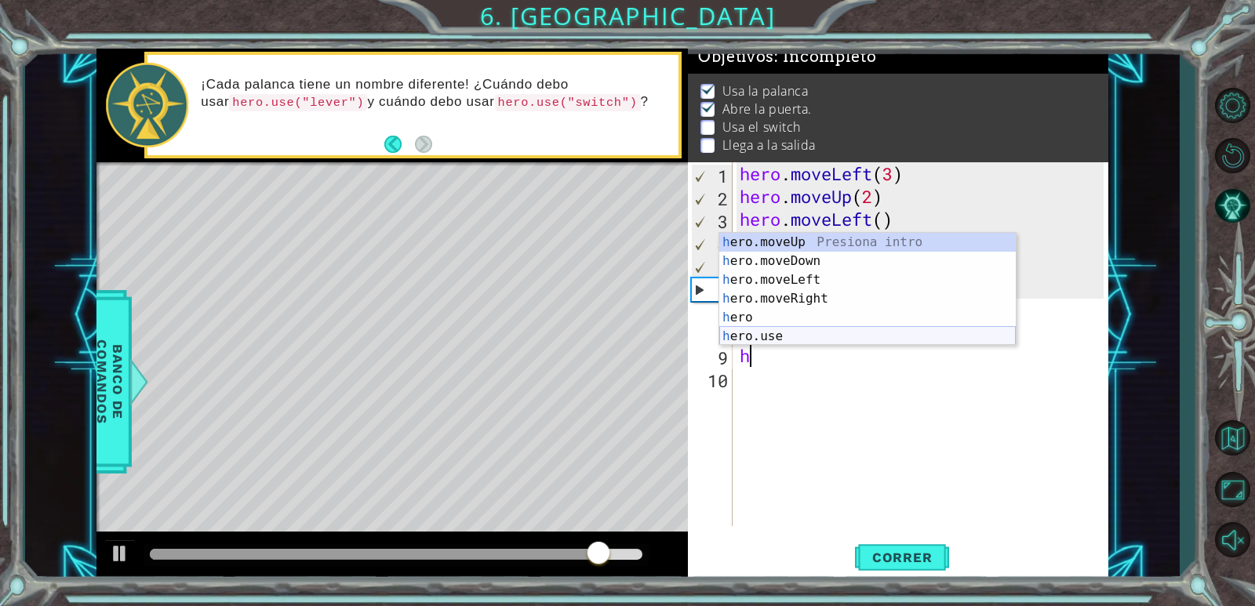
click at [805, 340] on div "h ero.moveUp Presiona intro h ero.moveDown Presiona intro h ero.moveLeft Presio…" at bounding box center [867, 308] width 296 height 151
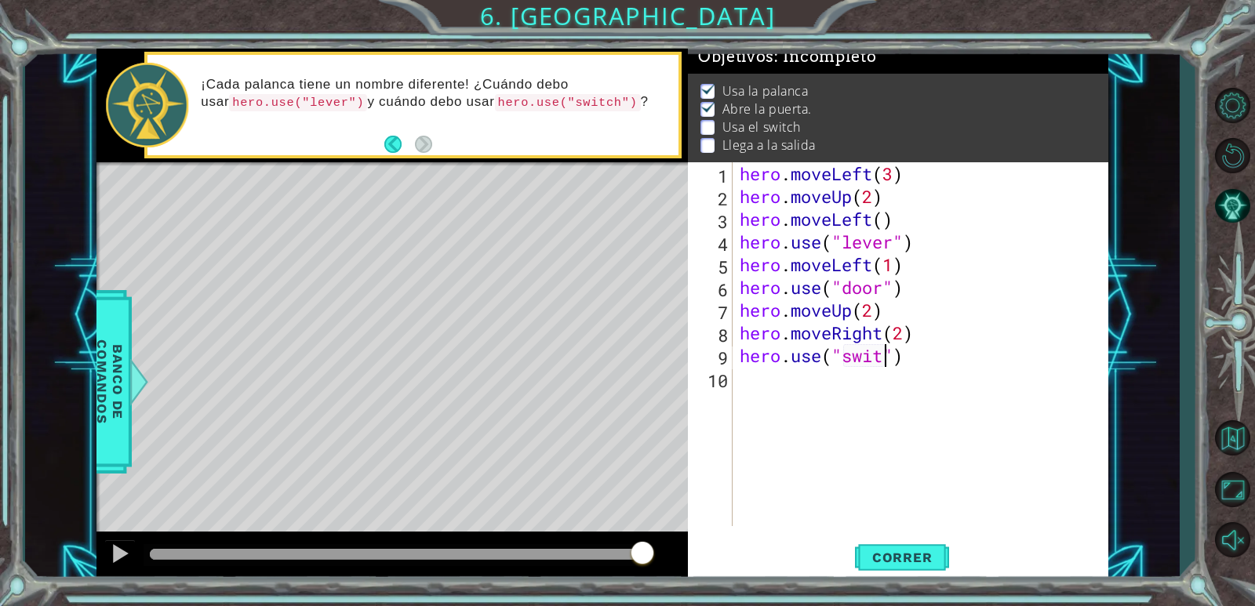
scroll to position [0, 7]
type textarea "hero.use("switch")"
click at [895, 555] on span "Correr" at bounding box center [903, 558] width 92 height 16
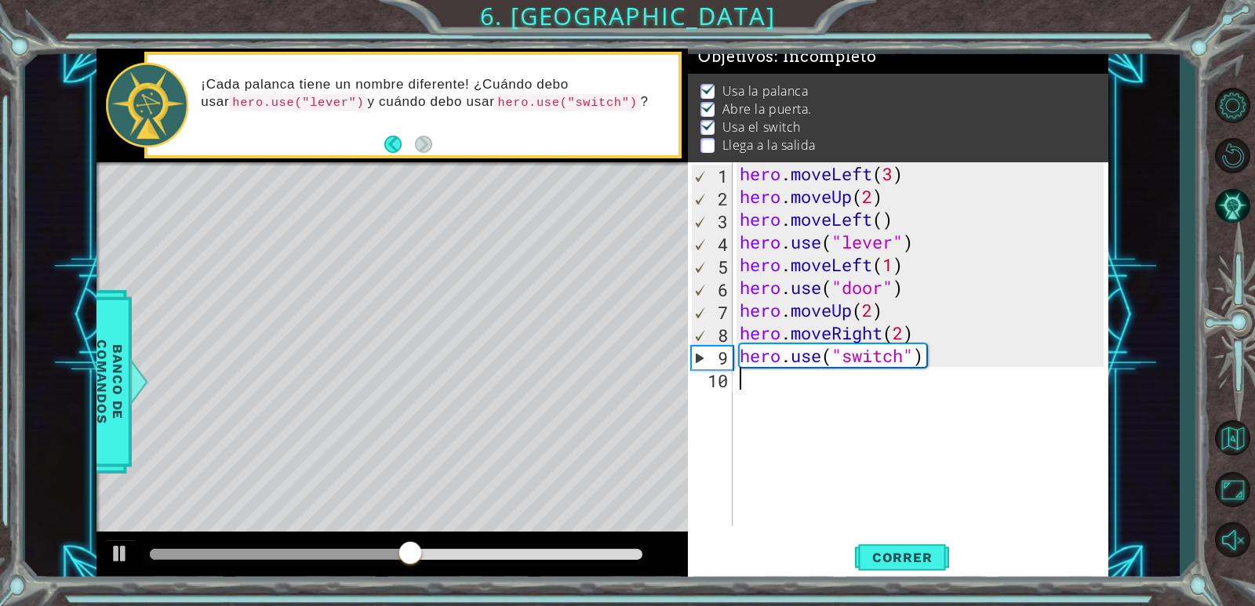
click at [769, 385] on div "hero . moveLeft ( 3 ) hero . moveUp ( 2 ) hero . moveLeft ( ) hero . use ( "lev…" at bounding box center [924, 366] width 375 height 409
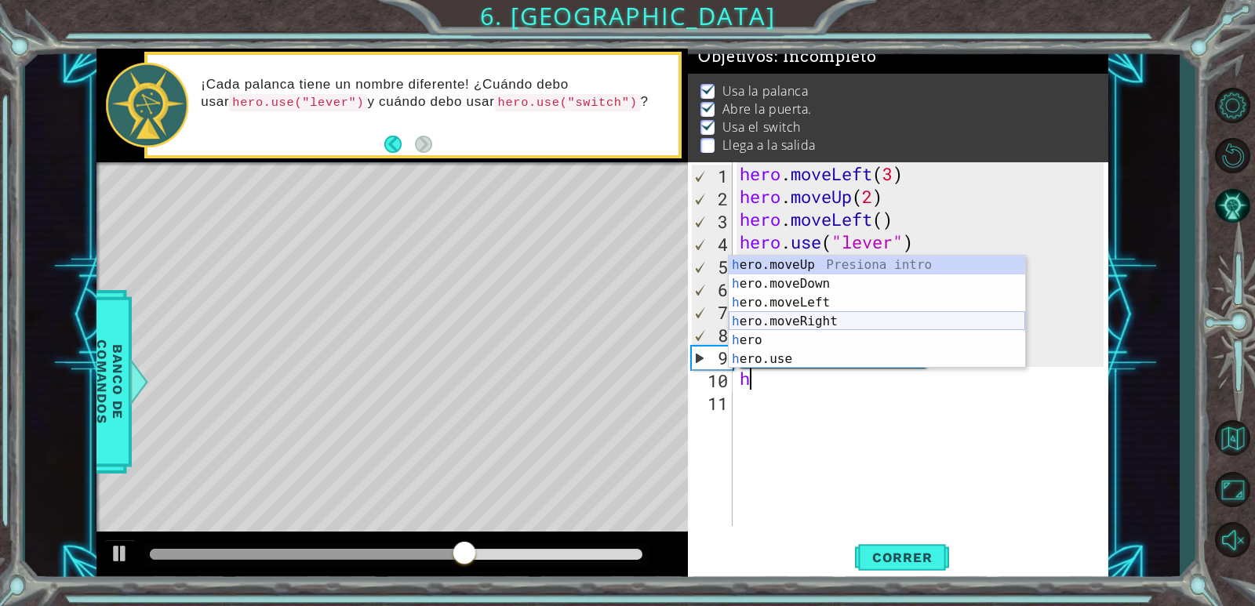
click at [815, 326] on div "h ero.moveUp Presiona intro h ero.moveDown Presiona intro h ero.moveLeft Presio…" at bounding box center [877, 331] width 296 height 151
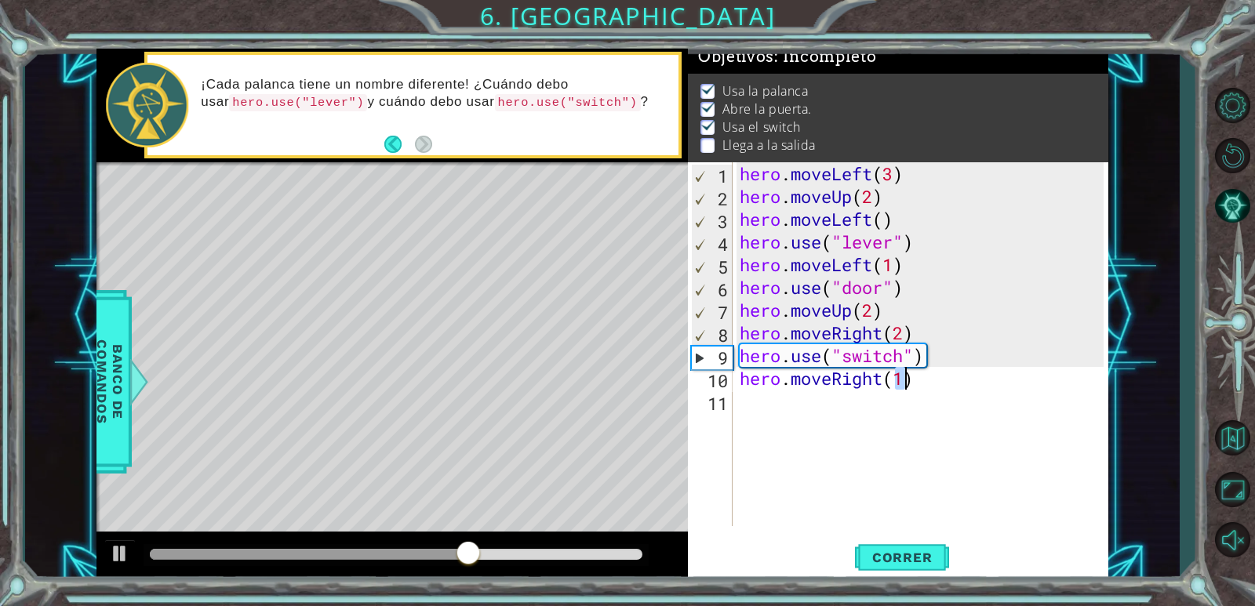
type textarea "hero.moveRight(1)"
click at [760, 397] on div "hero . moveLeft ( 3 ) hero . moveUp ( 2 ) hero . moveLeft ( ) hero . use ( "lev…" at bounding box center [924, 366] width 375 height 409
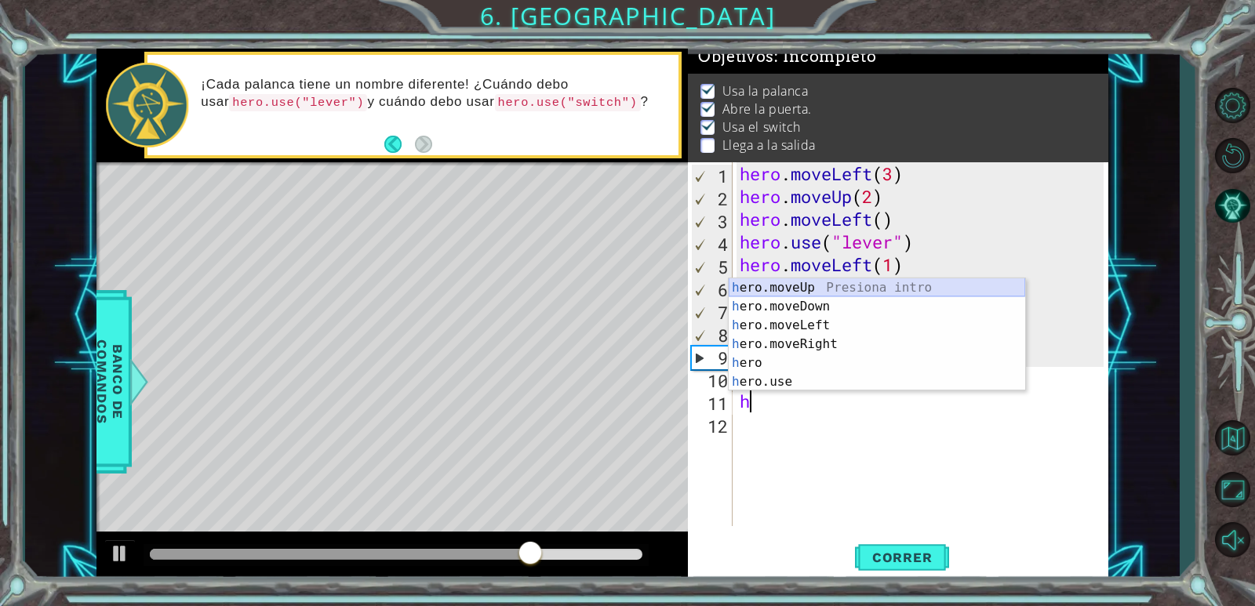
click at [807, 286] on div "h ero.moveUp Presiona intro h ero.moveDown Presiona intro h ero.moveLeft Presio…" at bounding box center [877, 353] width 296 height 151
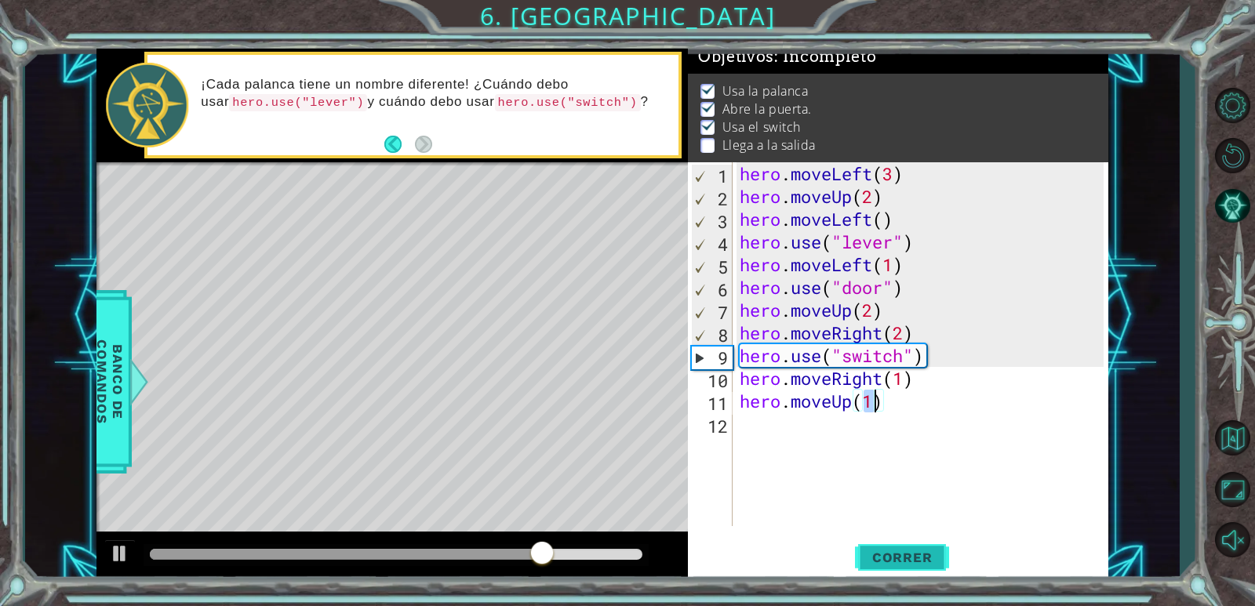
type textarea "hero.moveUp(1)"
click at [903, 556] on span "Correr" at bounding box center [903, 558] width 92 height 16
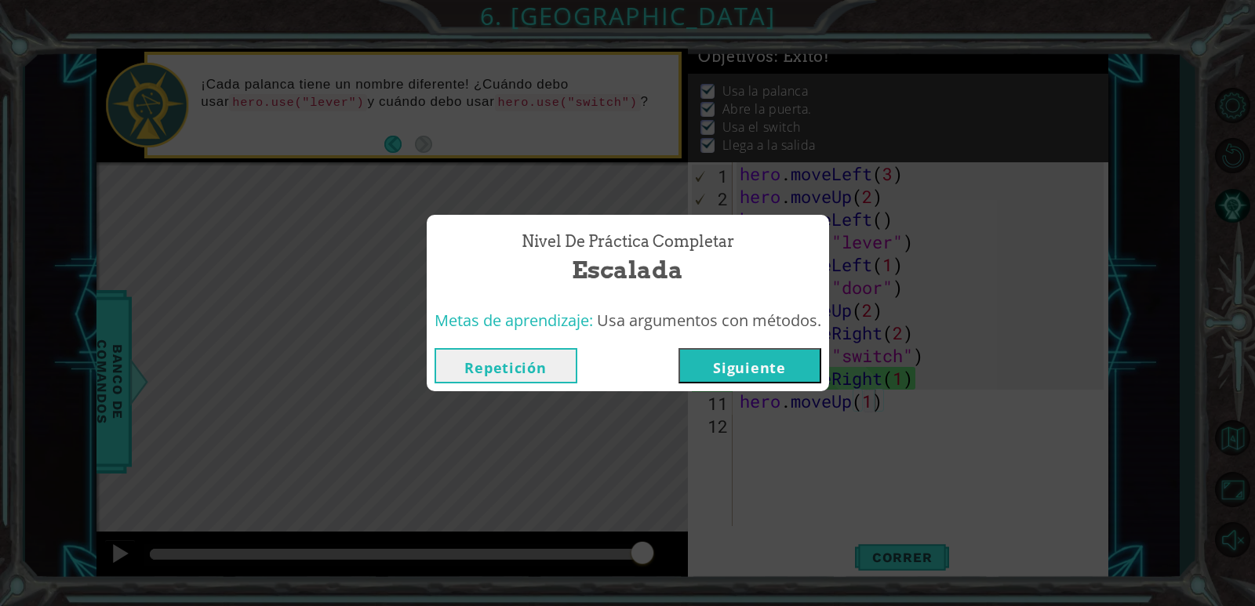
click at [758, 371] on button "Siguiente" at bounding box center [749, 365] width 143 height 35
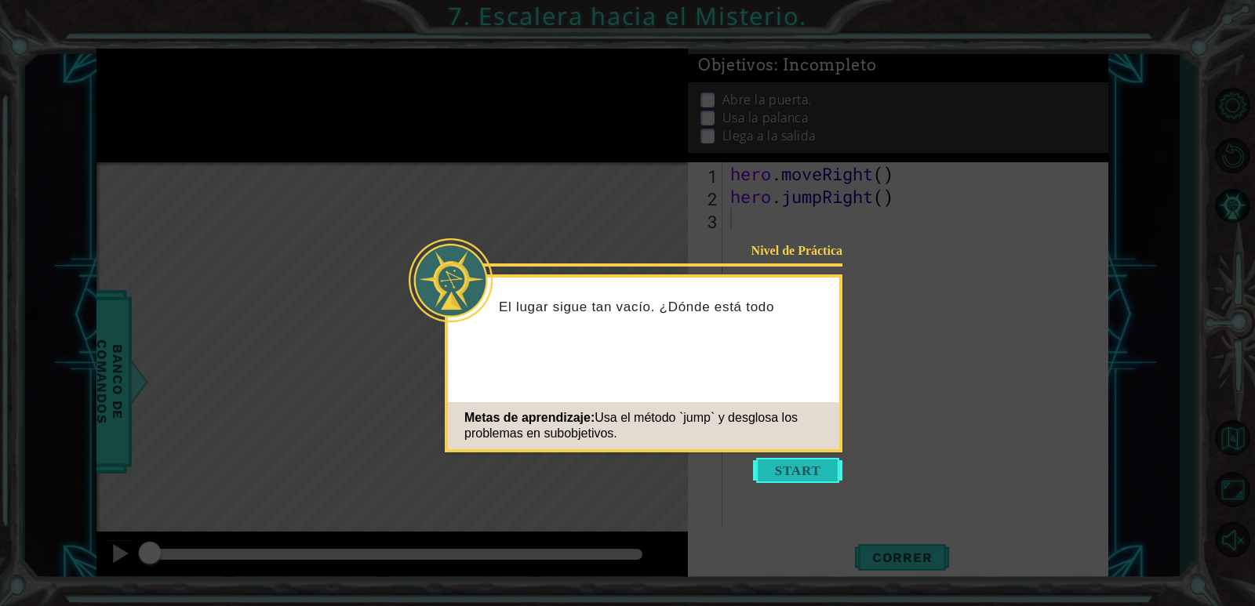
click at [827, 471] on button "Start" at bounding box center [797, 470] width 89 height 25
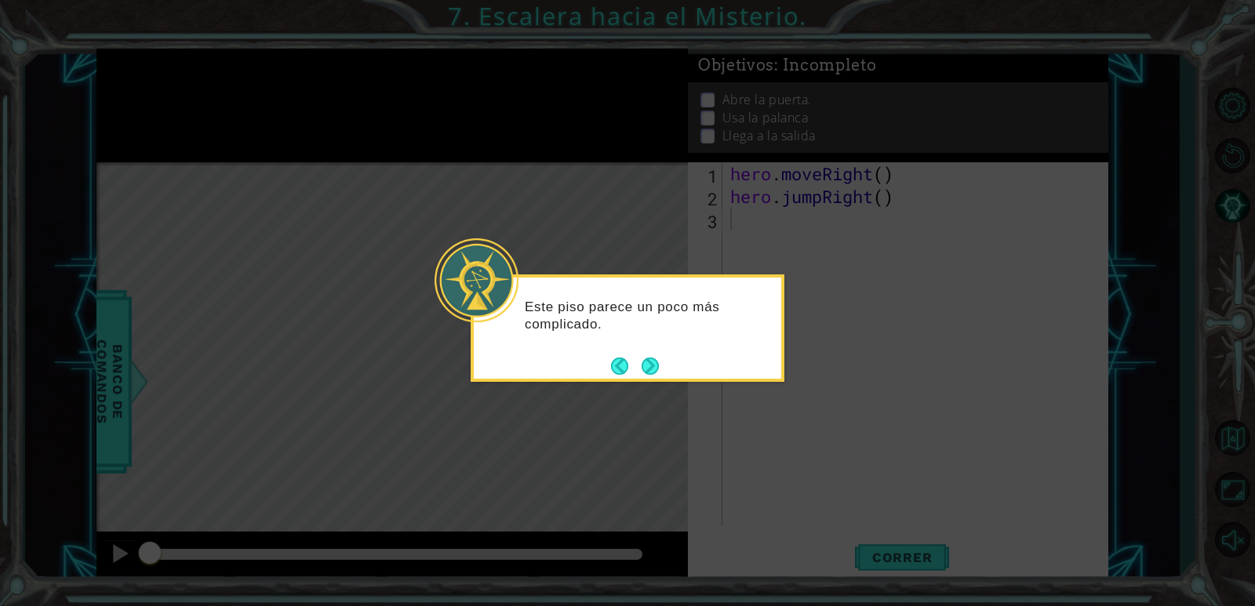
click at [649, 366] on button "Next" at bounding box center [650, 366] width 17 height 17
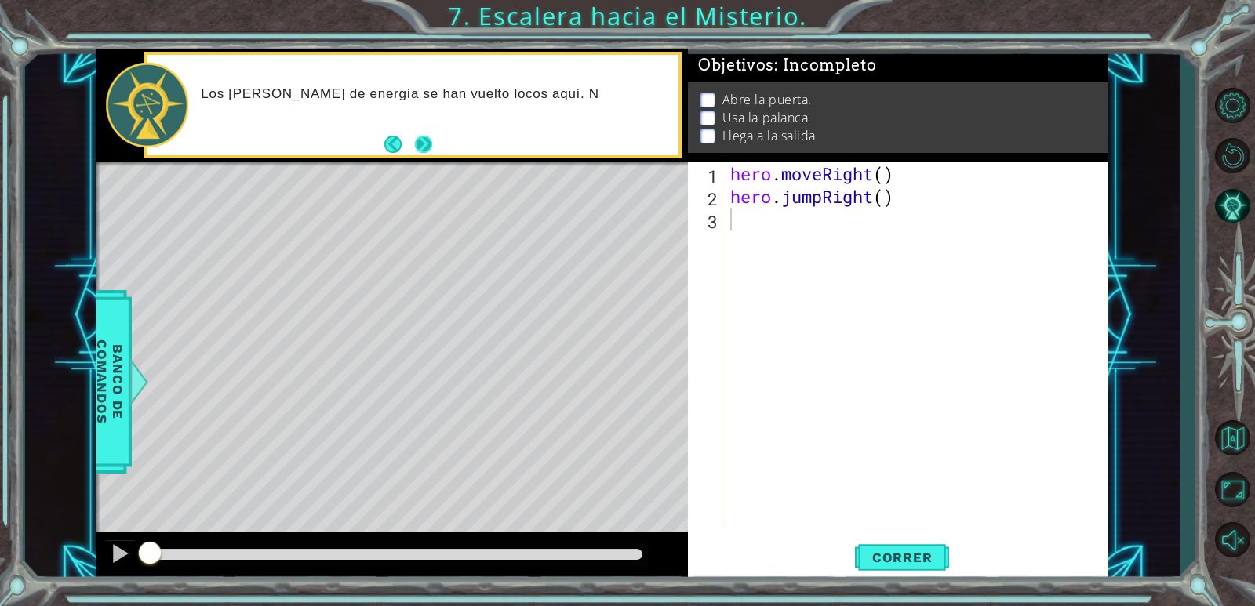
click at [427, 146] on button "Next" at bounding box center [423, 144] width 17 height 17
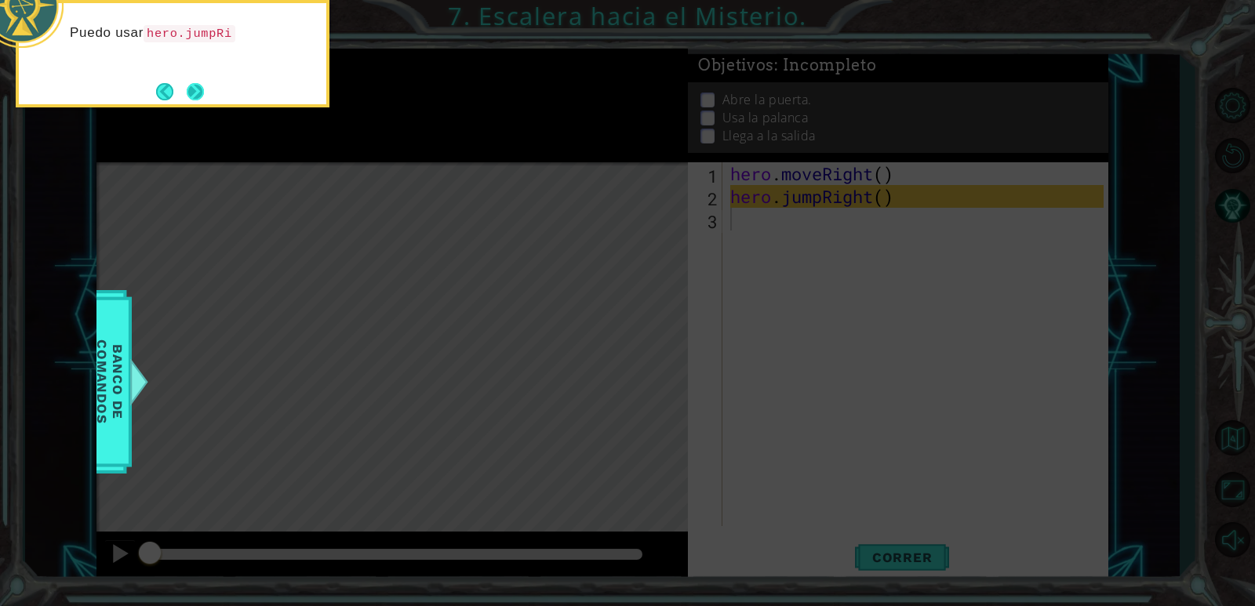
drag, startPoint x: 182, startPoint y: 89, endPoint x: 193, endPoint y: 86, distance: 11.4
click at [179, 90] on footer at bounding box center [180, 92] width 48 height 24
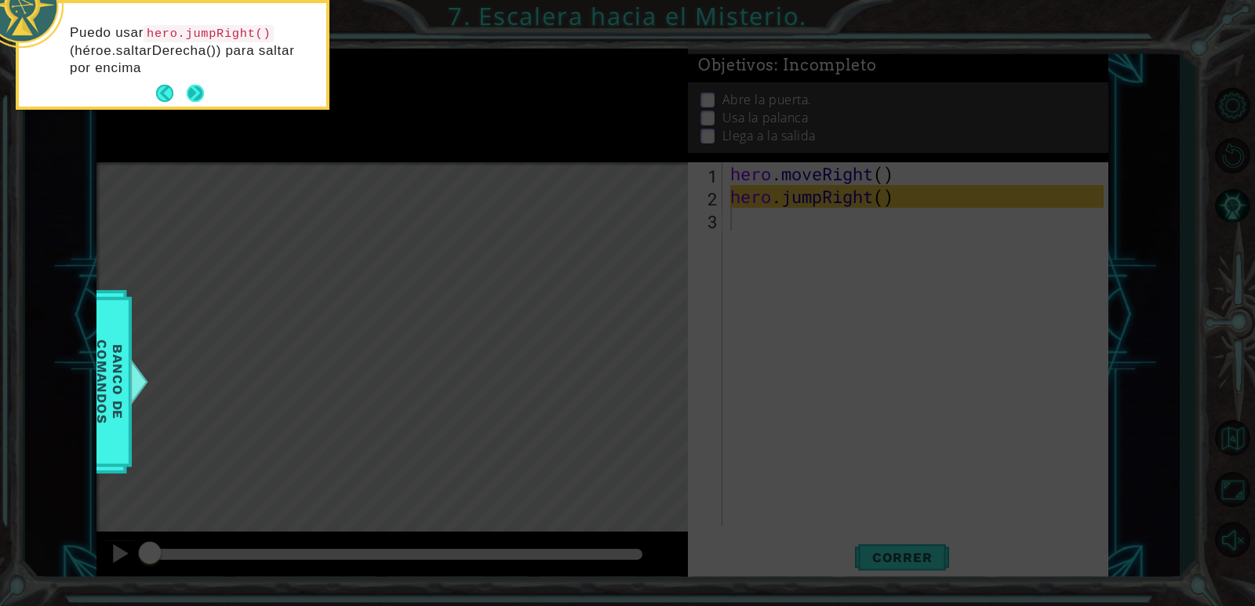
click at [200, 86] on button "Next" at bounding box center [195, 93] width 17 height 17
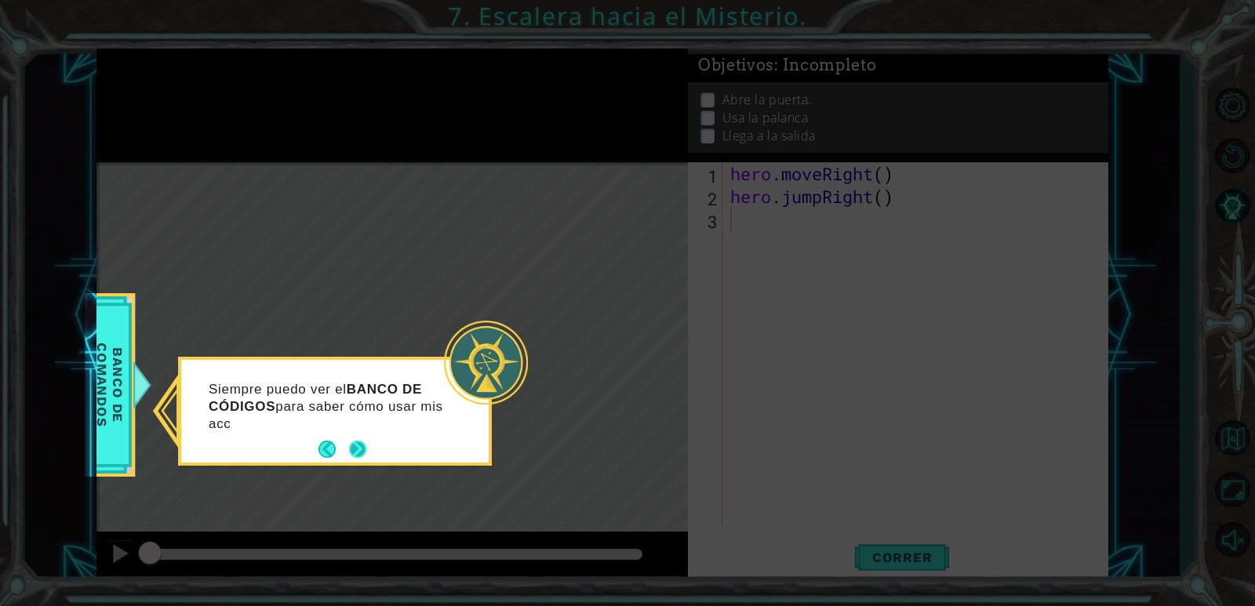
click at [360, 449] on button "Next" at bounding box center [357, 449] width 17 height 17
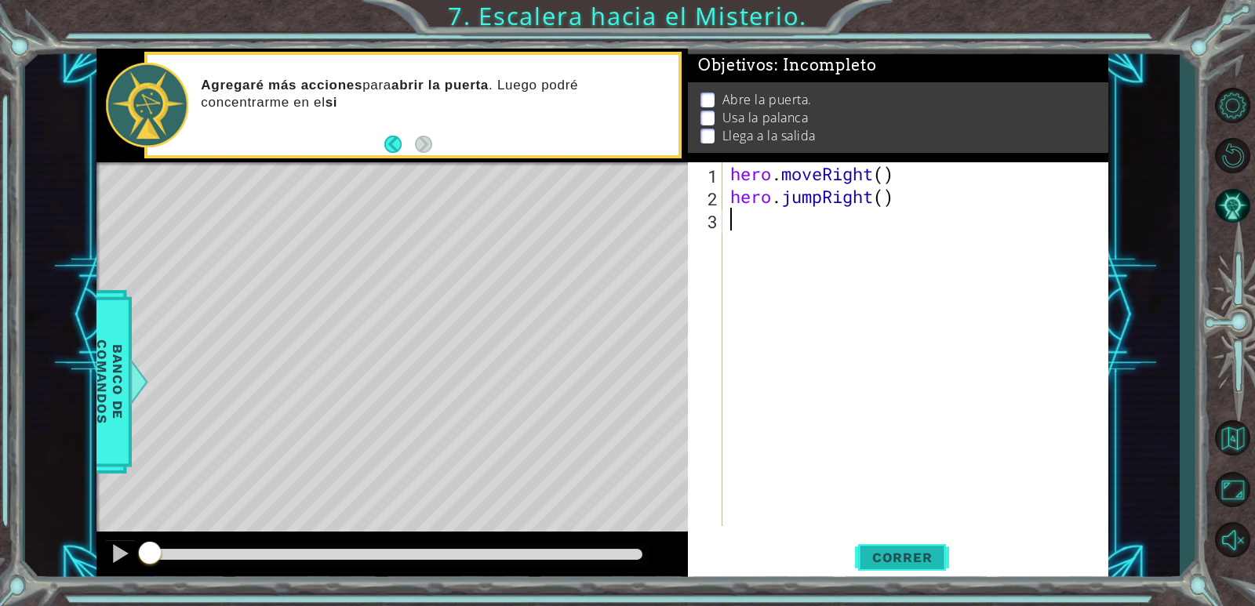
click at [902, 558] on span "Correr" at bounding box center [903, 558] width 92 height 16
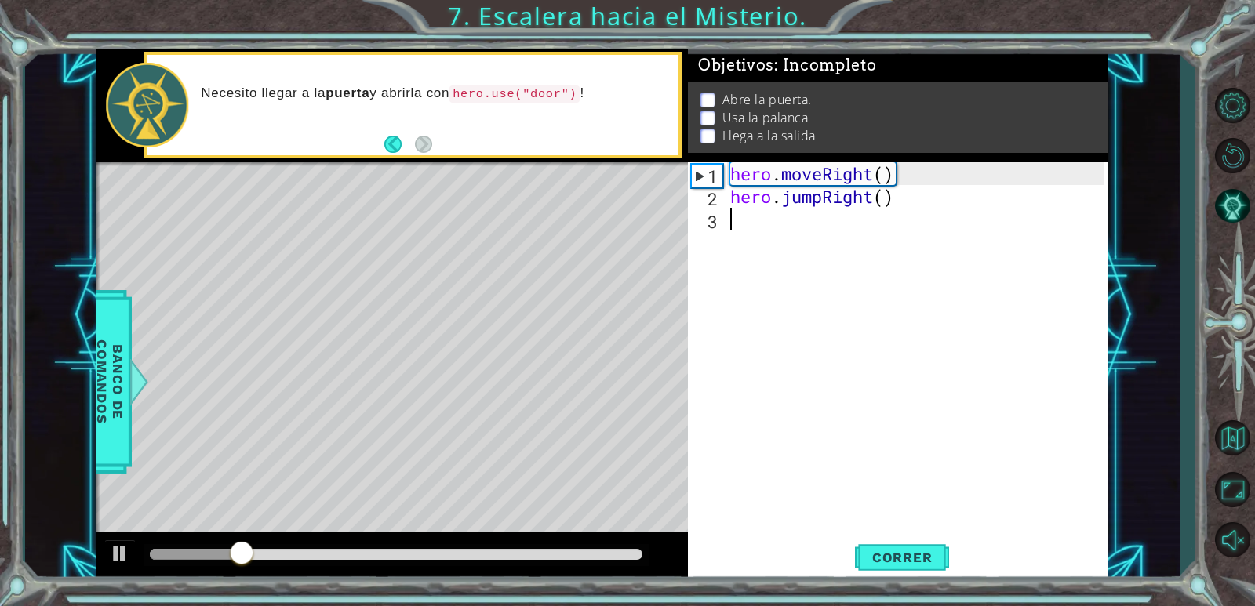
type textarea "h"
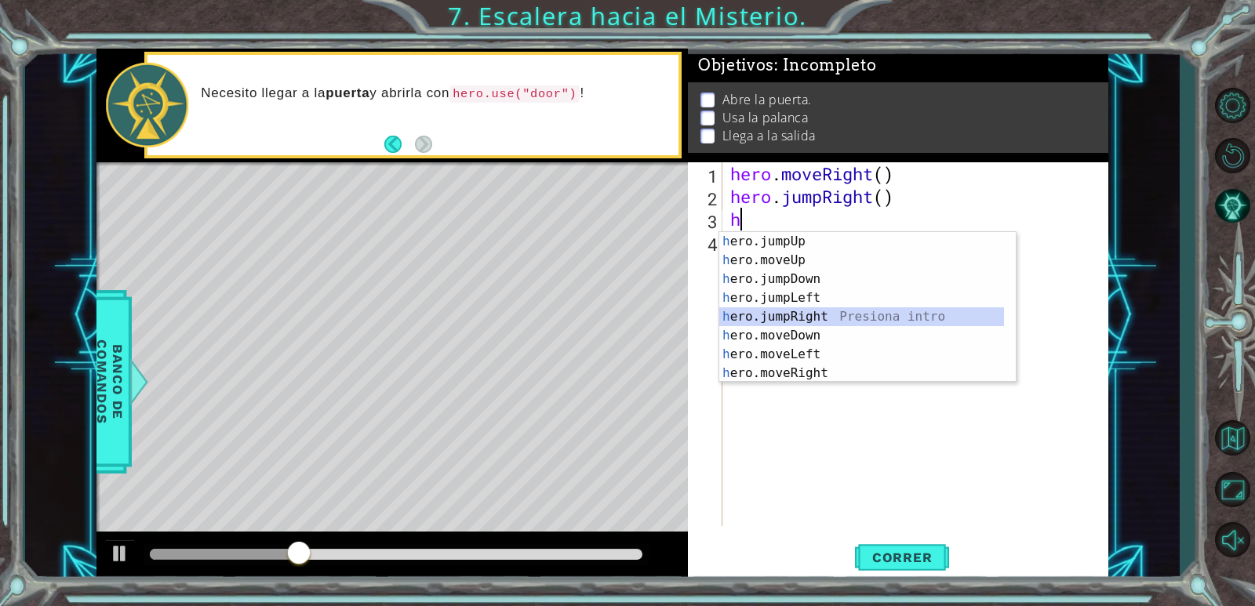
click at [816, 319] on div "h ero.jumpUp Presiona intro h ero.moveUp Presiona intro h ero.jumpDown Presiona…" at bounding box center [861, 326] width 285 height 188
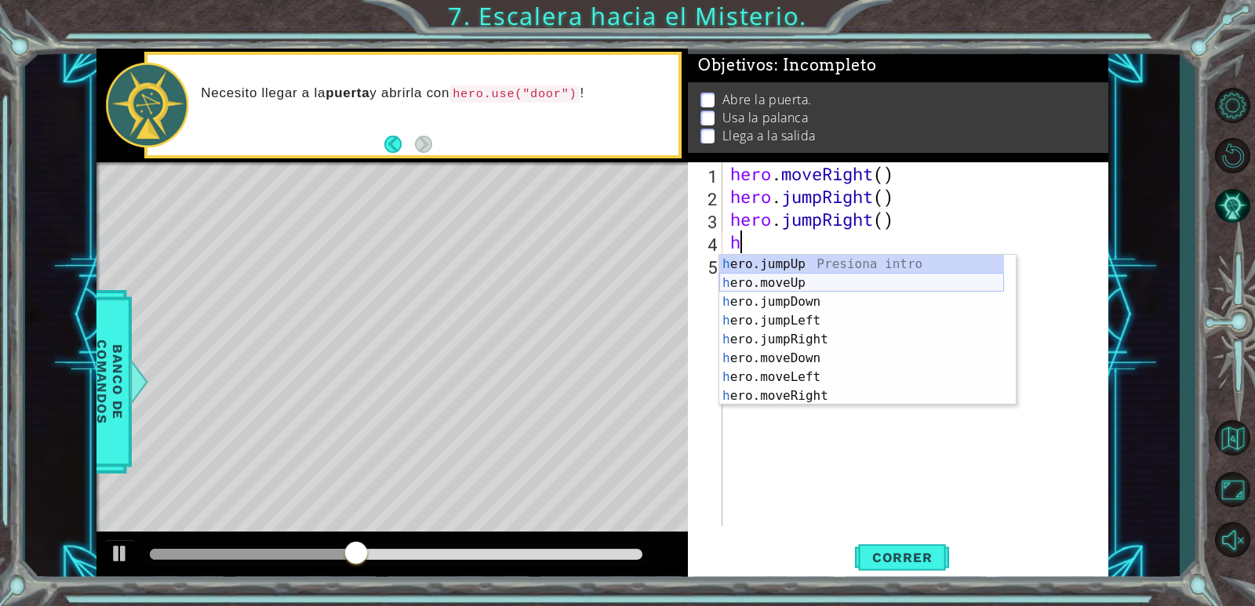
click at [802, 279] on div "h ero.jumpUp Presiona intro h ero.moveUp Presiona intro h ero.jumpDown Presiona…" at bounding box center [861, 349] width 285 height 188
type textarea "hero.moveUp(1)"
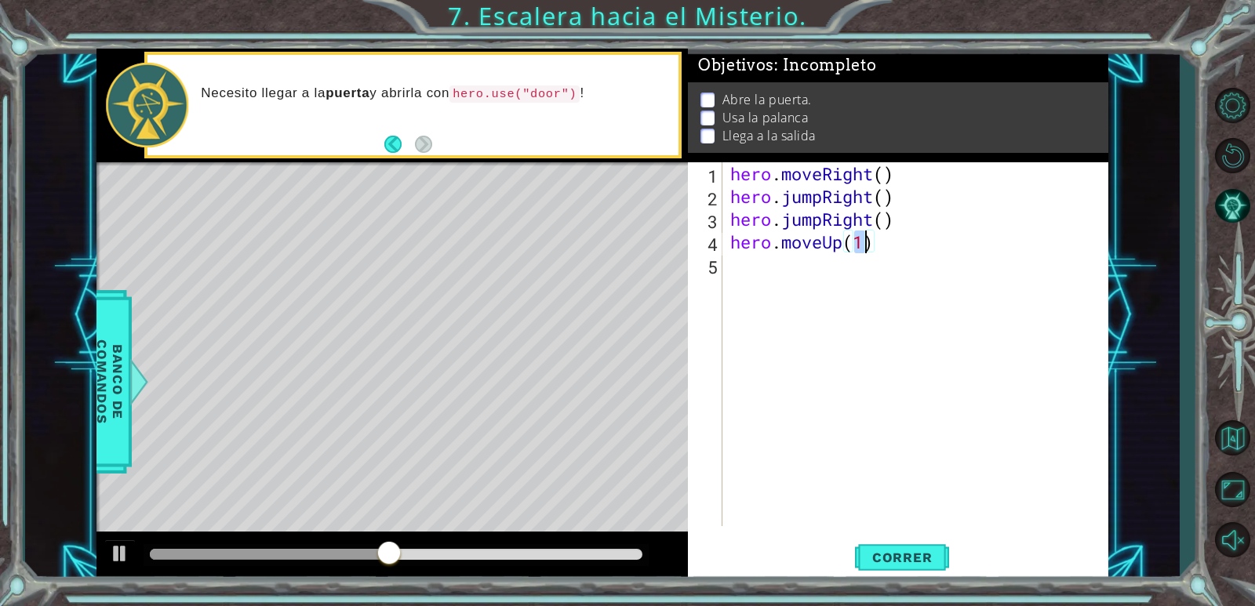
click at [785, 264] on div "hero . moveRight ( ) hero . jumpRight ( ) hero . jumpRight ( ) hero . moveUp ( …" at bounding box center [919, 366] width 384 height 409
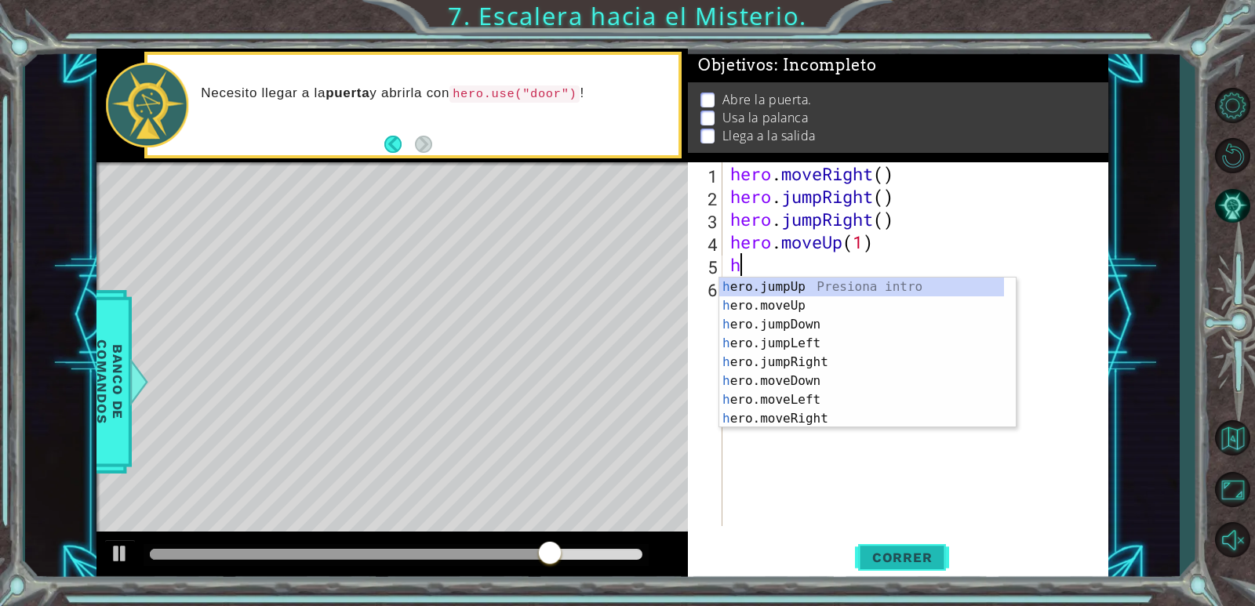
type textarea "h"
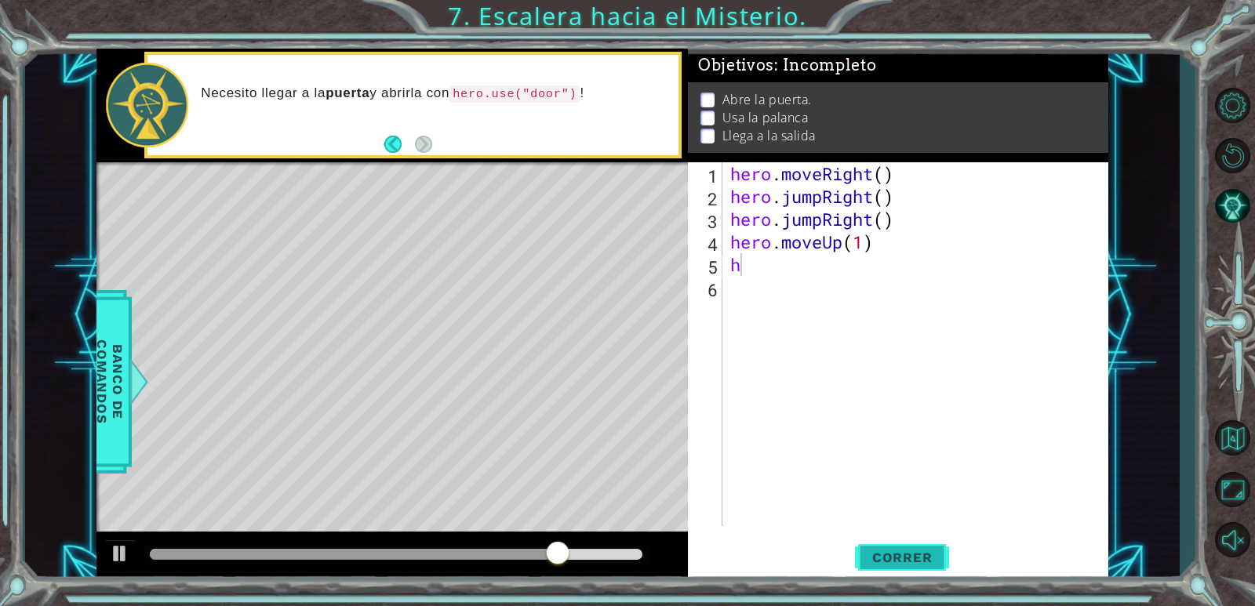
click at [878, 544] on button "Correr" at bounding box center [902, 558] width 94 height 42
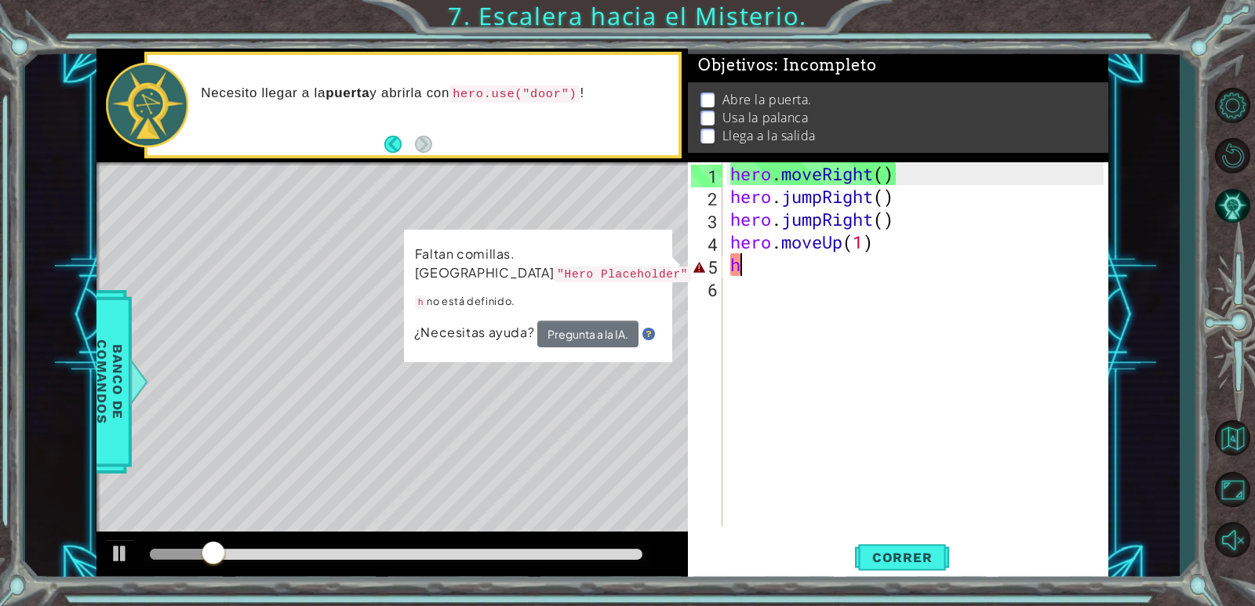
click at [793, 267] on div "hero . moveRight ( ) hero . jumpRight ( ) hero . jumpRight ( ) hero . moveUp ( …" at bounding box center [919, 366] width 384 height 409
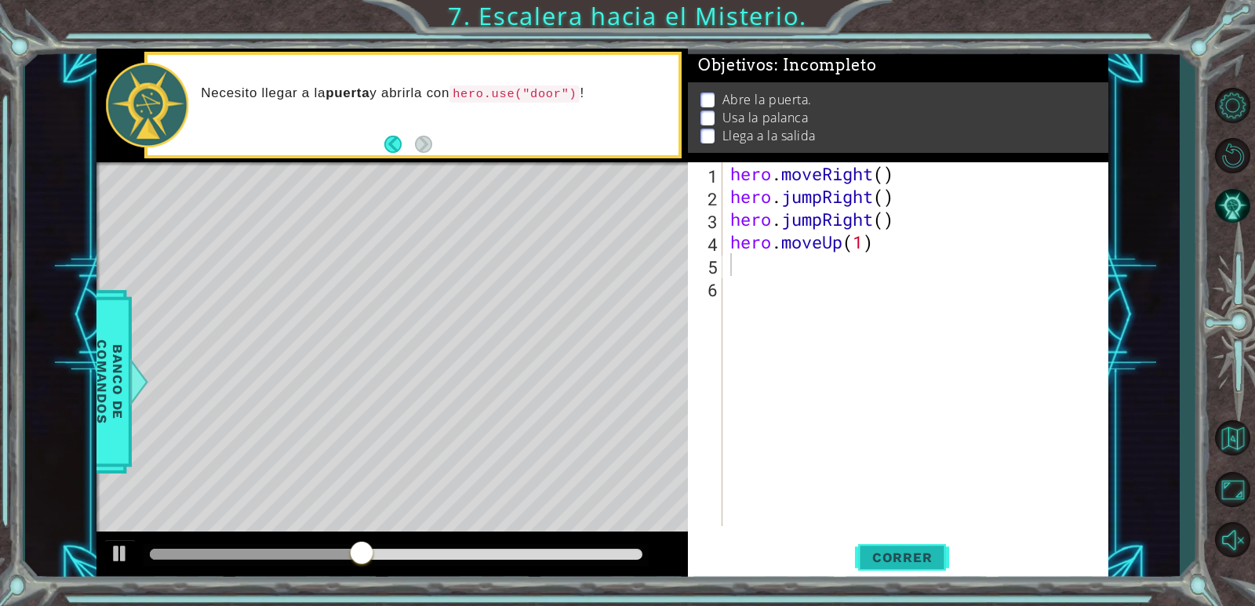
click at [883, 558] on span "Correr" at bounding box center [903, 558] width 92 height 16
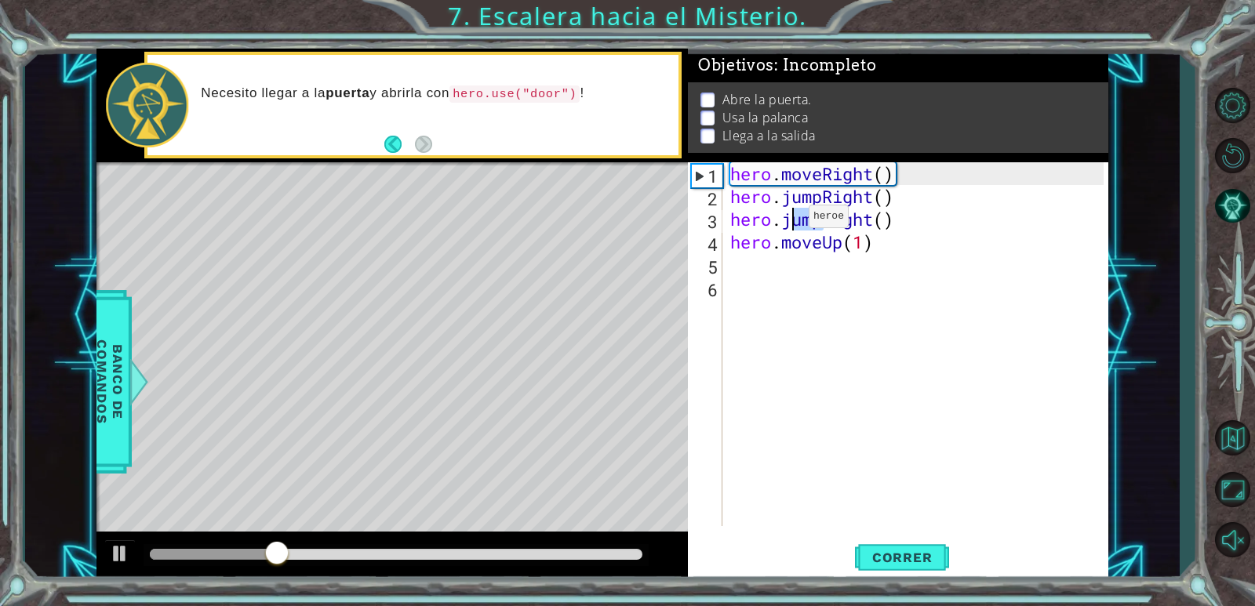
drag, startPoint x: 821, startPoint y: 216, endPoint x: 780, endPoint y: 222, distance: 41.2
click at [780, 222] on div "hero . moveRight ( ) hero . jumpRight ( ) hero . jumpRight ( ) hero . moveUp ( …" at bounding box center [919, 366] width 384 height 409
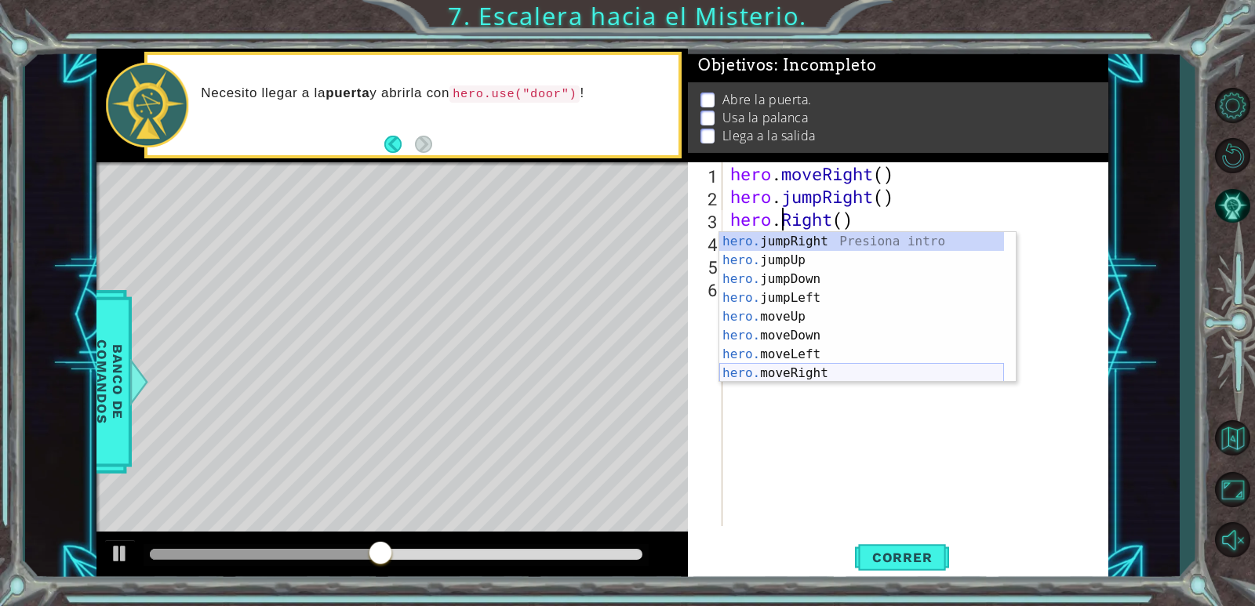
click at [799, 374] on div "hero. jumpRight Presiona intro hero. jumpUp Presiona intro hero. jumpDown Presi…" at bounding box center [861, 326] width 285 height 188
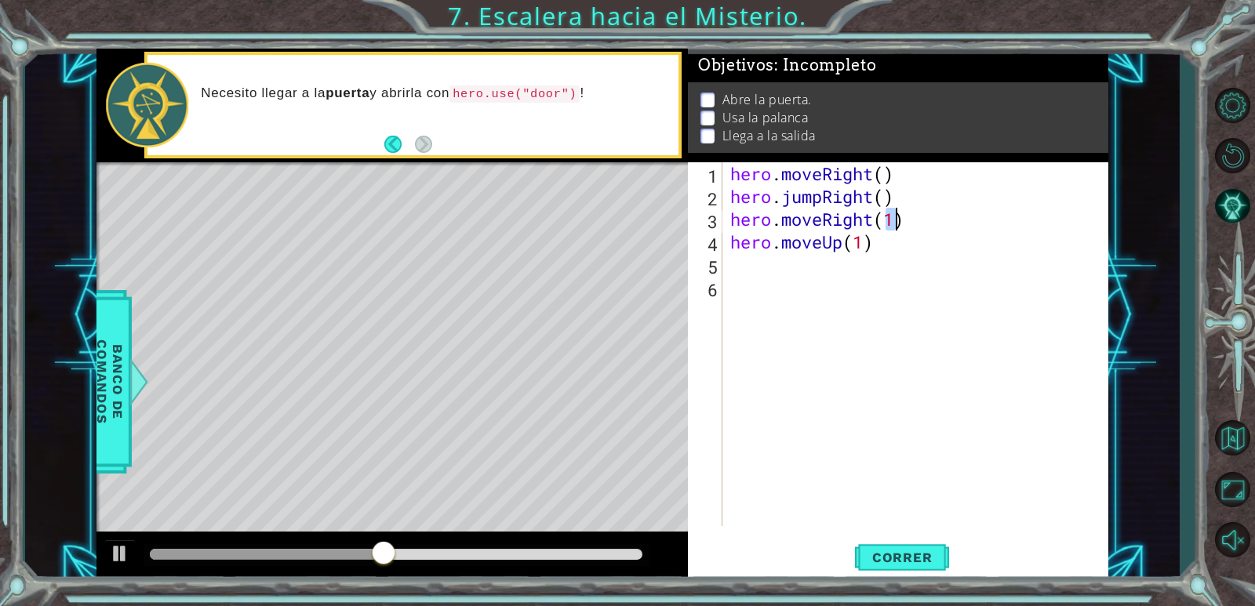
type textarea "hero.moveRight(1)"
click at [882, 562] on span "Correr" at bounding box center [903, 558] width 92 height 16
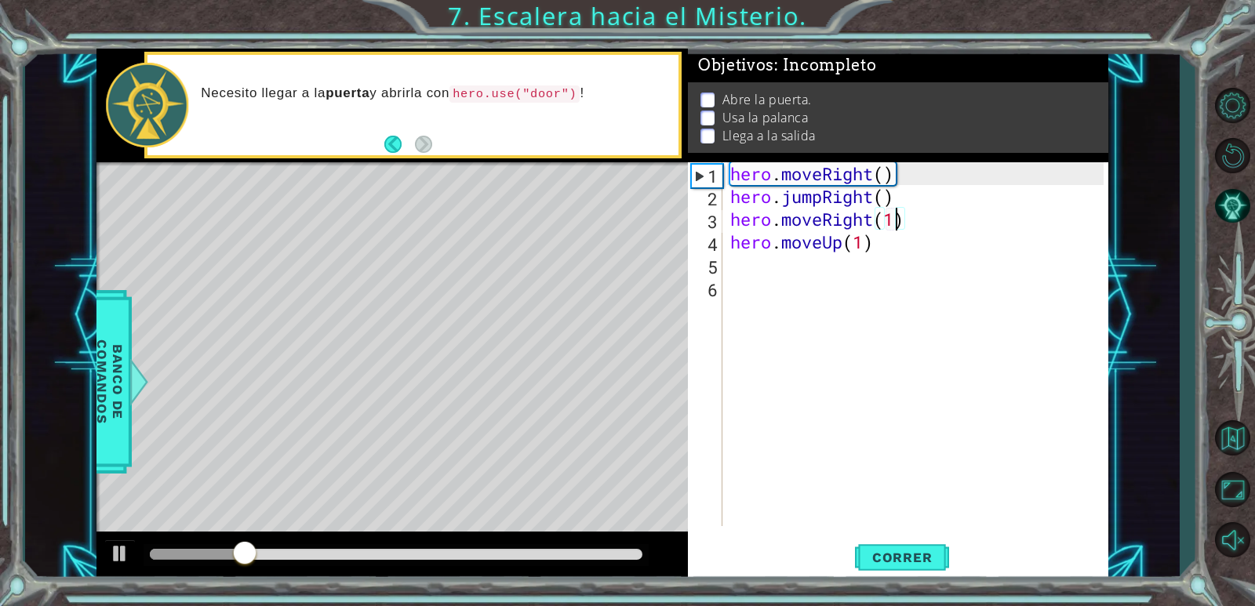
click at [735, 271] on div "hero . moveRight ( ) hero . jumpRight ( ) hero . moveRight ( 1 ) hero . moveUp …" at bounding box center [919, 366] width 384 height 409
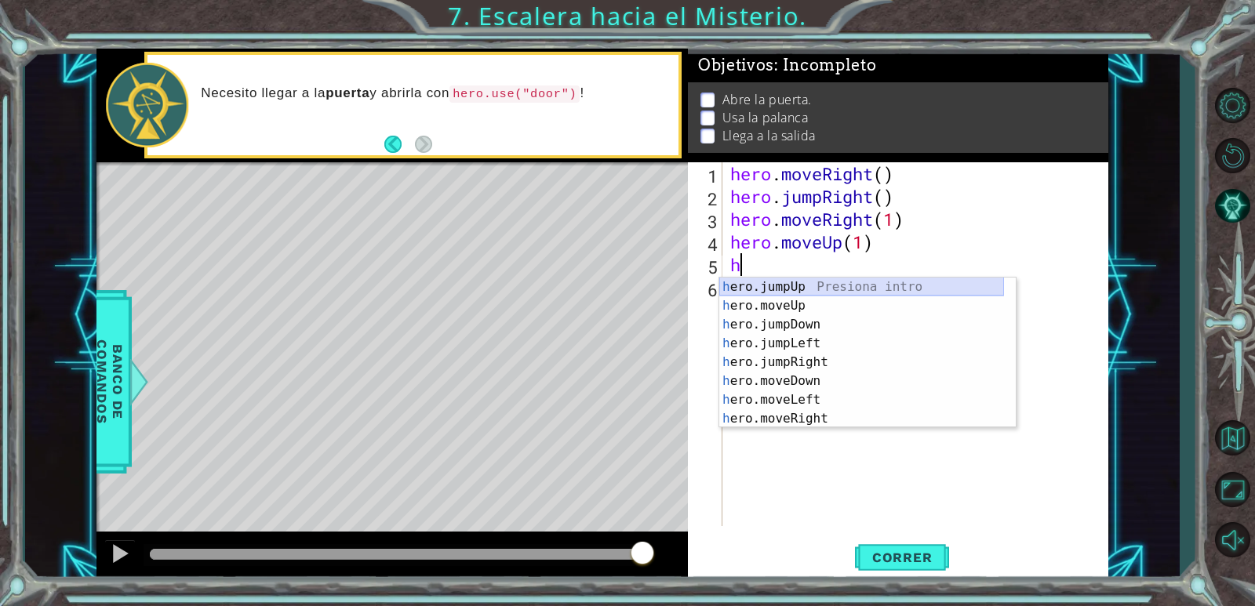
scroll to position [19, 0]
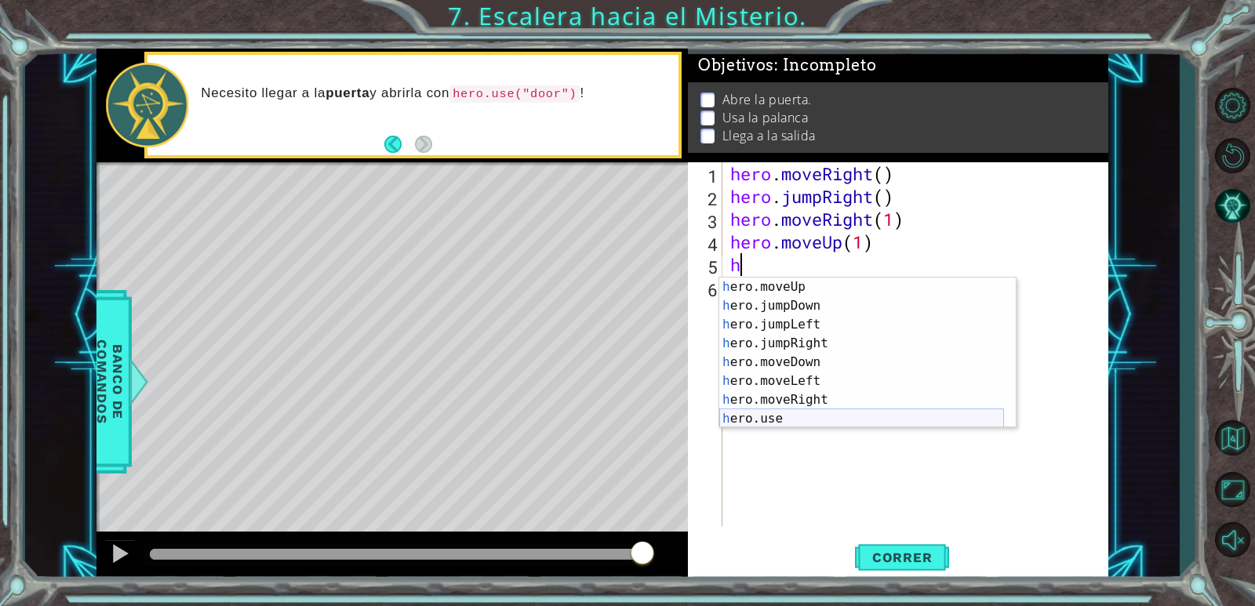
click at [771, 419] on div "h ero.moveUp Presiona intro h ero.jumpDown Presiona intro h ero.jumpLeft Presio…" at bounding box center [861, 372] width 285 height 188
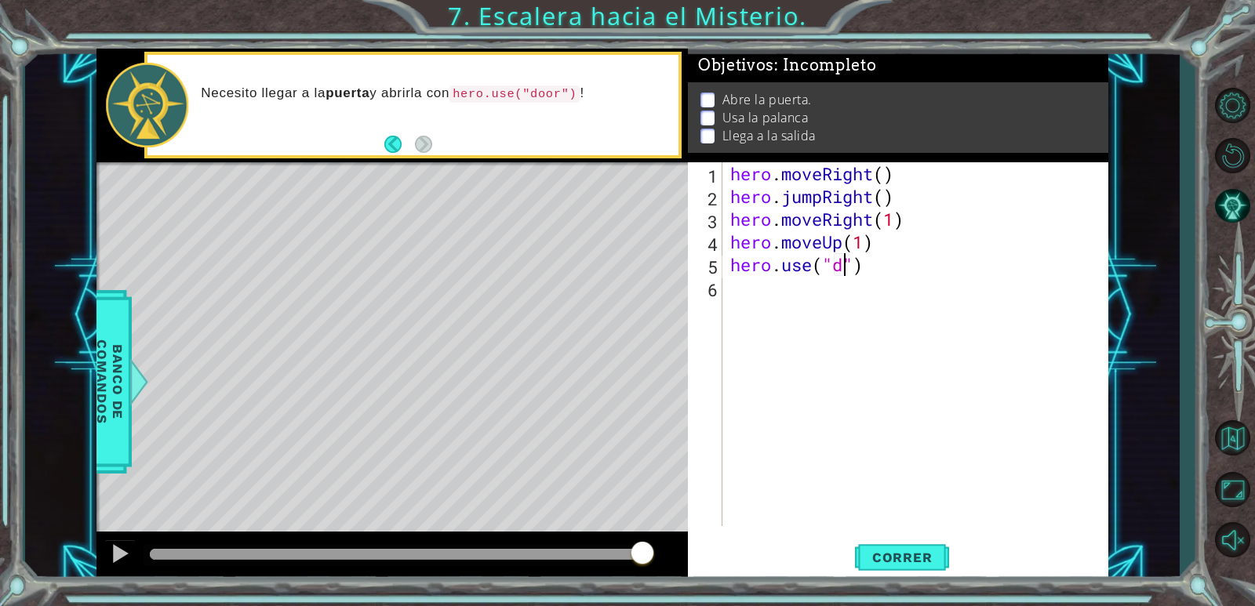
scroll to position [0, 5]
type textarea "hero.use("door")"
click at [752, 299] on div "hero . moveRight ( ) hero . jumpRight ( ) hero . moveRight ( 1 ) hero . moveUp …" at bounding box center [919, 366] width 384 height 409
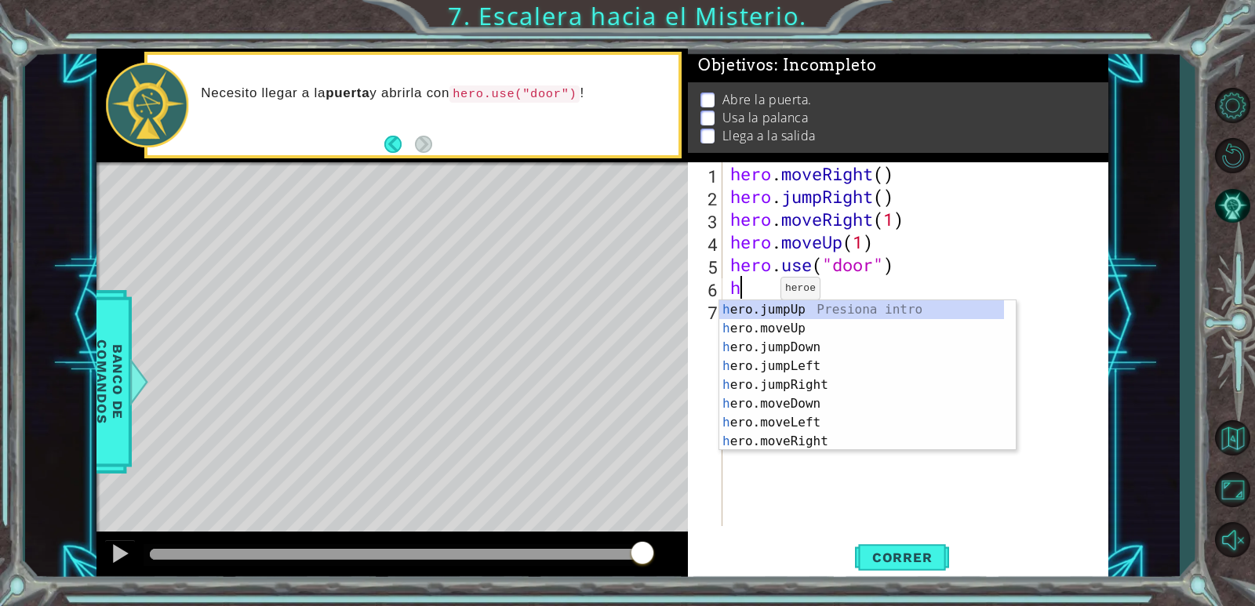
scroll to position [0, 0]
click at [781, 330] on div "h ero.jumpUp Presiona intro h ero.moveUp Presiona intro h ero.jumpDown Presiona…" at bounding box center [861, 394] width 285 height 188
type textarea "hero.moveUp(1)"
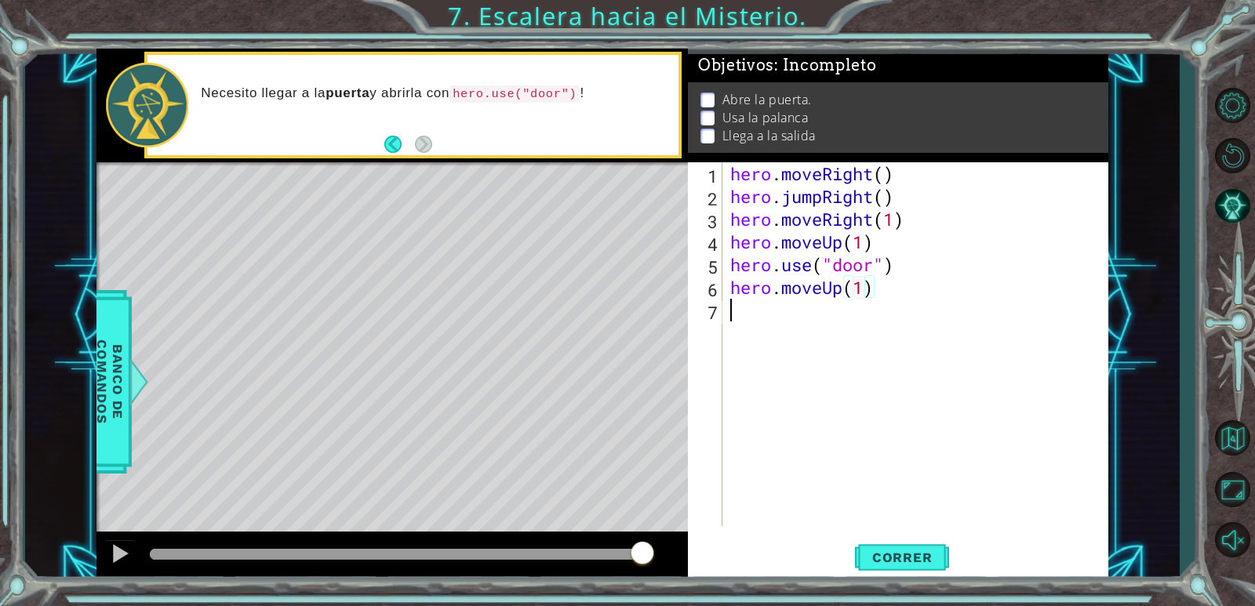
click at [729, 312] on div "hero . moveRight ( ) hero . jumpRight ( ) hero . moveRight ( 1 ) hero . moveUp …" at bounding box center [919, 366] width 384 height 409
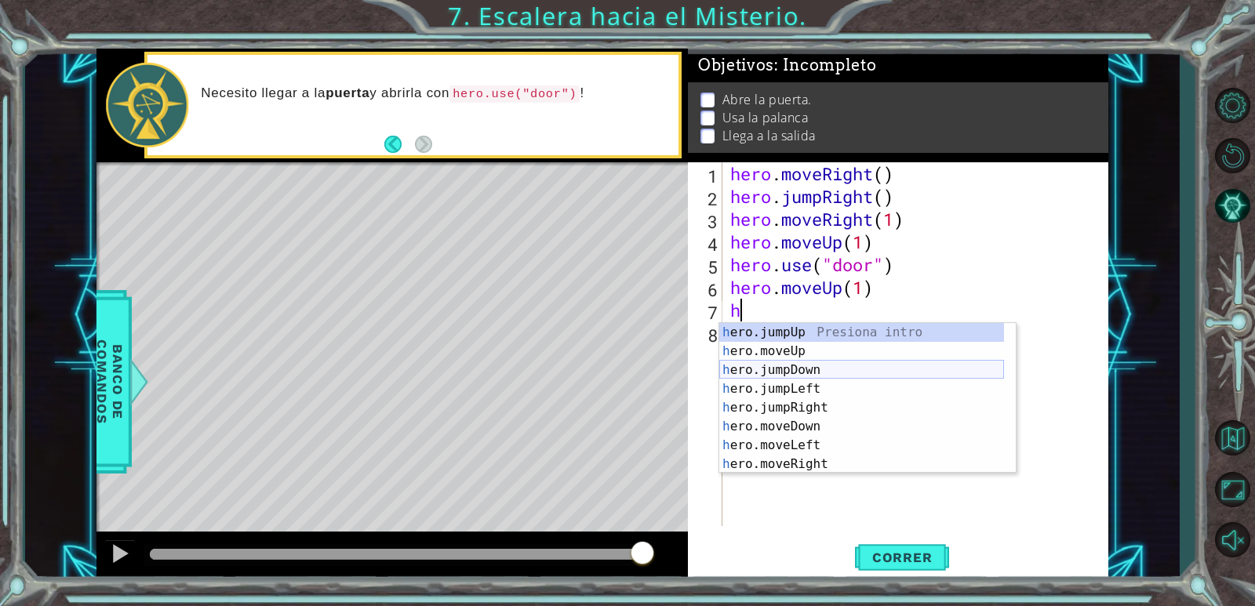
scroll to position [19, 0]
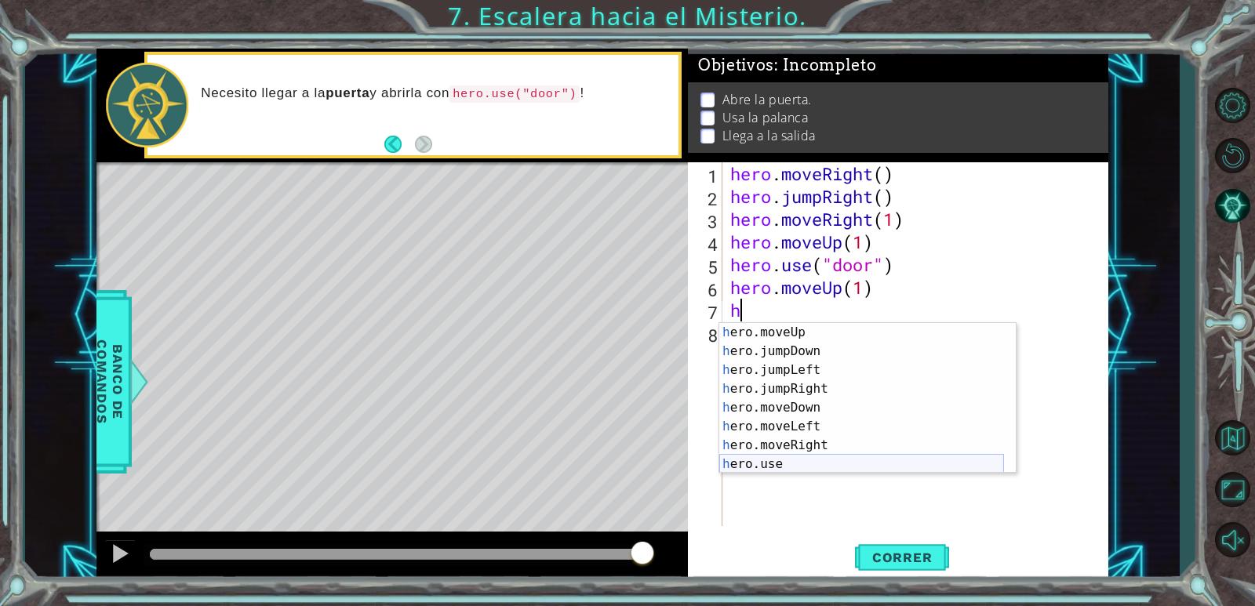
click at [793, 460] on div "h ero.moveUp Presiona intro h ero.jumpDown Presiona intro h ero.jumpLeft Presio…" at bounding box center [861, 417] width 285 height 188
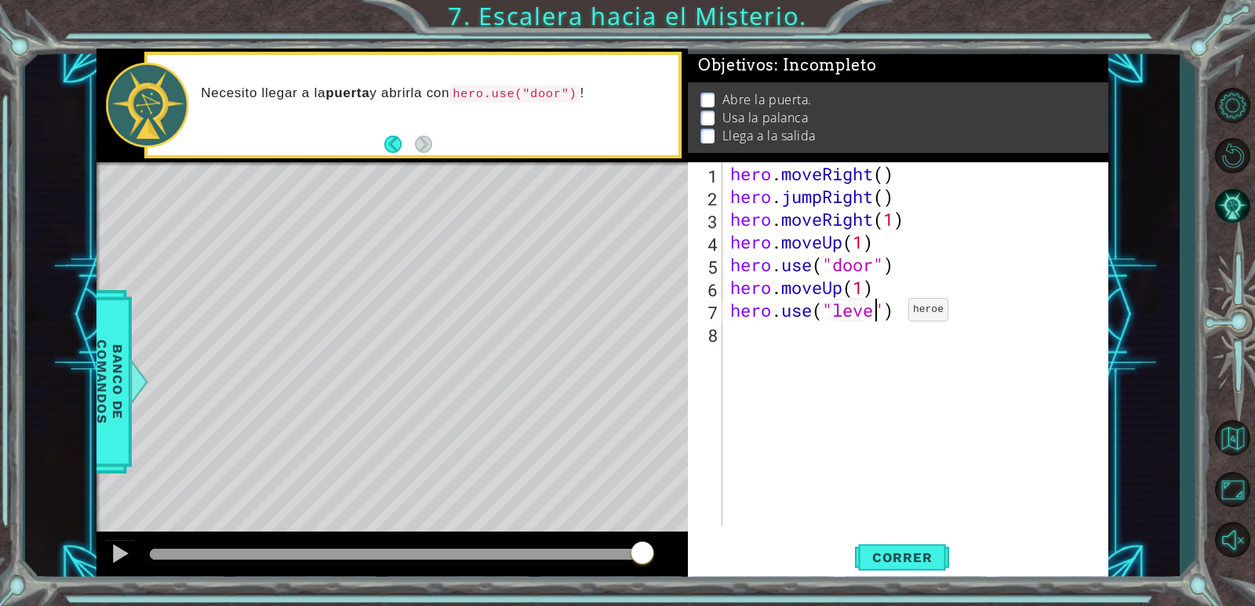
scroll to position [0, 7]
click at [878, 293] on div "hero . moveRight ( ) hero . jumpRight ( ) hero . moveRight ( 1 ) hero . moveUp …" at bounding box center [919, 366] width 384 height 409
type textarea "hero.moveUp(1)"
type textarea "h"
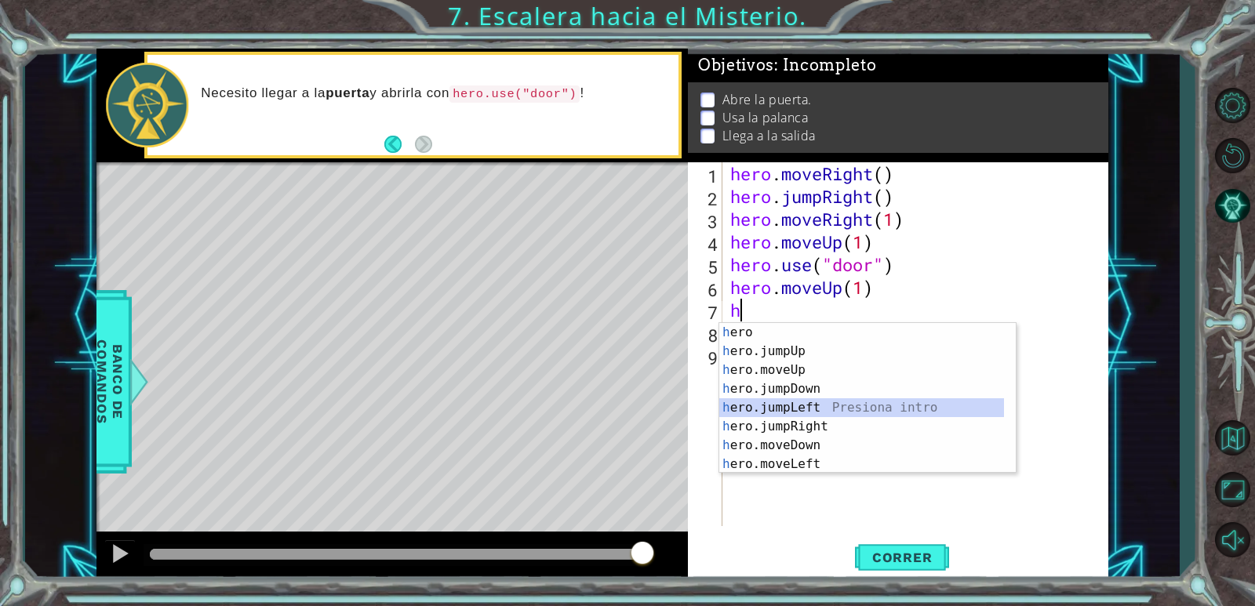
click at [802, 407] on div "h ero Presiona intro h ero.jumpUp Presiona intro h ero.moveUp Presiona intro h …" at bounding box center [861, 417] width 285 height 188
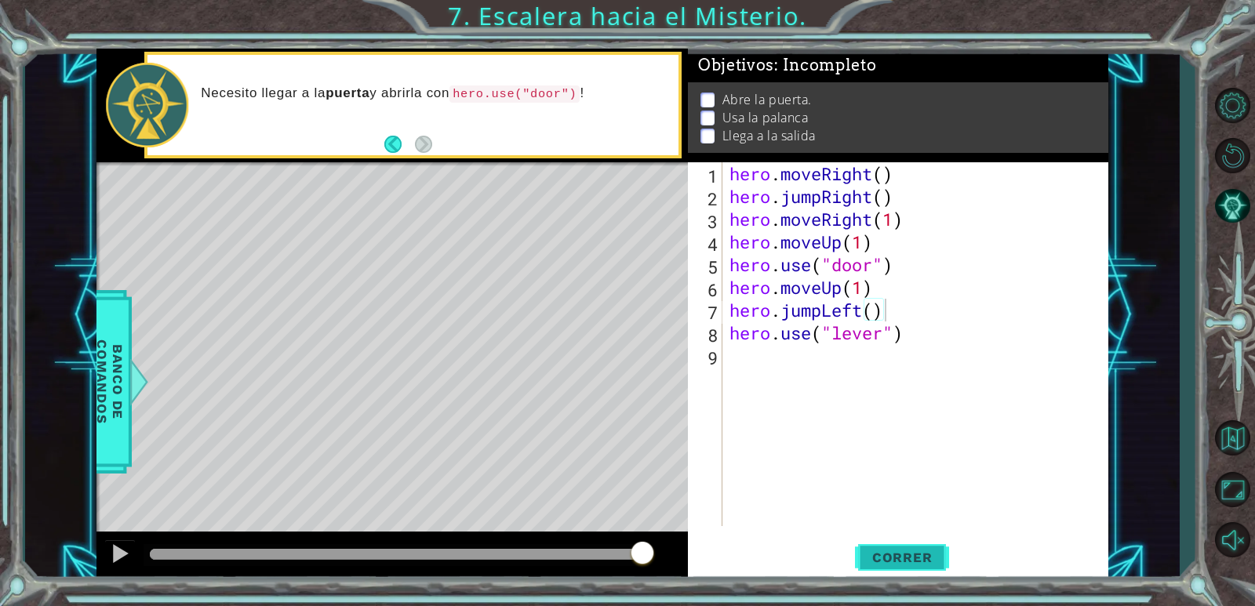
click at [907, 565] on span "Correr" at bounding box center [903, 558] width 92 height 16
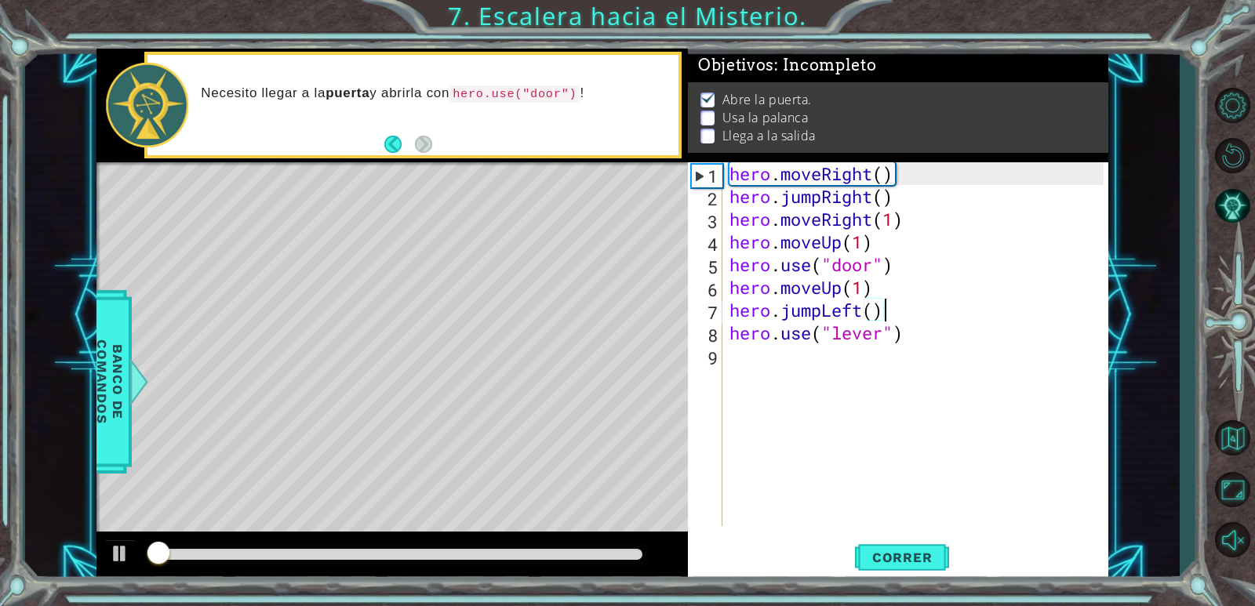
scroll to position [5, 0]
click at [861, 286] on div "hero . moveRight ( ) hero . jumpRight ( ) hero . moveRight ( 1 ) hero . moveUp …" at bounding box center [918, 366] width 385 height 409
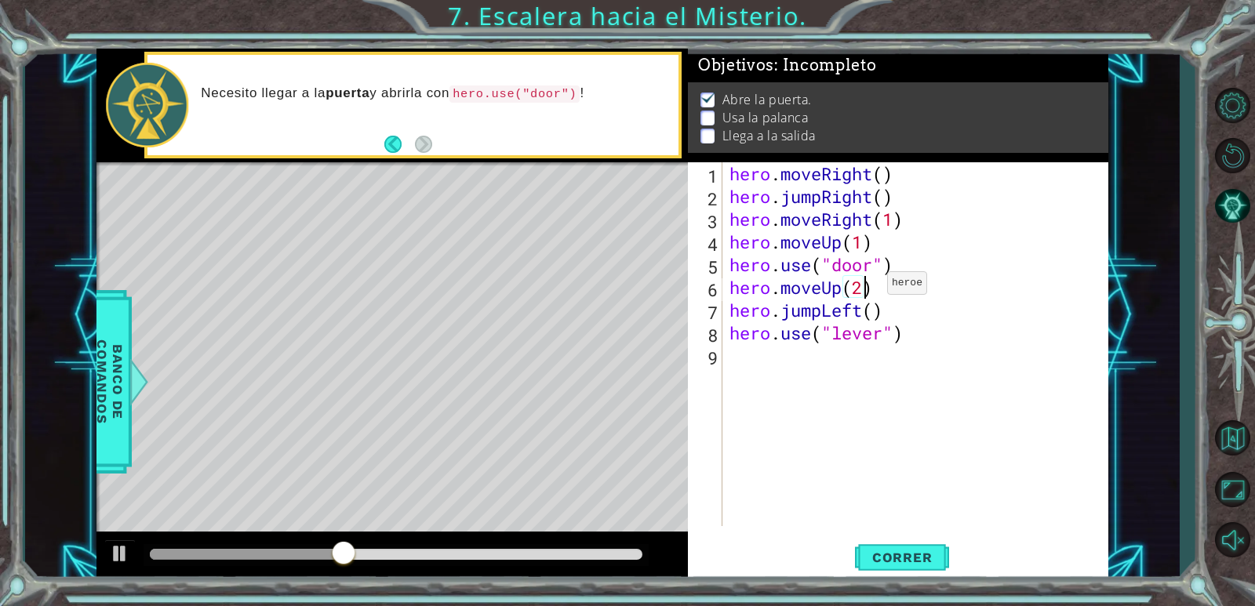
scroll to position [0, 5]
click at [908, 552] on button "Correr" at bounding box center [902, 558] width 94 height 42
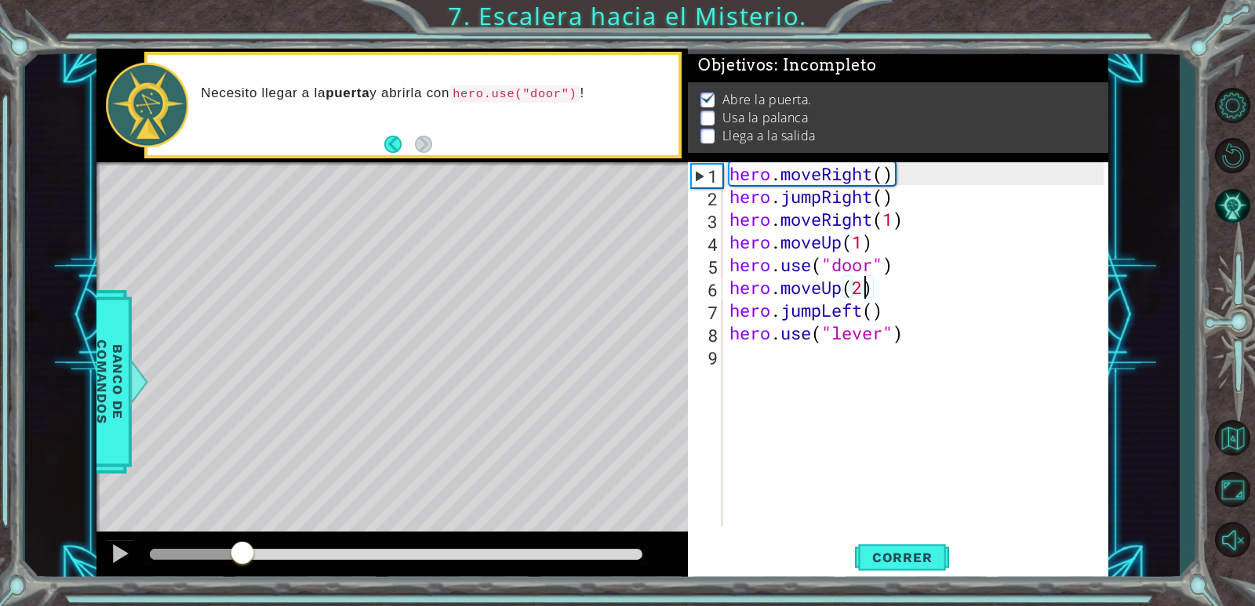
drag, startPoint x: 163, startPoint y: 554, endPoint x: 243, endPoint y: 566, distance: 80.9
click at [243, 566] on div at bounding box center [242, 554] width 28 height 28
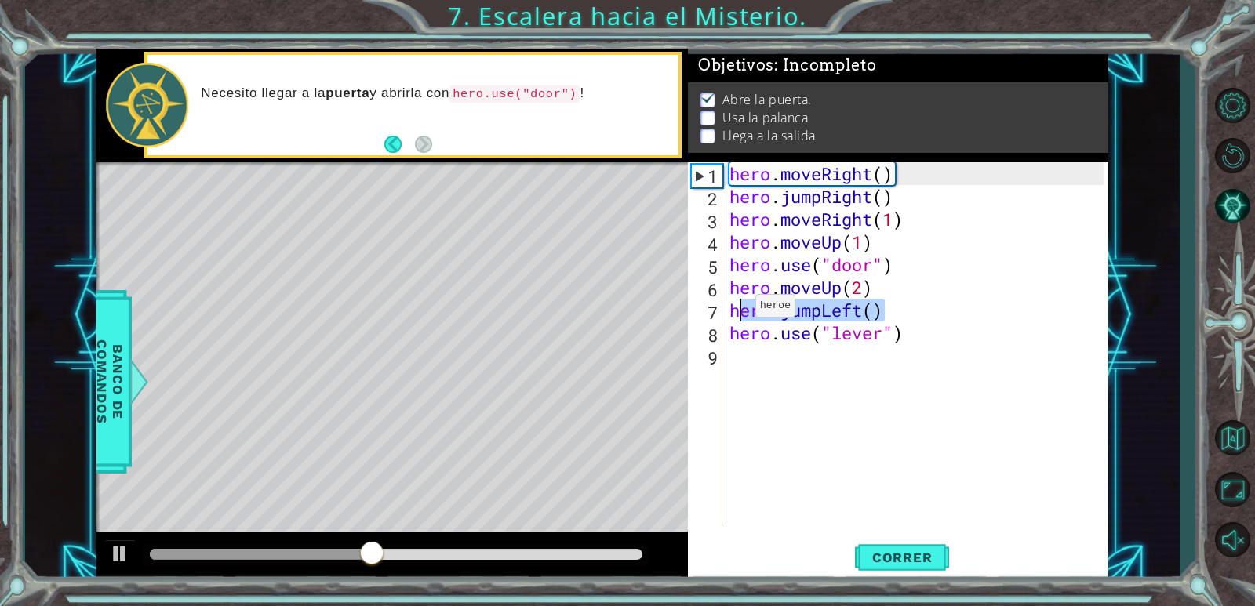
drag, startPoint x: 887, startPoint y: 306, endPoint x: 726, endPoint y: 312, distance: 161.7
click at [726, 312] on div "hero.moveUp(2) 1 2 3 4 5 6 7 8 9 hero . moveRight ( ) hero . jumpRight ( ) hero…" at bounding box center [896, 344] width 416 height 364
type textarea "hero.jumpLeft()"
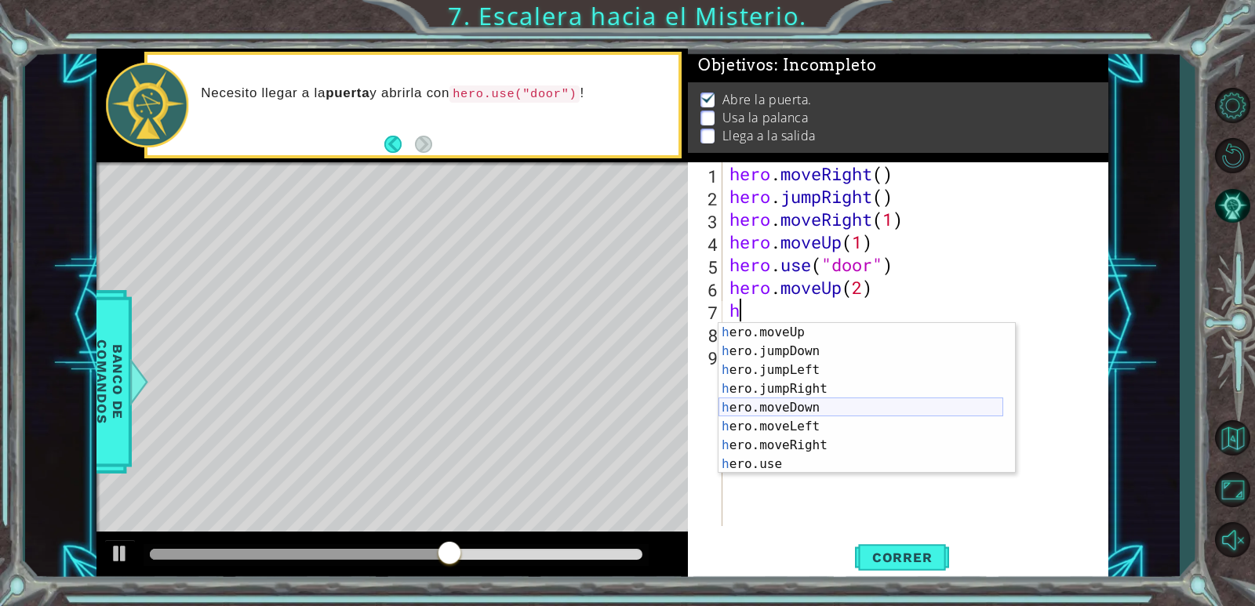
scroll to position [38, 0]
click at [806, 427] on div "h ero.moveUp Presiona intro h ero.jumpDown Presiona intro h ero.jumpLeft Presio…" at bounding box center [860, 417] width 285 height 188
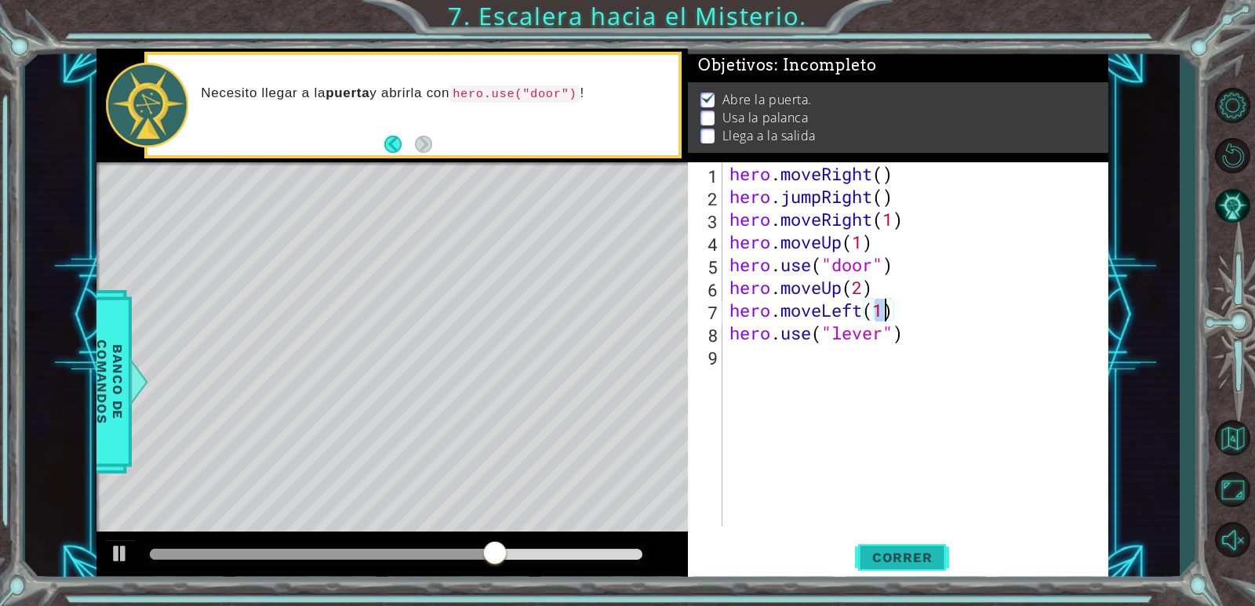
type textarea "hero.moveLeft(1)"
click at [876, 552] on span "Correr" at bounding box center [903, 558] width 92 height 16
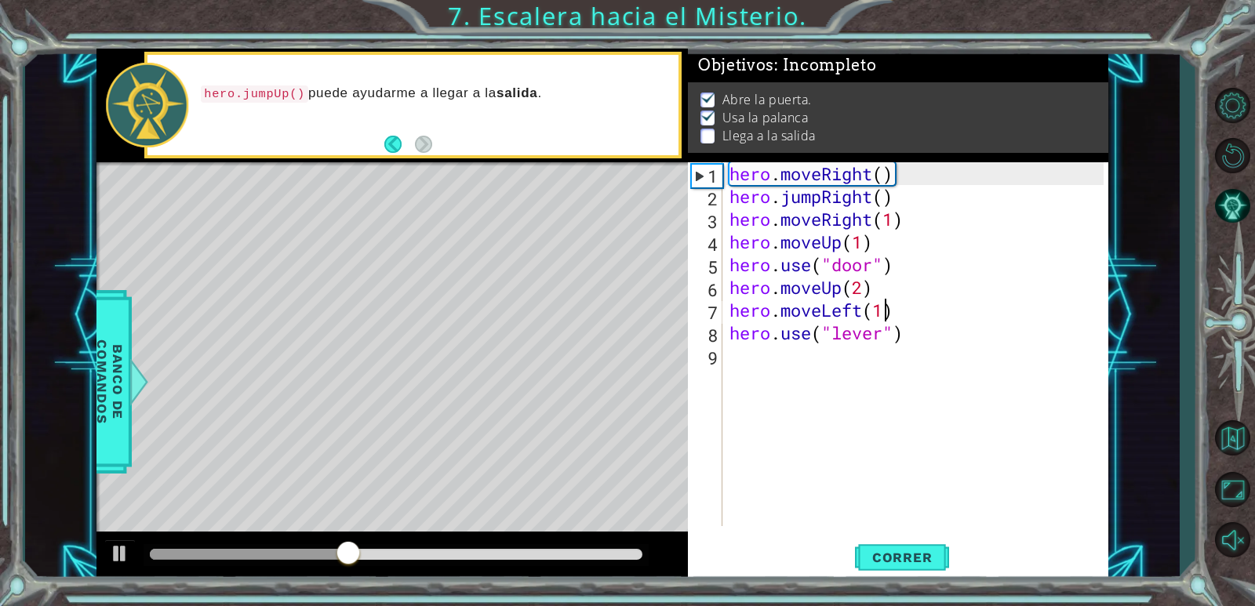
click at [776, 352] on div "hero . moveRight ( ) hero . jumpRight ( ) hero . moveRight ( 1 ) hero . moveUp …" at bounding box center [918, 366] width 385 height 409
type textarea "h"
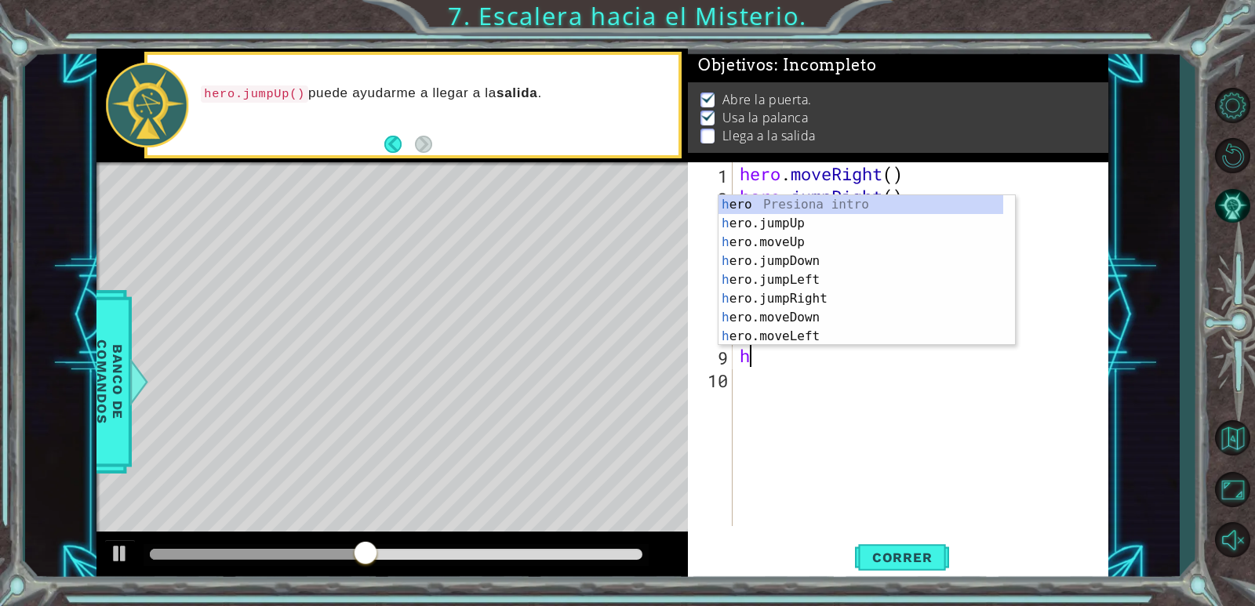
scroll to position [0, 0]
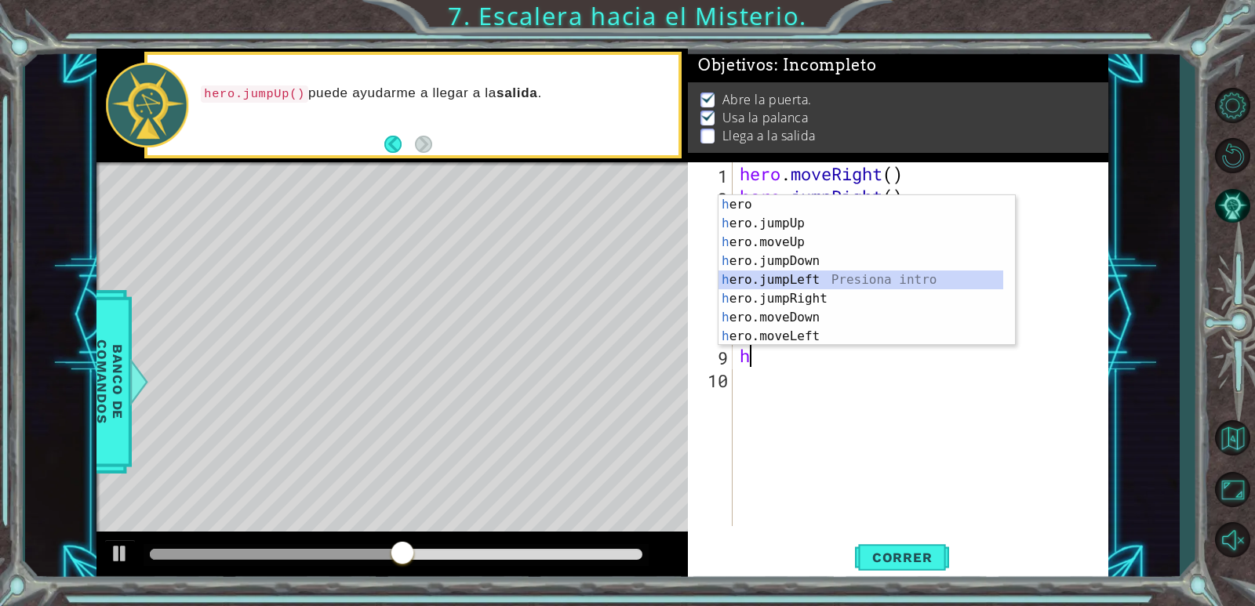
click at [797, 281] on div "h ero Presiona intro h ero.jumpUp Presiona intro h ero.moveUp Presiona intro h …" at bounding box center [860, 289] width 285 height 188
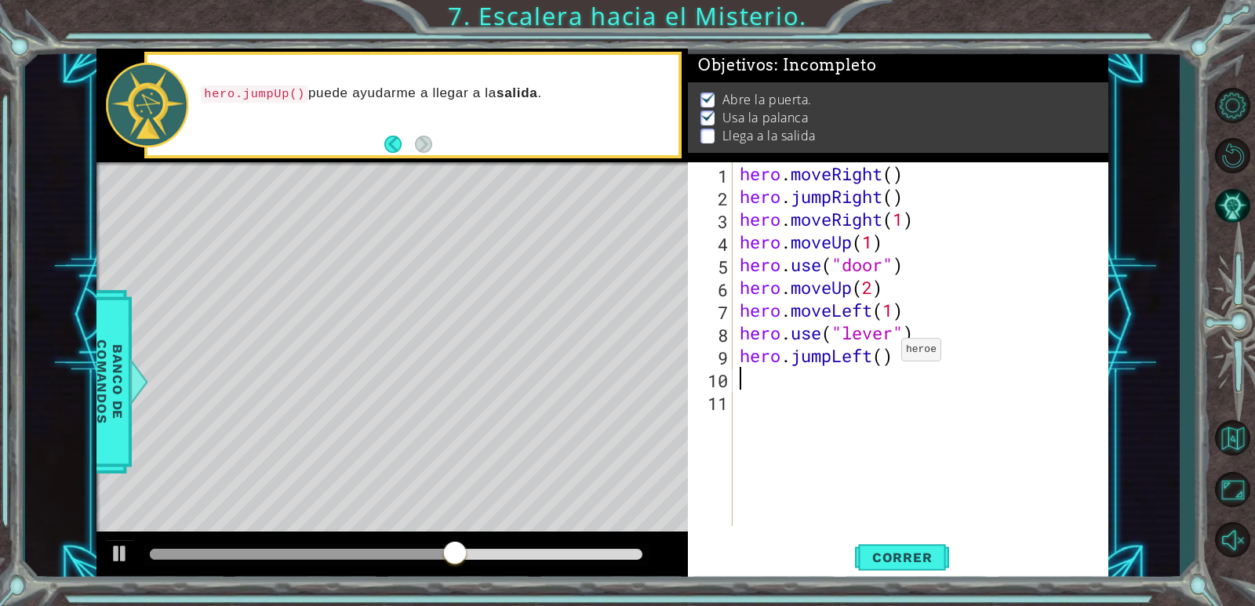
click at [887, 354] on div "hero . moveRight ( ) hero . jumpRight ( ) hero . moveRight ( 1 ) hero . moveUp …" at bounding box center [924, 366] width 375 height 409
type textarea "hero.jumpLeft(2)"
click at [747, 369] on div "hero . moveRight ( ) hero . jumpRight ( ) hero . moveRight ( 1 ) hero . moveUp …" at bounding box center [924, 366] width 375 height 409
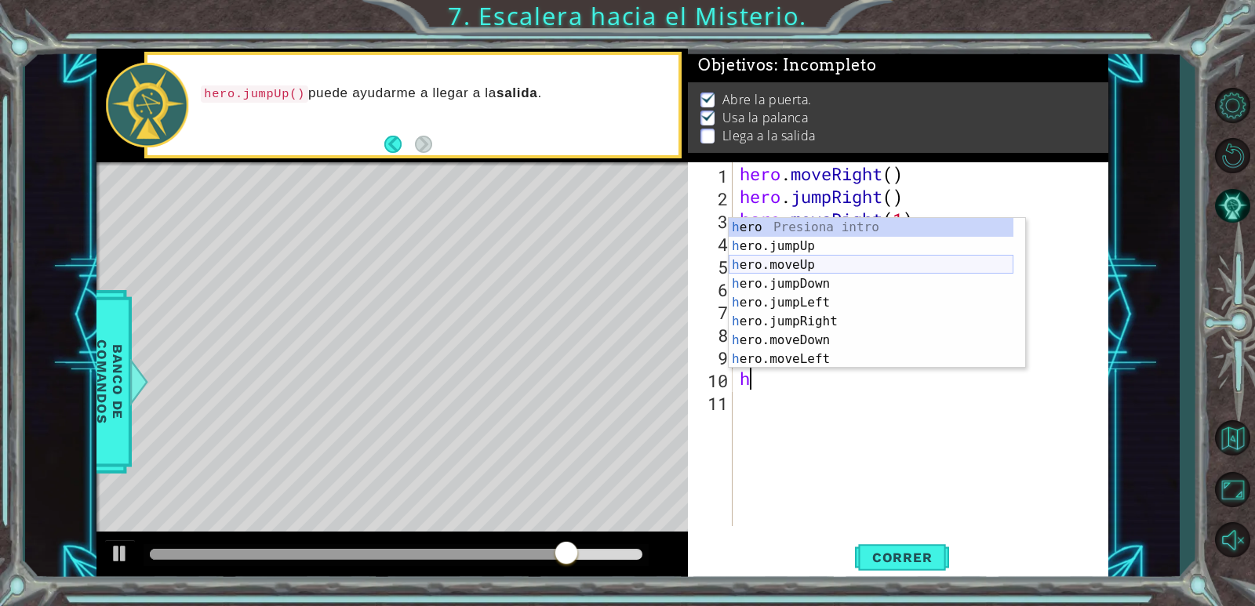
click at [810, 256] on div "h ero Presiona intro h ero.jumpUp Presiona intro h ero.moveUp Presiona intro h …" at bounding box center [871, 312] width 285 height 188
type textarea "hero.moveUp(1)"
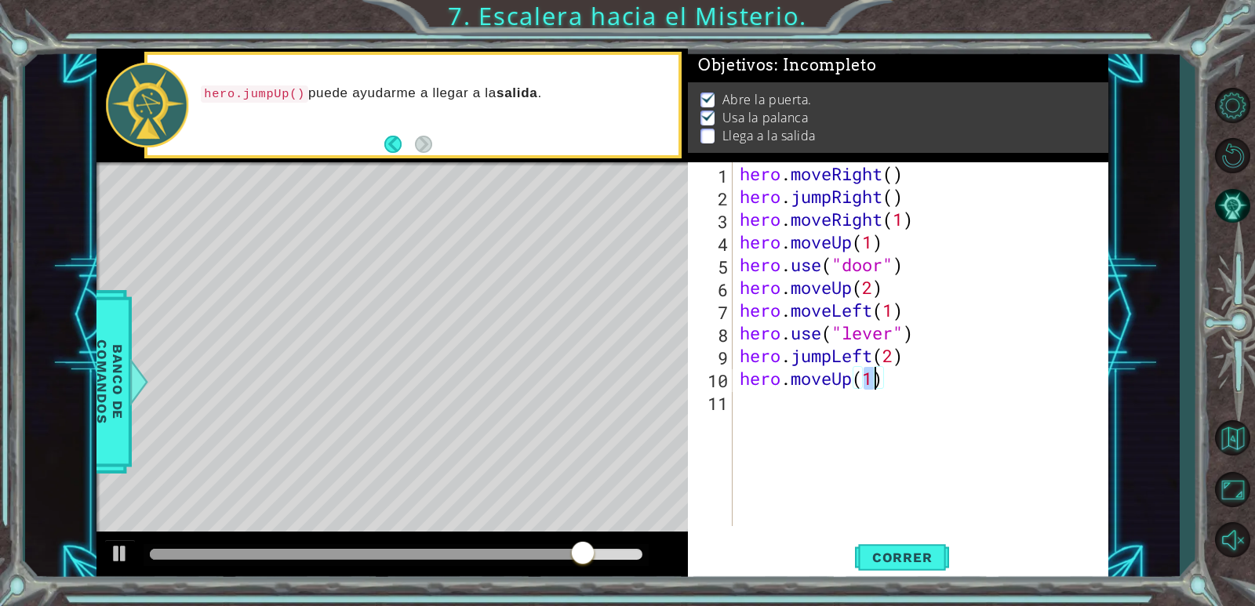
click at [772, 391] on div "hero . moveRight ( ) hero . jumpRight ( ) hero . moveRight ( 1 ) hero . moveUp …" at bounding box center [924, 366] width 375 height 409
type textarea "h"
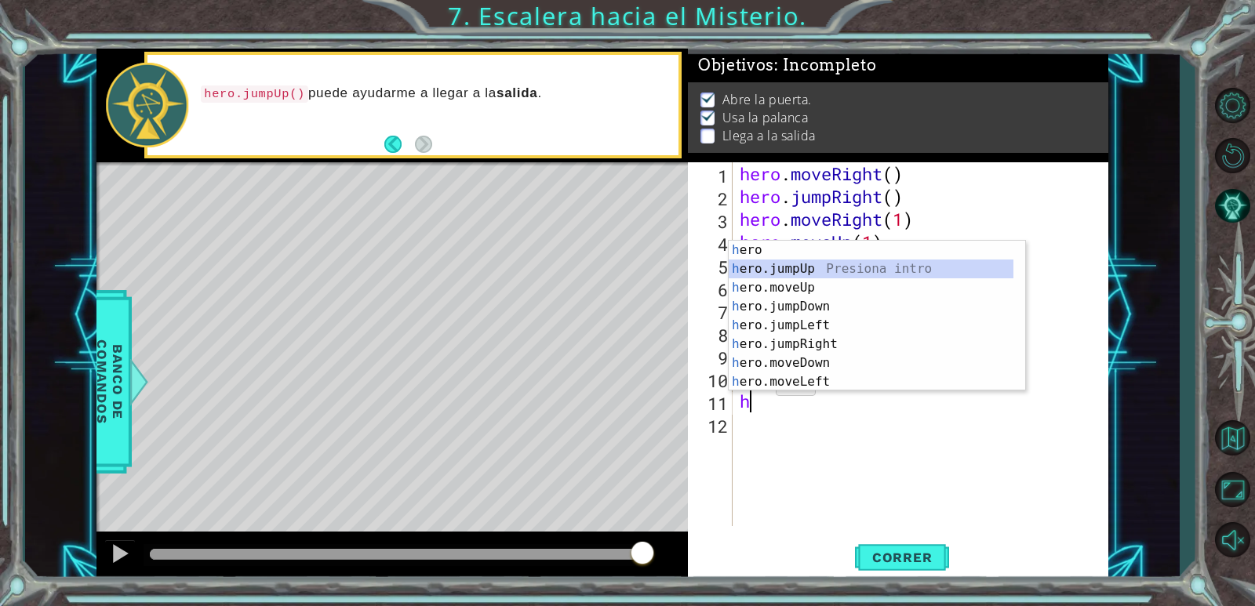
click at [813, 264] on div "h ero Presiona intro h ero.jumpUp Presiona intro h ero.moveUp Presiona intro h …" at bounding box center [871, 335] width 285 height 188
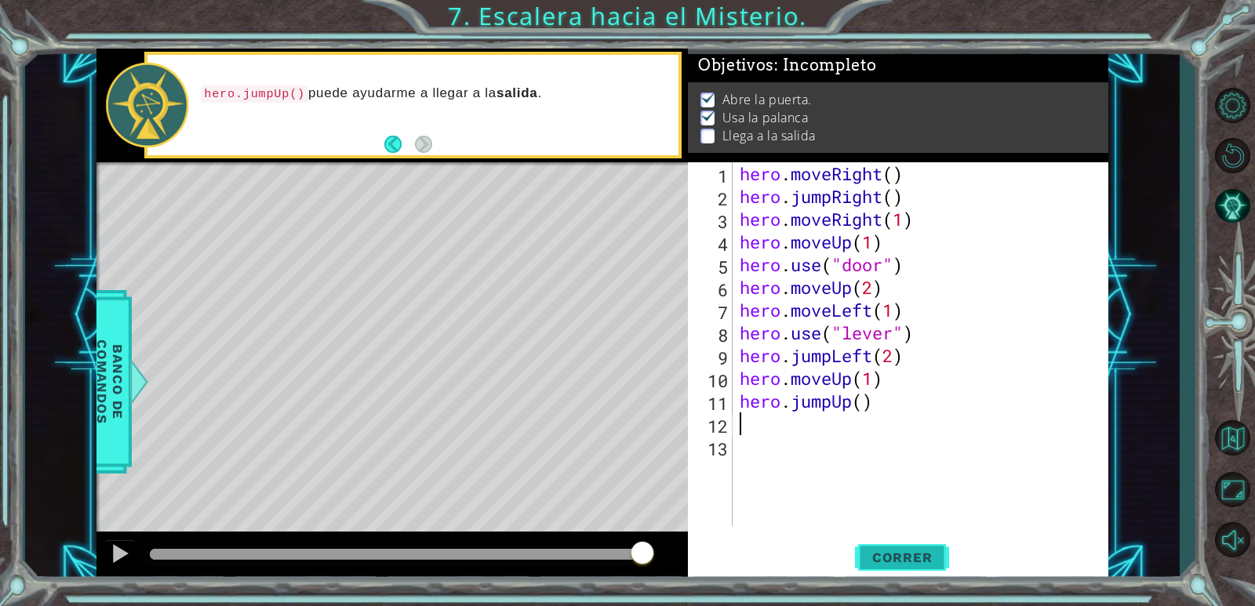
click at [900, 545] on button "Correr" at bounding box center [902, 558] width 94 height 42
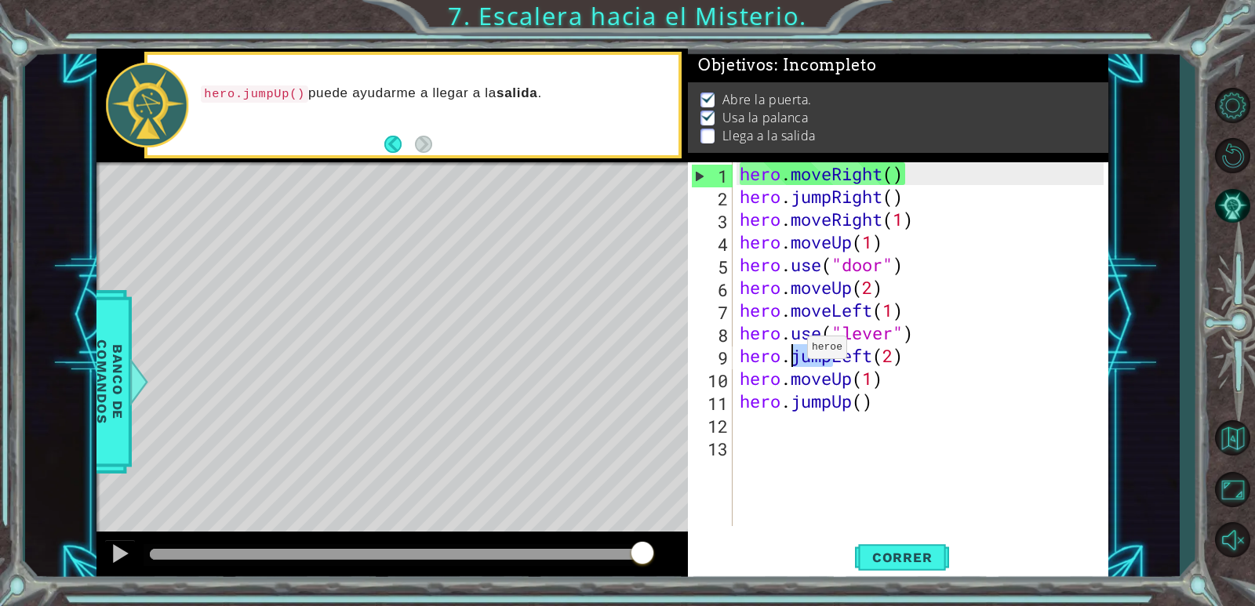
drag, startPoint x: 831, startPoint y: 356, endPoint x: 790, endPoint y: 351, distance: 41.8
click at [790, 351] on div "hero . moveRight ( ) hero . jumpRight ( ) hero . moveRight ( 1 ) hero . moveUp …" at bounding box center [924, 366] width 375 height 409
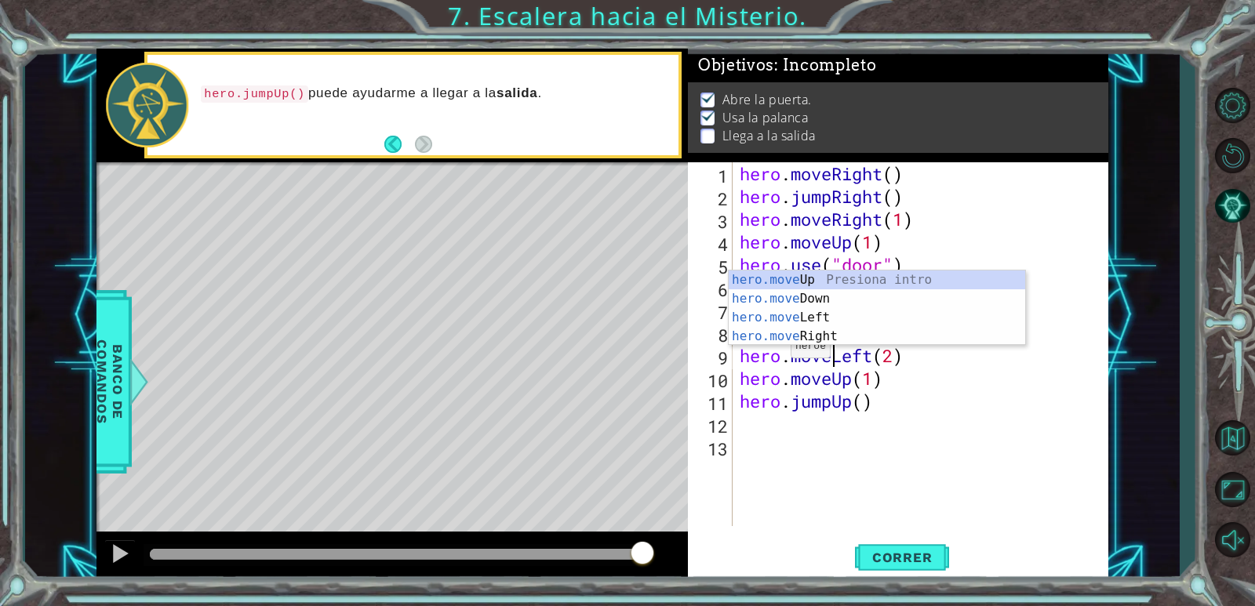
scroll to position [0, 4]
click at [897, 557] on span "Correr" at bounding box center [903, 558] width 92 height 16
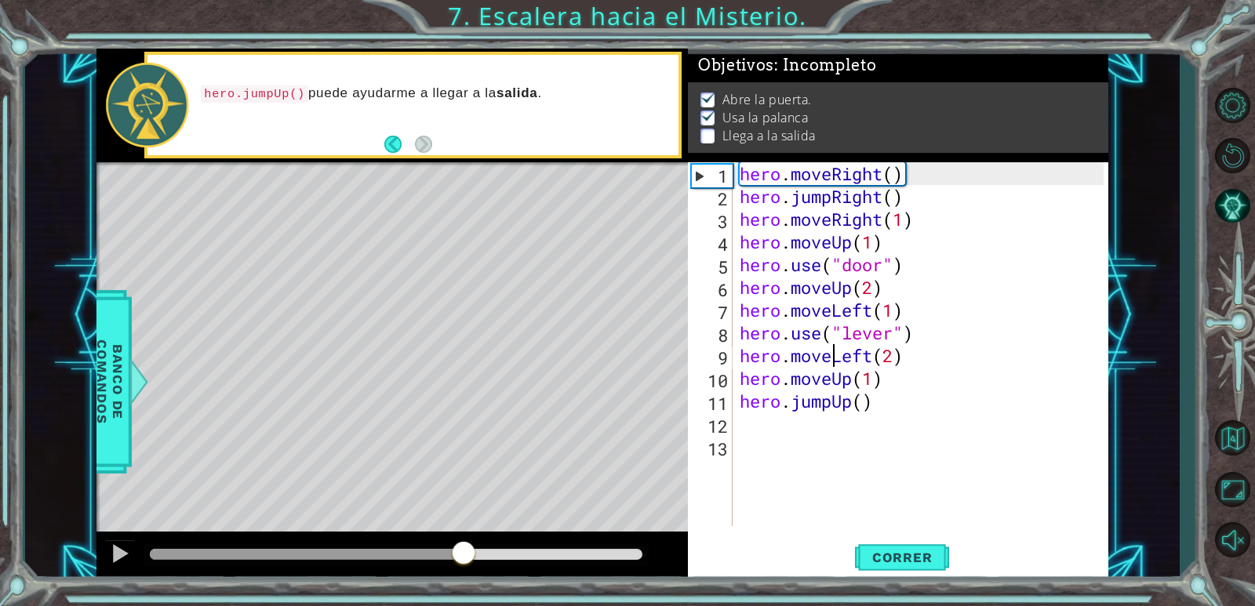
drag, startPoint x: 278, startPoint y: 556, endPoint x: 467, endPoint y: 575, distance: 190.0
click at [466, 574] on div at bounding box center [391, 557] width 591 height 50
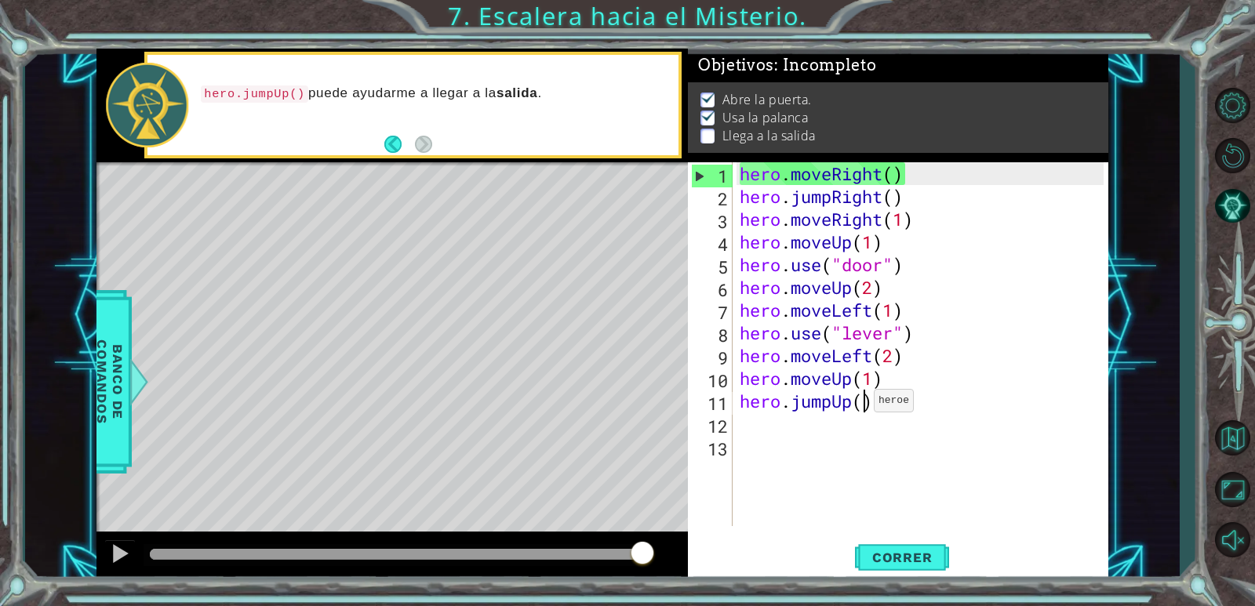
click at [860, 405] on div "hero . moveRight ( ) hero . jumpRight ( ) hero . moveRight ( 1 ) hero . moveUp …" at bounding box center [924, 366] width 375 height 409
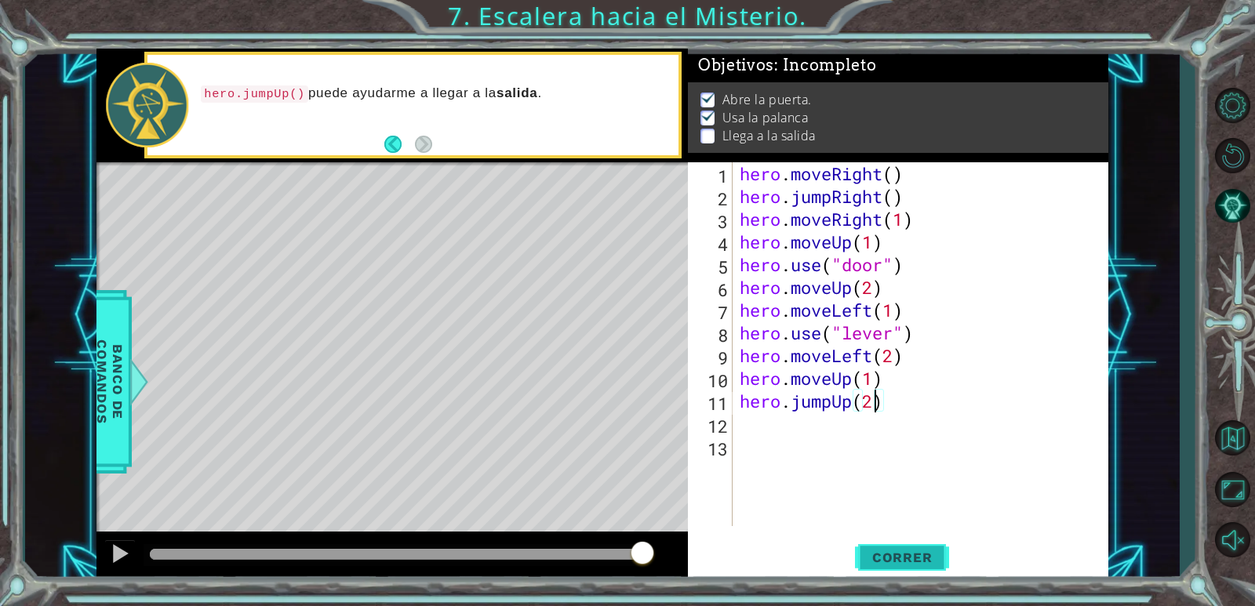
click at [883, 558] on span "Correr" at bounding box center [903, 558] width 92 height 16
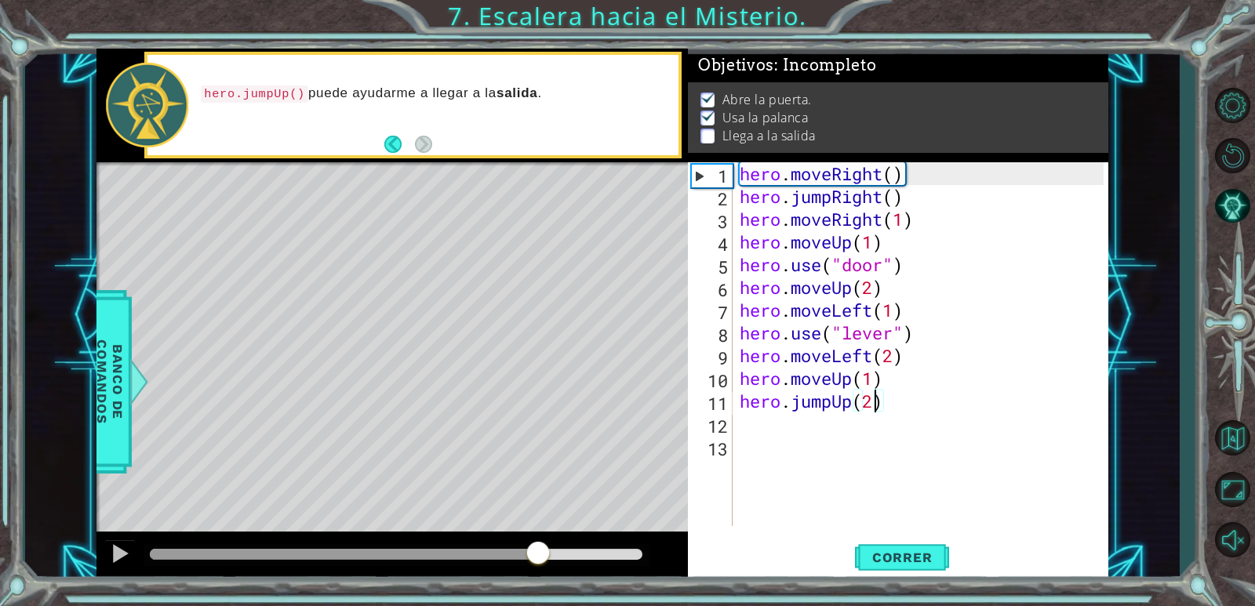
drag, startPoint x: 169, startPoint y: 556, endPoint x: 542, endPoint y: 624, distance: 379.5
click at [542, 606] on html "1 ההההההההההההההההההההההההההההההההההההההההההההההההההההההההההההההההההההההההההההה…" at bounding box center [627, 303] width 1255 height 606
click at [630, 540] on div at bounding box center [391, 557] width 591 height 50
drag, startPoint x: 642, startPoint y: 548, endPoint x: 572, endPoint y: 547, distance: 69.8
click at [572, 547] on div at bounding box center [573, 554] width 28 height 28
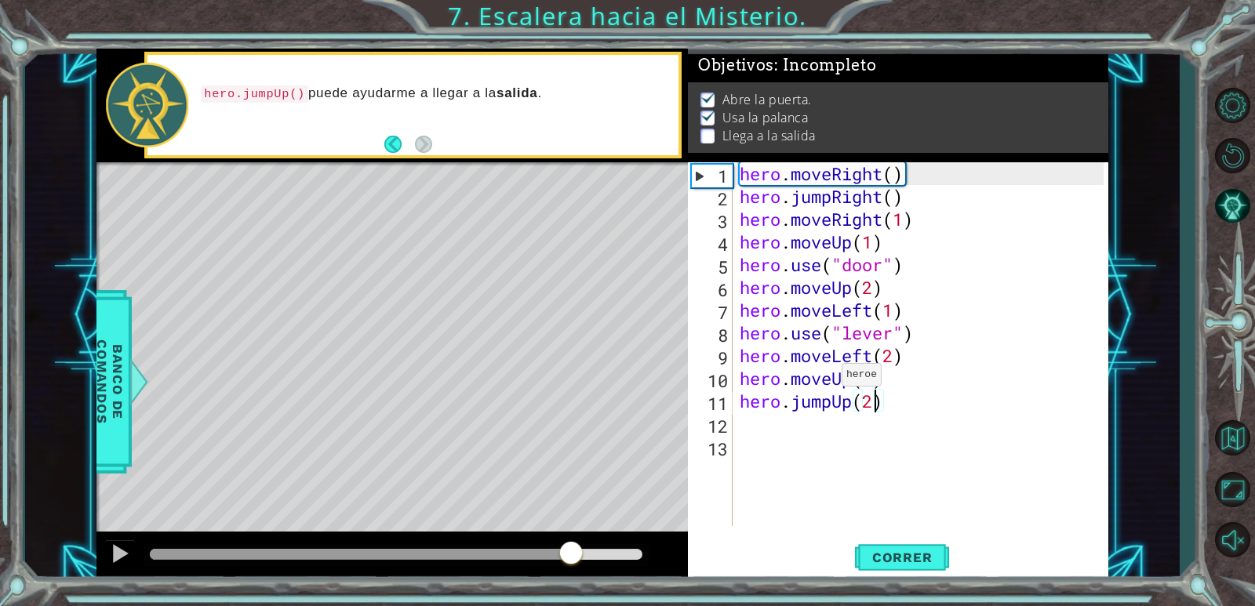
click at [166, 553] on div at bounding box center [360, 554] width 420 height 11
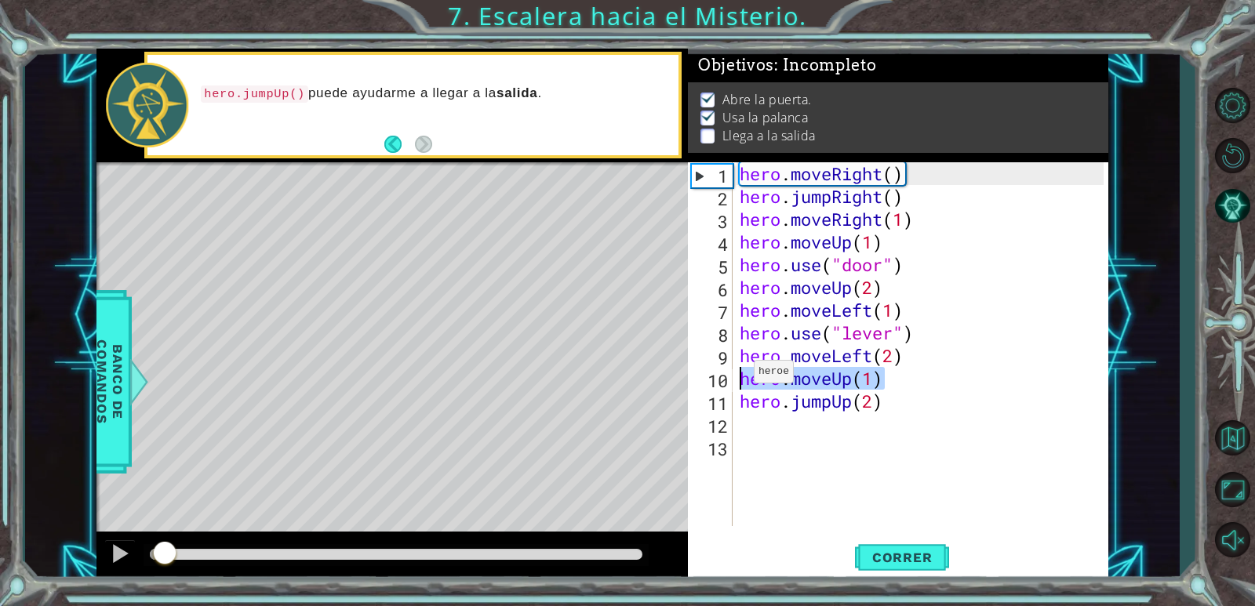
drag, startPoint x: 884, startPoint y: 377, endPoint x: 739, endPoint y: 376, distance: 145.1
click at [739, 376] on div "hero . moveRight ( ) hero . jumpRight ( ) hero . moveRight ( 1 ) hero . moveUp …" at bounding box center [924, 366] width 375 height 409
type textarea "hero.moveUp(1)"
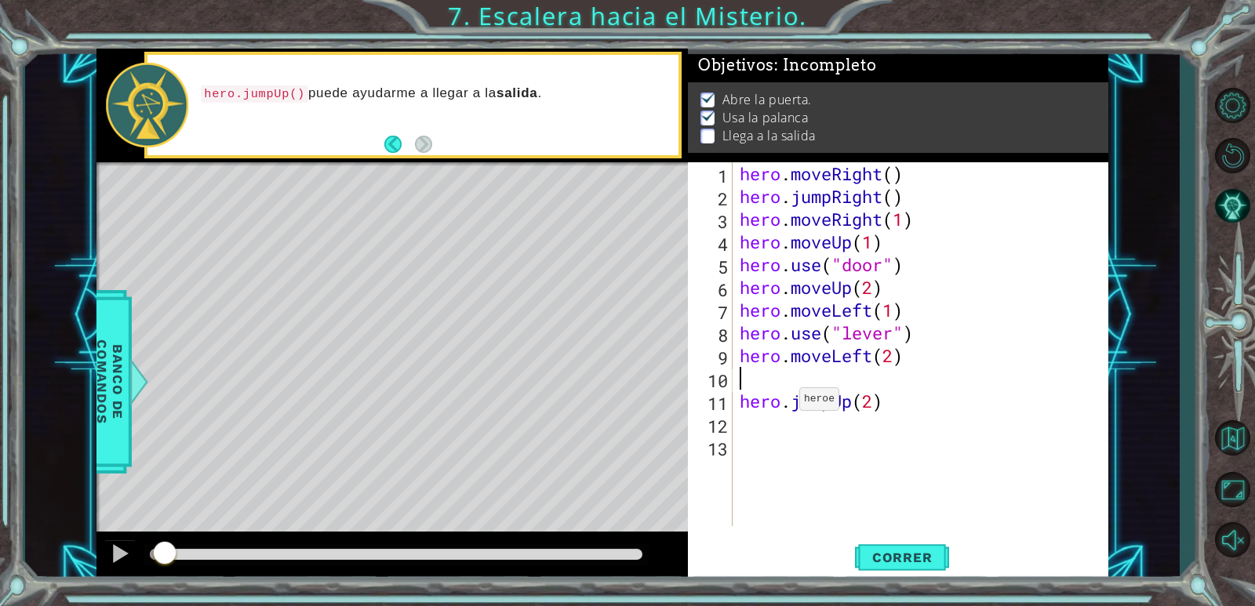
scroll to position [0, 0]
click at [875, 376] on div "hero . moveRight ( ) hero . jumpRight ( ) hero . moveRight ( 1 ) hero . moveUp …" at bounding box center [924, 366] width 375 height 409
type textarea "hero.jumpUp()"
click at [888, 553] on span "Correr" at bounding box center [903, 558] width 92 height 16
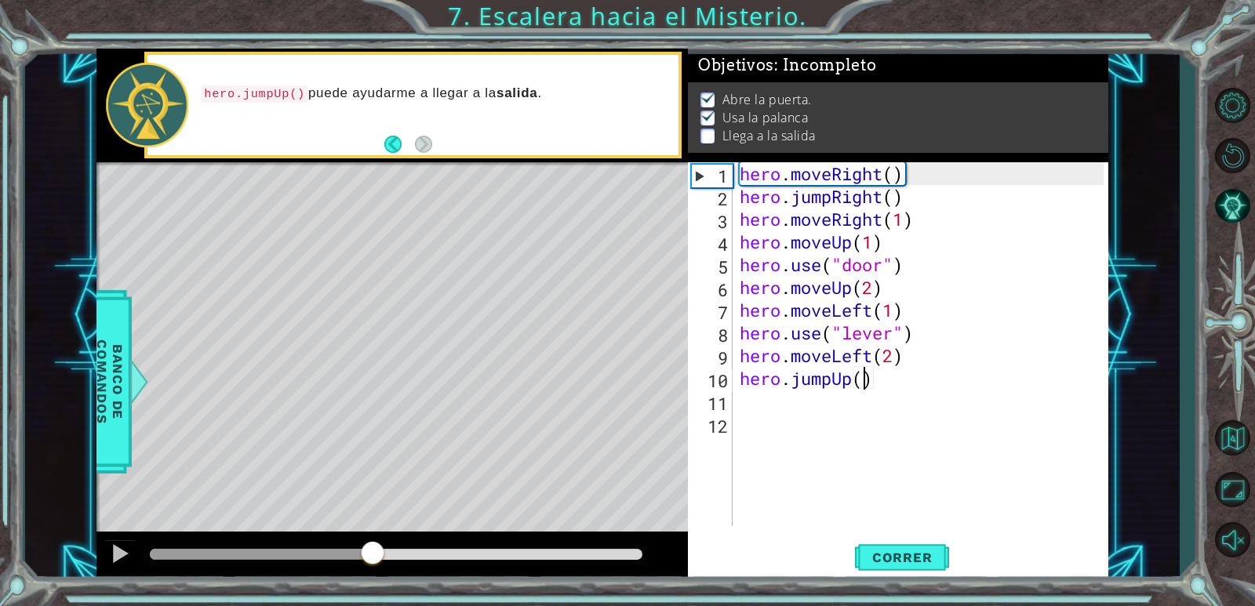
drag, startPoint x: 180, startPoint y: 551, endPoint x: 386, endPoint y: 577, distance: 207.1
click at [384, 577] on div at bounding box center [391, 557] width 591 height 50
click at [780, 416] on div "hero . moveRight ( ) hero . jumpRight ( ) hero . moveRight ( 1 ) hero . moveUp …" at bounding box center [924, 366] width 375 height 409
click at [762, 408] on div "hero . moveRight ( ) hero . jumpRight ( ) hero . moveRight ( 1 ) hero . moveUp …" at bounding box center [924, 366] width 375 height 409
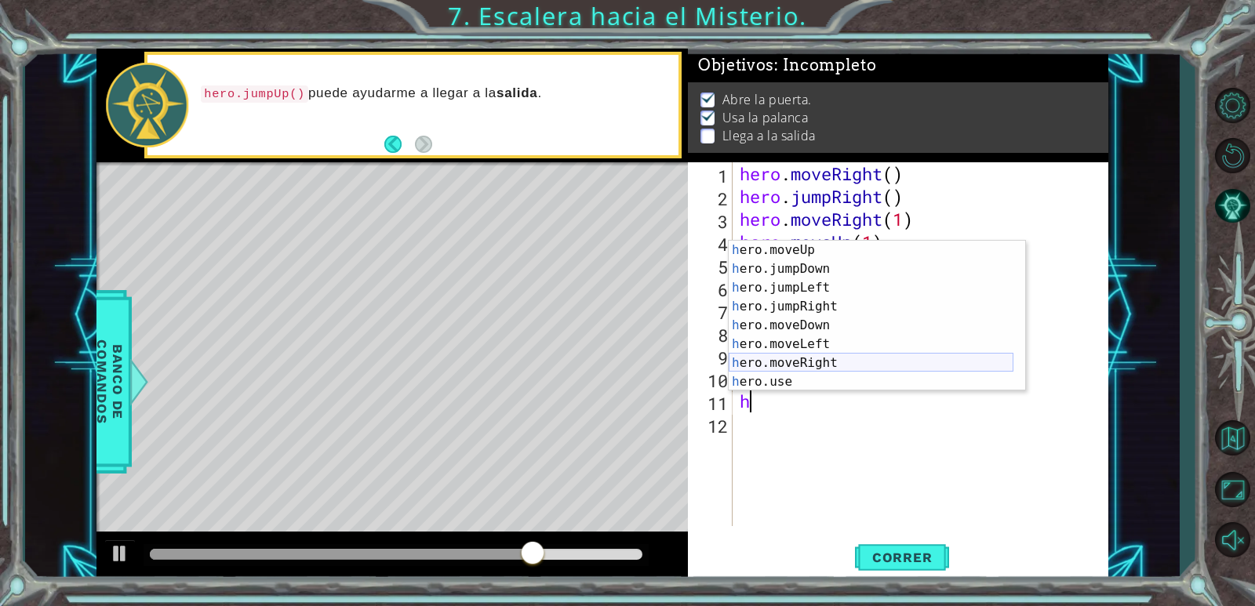
scroll to position [38, 0]
click at [798, 363] on div "h ero.moveUp Presiona intro h ero.jumpDown Presiona intro h ero.jumpLeft Presio…" at bounding box center [871, 335] width 285 height 188
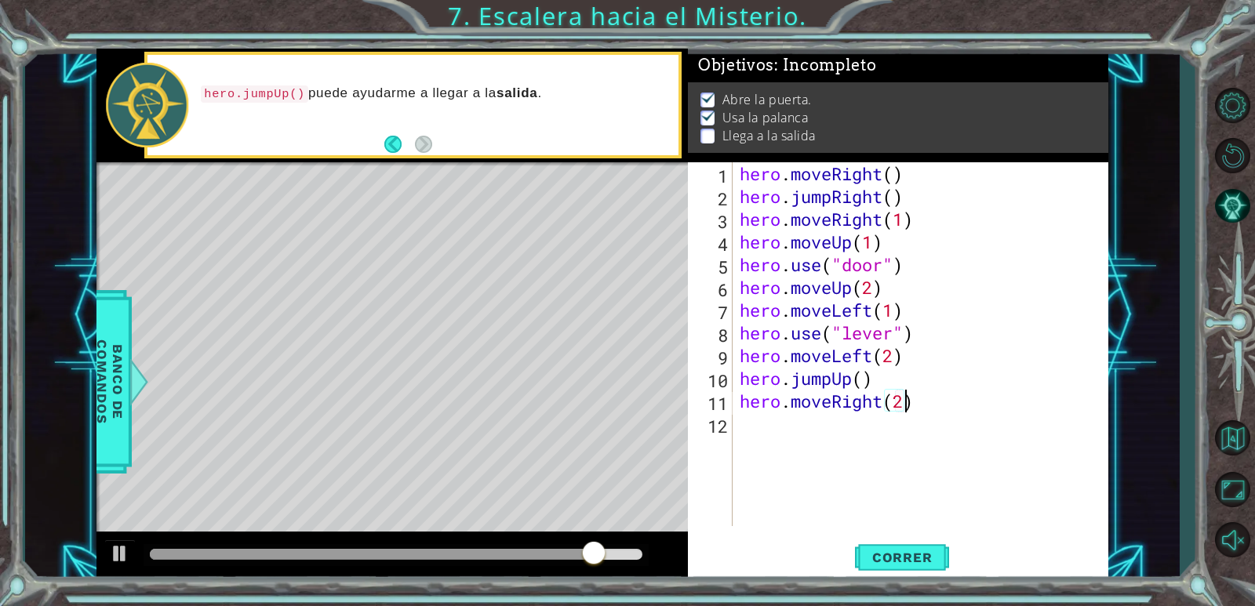
type textarea "hero.moveRight(2)"
click at [758, 422] on div "hero . moveRight ( ) hero . jumpRight ( ) hero . moveRight ( 1 ) hero . moveUp …" at bounding box center [924, 366] width 375 height 409
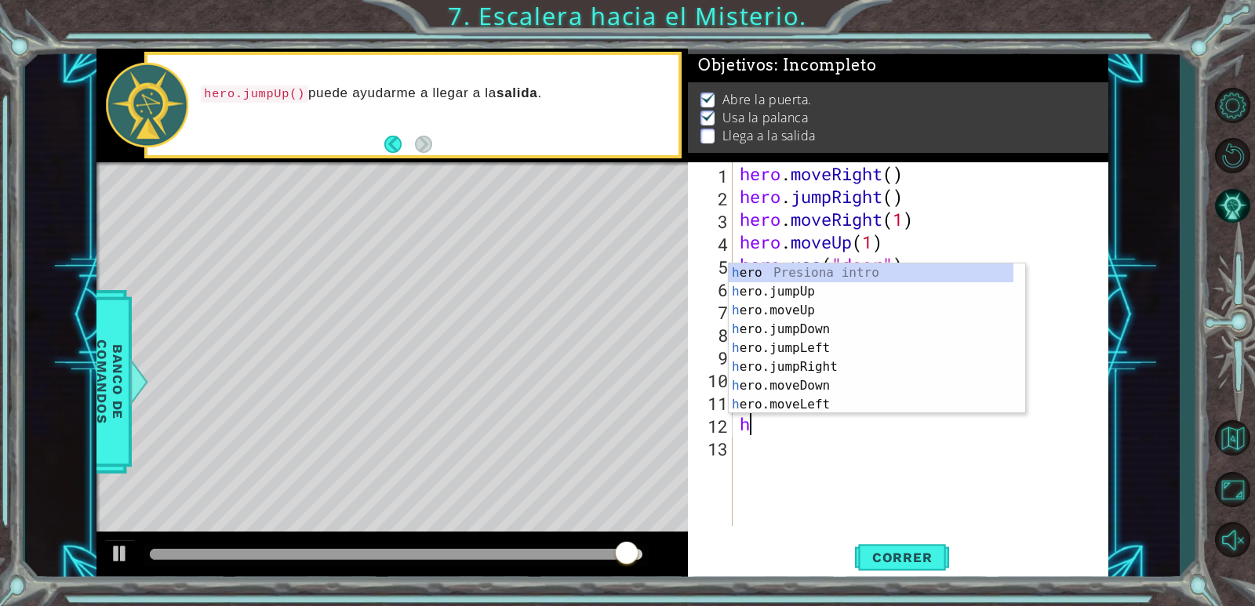
scroll to position [0, 0]
click at [825, 305] on div "h ero Presiona intro h ero.jumpUp Presiona intro h ero.moveUp Presiona intro h …" at bounding box center [871, 358] width 285 height 188
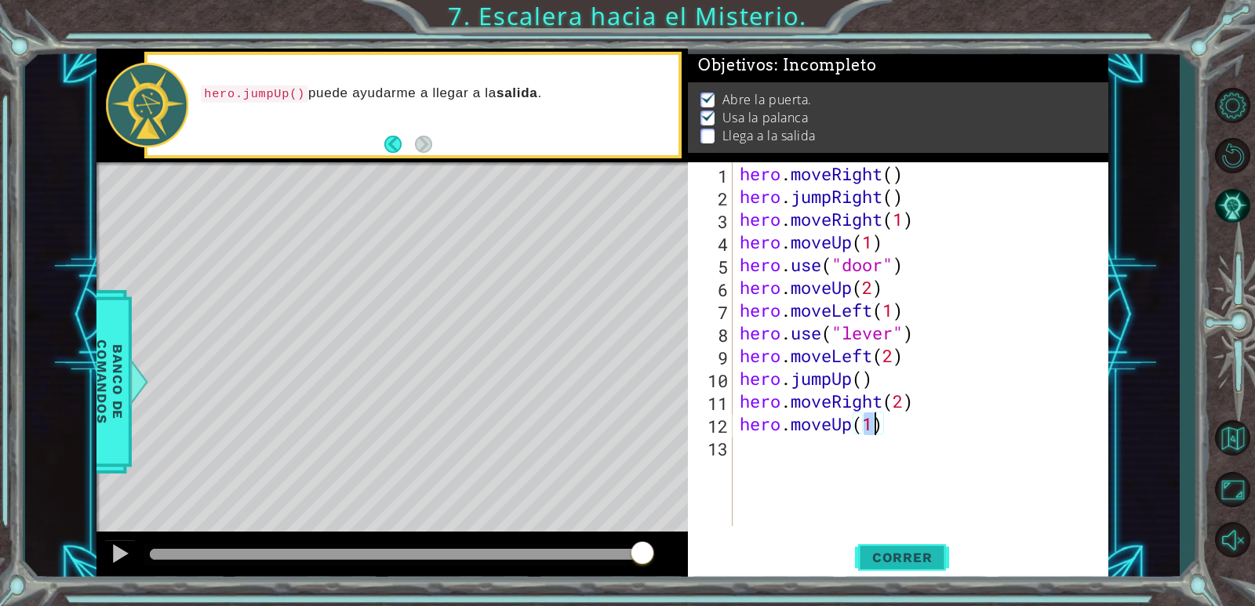
type textarea "hero.moveUp(1)"
click at [867, 564] on span "Correr" at bounding box center [903, 558] width 92 height 16
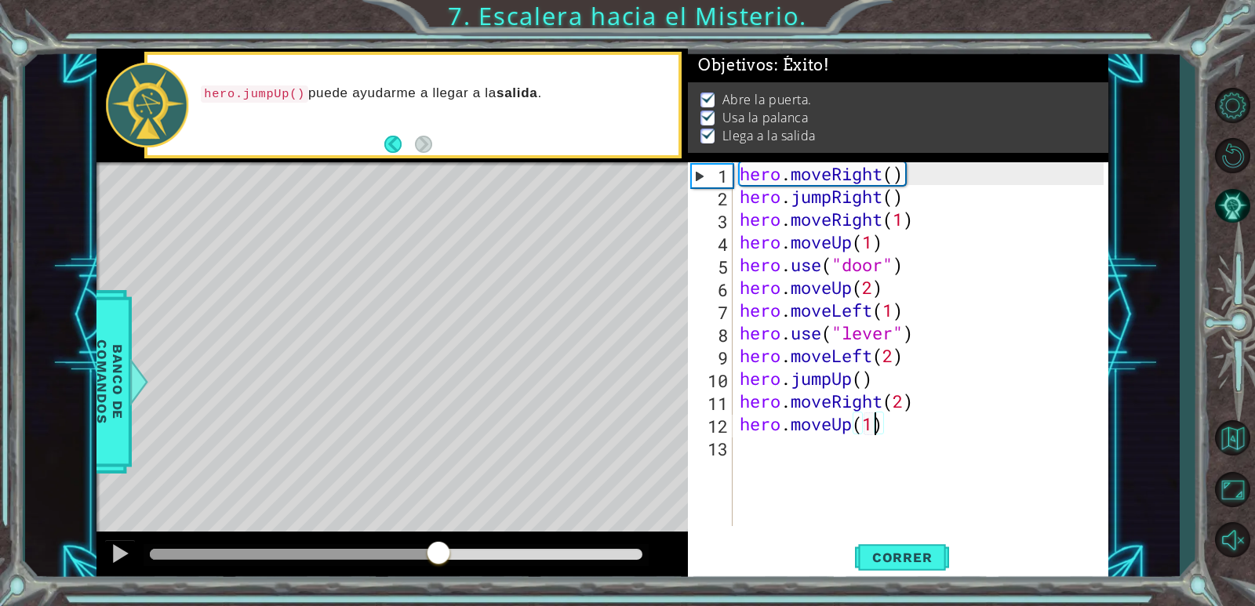
drag, startPoint x: 181, startPoint y: 551, endPoint x: 442, endPoint y: 545, distance: 261.3
click at [442, 545] on div at bounding box center [438, 554] width 28 height 28
drag, startPoint x: 449, startPoint y: 548, endPoint x: 551, endPoint y: 549, distance: 101.2
click at [551, 549] on div at bounding box center [550, 554] width 28 height 28
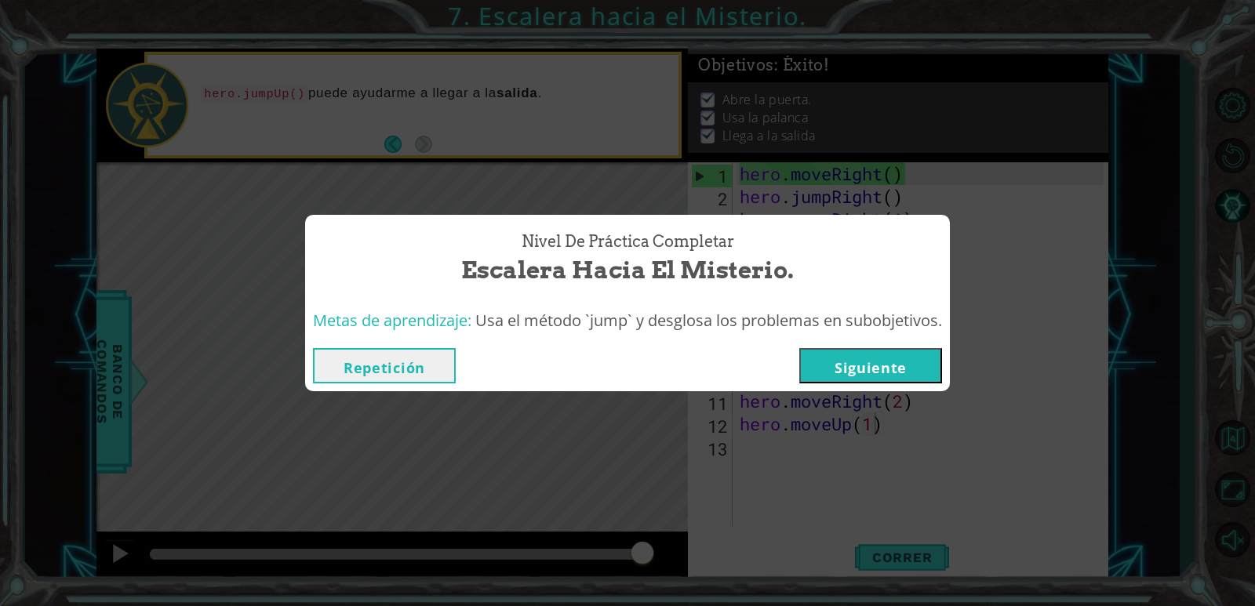
click at [849, 369] on button "Siguiente" at bounding box center [870, 365] width 143 height 35
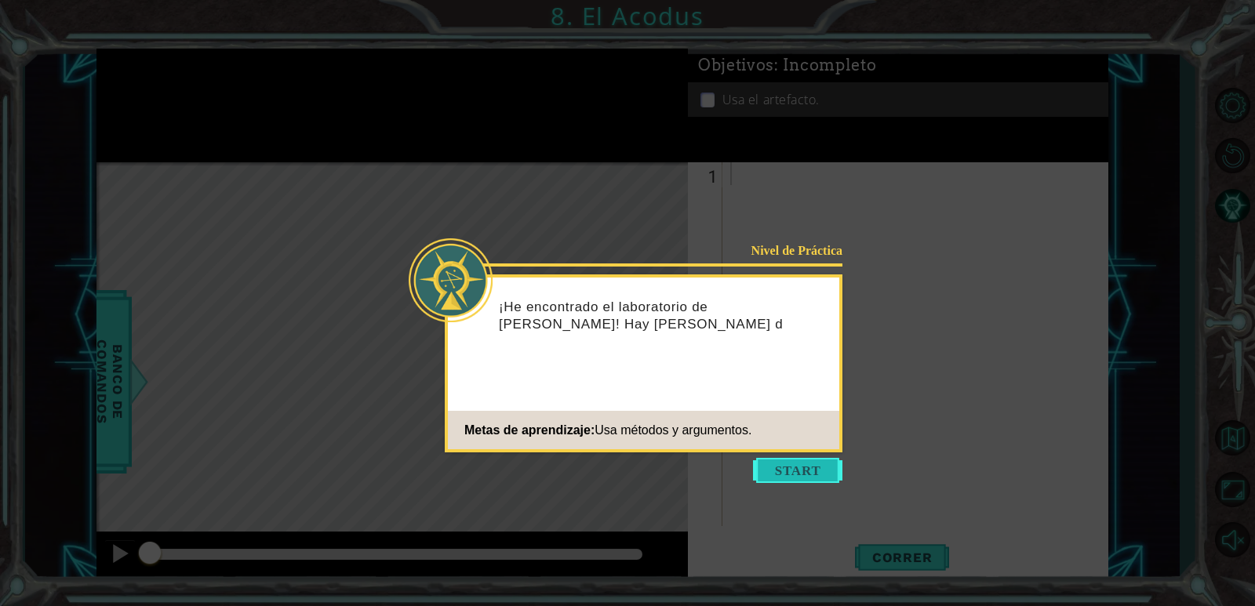
click at [788, 482] on button "Start" at bounding box center [797, 470] width 89 height 25
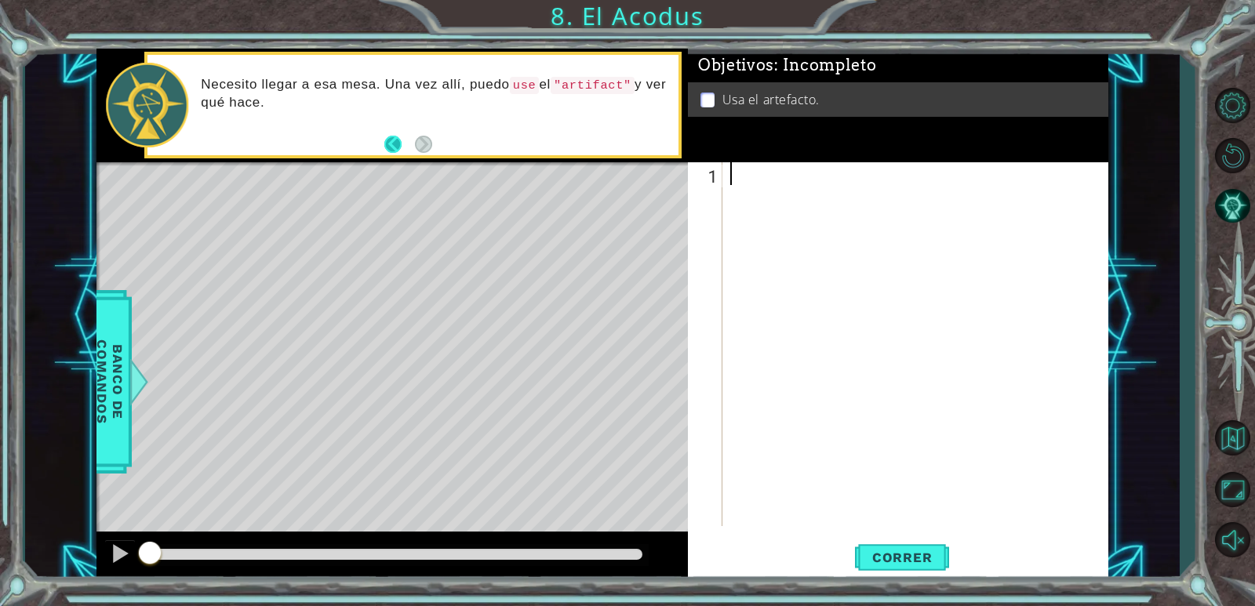
click at [392, 144] on button "Back" at bounding box center [399, 144] width 31 height 17
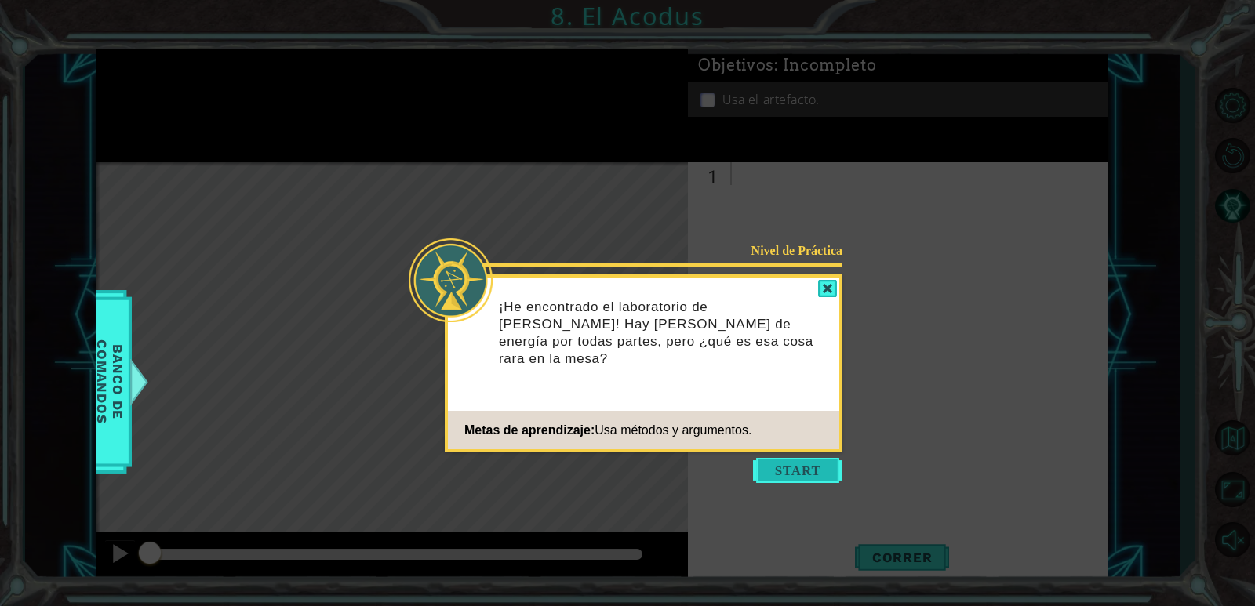
click at [784, 470] on button "Start" at bounding box center [797, 470] width 89 height 25
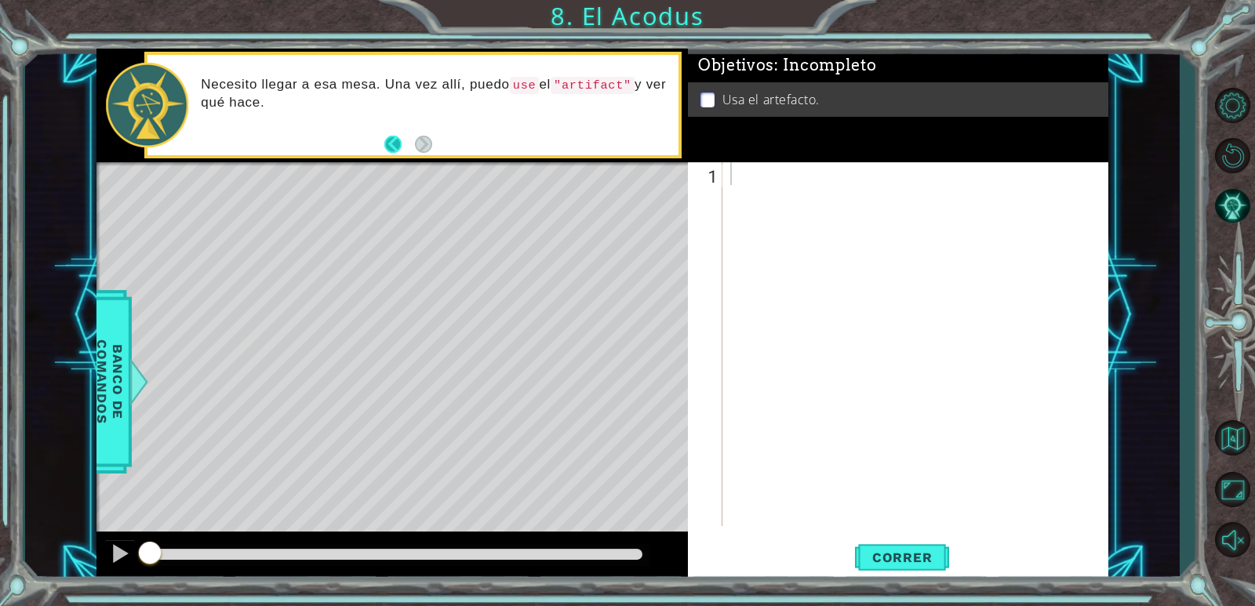
click at [395, 142] on button "Back" at bounding box center [399, 144] width 31 height 17
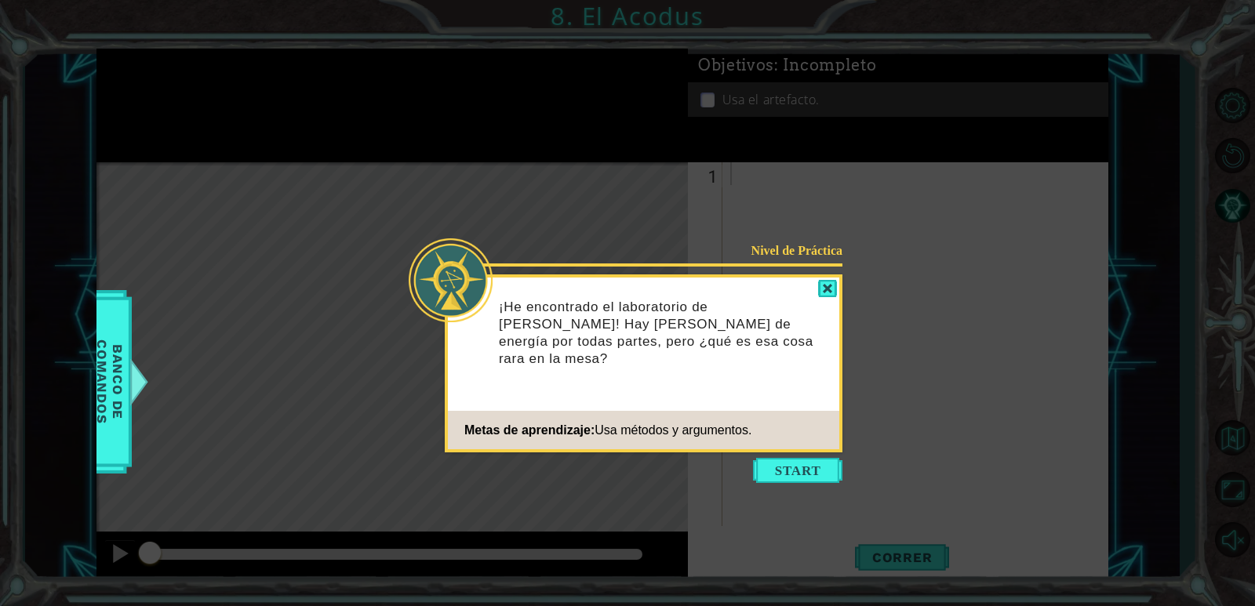
click at [809, 468] on button "Start" at bounding box center [797, 470] width 89 height 25
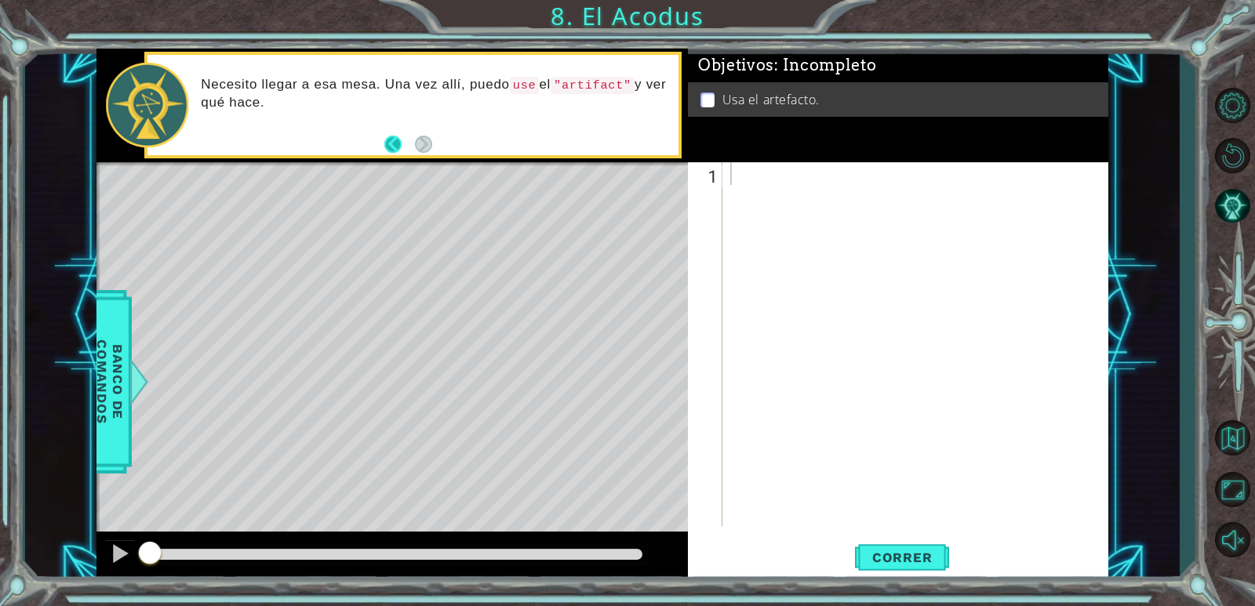
click at [390, 146] on button "Back" at bounding box center [399, 144] width 31 height 17
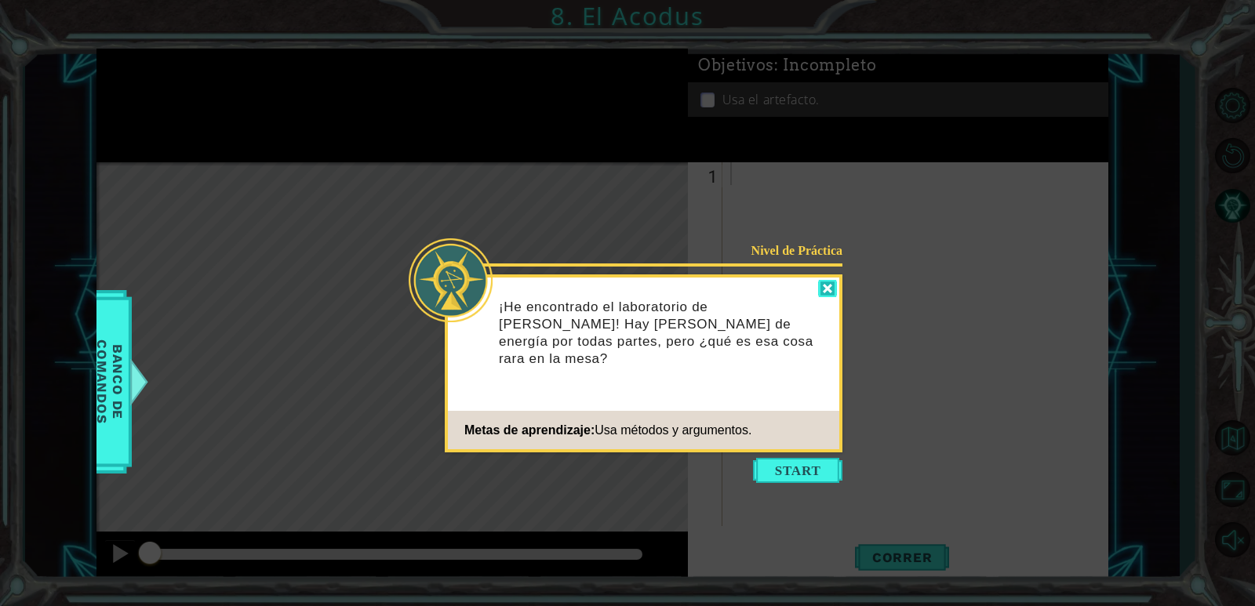
click at [824, 295] on div at bounding box center [827, 289] width 19 height 18
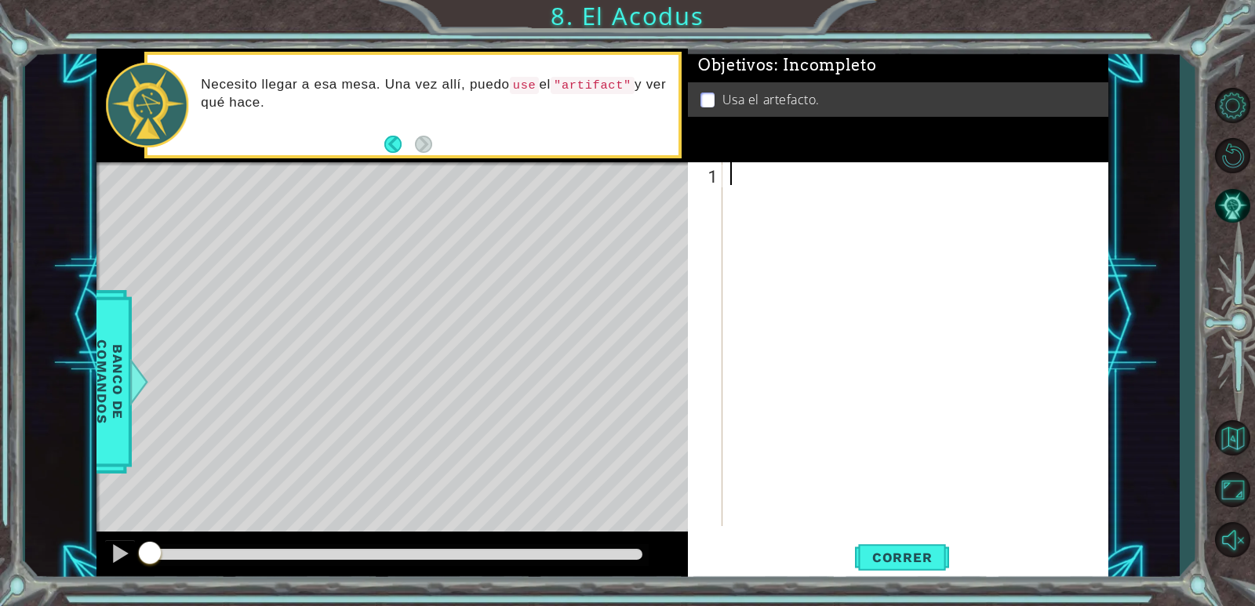
drag, startPoint x: 170, startPoint y: 120, endPoint x: 254, endPoint y: 116, distance: 84.0
click at [209, 122] on div "Necesito llegar a esa mesa. Una vez allí, puedo use el "artifact" y ver qué hac…" at bounding box center [413, 105] width 532 height 100
drag, startPoint x: 371, startPoint y: 118, endPoint x: 518, endPoint y: 119, distance: 147.5
click at [449, 124] on div "Necesito llegar a esa mesa. Una vez allí, puedo use el "artifact" y ver qué hac…" at bounding box center [434, 105] width 489 height 74
click at [507, 107] on p "Necesito llegar a esa mesa. Una vez allí, puedo use el "artifact" y ver qué hac…" at bounding box center [434, 93] width 467 height 35
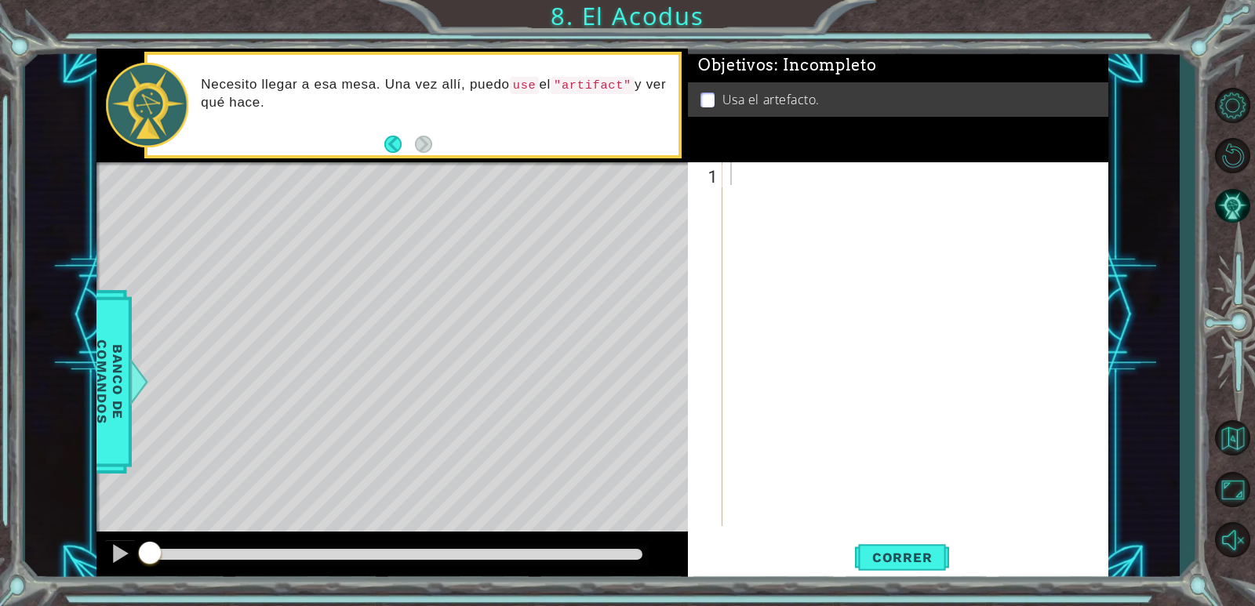
click at [686, 235] on div "Level Map" at bounding box center [458, 393] width 725 height 462
click at [737, 212] on div at bounding box center [919, 366] width 384 height 409
type textarea "j"
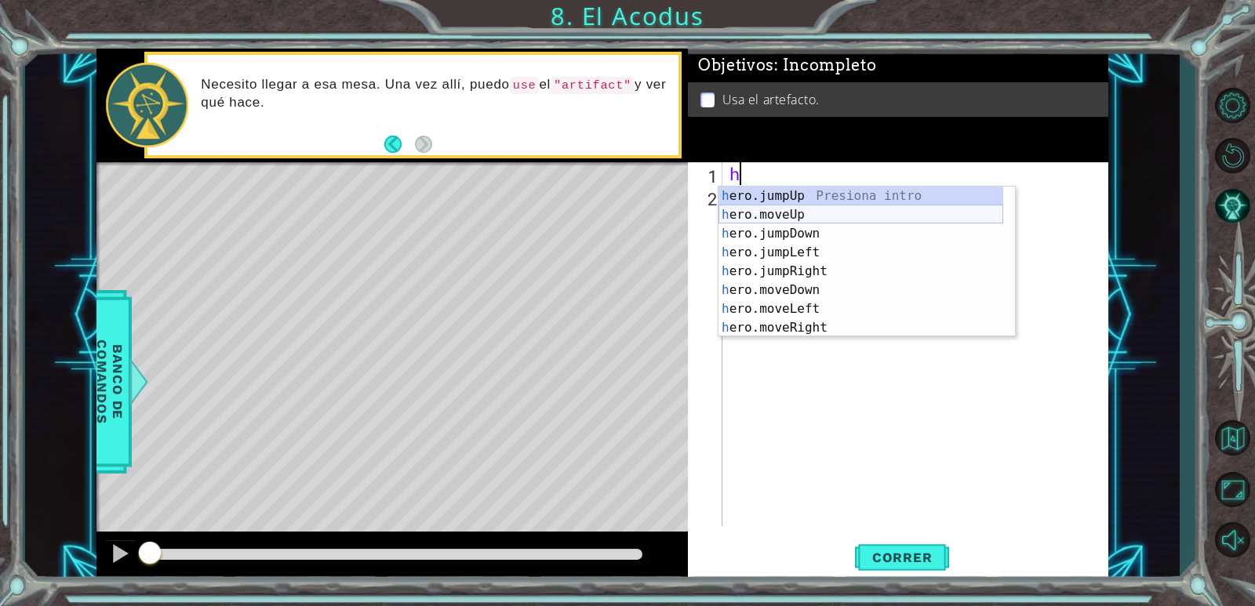
click at [804, 216] on div "h ero.jumpUp Presiona intro h ero.moveUp Presiona intro h ero.jumpDown Presiona…" at bounding box center [860, 281] width 285 height 188
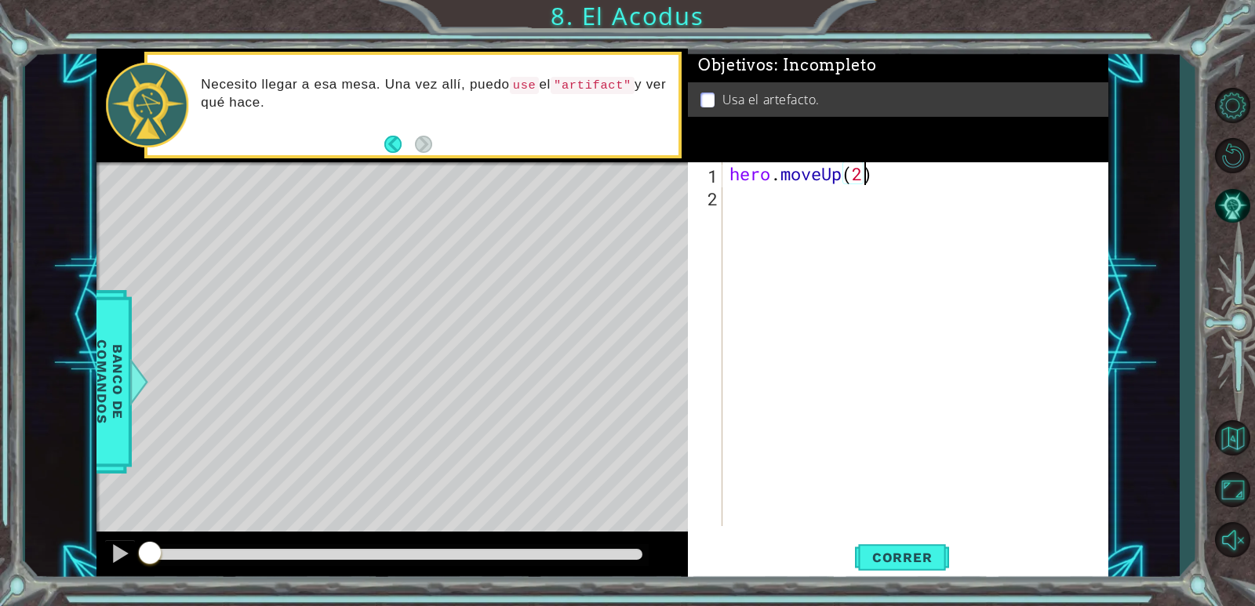
type textarea "hero.moveUp(2)"
